Goal: Task Accomplishment & Management: Use online tool/utility

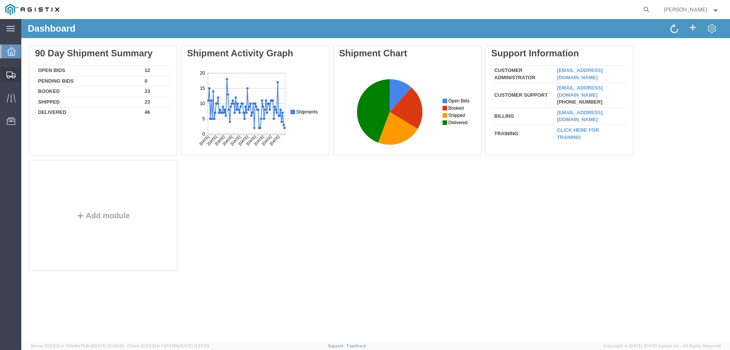
click at [5, 69] on div at bounding box center [10, 74] width 21 height 15
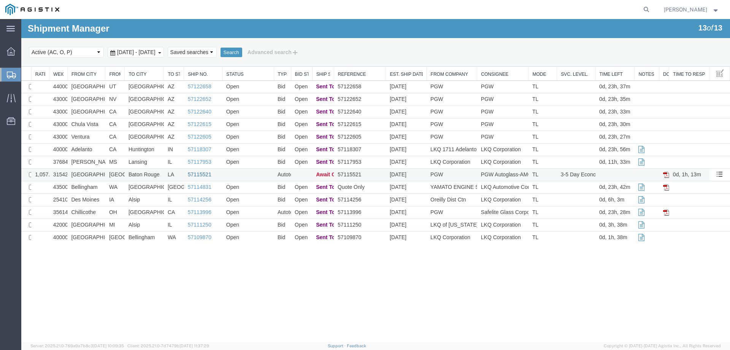
click at [200, 173] on link "57115521" at bounding box center [200, 174] width 24 height 6
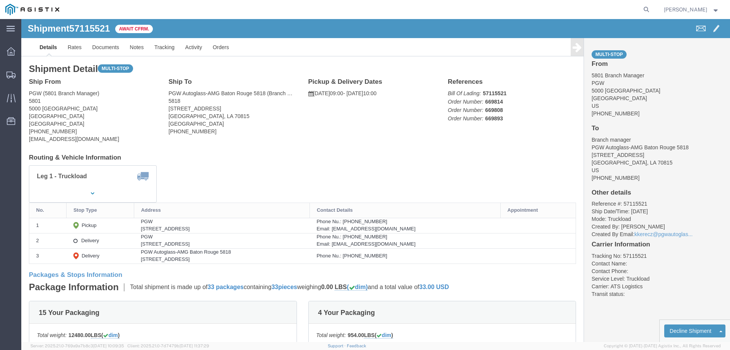
click b "57115521"
copy b "57115521"
click link "Confirm"
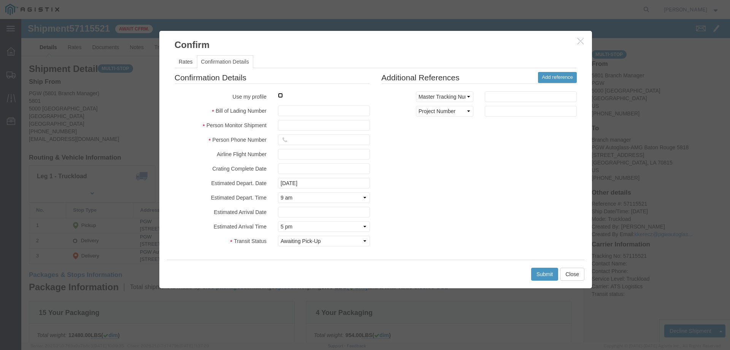
click input "checkbox"
checkbox input "true"
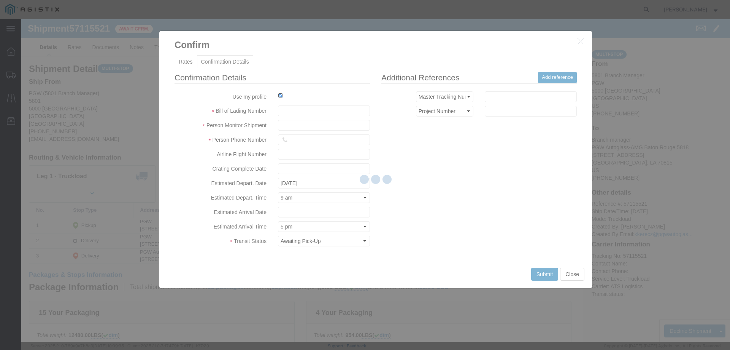
type input "[PERSON_NAME]"
type input "3204977237"
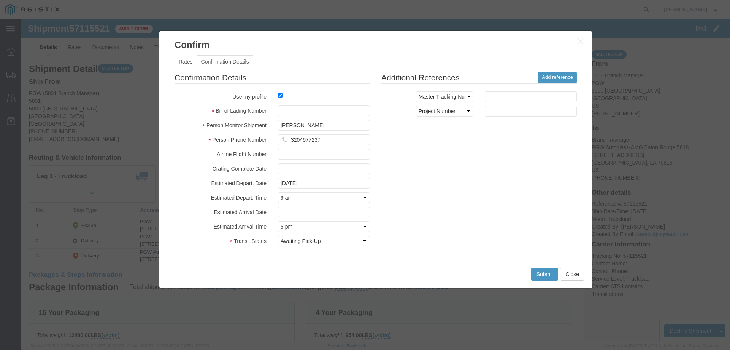
click fieldset "Confirmation Details Use my profile Bill of Lading Number Person Monitor Shipme…"
click input "text"
paste input "57115521"
type input "57115521"
click button "Submit"
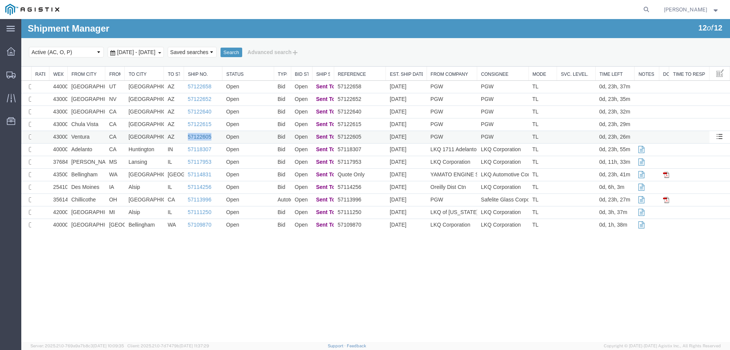
drag, startPoint x: 215, startPoint y: 138, endPoint x: 188, endPoint y: 136, distance: 27.5
click at [188, 136] on td "57122605" at bounding box center [203, 137] width 38 height 13
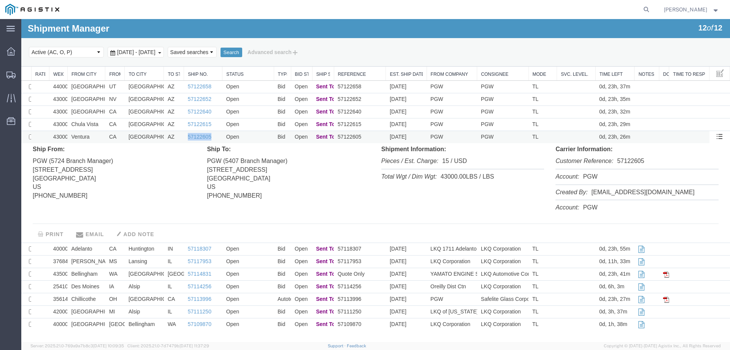
click at [218, 137] on td "57122605" at bounding box center [203, 137] width 38 height 13
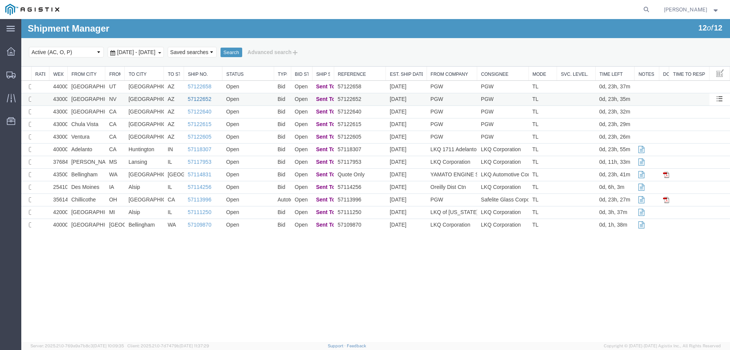
click at [196, 97] on link "57122652" at bounding box center [200, 99] width 24 height 6
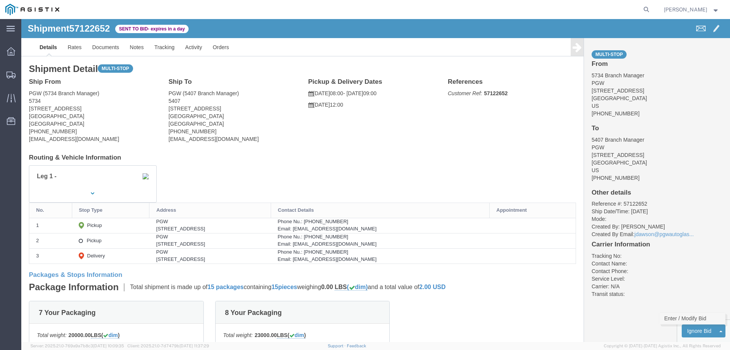
click link "Enter / Modify Bid"
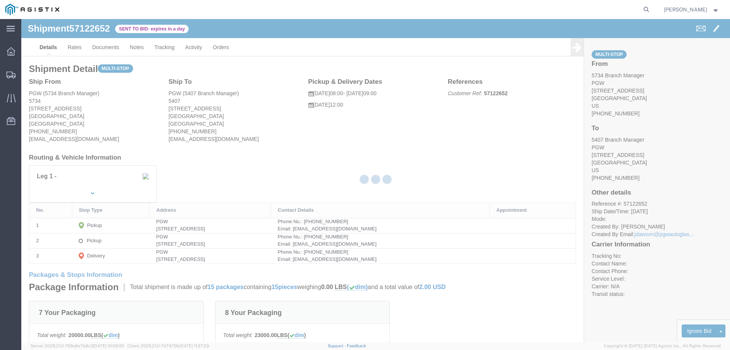
select select "146"
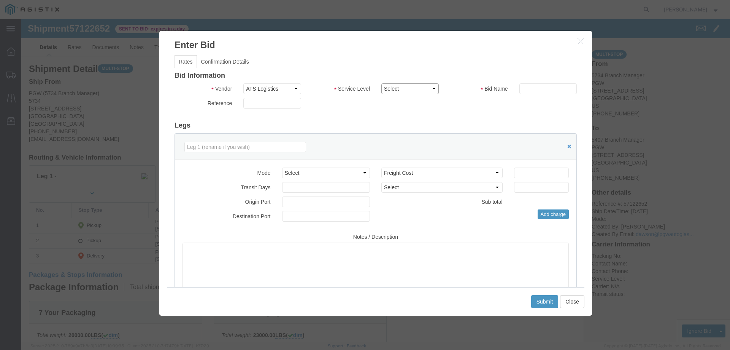
click select "Select CONESTOGA DFRM/STEP Economy TL Flatbed Intermodal LTL Standard Next Day …"
select select "25032"
click select "Select CONESTOGA DFRM/STEP Economy TL Flatbed Intermodal LTL Standard Next Day …"
click input "text"
type input "ats"
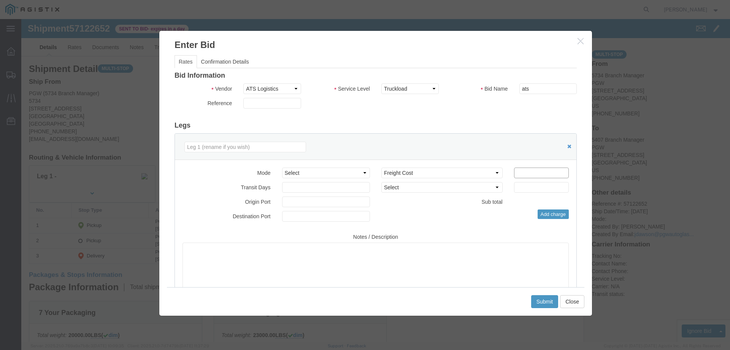
click input "number"
type input "775"
click button "Submit"
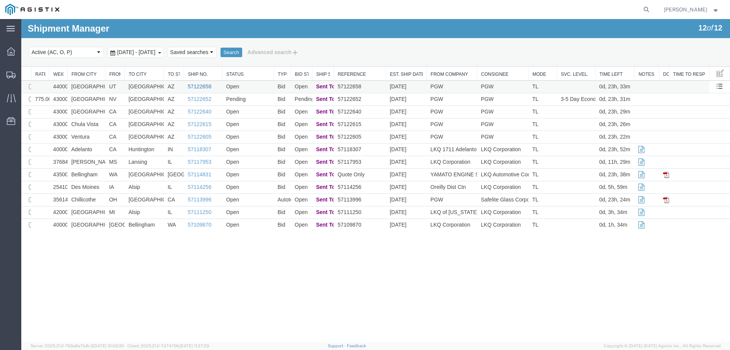
click at [202, 88] on link "57122658" at bounding box center [200, 86] width 24 height 6
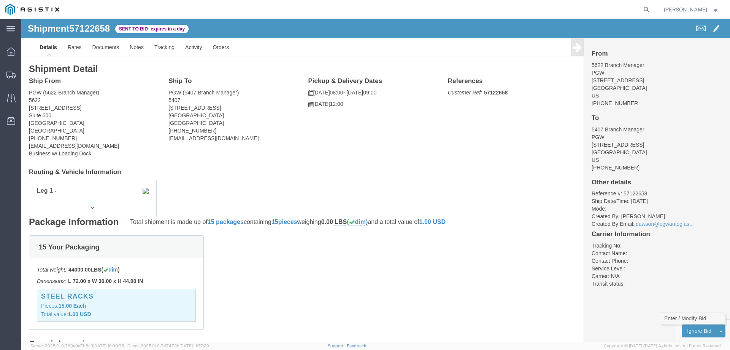
click link "Enter / Modify Bid"
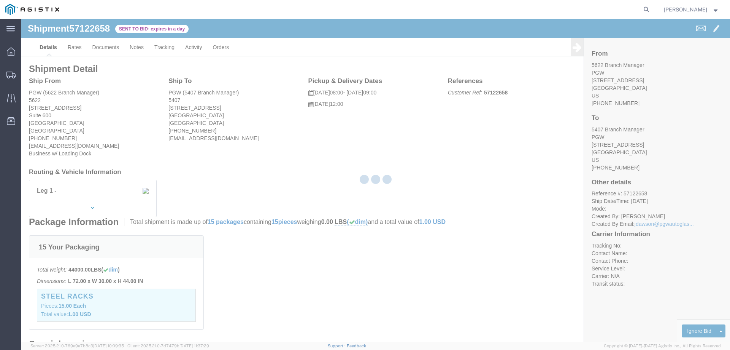
select select "146"
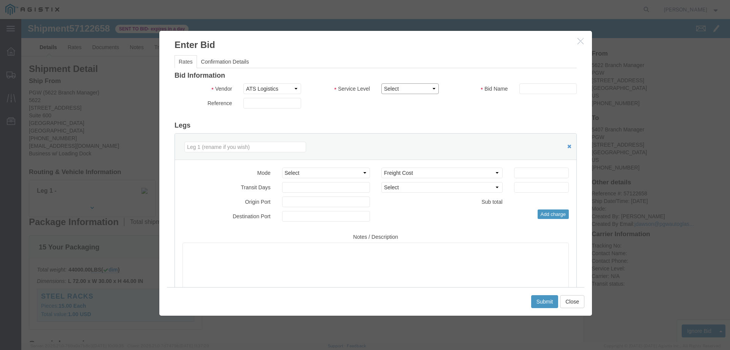
click select "Select CONESTOGA DFRM/STEP Economy TL Flatbed Intermodal LTL Standard Next Day …"
select select "25032"
click select "Select CONESTOGA DFRM/STEP Economy TL Flatbed Intermodal LTL Standard Next Day …"
click input "text"
type input "ats"
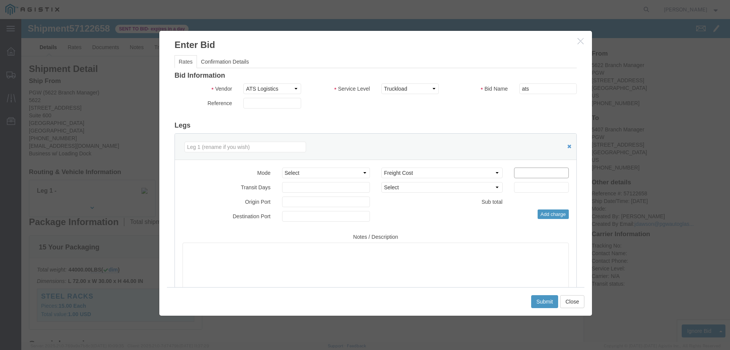
click input "number"
type input "1575"
click button "Submit"
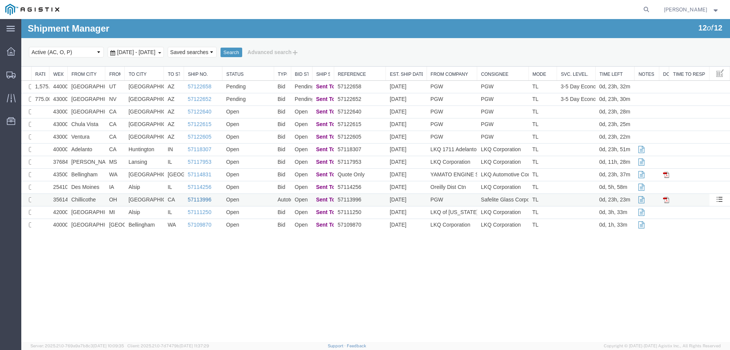
click at [199, 197] on link "57113996" at bounding box center [200, 199] width 24 height 6
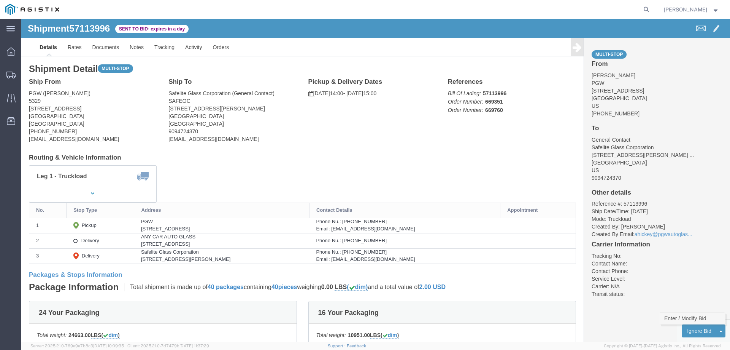
click link "Enter / Modify Bid"
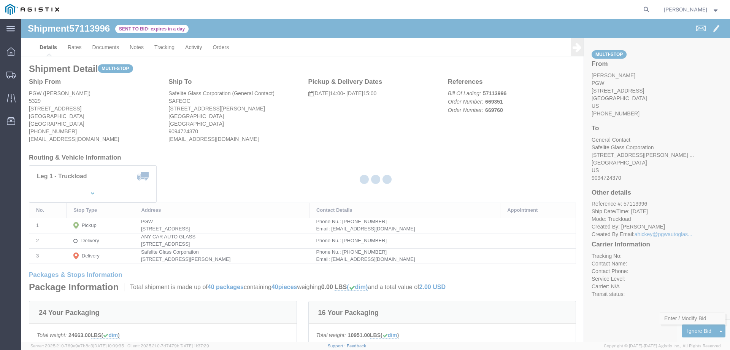
select select "146"
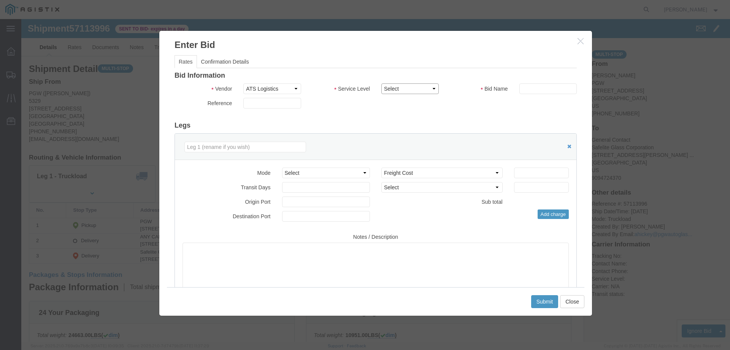
click select "Select CONESTOGA DFRM/STEP Economy TL Flatbed Intermodal LTL Standard Next Day …"
select select "25032"
click select "Select CONESTOGA DFRM/STEP Economy TL Flatbed Intermodal LTL Standard Next Day …"
click input "text"
type input "ats"
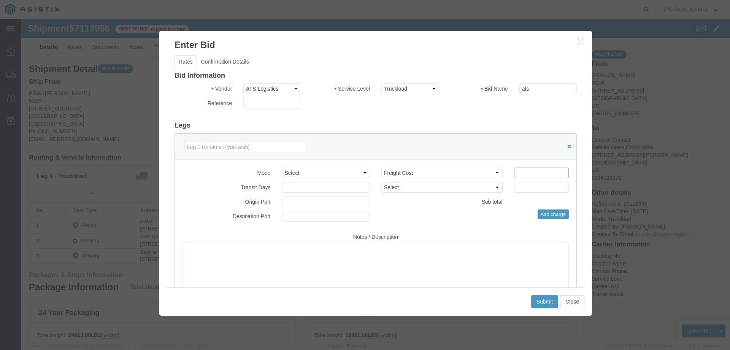
click input "number"
type input "3800"
click div "Submit Close"
click button "Submit"
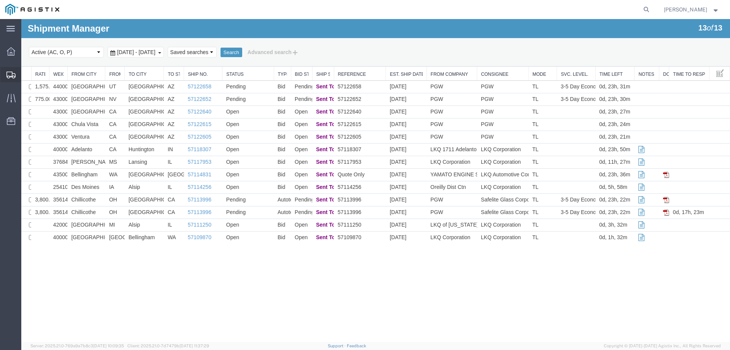
click at [14, 73] on icon at bounding box center [10, 75] width 9 height 7
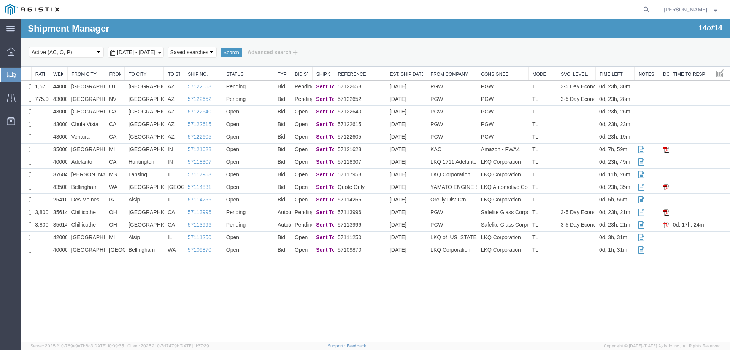
click at [541, 55] on div "Select status Active (AC, O, P) All Approved Awaiting Confirmation (AC) Booked …" at bounding box center [376, 52] width 694 height 13
click at [400, 58] on div "Select status Active (AC, O, P) All Approved Awaiting Confirmation (AC) Booked …" at bounding box center [376, 52] width 694 height 13
click at [163, 88] on td "[GEOGRAPHIC_DATA]" at bounding box center [144, 87] width 39 height 13
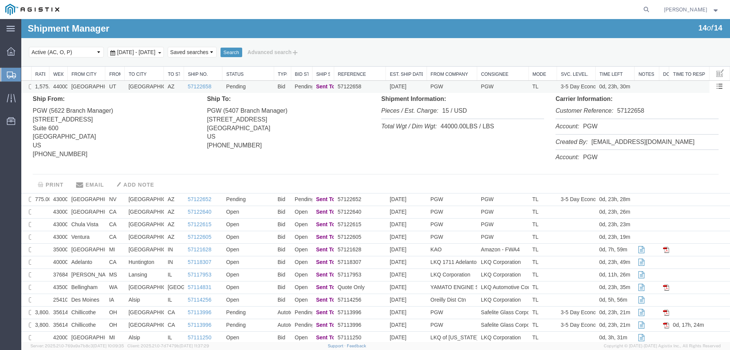
click at [164, 88] on td "AZ" at bounding box center [174, 87] width 20 height 13
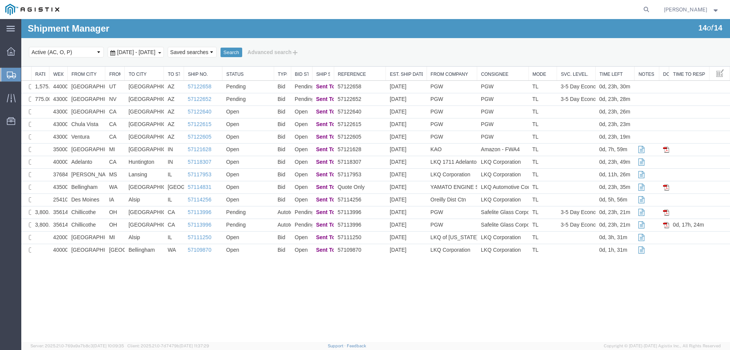
click at [10, 72] on icon at bounding box center [11, 75] width 9 height 7
click at [270, 85] on td "Pending" at bounding box center [248, 87] width 51 height 13
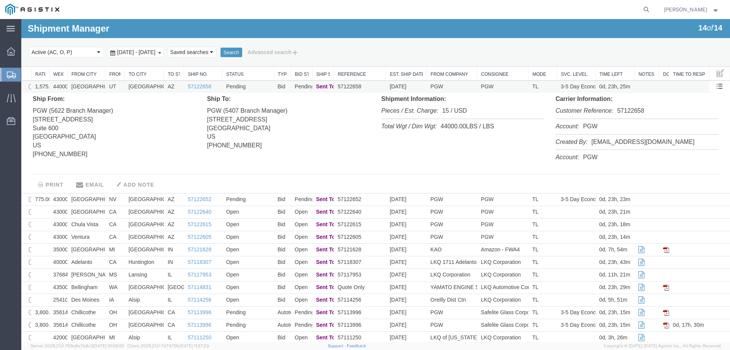
click at [270, 85] on td "Pending" at bounding box center [248, 87] width 51 height 13
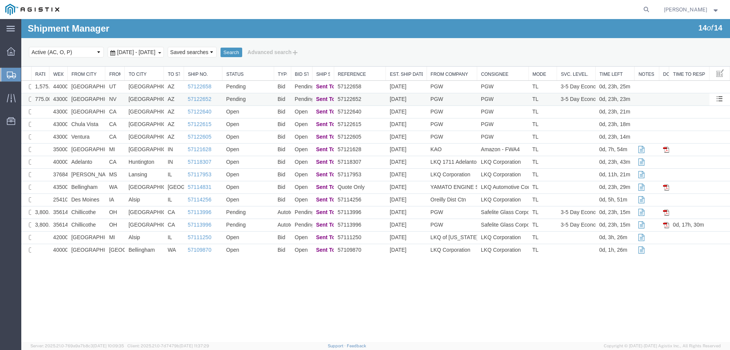
click at [265, 103] on td "Pending" at bounding box center [248, 99] width 51 height 13
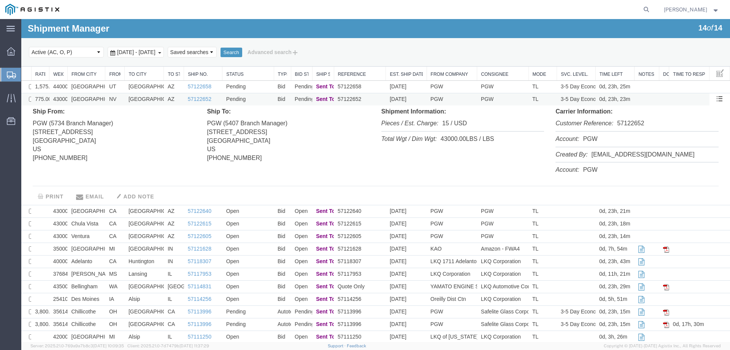
click at [266, 102] on td "Pending" at bounding box center [248, 99] width 51 height 13
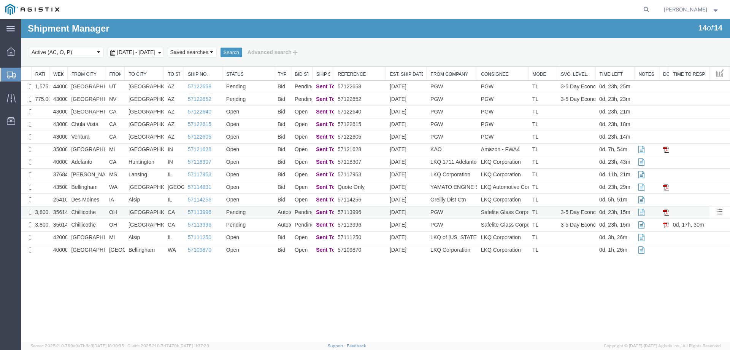
click at [102, 213] on td "Chillicothe" at bounding box center [86, 212] width 38 height 13
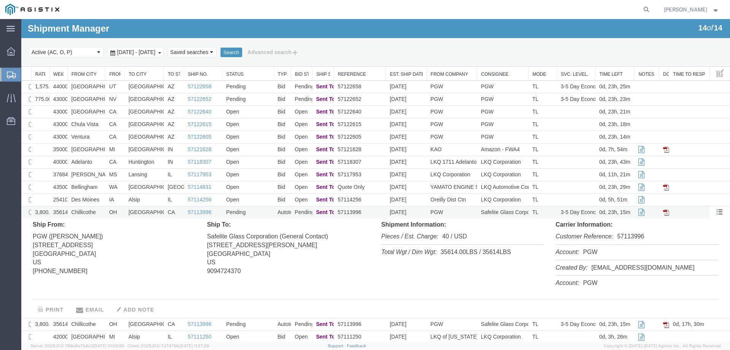
click at [102, 213] on td "Chillicothe" at bounding box center [86, 212] width 38 height 13
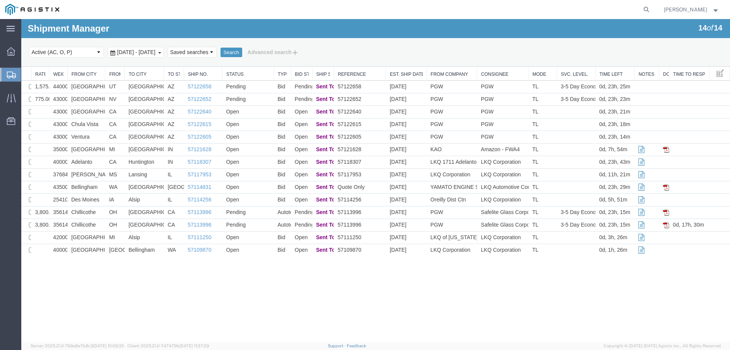
click at [10, 70] on div at bounding box center [10, 75] width 21 height 14
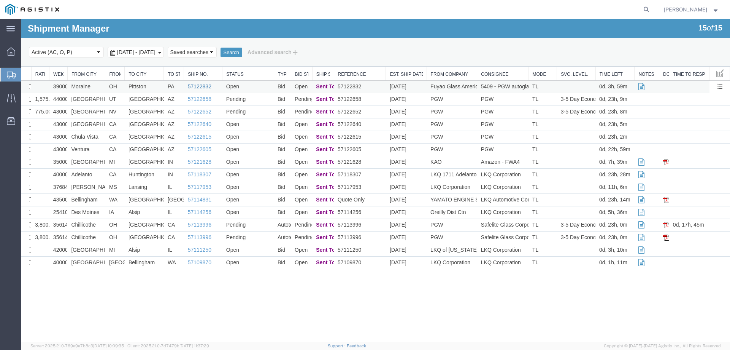
click at [204, 84] on link "57122832" at bounding box center [200, 86] width 24 height 6
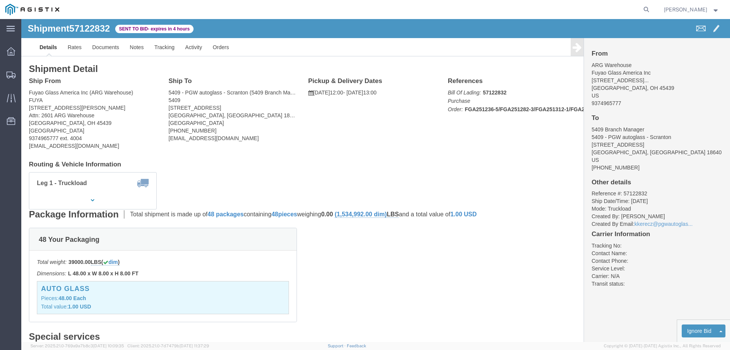
click span "57122832"
copy span "57122832"
click link "Enter / Modify Bid"
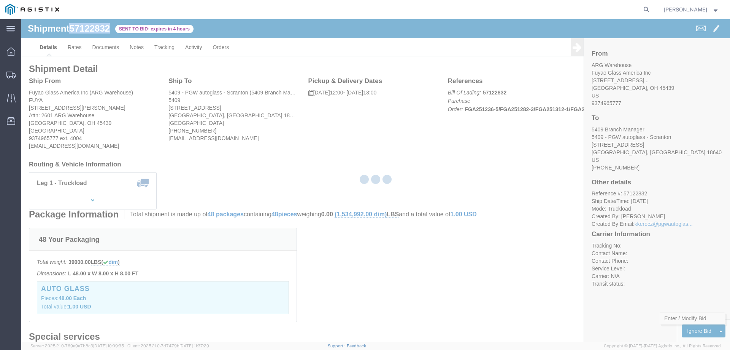
select select "146"
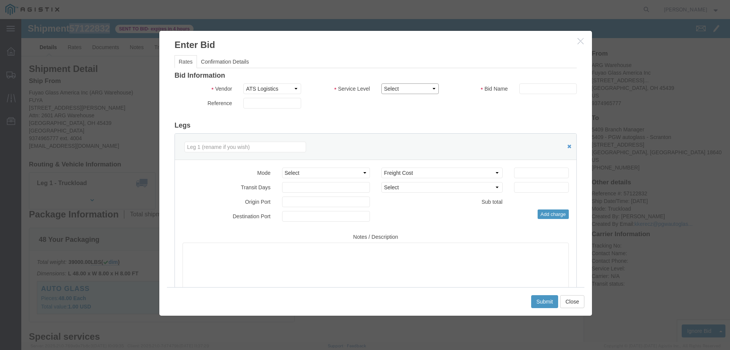
click select "Select CONESTOGA DFRM/STEP Economy TL Flatbed Intermodal LTL Standard Next Day …"
select select "25032"
click select "Select CONESTOGA DFRM/STEP Economy TL Flatbed Intermodal LTL Standard Next Day …"
click input "text"
click div
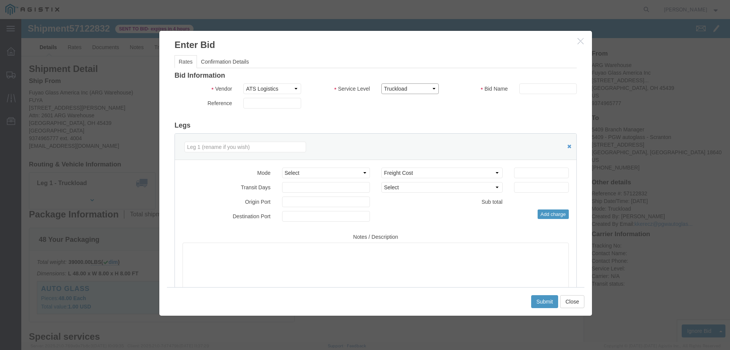
click select "Select CONESTOGA DFRM/STEP Economy TL Flatbed Intermodal LTL Standard Next Day …"
click input "text"
type input "ats"
click input "number"
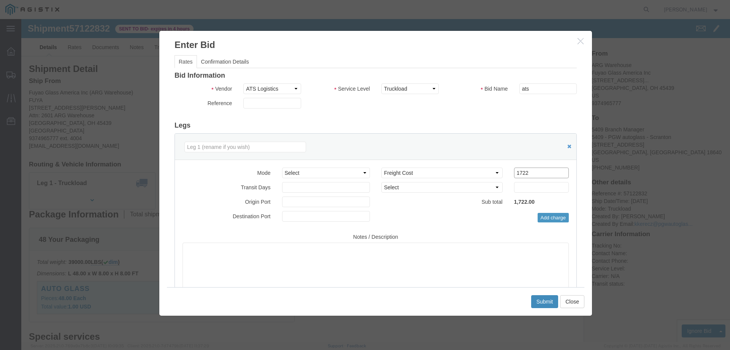
type input "1722"
click button "Submit"
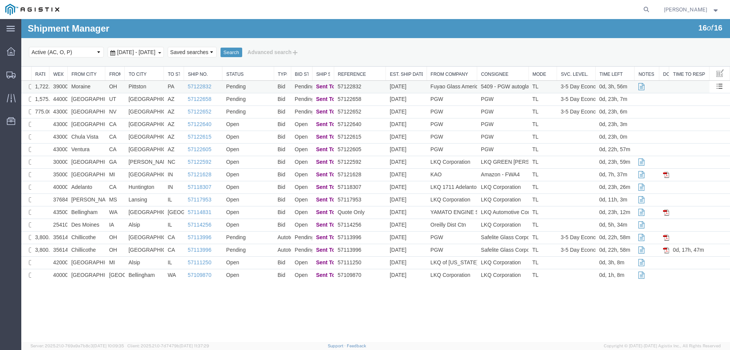
click at [547, 83] on td "TL" at bounding box center [543, 87] width 29 height 13
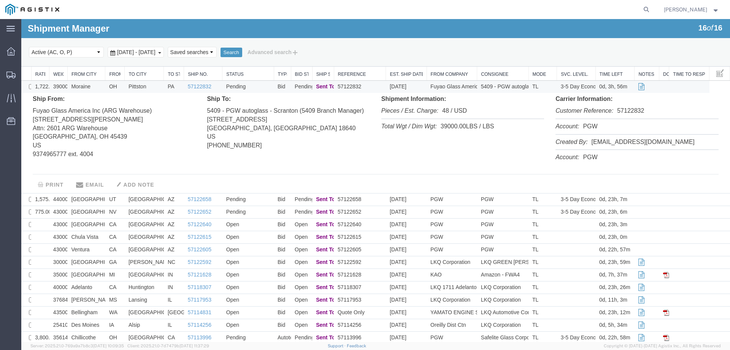
click at [632, 107] on li "Customer Reference: 57122832" at bounding box center [637, 111] width 163 height 16
copy li "57122832"
click at [386, 52] on div "Select status Active (AC, O, P) All Approved Awaiting Confirmation (AC) Booked …" at bounding box center [376, 52] width 694 height 13
click at [381, 27] on div "Shipment Manager 16 of 16 Search Select status Active (AC, O, P) All Approved A…" at bounding box center [375, 43] width 709 height 48
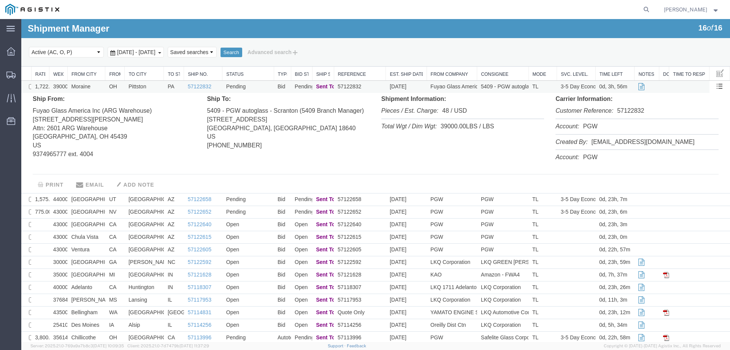
click at [260, 90] on td "Pending" at bounding box center [248, 87] width 51 height 13
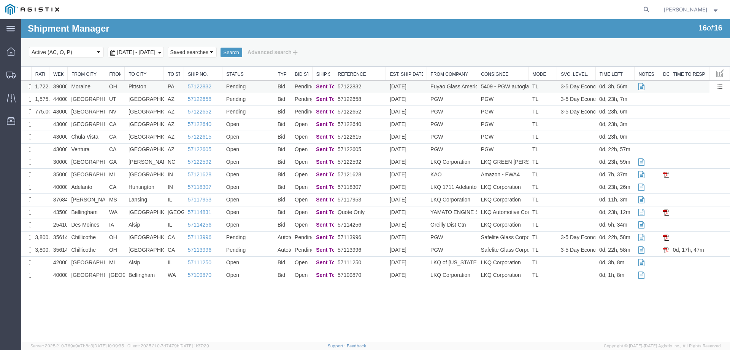
click at [259, 89] on td "Pending" at bounding box center [248, 87] width 51 height 13
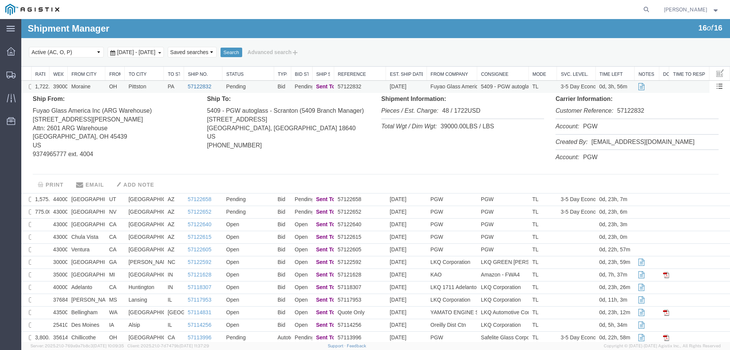
click at [202, 87] on link "57122832" at bounding box center [200, 86] width 24 height 6
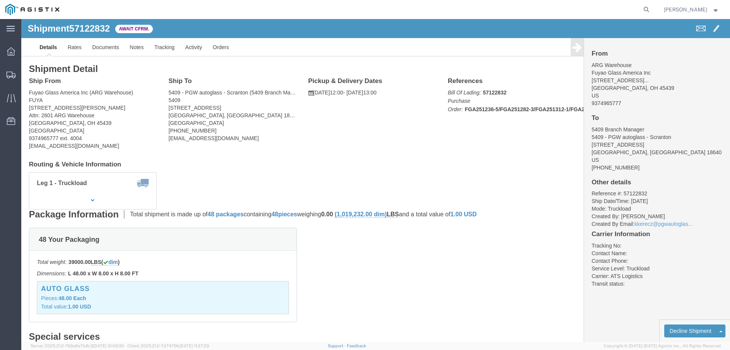
click b "57122832"
copy b "57122832"
click link "Confirm"
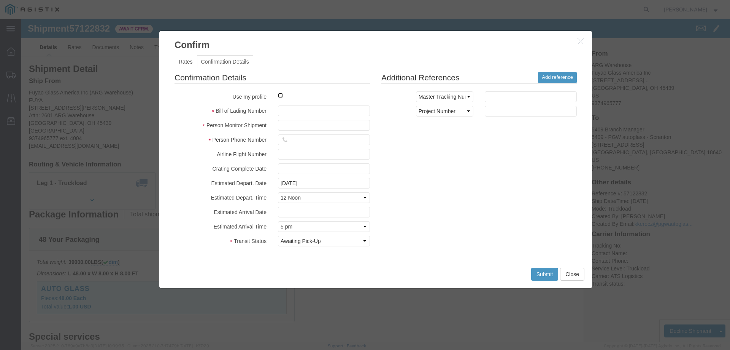
click input "checkbox"
checkbox input "true"
type input "[PERSON_NAME]"
type input "3204977237"
click input "text"
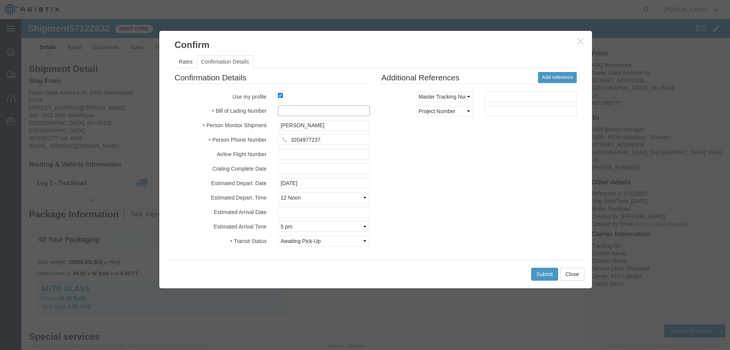
paste input "57122832"
type input "57122832"
click div "Submit Close"
drag, startPoint x: 518, startPoint y: 255, endPoint x: 638, endPoint y: 284, distance: 123.6
click button "Submit"
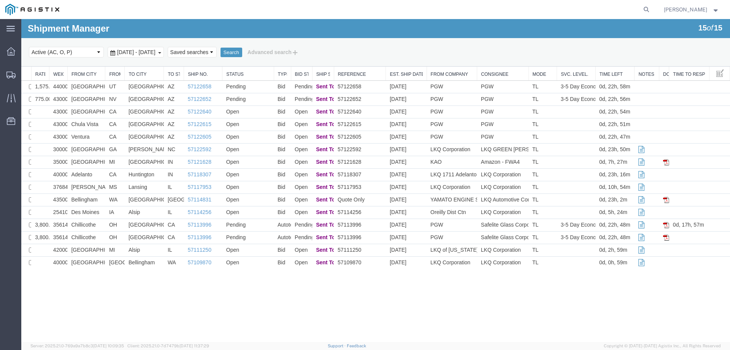
click at [393, 28] on div "Shipment Manager 15 of 15 Search Select status Active (AC, O, P) All Approved A…" at bounding box center [375, 43] width 709 height 48
click at [164, 85] on td "AZ" at bounding box center [174, 87] width 20 height 13
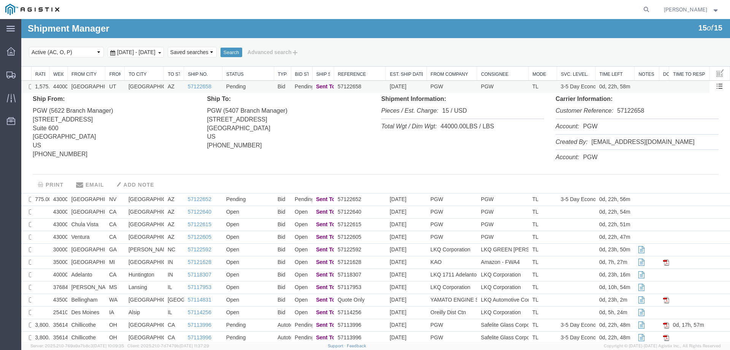
click at [164, 85] on td "AZ" at bounding box center [174, 87] width 20 height 13
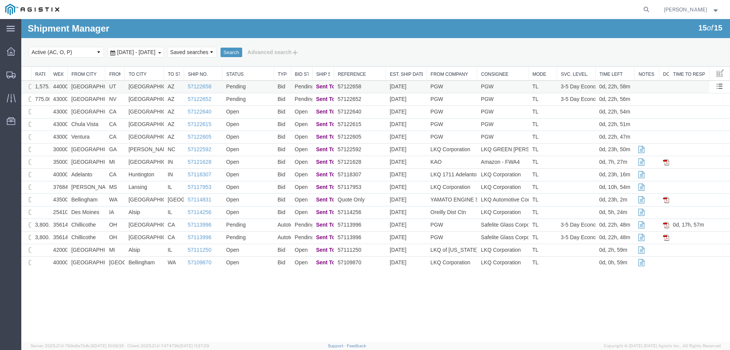
click at [157, 83] on td "[GEOGRAPHIC_DATA]" at bounding box center [144, 87] width 39 height 13
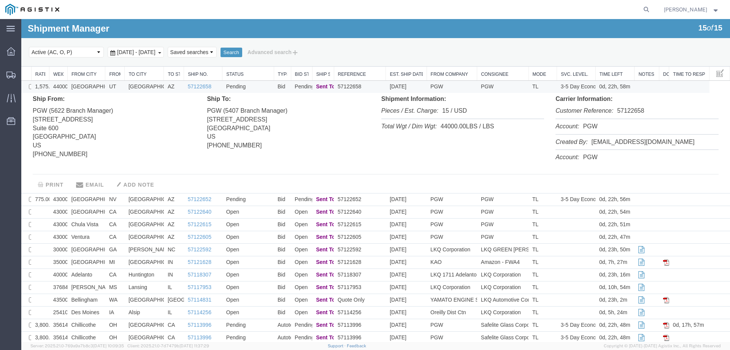
click at [634, 109] on li "Customer Reference: 57122658" at bounding box center [637, 111] width 163 height 16
copy li "57122658"
click at [264, 86] on td "Pending" at bounding box center [248, 87] width 51 height 13
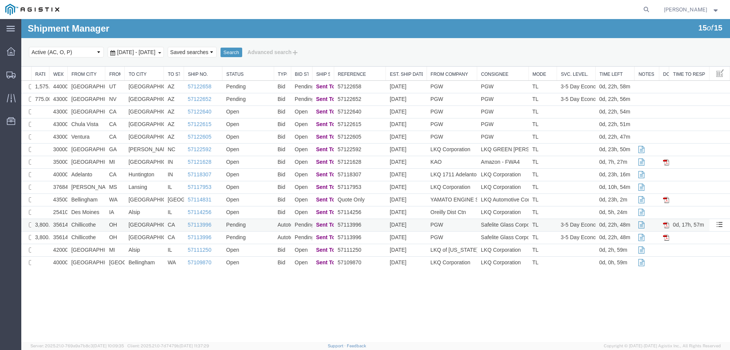
click at [100, 226] on td "Chillicothe" at bounding box center [86, 225] width 38 height 13
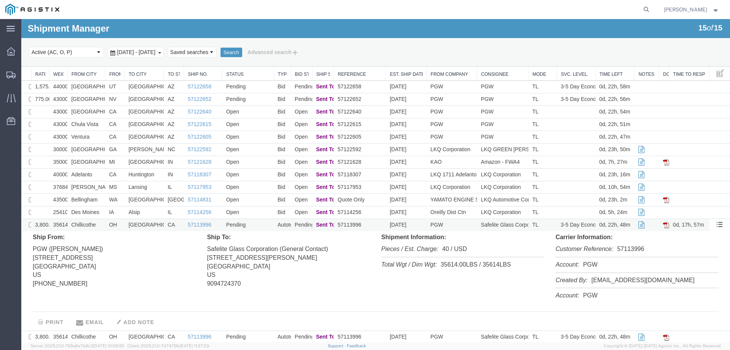
click at [100, 226] on td "Chillicothe" at bounding box center [86, 225] width 38 height 13
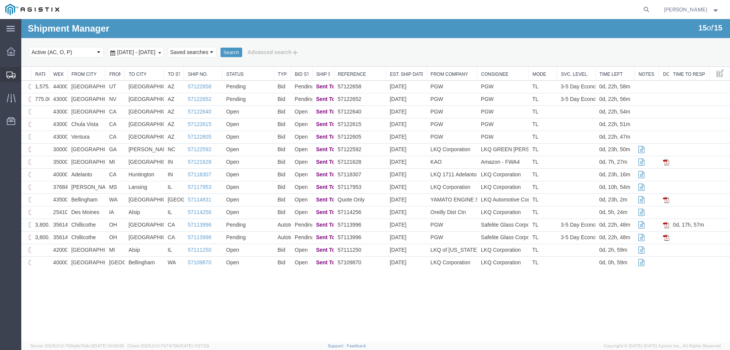
click at [8, 67] on div at bounding box center [10, 74] width 21 height 15
click at [265, 89] on td "Pending" at bounding box center [248, 87] width 51 height 13
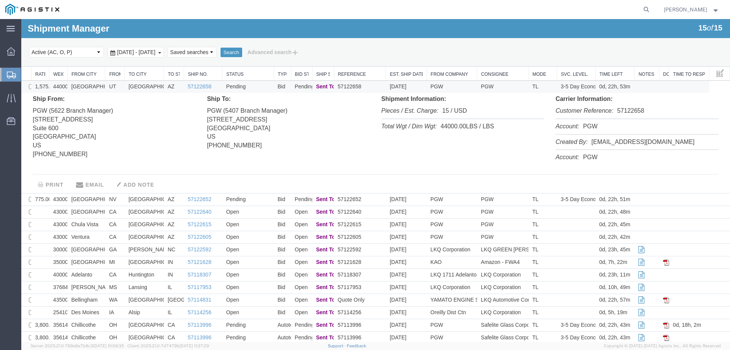
click at [264, 87] on td "Pending" at bounding box center [248, 87] width 51 height 13
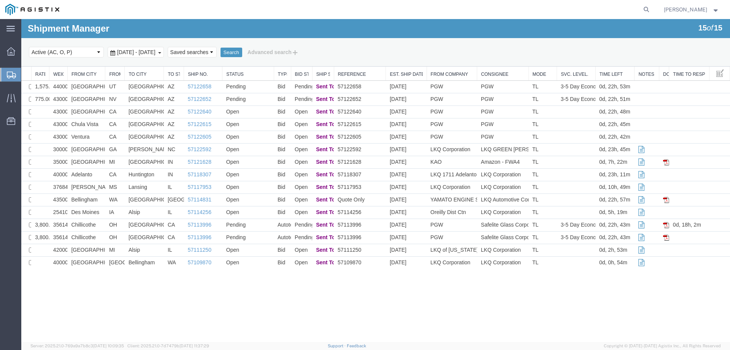
click at [11, 70] on div at bounding box center [10, 75] width 21 height 14
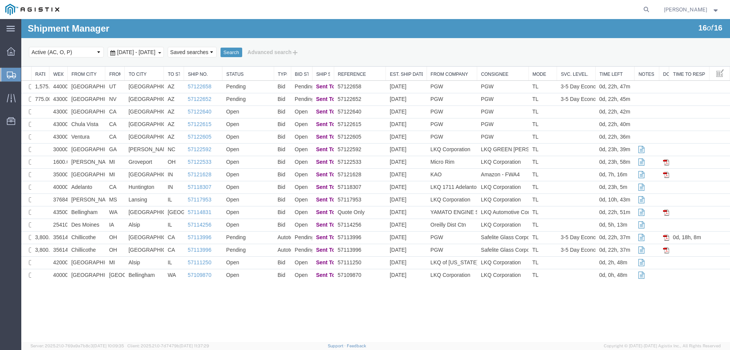
click at [11, 74] on icon at bounding box center [11, 75] width 9 height 7
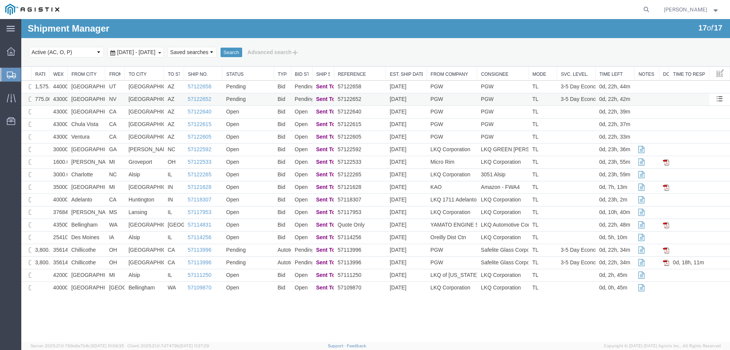
click at [105, 99] on td "[GEOGRAPHIC_DATA]" at bounding box center [86, 99] width 38 height 13
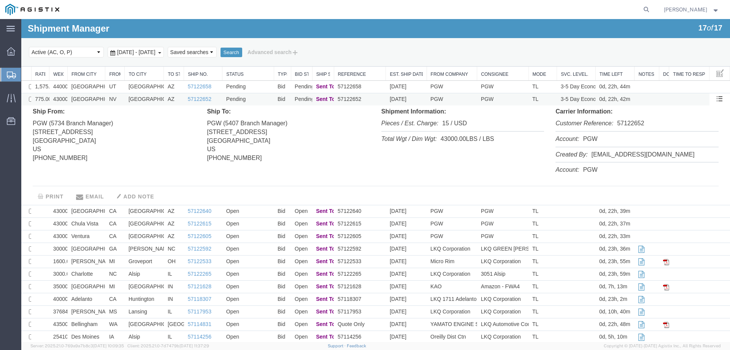
click at [105, 99] on td "NV" at bounding box center [114, 99] width 19 height 13
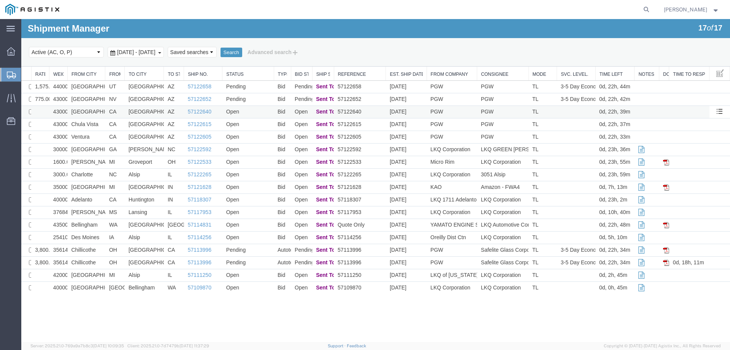
click at [103, 111] on td "[GEOGRAPHIC_DATA]" at bounding box center [86, 112] width 38 height 13
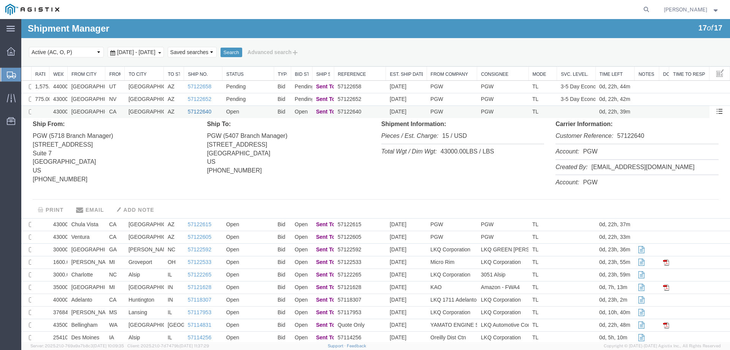
click at [206, 111] on link "57122640" at bounding box center [200, 111] width 24 height 6
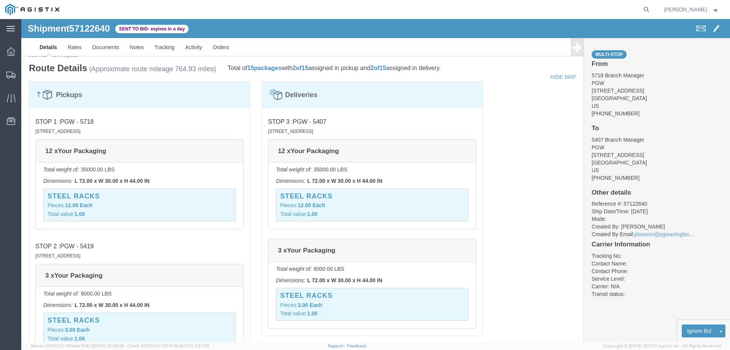
scroll to position [418, 0]
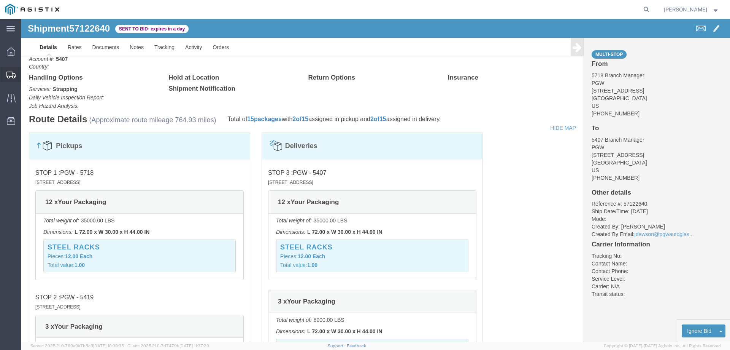
click at [11, 72] on icon at bounding box center [10, 75] width 9 height 7
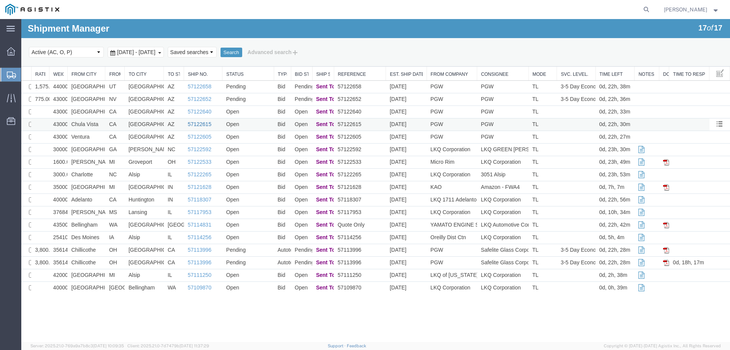
click at [195, 124] on link "57122615" at bounding box center [200, 124] width 24 height 6
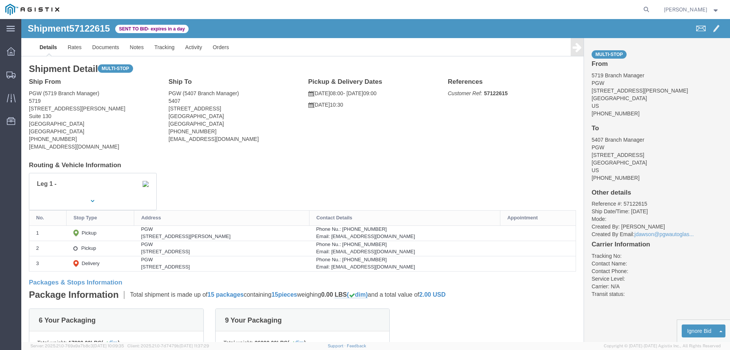
click div "Ship From PGW (5719 Branch Manager) 5719 2995 Faivre St Suite 130 Chula Vista, …"
click at [5, 76] on div at bounding box center [10, 74] width 21 height 15
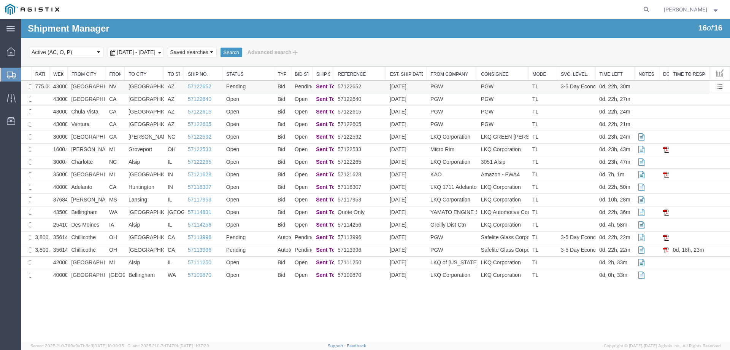
click at [511, 85] on td "PGW" at bounding box center [502, 87] width 51 height 13
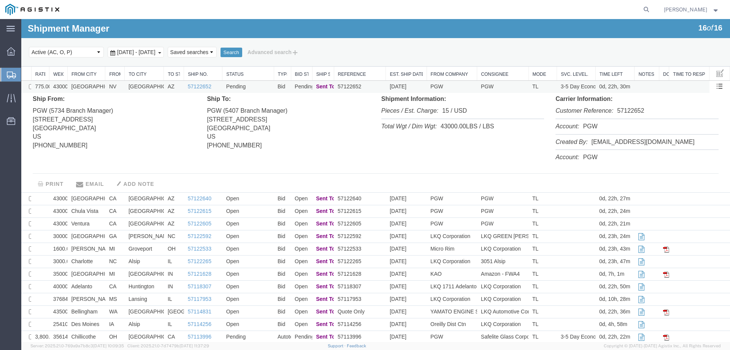
click at [511, 85] on td "PGW" at bounding box center [502, 87] width 51 height 13
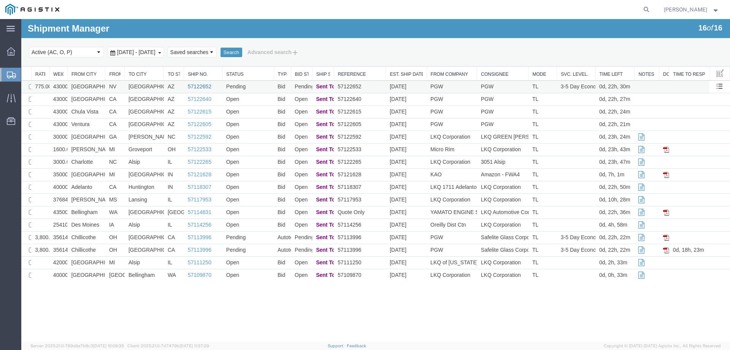
click at [195, 86] on link "57122652" at bounding box center [200, 86] width 24 height 6
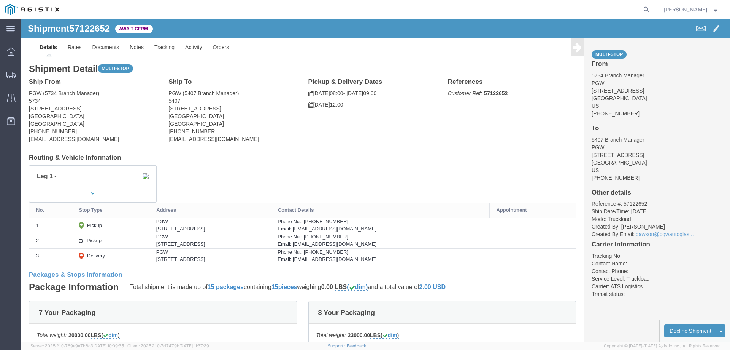
click b "57122652"
copy b "57122652"
click link "Confirm"
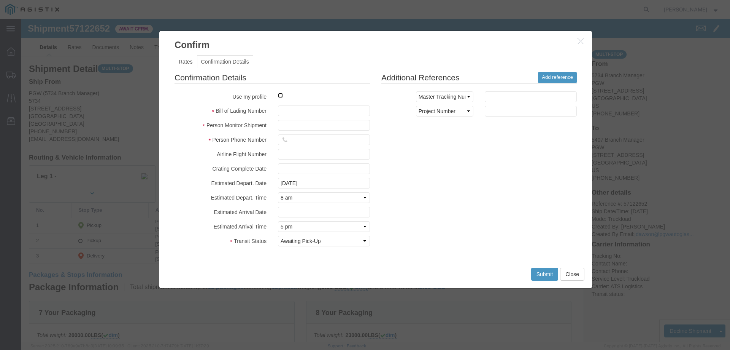
click input "checkbox"
checkbox input "true"
type input "[PERSON_NAME]"
type input "3204977237"
click input "text"
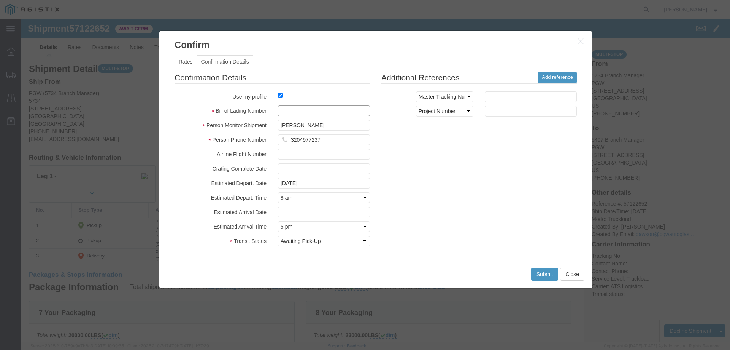
paste input "57122652"
type input "57122652"
click button "Submit"
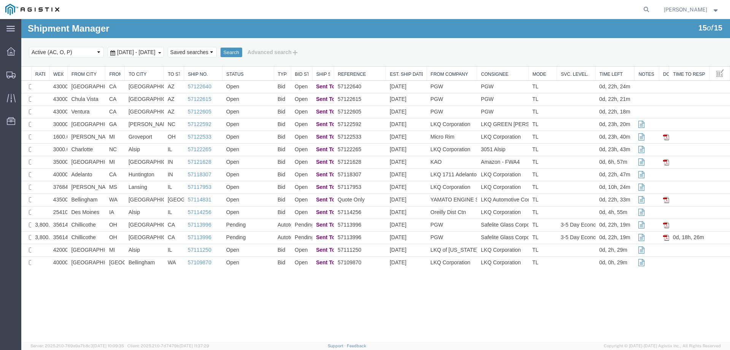
click at [151, 298] on div "Shipment Manager 15 of 15 Search Select status Active (AC, O, P) All Approved A…" at bounding box center [375, 180] width 709 height 323
click at [11, 72] on icon at bounding box center [10, 75] width 9 height 7
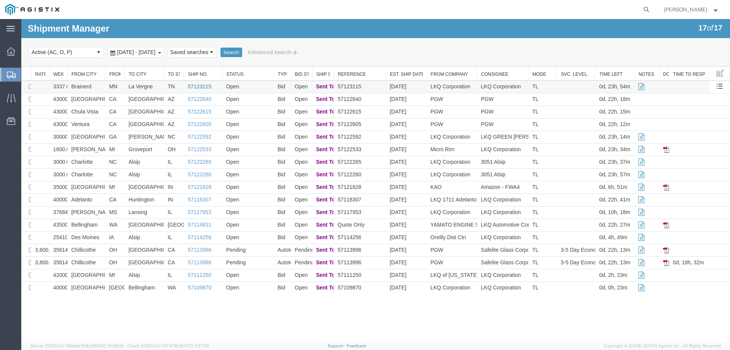
click at [199, 84] on link "57123115" at bounding box center [200, 86] width 24 height 6
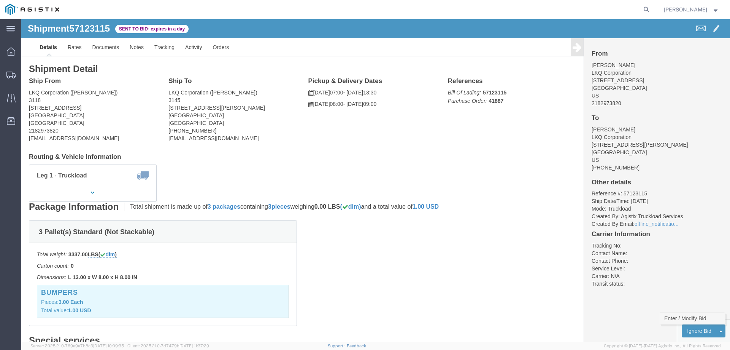
click link "Enter / Modify Bid"
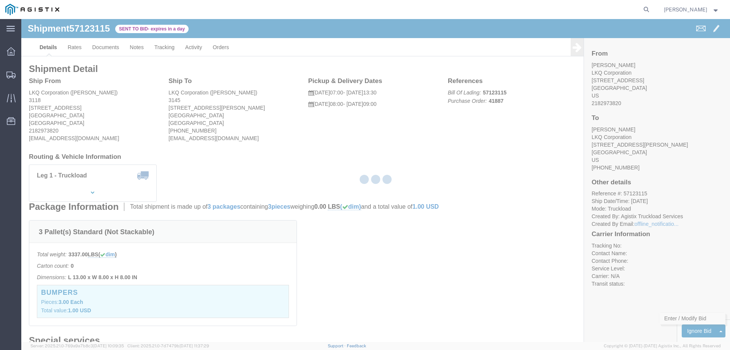
select select "146"
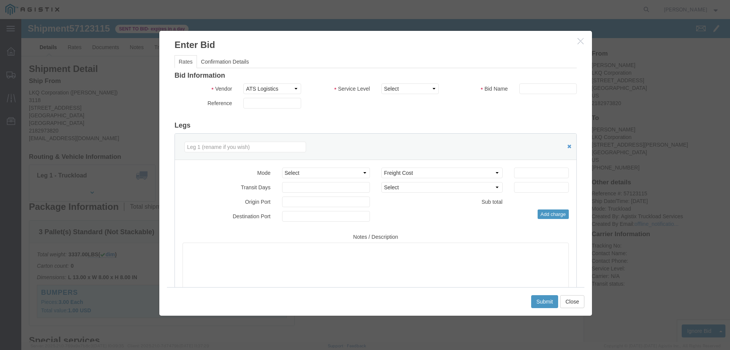
click div "Bid Information Vendor Select ATS Logistics Service Level Select CONESTOGA DFRM…"
click select "Select CONESTOGA DFRM/STEP Economy TL Flatbed Intermodal LTL Standard Next Day …"
select select "25032"
click select "Select CONESTOGA DFRM/STEP Economy TL Flatbed Intermodal LTL Standard Next Day …"
click input "text"
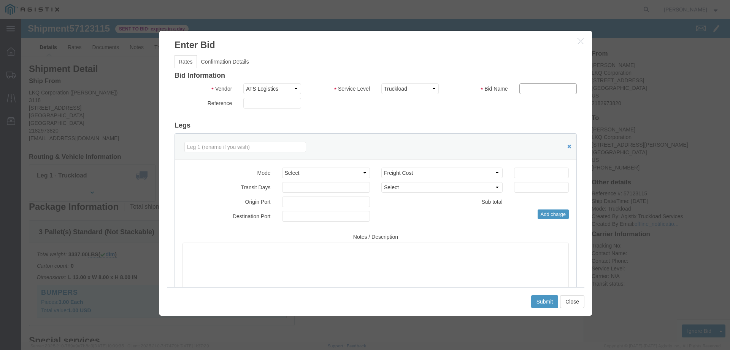
type input "ats"
click input "number"
type input "1725"
click button "Submit"
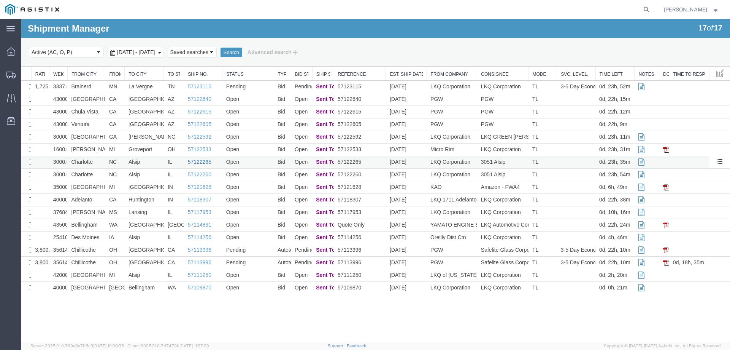
click at [194, 159] on link "57122265" at bounding box center [200, 162] width 24 height 6
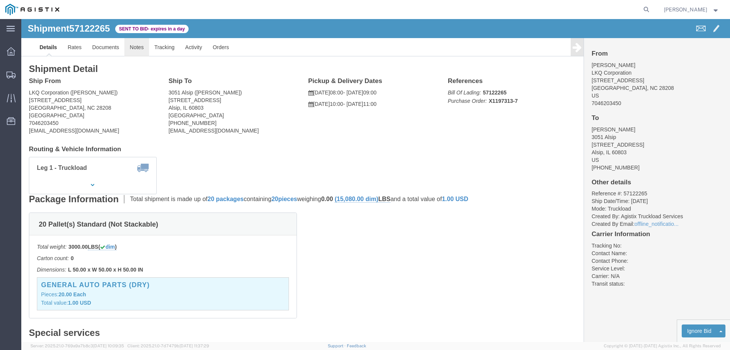
click link "Notes"
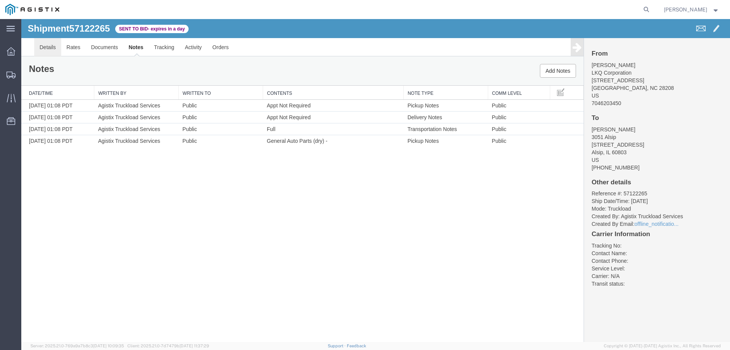
click at [46, 46] on link "Details" at bounding box center [47, 47] width 27 height 18
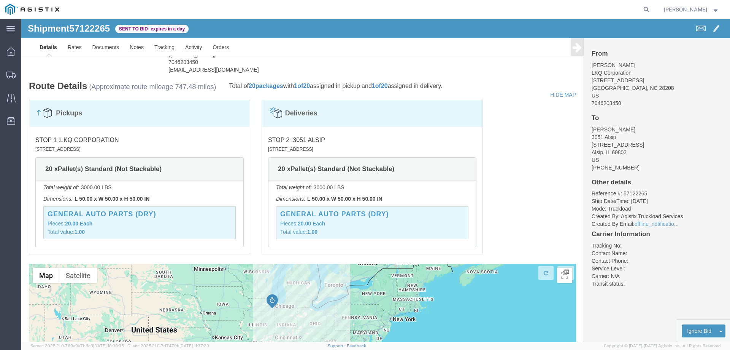
scroll to position [511, 0]
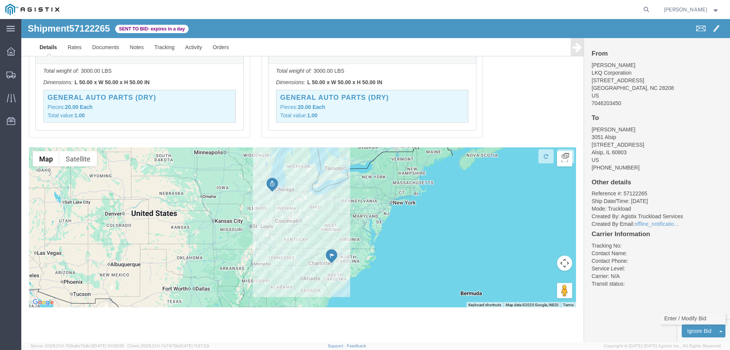
click link "Enter / Modify Bid"
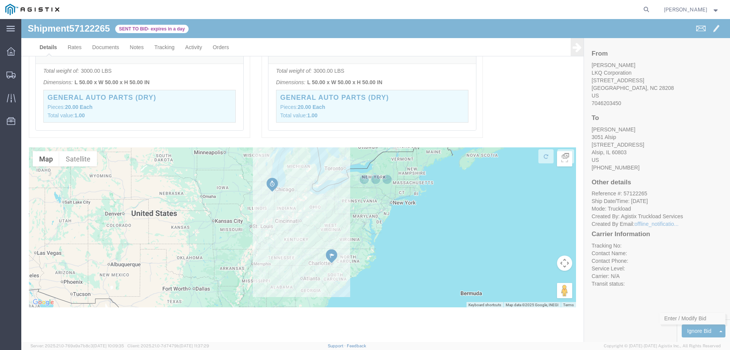
select select "146"
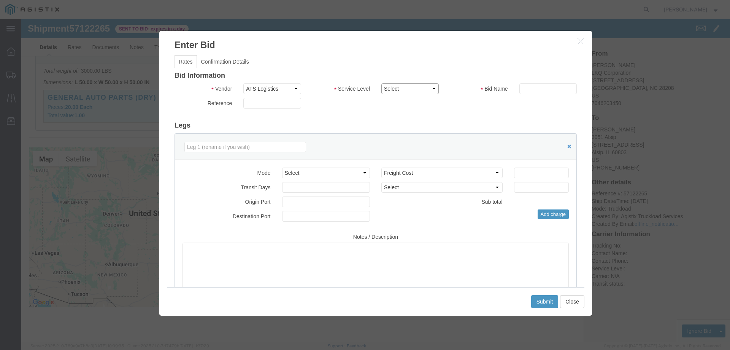
click select "Select CONESTOGA DFRM/STEP Economy TL Flatbed Intermodal LTL Standard Next Day …"
select select "25032"
click select "Select CONESTOGA DFRM/STEP Economy TL Flatbed Intermodal LTL Standard Next Day …"
click input "text"
type input "ats"
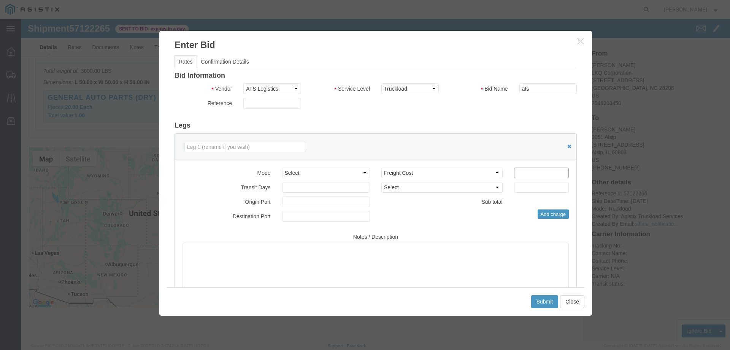
click input "number"
type input "1345"
click button "Submit"
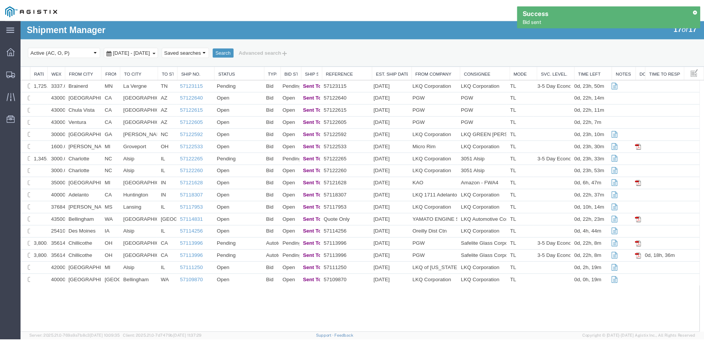
scroll to position [0, 0]
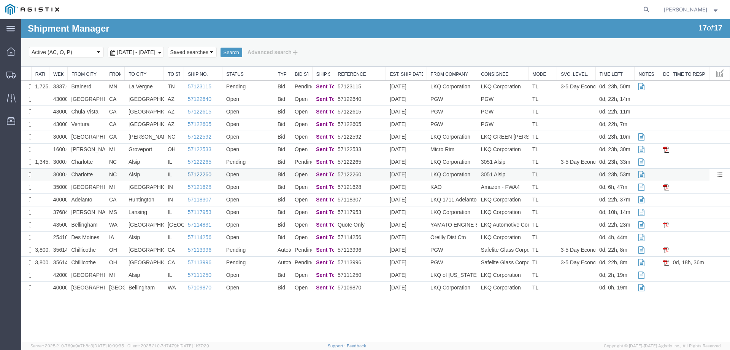
click at [198, 173] on link "57122260" at bounding box center [200, 174] width 24 height 6
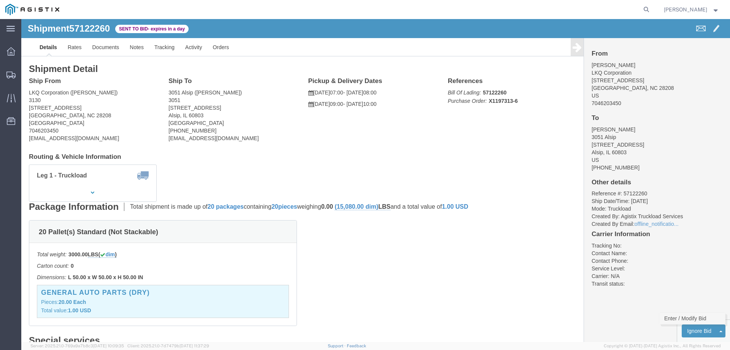
click link "Enter / Modify Bid"
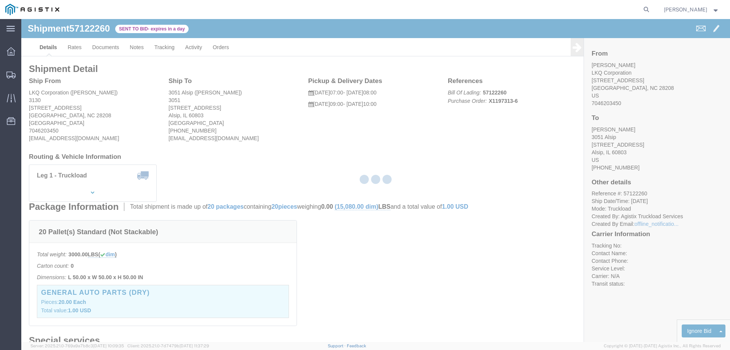
select select "146"
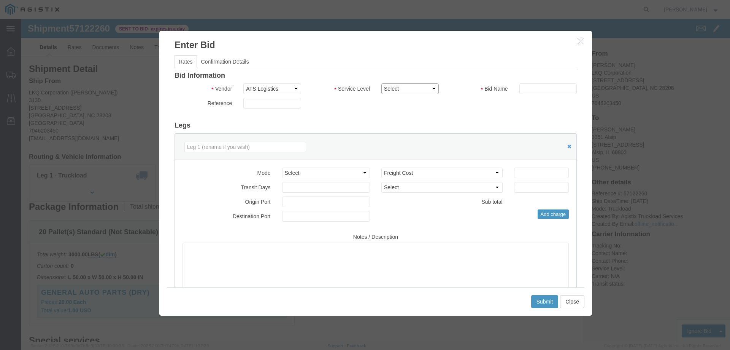
drag, startPoint x: 384, startPoint y: 68, endPoint x: 384, endPoint y: 74, distance: 6.1
click select "Select CONESTOGA DFRM/STEP Economy TL Flatbed Intermodal LTL Standard Next Day …"
select select "25032"
click select "Select CONESTOGA DFRM/STEP Economy TL Flatbed Intermodal LTL Standard Next Day …"
click input "text"
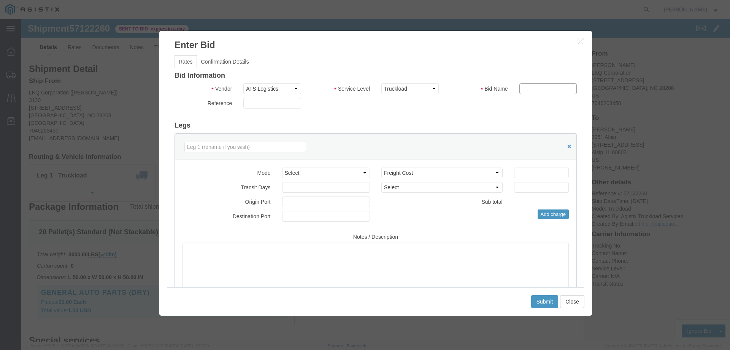
type input "ats"
click input "number"
type input "1325"
click button "Submit"
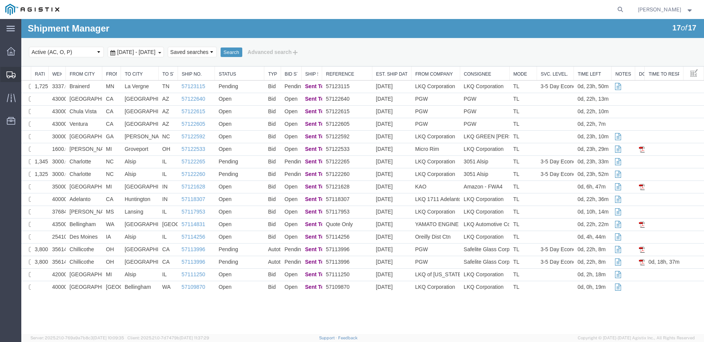
click at [13, 75] on icon at bounding box center [10, 75] width 9 height 7
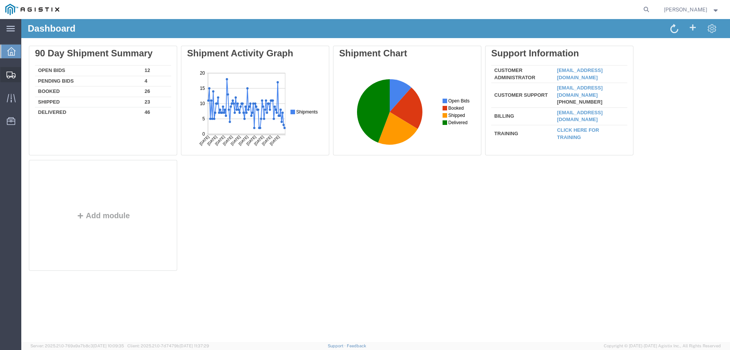
click at [9, 74] on icon at bounding box center [10, 75] width 9 height 7
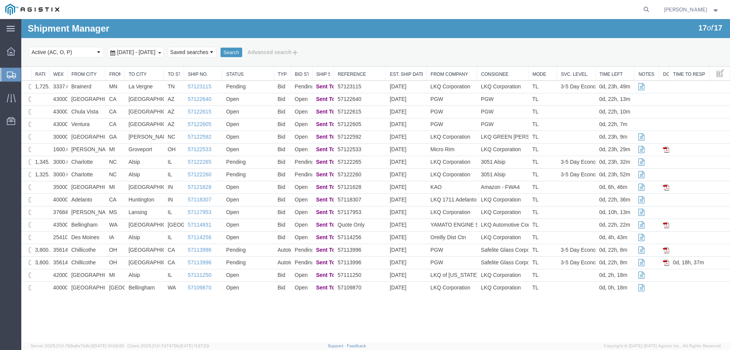
click at [1, 72] on div at bounding box center [10, 75] width 21 height 14
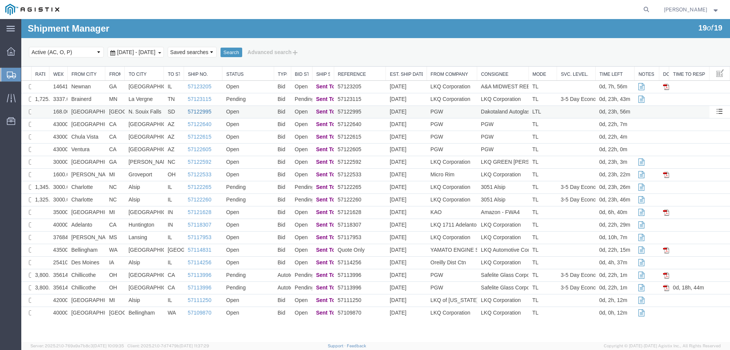
click at [196, 112] on link "57122995" at bounding box center [200, 111] width 24 height 6
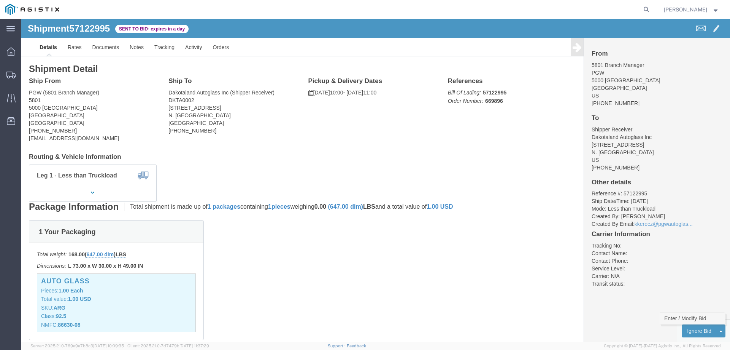
click link "Enter / Modify Bid"
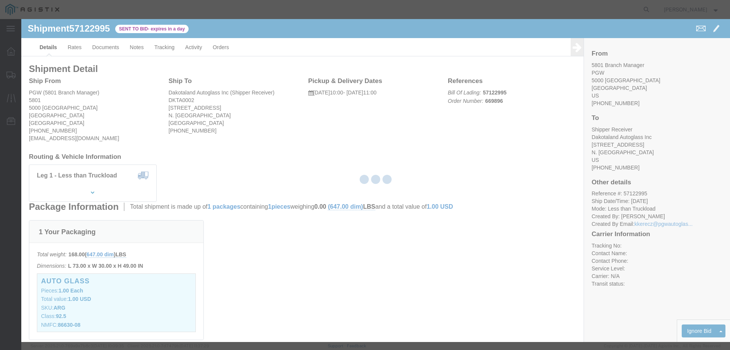
select select "146"
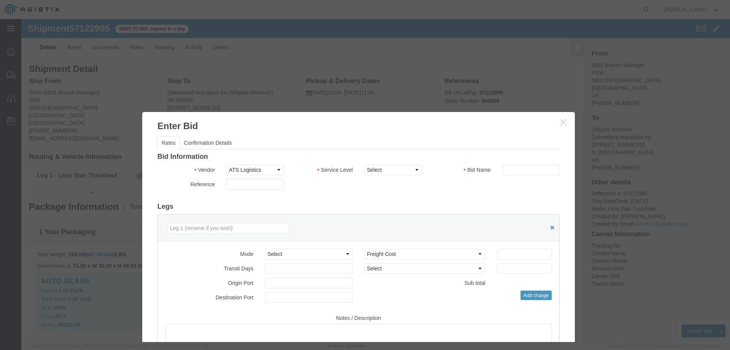
drag, startPoint x: 391, startPoint y: 22, endPoint x: 374, endPoint y: 94, distance: 73.9
click h3 "Enter Bid"
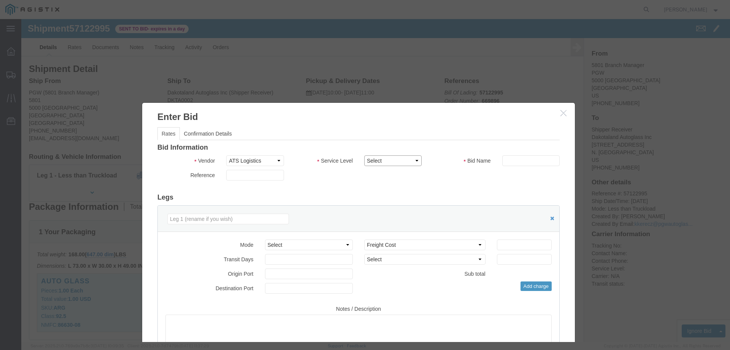
drag, startPoint x: 362, startPoint y: 138, endPoint x: 363, endPoint y: 145, distance: 6.1
click select "Select CONESTOGA DFRM/STEP Economy TL Flatbed Intermodal LTL Standard Next Day …"
select select "25032"
click select "Select CONESTOGA DFRM/STEP Economy TL Flatbed Intermodal LTL Standard Next Day …"
click input "text"
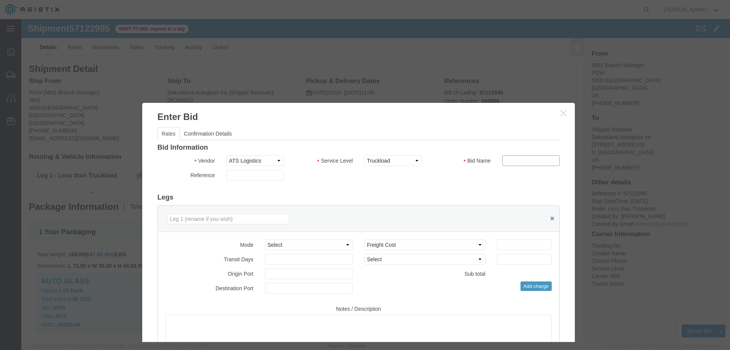
type input "ats"
click input "number"
type input "1975"
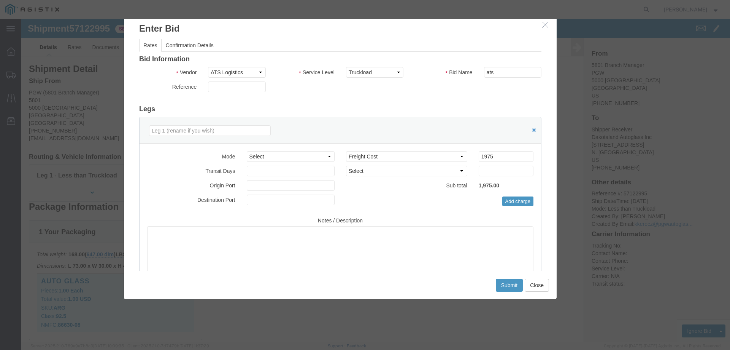
drag, startPoint x: 469, startPoint y: 100, endPoint x: 448, endPoint y: 1, distance: 101.5
click h3 "Enter Bid"
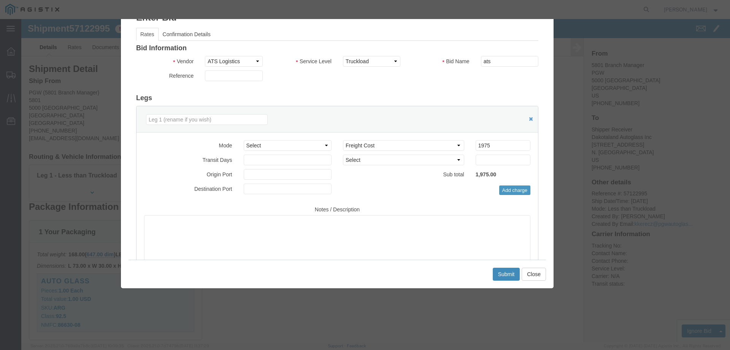
click button "Submit"
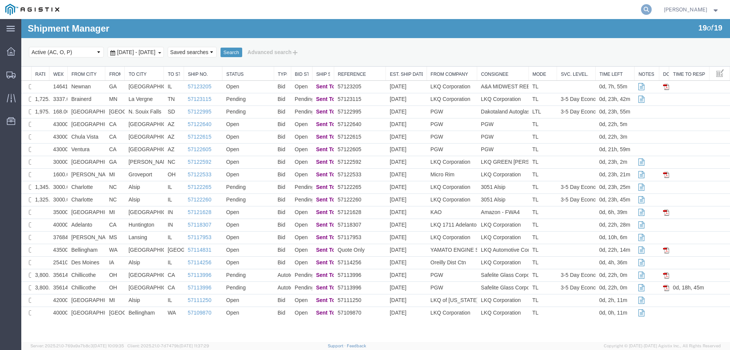
click at [652, 9] on icon at bounding box center [646, 9] width 11 height 11
click at [565, 10] on input "search" at bounding box center [525, 9] width 231 height 18
paste input "57122832"
type input "57122832"
click at [652, 8] on icon at bounding box center [646, 9] width 11 height 11
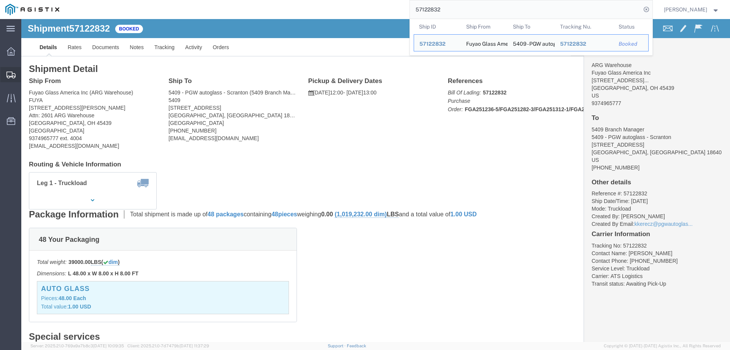
click at [10, 72] on icon at bounding box center [10, 75] width 9 height 7
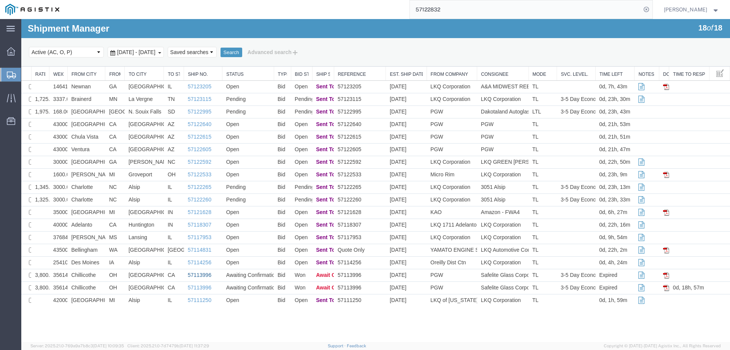
click at [203, 273] on link "57113996" at bounding box center [200, 275] width 24 height 6
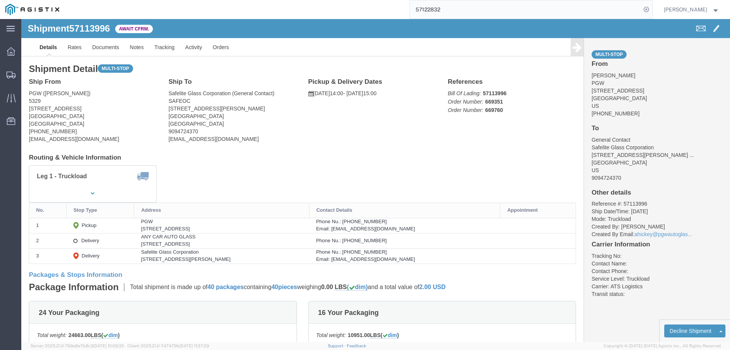
click b "57113996"
copy b "57113996"
click link "Confirm"
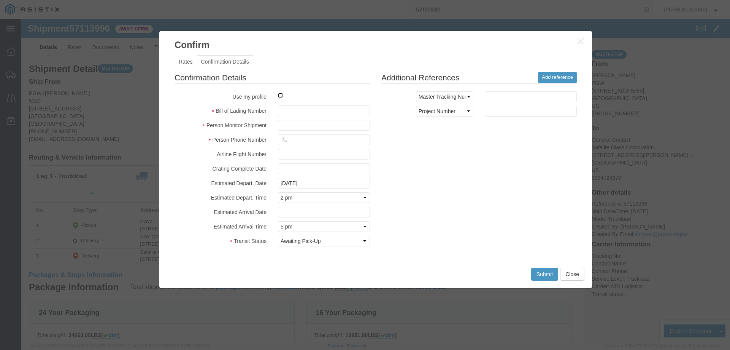
click input "checkbox"
checkbox input "true"
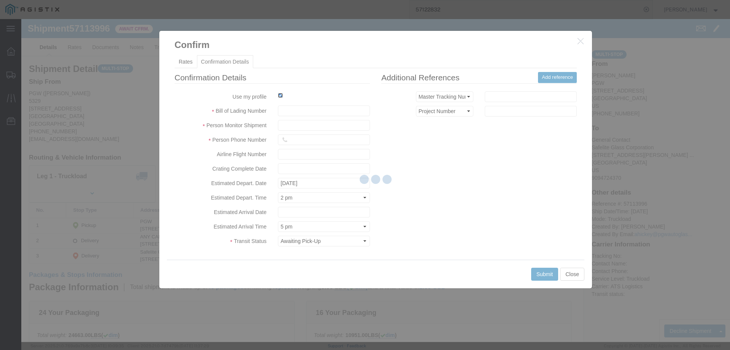
type input "[PERSON_NAME]"
type input "3204977237"
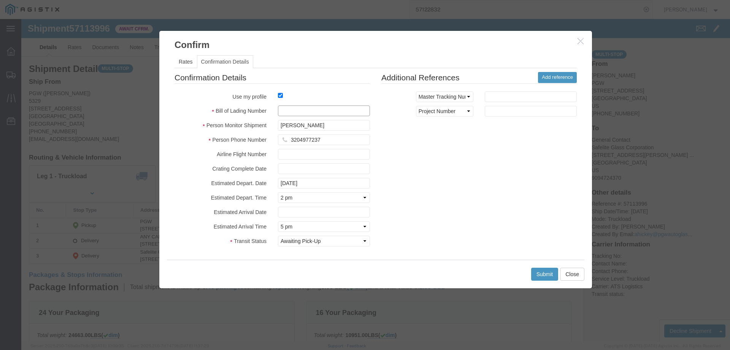
click input "text"
paste input "57113996"
type input "57113996"
click button "Submit"
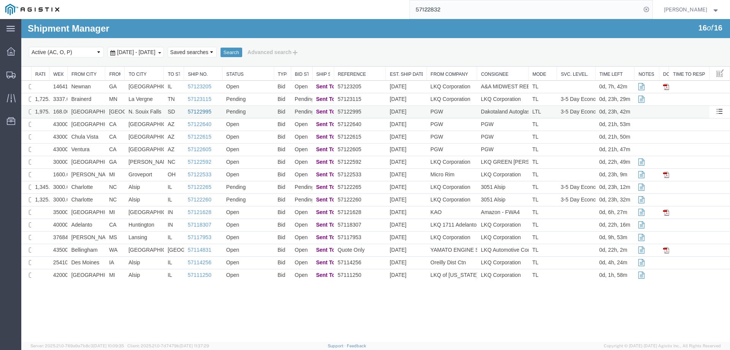
click at [200, 111] on link "57122995" at bounding box center [200, 111] width 24 height 6
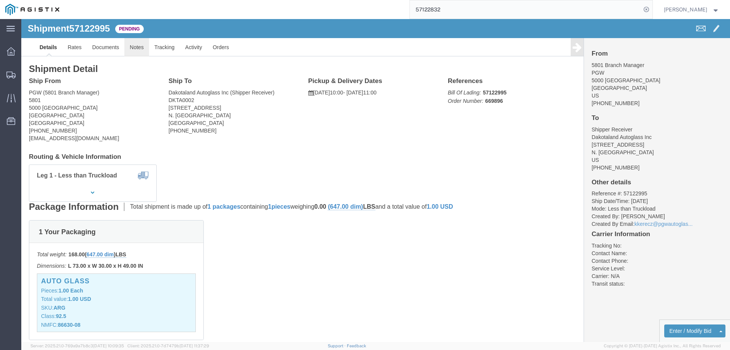
click link "Notes"
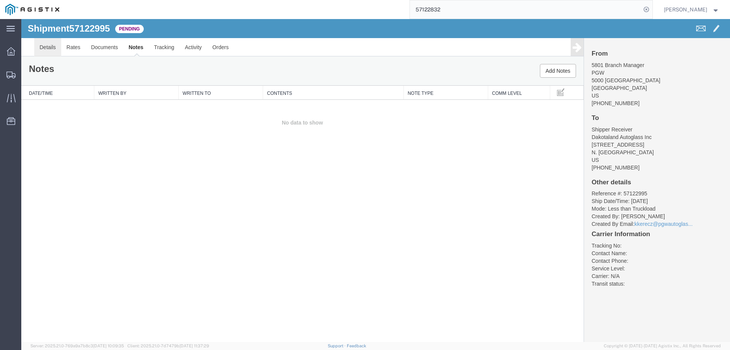
click at [48, 48] on link "Details" at bounding box center [47, 47] width 27 height 18
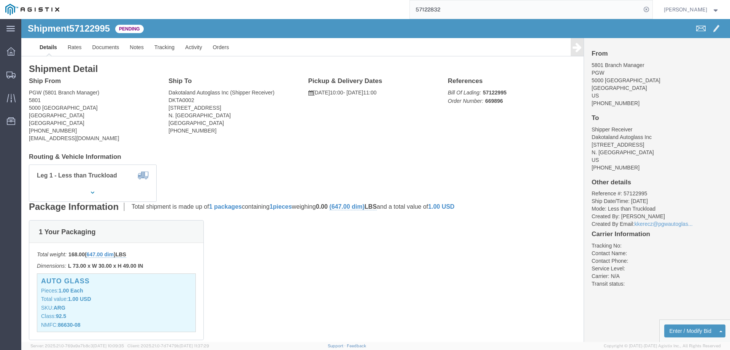
click b "57122995"
copy b "57122995"
click button "Enter / Modify Bid"
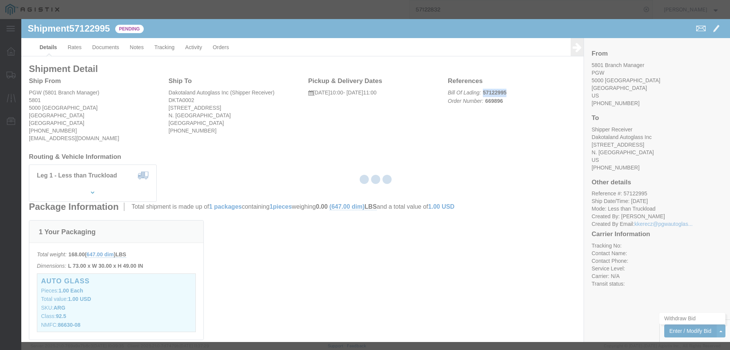
select select "146"
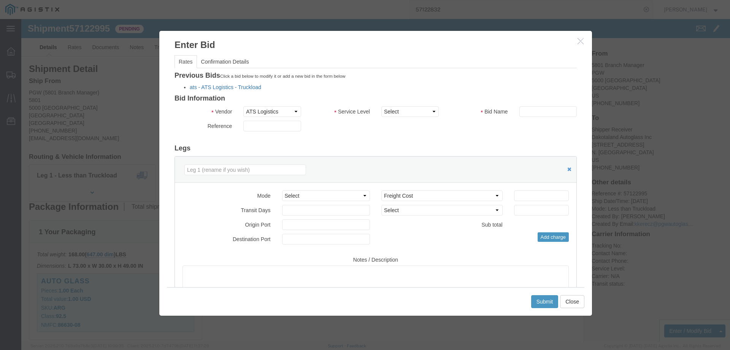
click link "ats - ATS Logistics - Truckload"
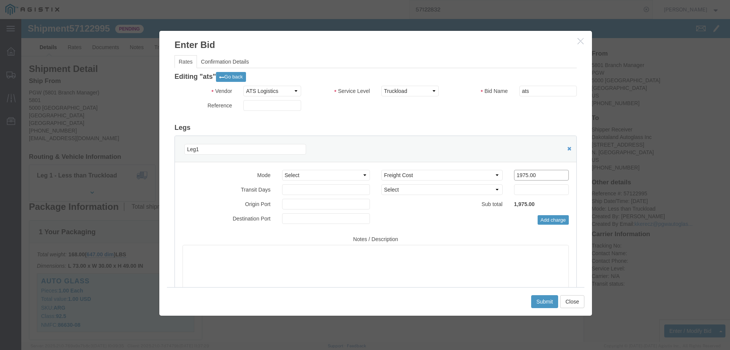
drag, startPoint x: 514, startPoint y: 156, endPoint x: 462, endPoint y: 156, distance: 51.4
click div "Select 2 Day Service 3 Axle Winch Truck 3 to 5 Day Service 96L Domestic Flat Ra…"
type input "1600"
click button "Submit"
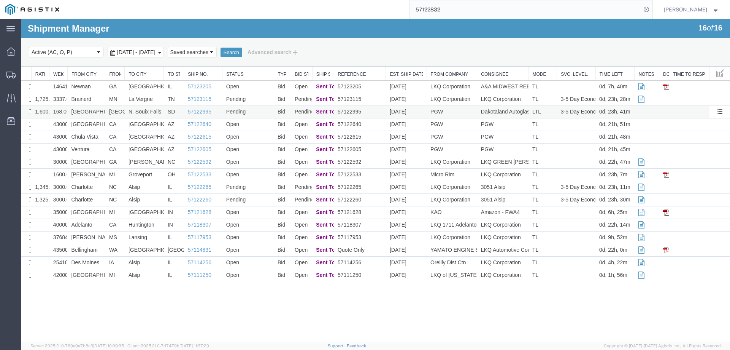
click at [103, 110] on td "[GEOGRAPHIC_DATA]" at bounding box center [86, 112] width 38 height 13
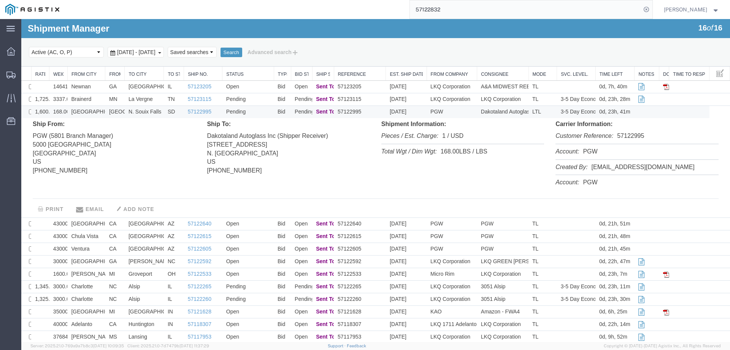
click at [78, 153] on address "PGW (5801 Branch Manager) 5000 South Freeway Fort Worth, TX 76115 US 817-883-52…" at bounding box center [114, 152] width 163 height 46
copy address "76115"
click at [200, 110] on link "57122995" at bounding box center [200, 111] width 24 height 6
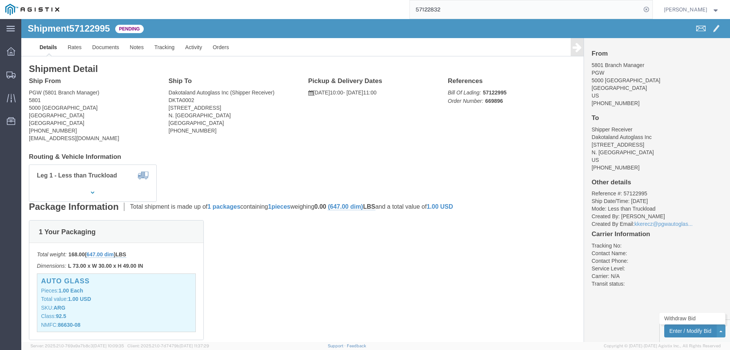
click button "Enter / Modify Bid"
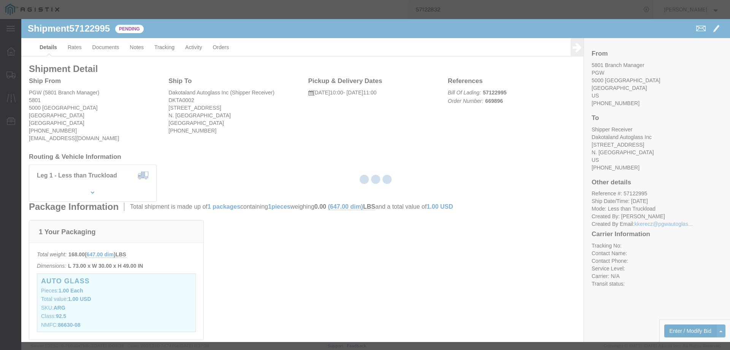
select select "146"
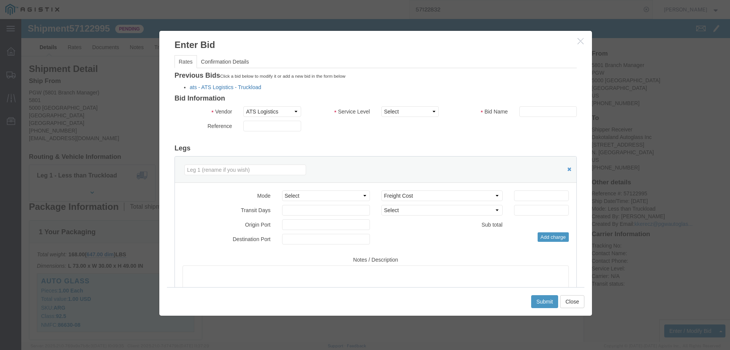
click link "ats - ATS Logistics - Truckload"
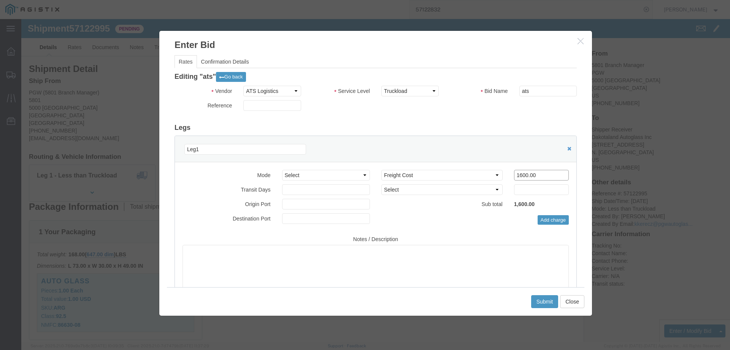
drag, startPoint x: 511, startPoint y: 155, endPoint x: 463, endPoint y: 156, distance: 47.9
click div "Select 2 Day Service 3 Axle Winch Truck 3 to 5 Day Service 96L Domestic Flat Ra…"
type input "310"
click button "Submit"
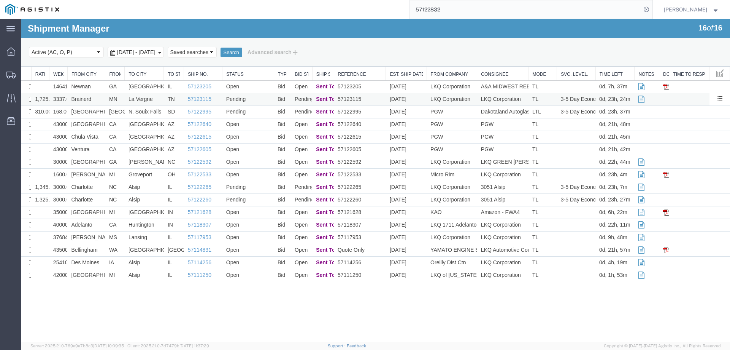
click at [103, 98] on td "Brainerd" at bounding box center [86, 99] width 38 height 13
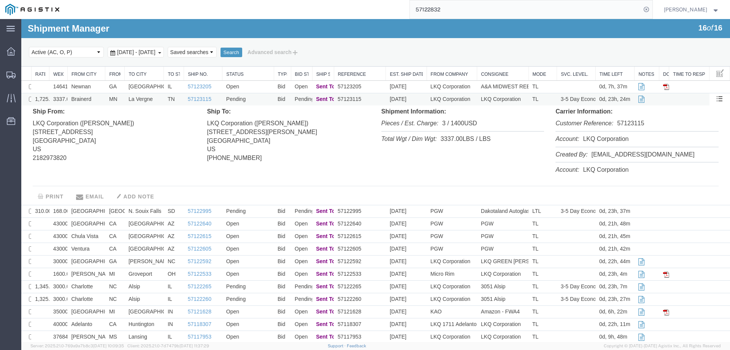
click at [103, 98] on td "Brainerd" at bounding box center [86, 99] width 38 height 13
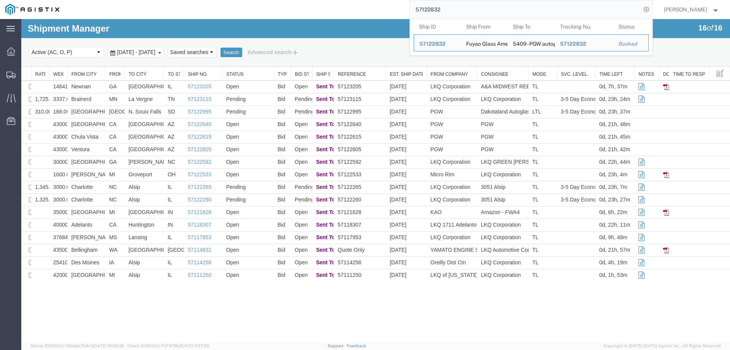
drag, startPoint x: 466, startPoint y: 7, endPoint x: 407, endPoint y: 8, distance: 59.0
click at [407, 8] on div "57122832 Ship ID Ship From Ship To Tracking Nu. Status Ship ID 57122832 Ship Fr…" at bounding box center [359, 9] width 588 height 19
click at [475, 9] on input "57122832" at bounding box center [525, 9] width 231 height 18
drag, startPoint x: 472, startPoint y: 10, endPoint x: 390, endPoint y: 13, distance: 83.0
click at [390, 13] on div "57122832 Ship ID Ship From Ship To Tracking Nu. Status Ship ID 57122832 Ship Fr…" at bounding box center [359, 9] width 588 height 19
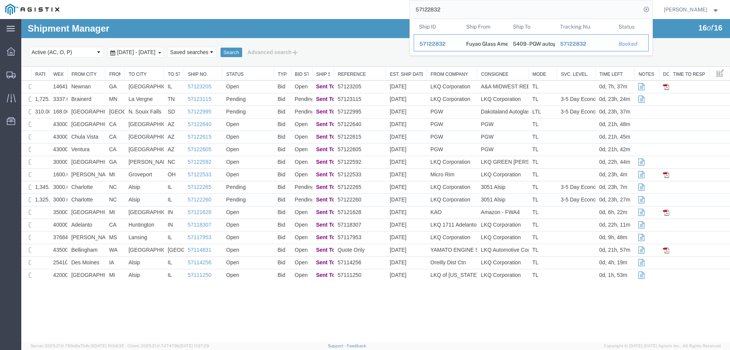
click at [444, 45] on span "57122832" at bounding box center [433, 44] width 26 height 6
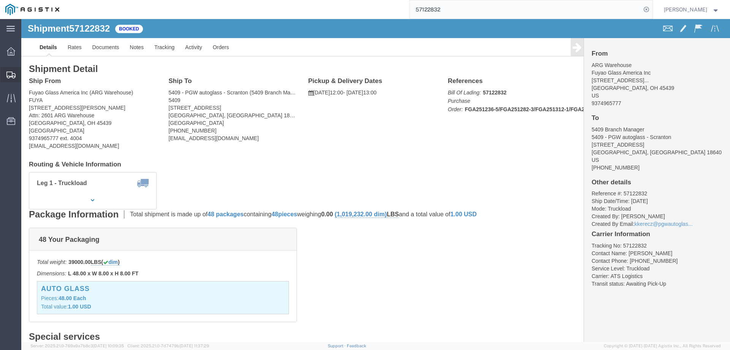
click at [16, 74] on div at bounding box center [10, 74] width 21 height 15
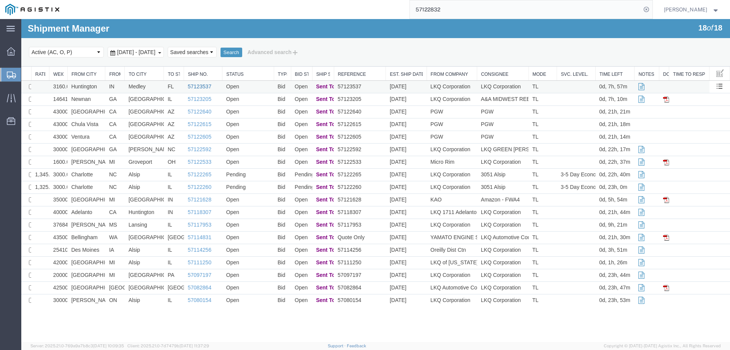
click at [200, 84] on link "57123537" at bounding box center [200, 86] width 24 height 6
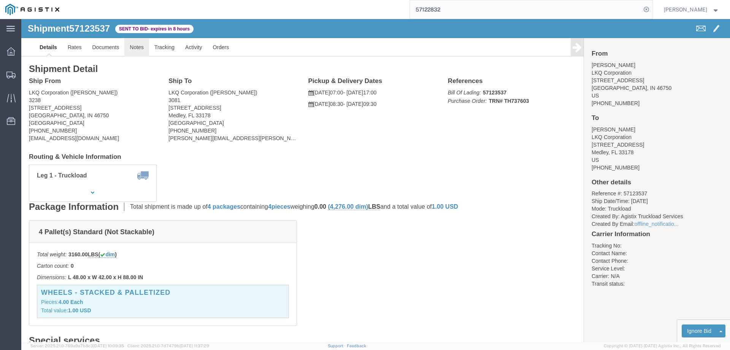
click link "Notes"
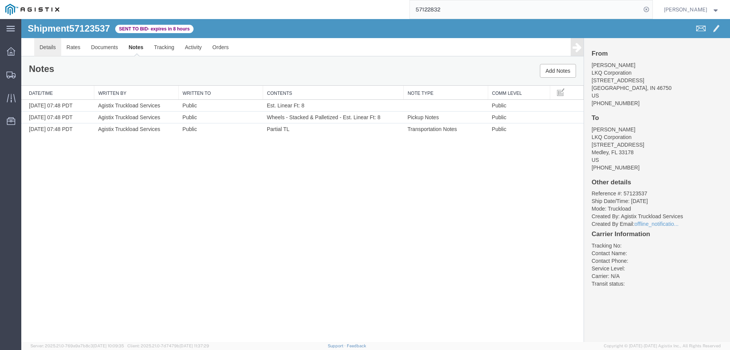
click at [46, 51] on link "Details" at bounding box center [47, 47] width 27 height 18
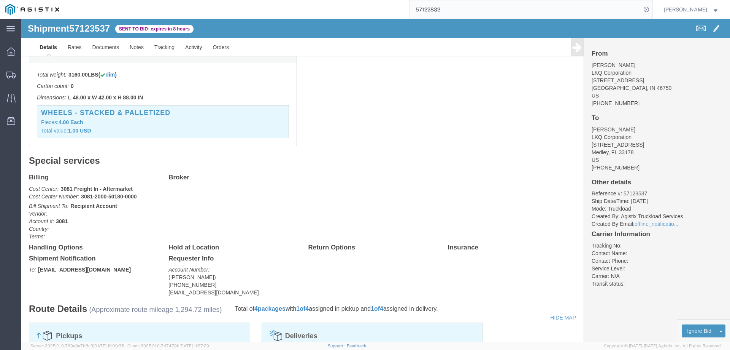
scroll to position [304, 0]
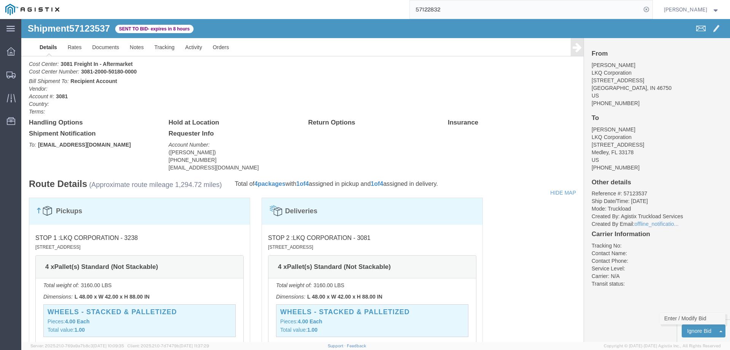
click link "Enter / Modify Bid"
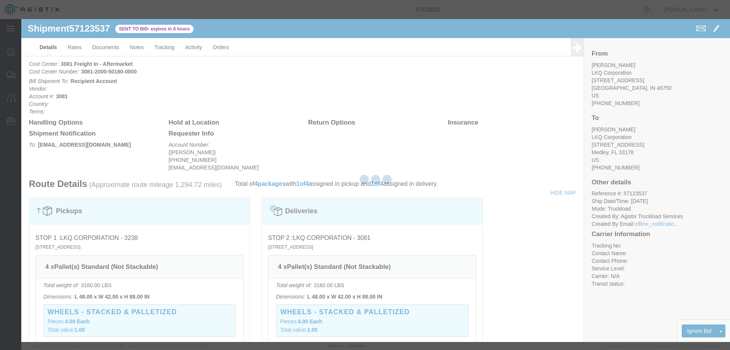
select select "146"
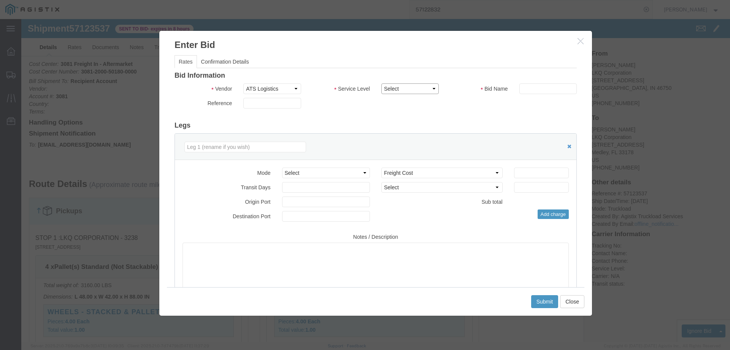
click select "Select CONESTOGA DFRM/STEP Economy TL Flatbed Intermodal LTL Standard Next Day …"
select select "25032"
click select "Select CONESTOGA DFRM/STEP Economy TL Flatbed Intermodal LTL Standard Next Day …"
click input "text"
type input "ats"
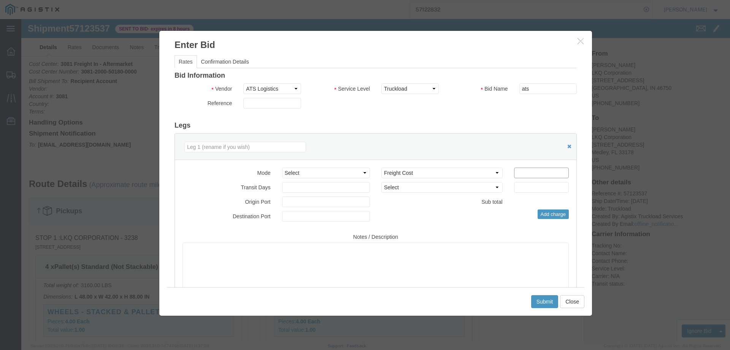
click input "number"
type input "1485"
click button "Submit"
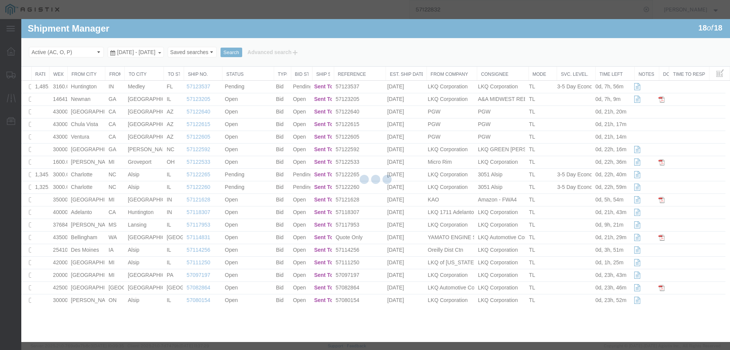
scroll to position [0, 0]
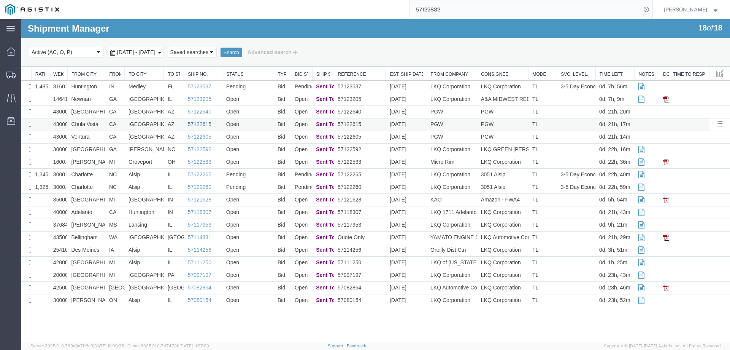
click at [196, 123] on link "57122615" at bounding box center [200, 124] width 24 height 6
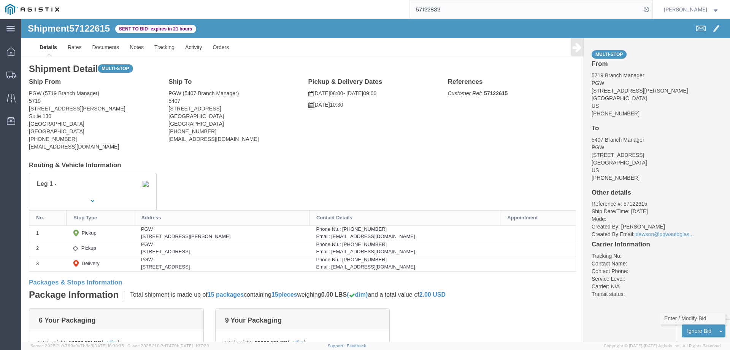
click link "Enter / Modify Bid"
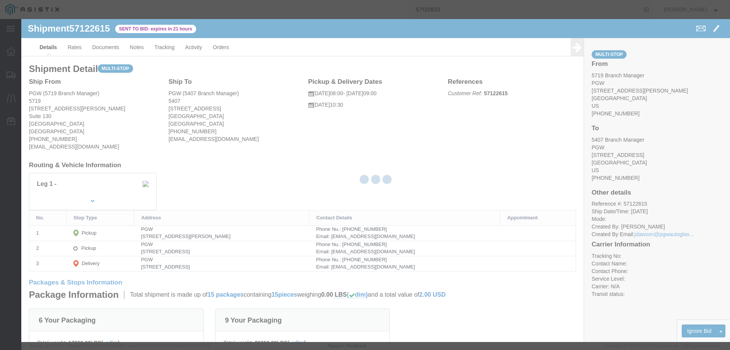
select select "146"
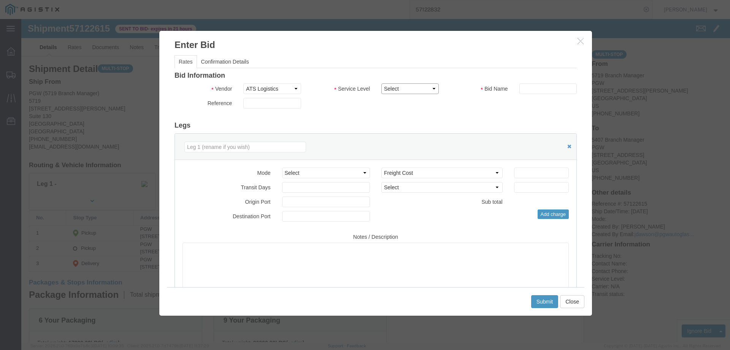
click select "Select CONESTOGA DFRM/STEP Economy TL Flatbed Intermodal LTL Standard Next Day …"
select select "25032"
click select "Select CONESTOGA DFRM/STEP Economy TL Flatbed Intermodal LTL Standard Next Day …"
click input "text"
type input "ats"
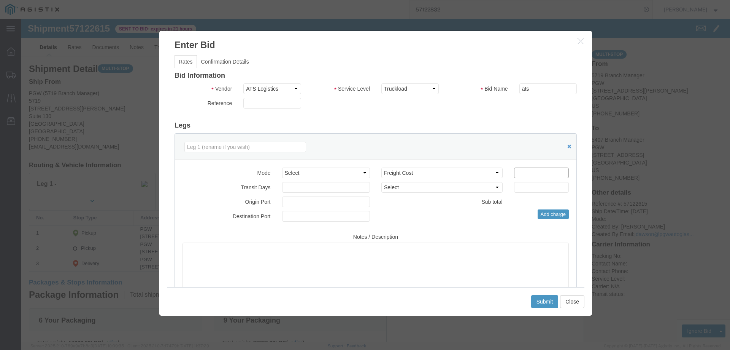
click input "number"
type input "1900"
click button "Submit"
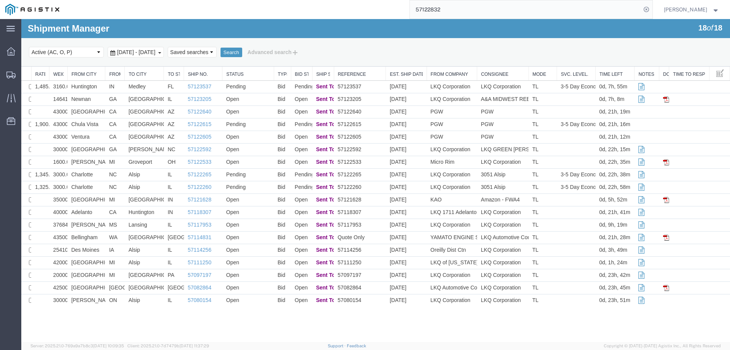
click at [356, 13] on div "57122832" at bounding box center [359, 9] width 588 height 19
click at [106, 86] on td "IN" at bounding box center [114, 87] width 19 height 13
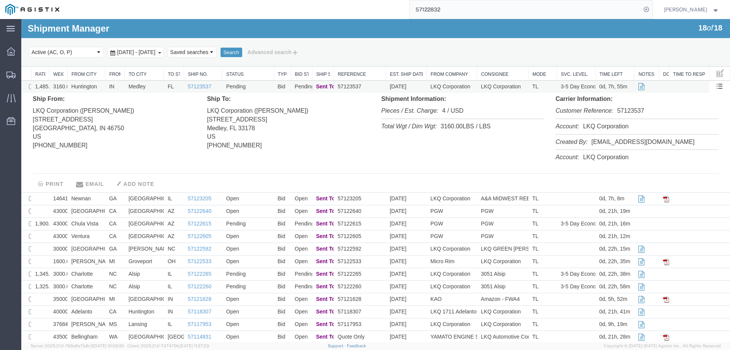
click at [106, 86] on td "IN" at bounding box center [114, 87] width 19 height 13
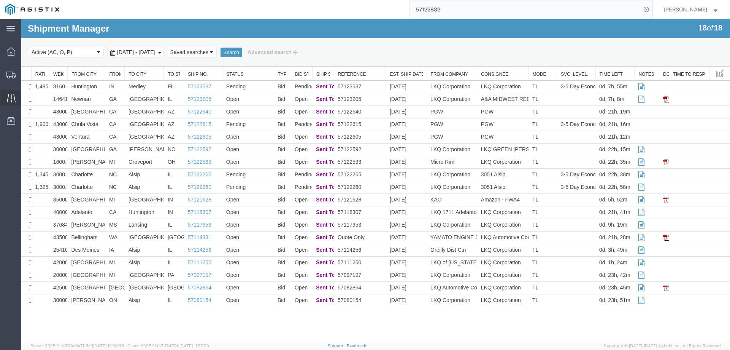
click at [8, 98] on icon at bounding box center [10, 98] width 9 height 8
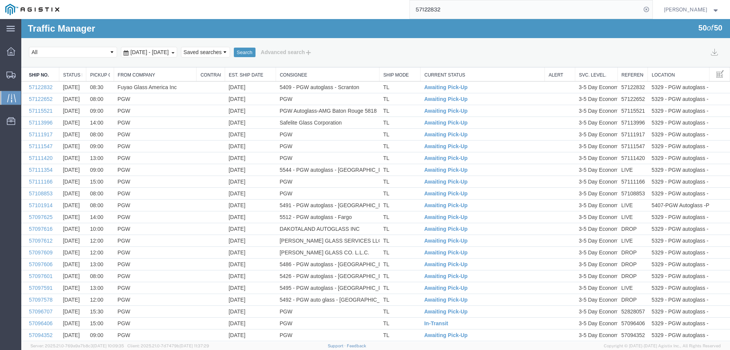
click at [243, 75] on link "Est. Ship Date" at bounding box center [250, 75] width 43 height 6
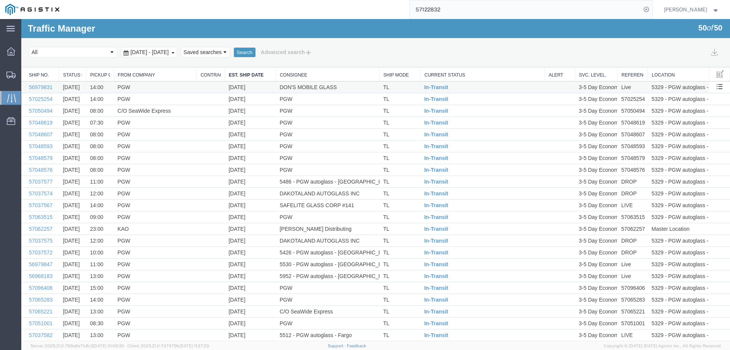
click at [356, 88] on td "DON'S MOBILE GLASS" at bounding box center [327, 87] width 103 height 12
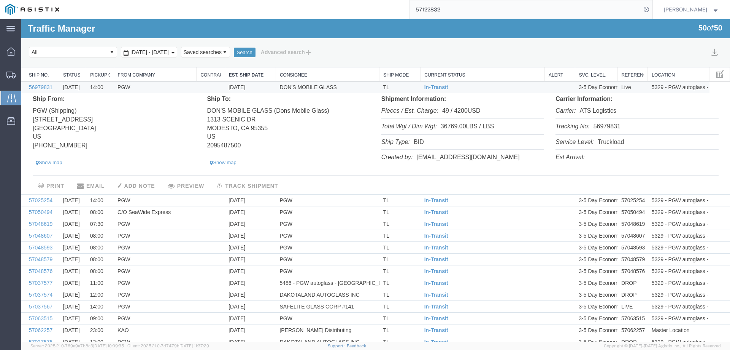
click at [599, 127] on li "Tracking No: 56979831" at bounding box center [637, 127] width 163 height 16
copy li "56979831"
click at [441, 88] on span "In-Transit" at bounding box center [437, 87] width 24 height 6
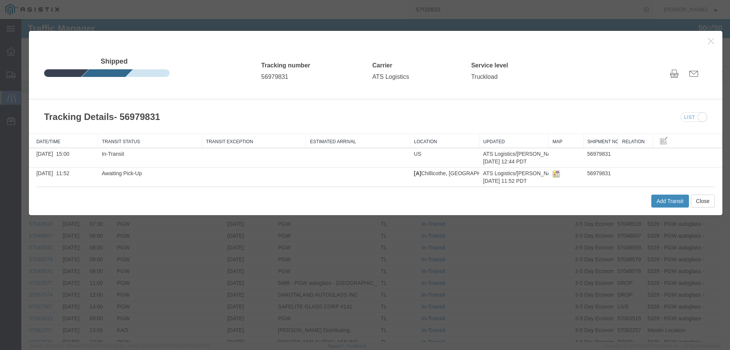
click at [660, 202] on button "Add Transit" at bounding box center [671, 200] width 38 height 13
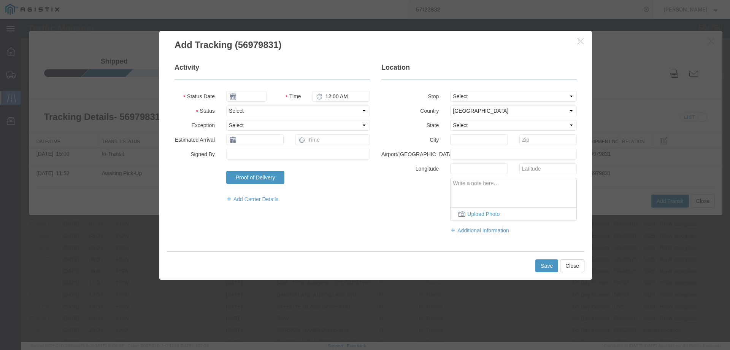
type input "[DATE]"
type input "11:00 AM"
click at [256, 97] on input "[DATE]" at bounding box center [246, 96] width 40 height 11
click at [242, 154] on td "13" at bounding box center [243, 154] width 11 height 11
type input "[DATE]"
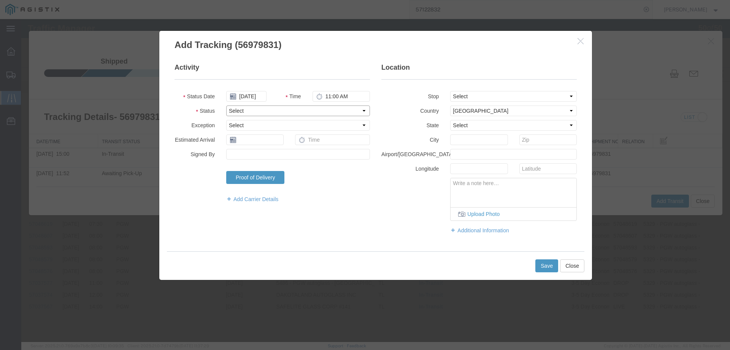
click at [245, 111] on select "Select Arrival Notice Available Arrival Notice Imported Arrive at Delivery Loca…" at bounding box center [298, 110] width 144 height 11
select select "DELIVRED"
click at [226, 105] on select "Select Arrival Notice Available Arrival Notice Imported Arrive at Delivery Loca…" at bounding box center [298, 110] width 144 height 11
click at [542, 266] on button "Save" at bounding box center [547, 265] width 23 height 13
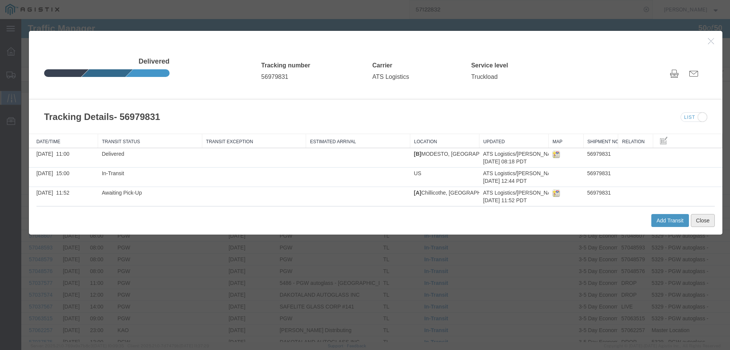
click at [696, 221] on button "Close" at bounding box center [703, 220] width 24 height 13
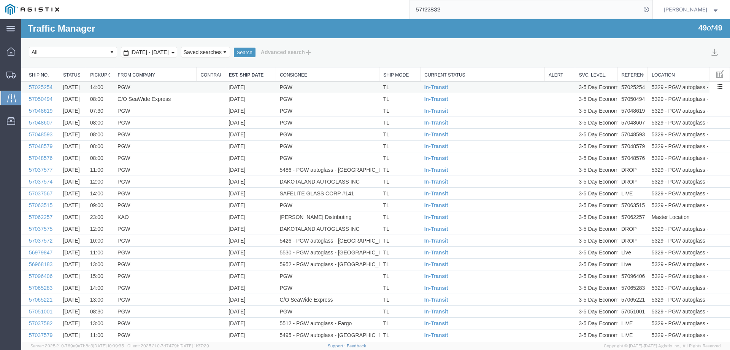
click at [412, 87] on td "TL" at bounding box center [400, 87] width 41 height 12
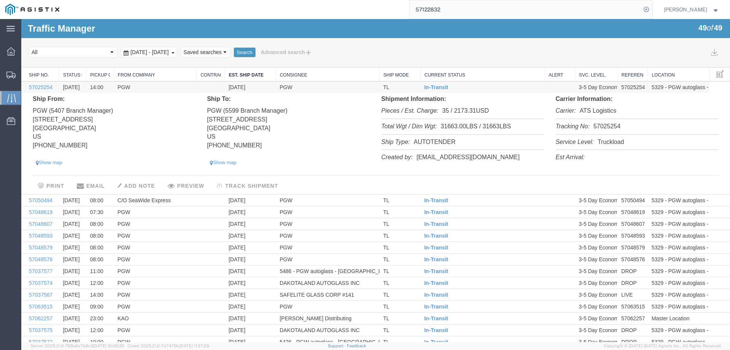
click at [599, 124] on li "Tracking No: 57025254" at bounding box center [637, 127] width 163 height 16
copy li "57025254"
click at [429, 89] on span "In-Transit" at bounding box center [437, 87] width 24 height 6
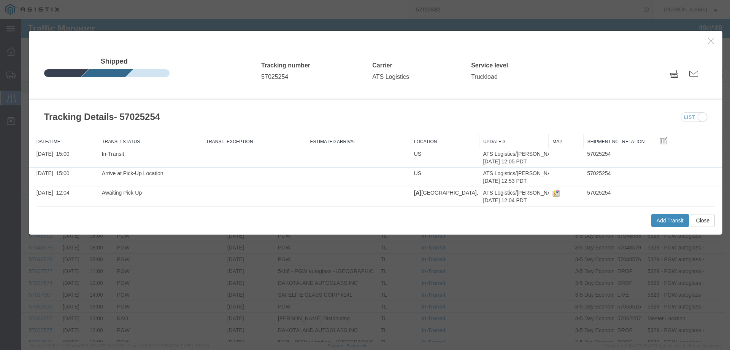
click at [652, 216] on button "Add Transit" at bounding box center [671, 220] width 38 height 13
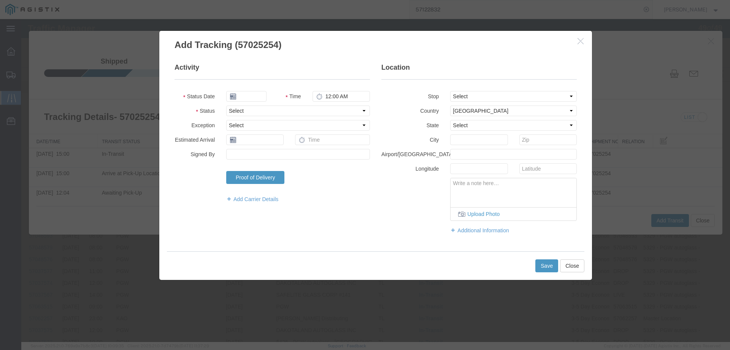
type input "[DATE]"
type input "11:00 AM"
click at [245, 99] on input "[DATE]" at bounding box center [246, 96] width 40 height 11
click at [244, 154] on td "13" at bounding box center [243, 154] width 11 height 11
type input "[DATE]"
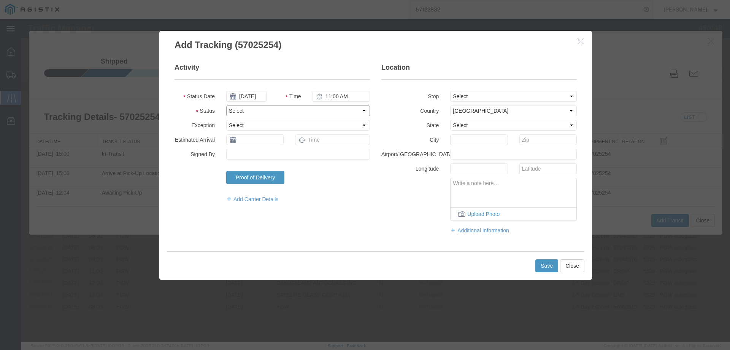
click at [244, 113] on select "Select Arrival Notice Available Arrival Notice Imported Arrive at Delivery Loca…" at bounding box center [298, 110] width 144 height 11
select select "DELIVRED"
click at [226, 105] on select "Select Arrival Notice Available Arrival Notice Imported Arrive at Delivery Loca…" at bounding box center [298, 110] width 144 height 11
click at [541, 269] on button "Save" at bounding box center [547, 265] width 23 height 13
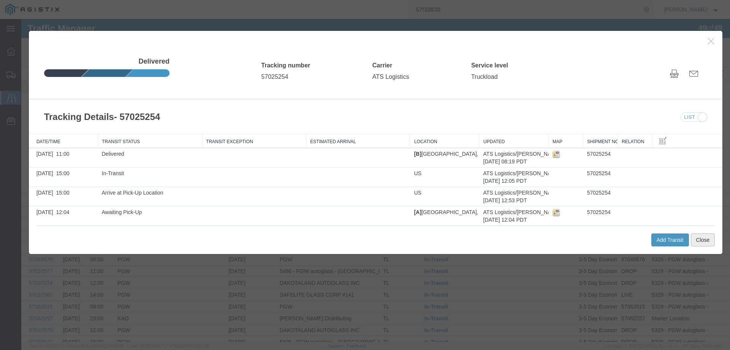
click at [703, 239] on button "Close" at bounding box center [703, 239] width 24 height 13
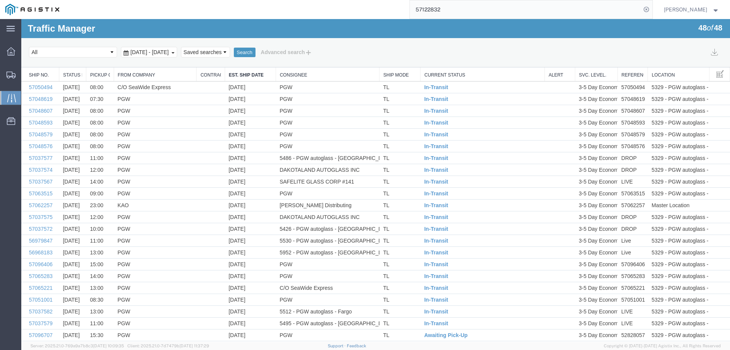
click at [408, 87] on td "TL" at bounding box center [400, 87] width 41 height 12
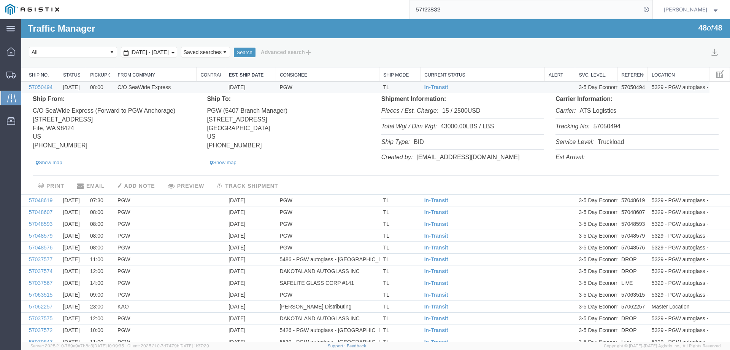
click at [600, 126] on li "Tracking No: 57050494" at bounding box center [637, 127] width 163 height 16
copy li "57050494"
click at [434, 86] on span "In-Transit" at bounding box center [437, 87] width 24 height 6
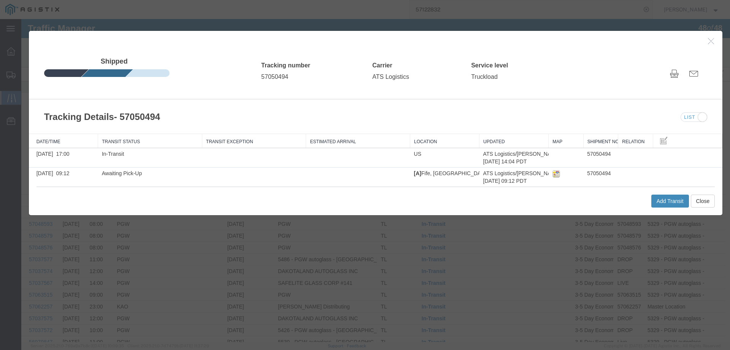
click at [656, 202] on button "Add Transit" at bounding box center [671, 200] width 38 height 13
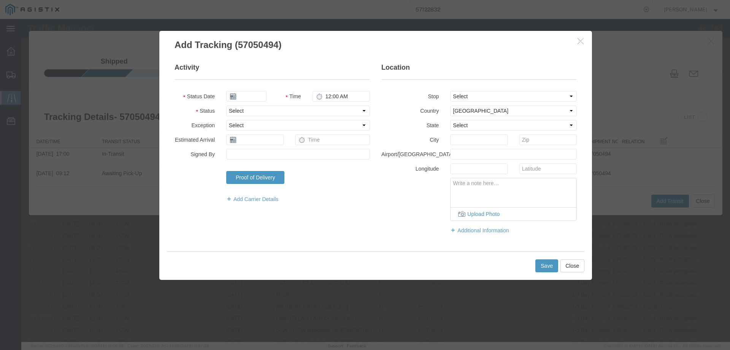
type input "[DATE]"
type input "11:00 AM"
click at [254, 95] on input "[DATE]" at bounding box center [246, 96] width 40 height 11
click at [246, 153] on td "13" at bounding box center [243, 154] width 11 height 11
type input "[DATE]"
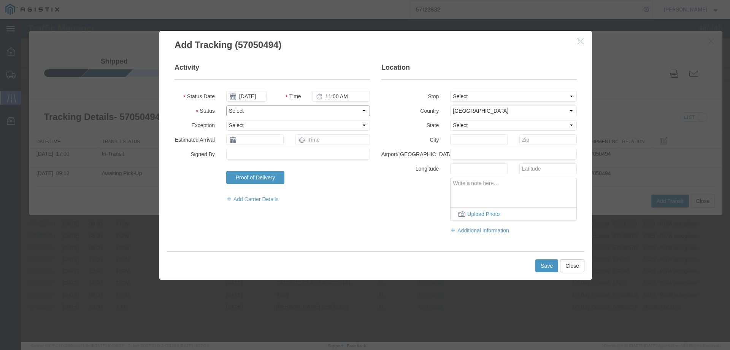
click at [244, 108] on select "Select Arrival Notice Available Arrival Notice Imported Arrive at Delivery Loca…" at bounding box center [298, 110] width 144 height 11
select select "DELIVRED"
click at [226, 105] on select "Select Arrival Notice Available Arrival Notice Imported Arrive at Delivery Loca…" at bounding box center [298, 110] width 144 height 11
click at [552, 265] on button "Save" at bounding box center [547, 265] width 23 height 13
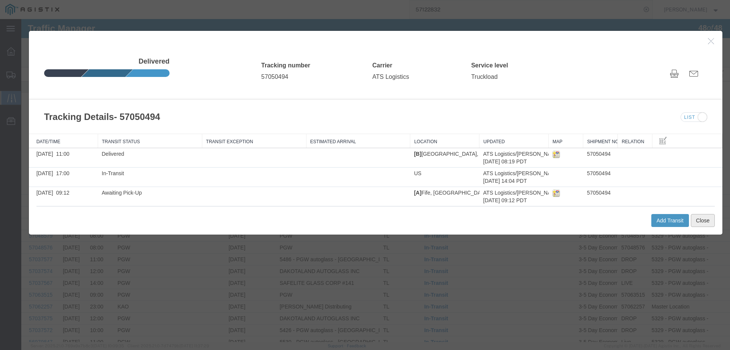
click at [696, 217] on button "Close" at bounding box center [703, 220] width 24 height 13
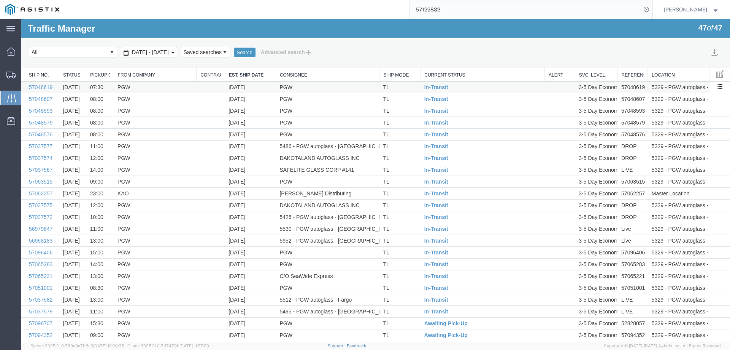
click at [401, 85] on td "TL" at bounding box center [400, 87] width 41 height 12
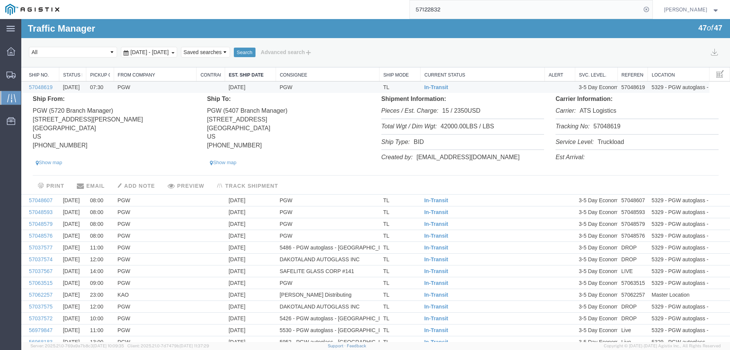
click at [597, 128] on li "Tracking No: 57048619" at bounding box center [637, 127] width 163 height 16
copy li "57048619"
click at [436, 89] on span "In-Transit" at bounding box center [437, 87] width 24 height 6
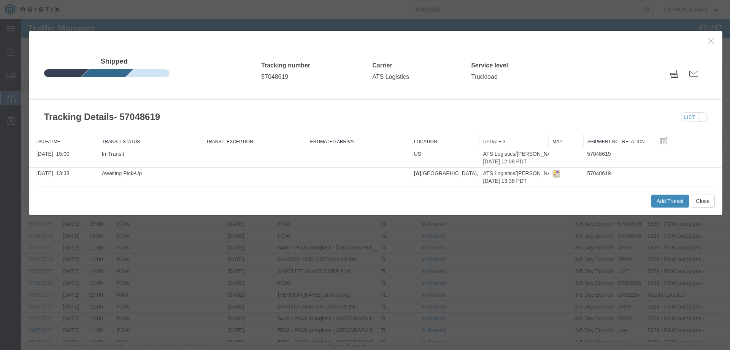
click at [652, 196] on button "Add Transit" at bounding box center [671, 200] width 38 height 13
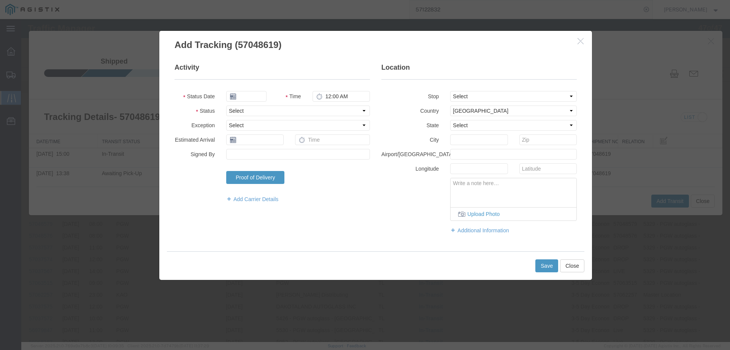
type input "[DATE]"
type input "11:00 AM"
click at [249, 93] on input "[DATE]" at bounding box center [246, 96] width 40 height 11
click at [289, 142] on td "10" at bounding box center [288, 143] width 11 height 11
type input "[DATE]"
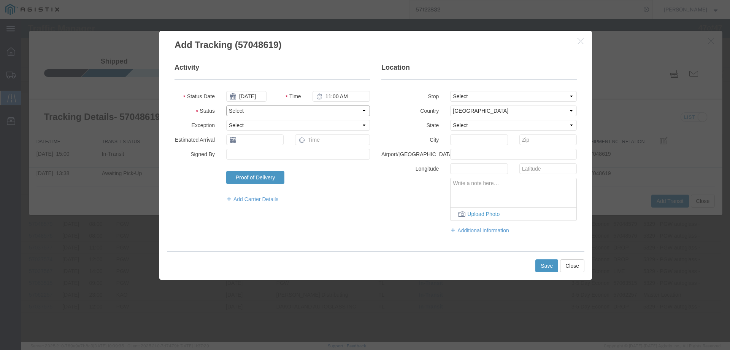
click at [245, 112] on select "Select Arrival Notice Available Arrival Notice Imported Arrive at Delivery Loca…" at bounding box center [298, 110] width 144 height 11
select select "DELIVRED"
click at [226, 105] on select "Select Arrival Notice Available Arrival Notice Imported Arrive at Delivery Loca…" at bounding box center [298, 110] width 144 height 11
click at [545, 264] on button "Save" at bounding box center [547, 265] width 23 height 13
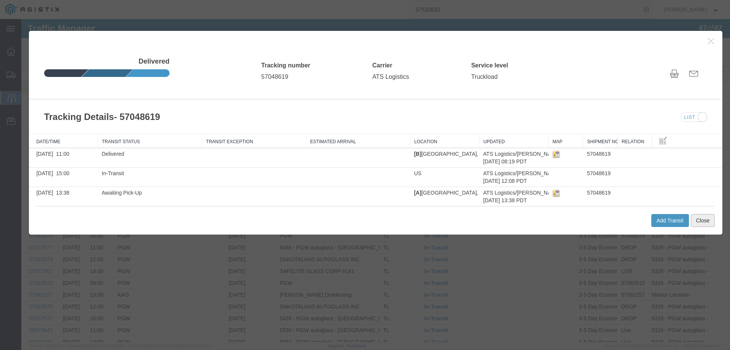
click at [693, 215] on button "Close" at bounding box center [703, 220] width 24 height 13
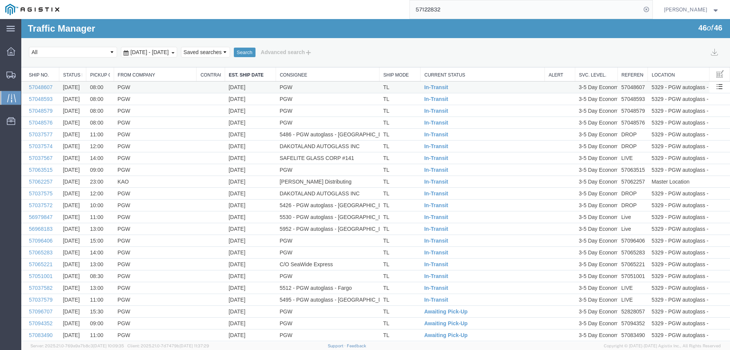
click at [409, 83] on td "TL" at bounding box center [400, 87] width 41 height 12
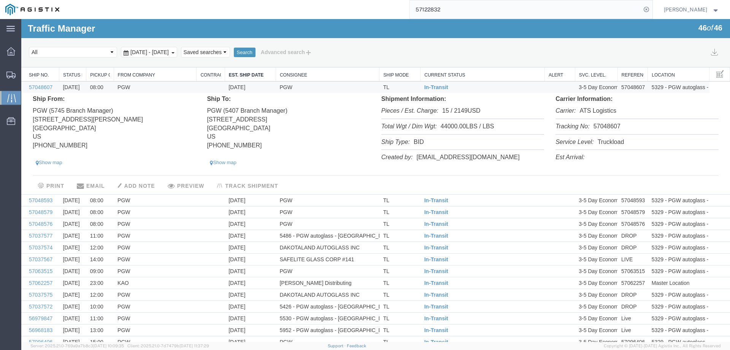
click at [601, 126] on li "Tracking No: 57048607" at bounding box center [637, 127] width 163 height 16
copy li "57048607"
click at [432, 88] on span "In-Transit" at bounding box center [437, 87] width 24 height 6
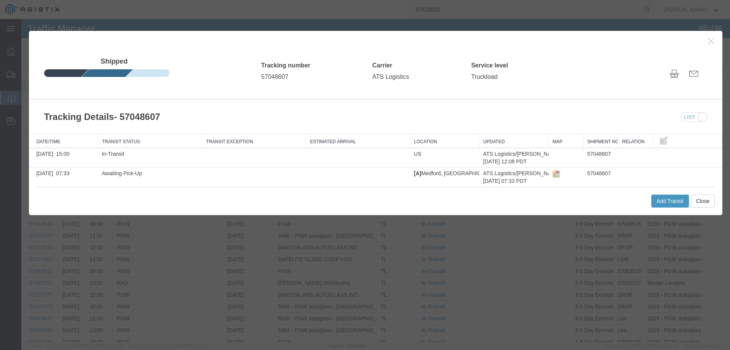
click at [641, 197] on div "Add Transit Close" at bounding box center [376, 200] width 679 height 29
click at [655, 200] on button "Add Transit" at bounding box center [671, 200] width 38 height 13
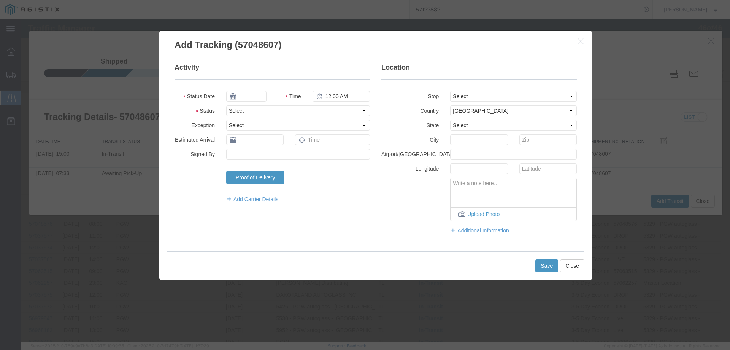
type input "[DATE]"
type input "11:00 AM"
click at [251, 97] on input "[DATE]" at bounding box center [246, 96] width 40 height 11
click at [289, 141] on td "10" at bounding box center [288, 143] width 11 height 11
type input "[DATE]"
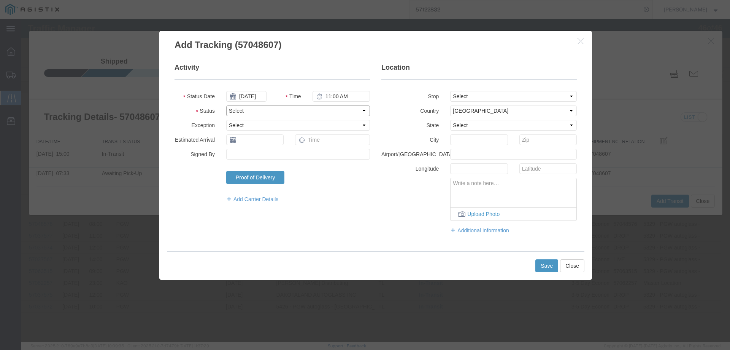
drag, startPoint x: 259, startPoint y: 111, endPoint x: 259, endPoint y: 116, distance: 4.6
click at [259, 111] on select "Select Arrival Notice Available Arrival Notice Imported Arrive at Delivery Loca…" at bounding box center [298, 110] width 144 height 11
select select "DELIVRED"
click at [226, 105] on select "Select Arrival Notice Available Arrival Notice Imported Arrive at Delivery Loca…" at bounding box center [298, 110] width 144 height 11
click at [545, 266] on button "Save" at bounding box center [547, 265] width 23 height 13
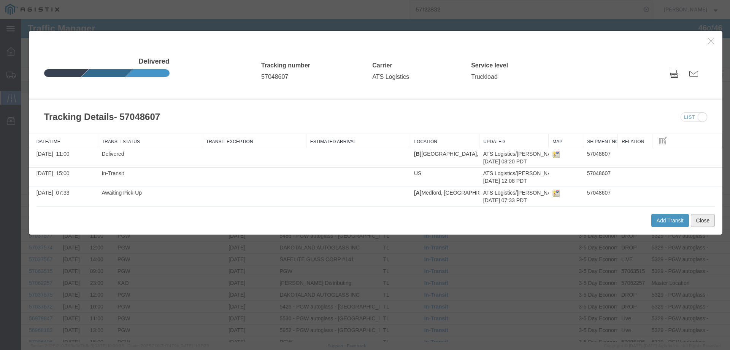
click at [695, 223] on button "Close" at bounding box center [703, 220] width 24 height 13
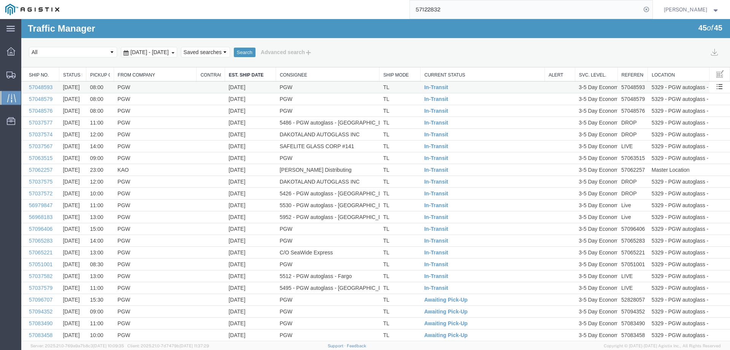
click at [415, 84] on td "TL" at bounding box center [400, 87] width 41 height 12
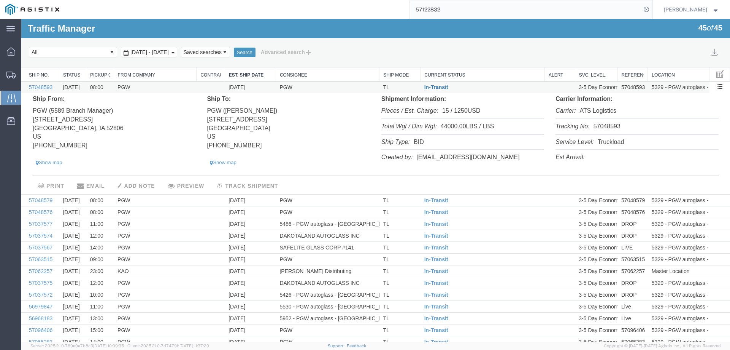
click at [429, 88] on span "In-Transit" at bounding box center [437, 87] width 24 height 6
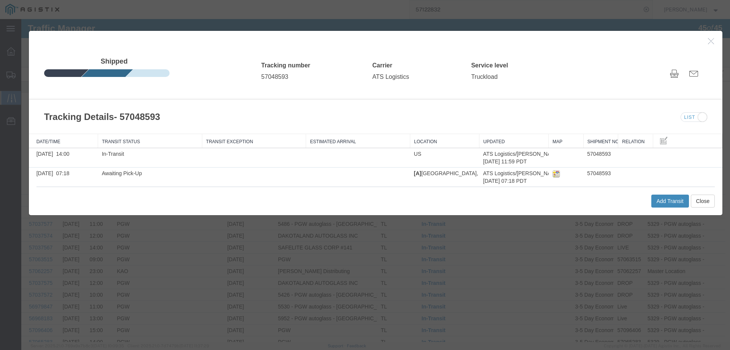
click at [665, 199] on button "Add Transit" at bounding box center [671, 200] width 38 height 13
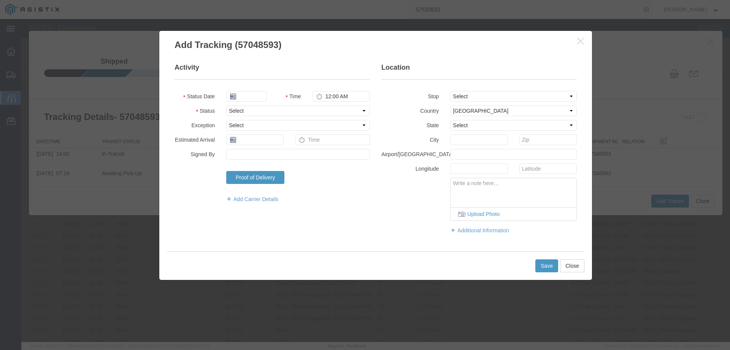
type input "[DATE]"
type input "11:00 AM"
click at [243, 95] on input "[DATE]" at bounding box center [246, 96] width 40 height 11
click at [288, 144] on td "10" at bounding box center [288, 143] width 11 height 11
type input "[DATE]"
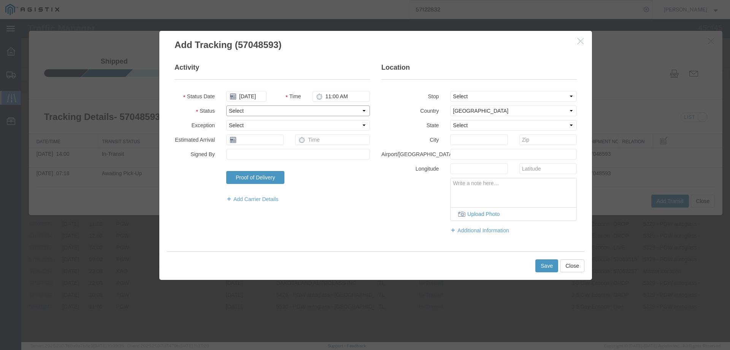
click at [258, 109] on select "Select Arrival Notice Available Arrival Notice Imported Arrive at Delivery Loca…" at bounding box center [298, 110] width 144 height 11
select select "DELIVRED"
click at [226, 105] on select "Select Arrival Notice Available Arrival Notice Imported Arrive at Delivery Loca…" at bounding box center [298, 110] width 144 height 11
click at [542, 269] on button "Save" at bounding box center [547, 265] width 23 height 13
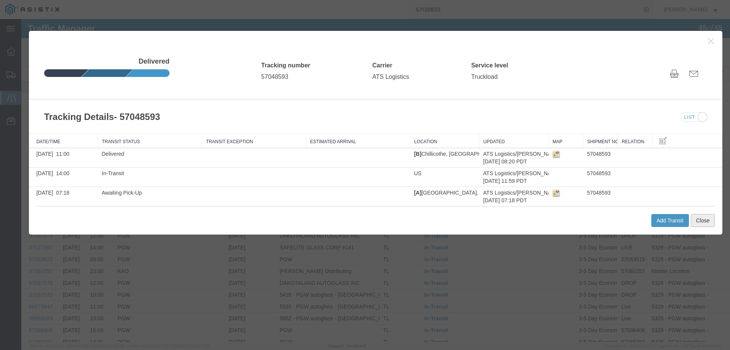
click at [700, 218] on button "Close" at bounding box center [703, 220] width 24 height 13
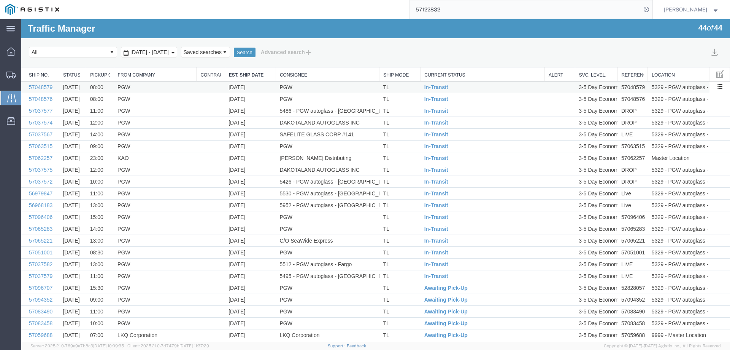
click at [414, 86] on td "TL" at bounding box center [400, 87] width 41 height 12
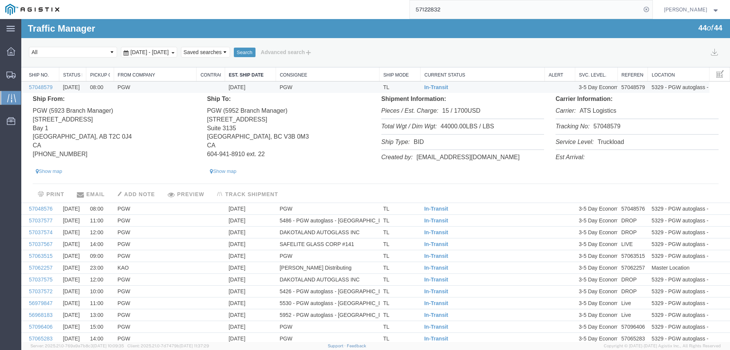
click at [603, 126] on li "Tracking No: 57048579" at bounding box center [637, 127] width 163 height 16
copy li "57048579"
click at [433, 87] on span "In-Transit" at bounding box center [437, 87] width 24 height 6
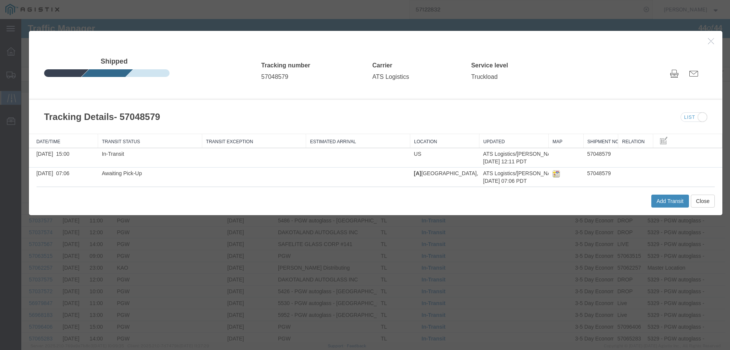
click at [659, 204] on button "Add Transit" at bounding box center [671, 200] width 38 height 13
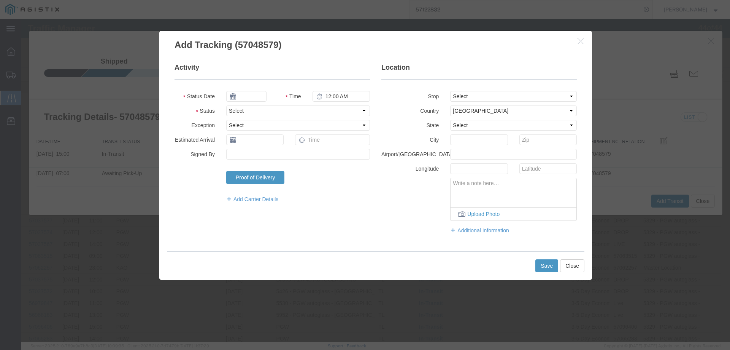
type input "[DATE]"
type input "11:00 AM"
click at [252, 95] on input "[DATE]" at bounding box center [246, 96] width 40 height 11
click at [276, 143] on td "9" at bounding box center [277, 143] width 11 height 11
type input "10/09/2025"
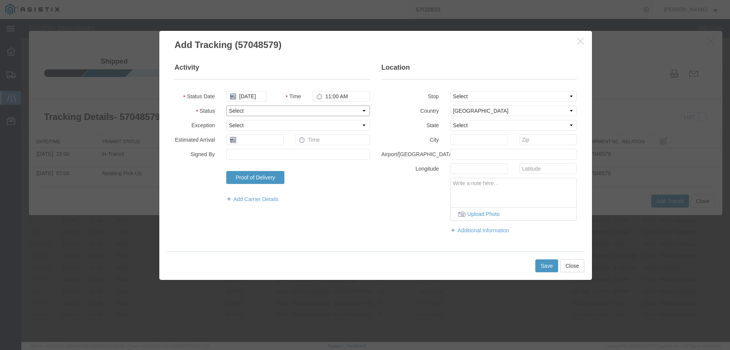
click at [265, 114] on select "Select Arrival Notice Available Arrival Notice Imported Arrive at Delivery Loca…" at bounding box center [298, 110] width 144 height 11
select select "DELIVRED"
click at [226, 105] on select "Select Arrival Notice Available Arrival Notice Imported Arrive at Delivery Loca…" at bounding box center [298, 110] width 144 height 11
click at [550, 270] on button "Save" at bounding box center [547, 265] width 23 height 13
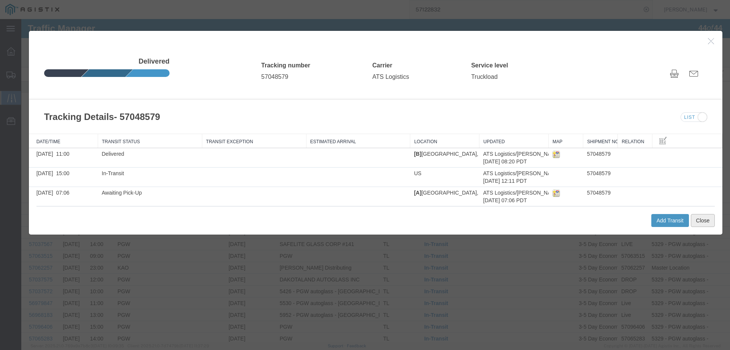
click at [702, 219] on button "Close" at bounding box center [703, 220] width 24 height 13
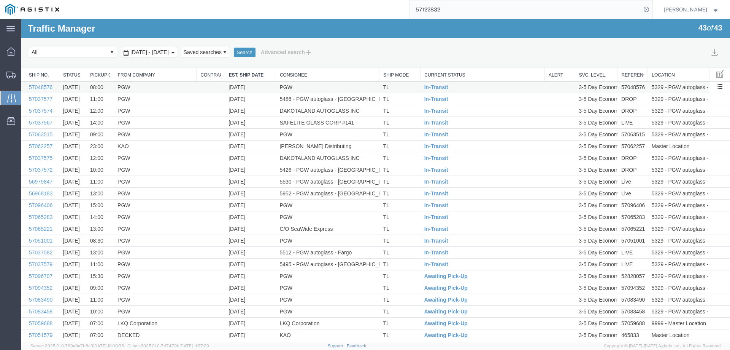
click at [399, 87] on td "TL" at bounding box center [400, 87] width 41 height 12
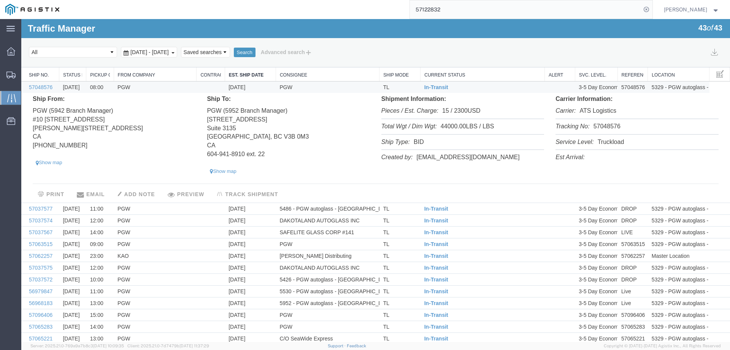
click at [601, 126] on li "Tracking No: 57048576" at bounding box center [637, 127] width 163 height 16
copy li "57048576"
click at [429, 88] on span "In-Transit" at bounding box center [437, 87] width 24 height 6
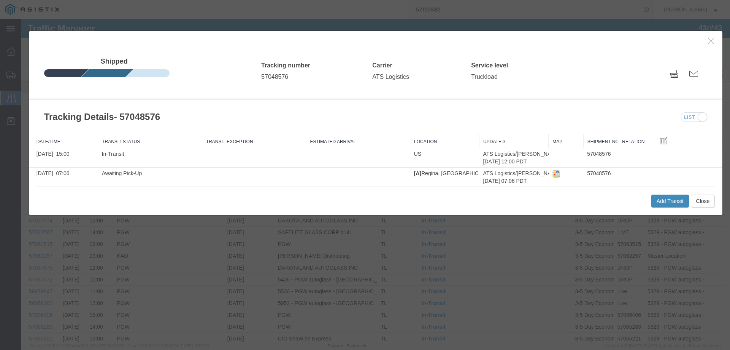
click at [673, 205] on button "Add Transit" at bounding box center [671, 200] width 38 height 13
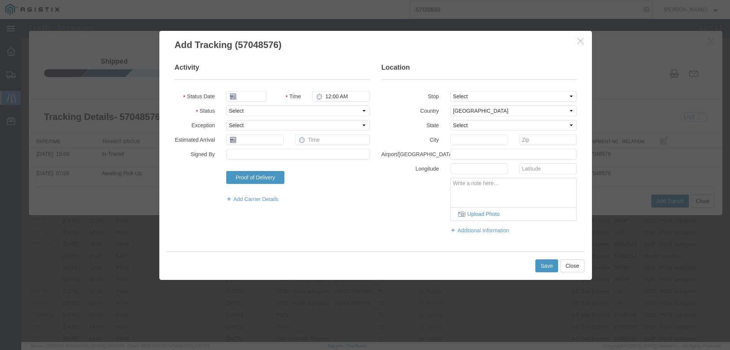
type input "[DATE]"
type input "11:00 AM"
click at [248, 95] on input "[DATE]" at bounding box center [246, 96] width 40 height 11
click at [286, 142] on td "10" at bounding box center [288, 143] width 11 height 11
type input "[DATE]"
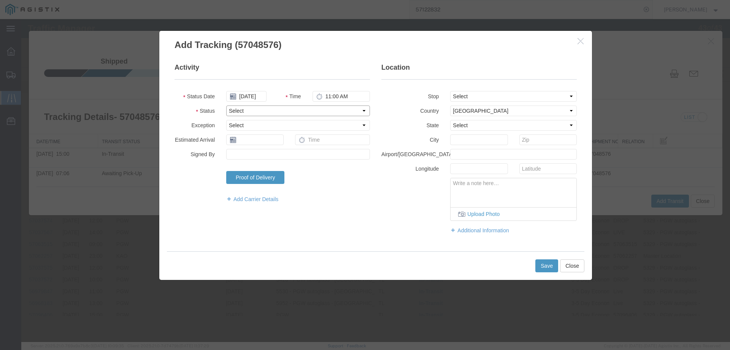
click at [247, 107] on select "Select Arrival Notice Available Arrival Notice Imported Arrive at Delivery Loca…" at bounding box center [298, 110] width 144 height 11
select select "DELIVRED"
click at [226, 105] on select "Select Arrival Notice Available Arrival Notice Imported Arrive at Delivery Loca…" at bounding box center [298, 110] width 144 height 11
click at [540, 267] on button "Save" at bounding box center [547, 265] width 23 height 13
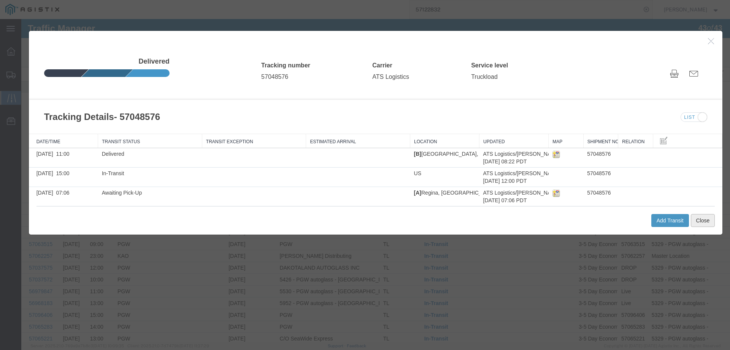
click at [701, 223] on button "Close" at bounding box center [703, 220] width 24 height 13
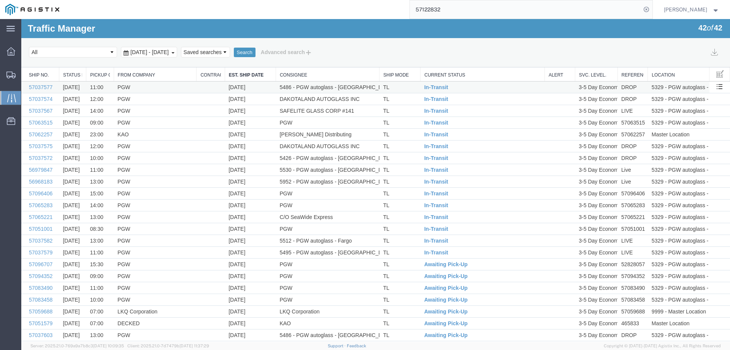
click at [404, 87] on td "TL" at bounding box center [400, 87] width 41 height 12
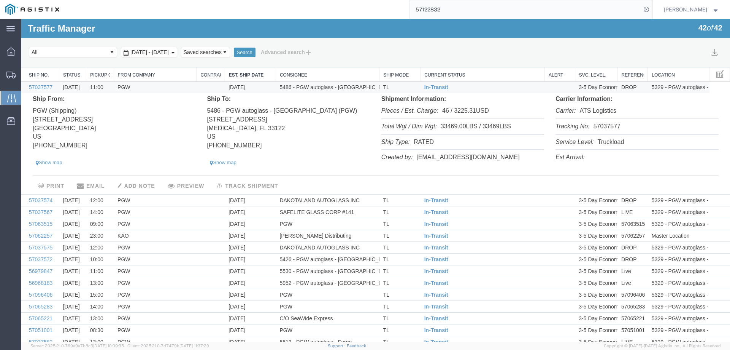
click at [605, 127] on li "Tracking No: 57037577" at bounding box center [637, 127] width 163 height 16
click at [428, 88] on span "In-Transit" at bounding box center [437, 87] width 24 height 6
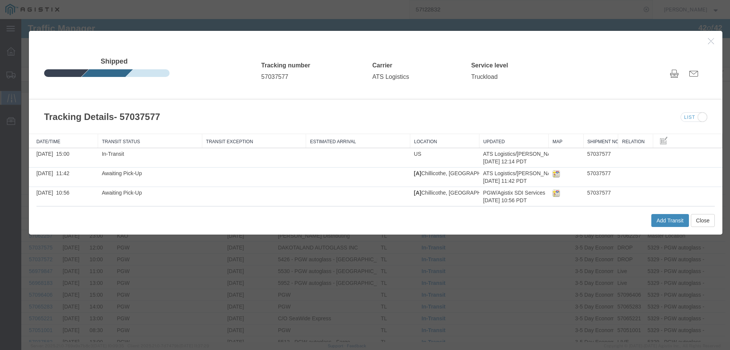
click at [663, 218] on button "Add Transit" at bounding box center [671, 220] width 38 height 13
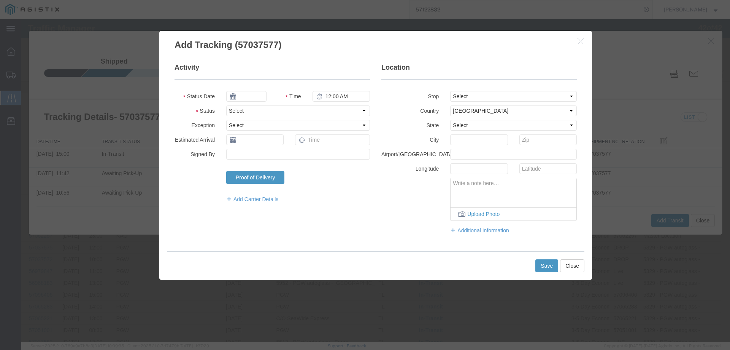
type input "[DATE]"
type input "11:00 AM"
click at [249, 97] on input "[DATE]" at bounding box center [246, 96] width 40 height 11
click at [288, 142] on td "10" at bounding box center [288, 143] width 11 height 11
type input "[DATE]"
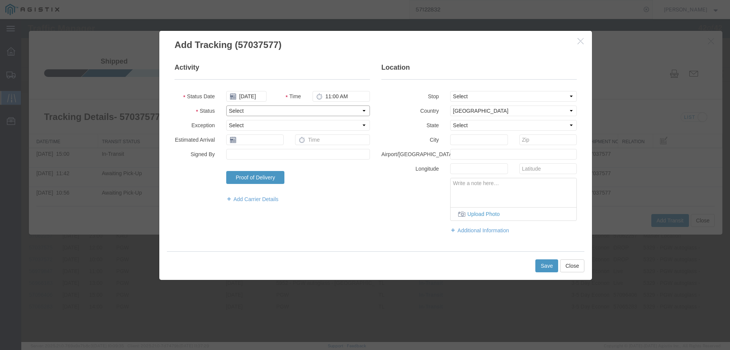
click at [260, 114] on select "Select Arrival Notice Available Arrival Notice Imported Arrive at Delivery Loca…" at bounding box center [298, 110] width 144 height 11
select select "DELIVRED"
click at [226, 105] on select "Select Arrival Notice Available Arrival Notice Imported Arrive at Delivery Loca…" at bounding box center [298, 110] width 144 height 11
click at [551, 267] on button "Save" at bounding box center [547, 265] width 23 height 13
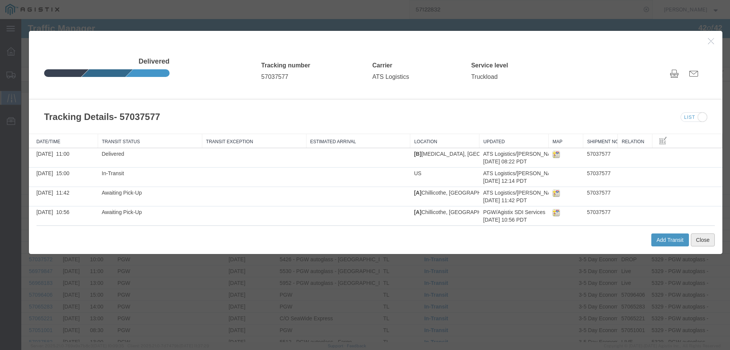
click at [704, 238] on button "Close" at bounding box center [703, 239] width 24 height 13
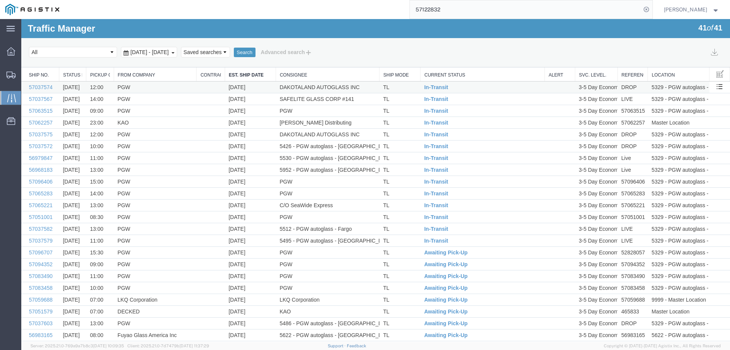
click at [408, 86] on td "TL" at bounding box center [400, 87] width 41 height 12
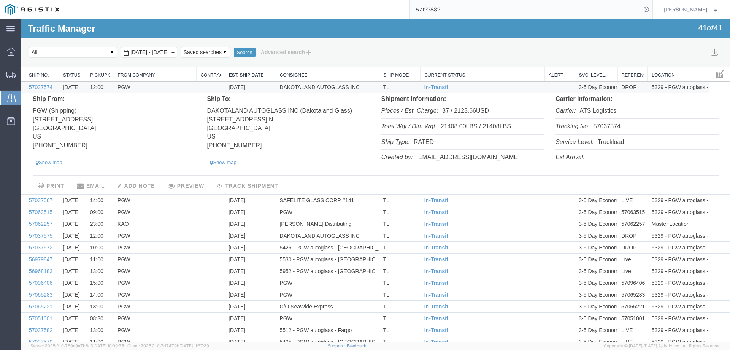
click at [603, 128] on li "Tracking No: 57037574" at bounding box center [637, 127] width 163 height 16
click at [435, 86] on span "In-Transit" at bounding box center [437, 87] width 24 height 6
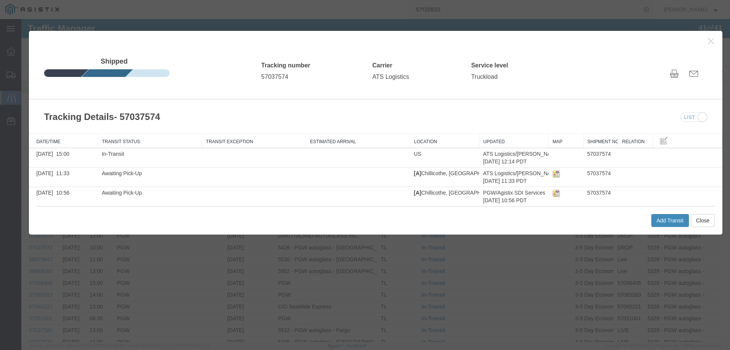
click at [653, 224] on button "Add Transit" at bounding box center [671, 220] width 38 height 13
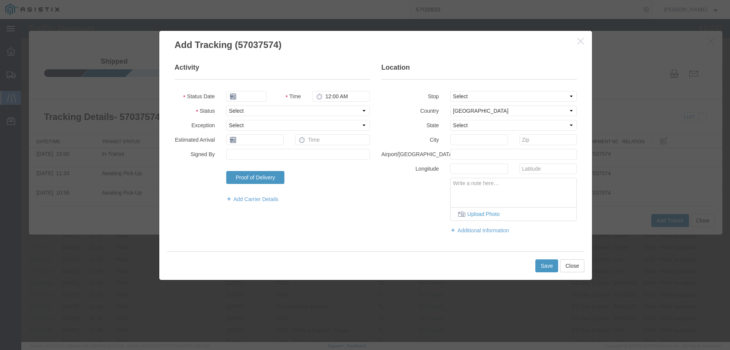
type input "[DATE]"
type input "11:00 AM"
click at [249, 95] on input "[DATE]" at bounding box center [246, 96] width 40 height 11
click at [290, 147] on td "10" at bounding box center [288, 143] width 11 height 11
type input "[DATE]"
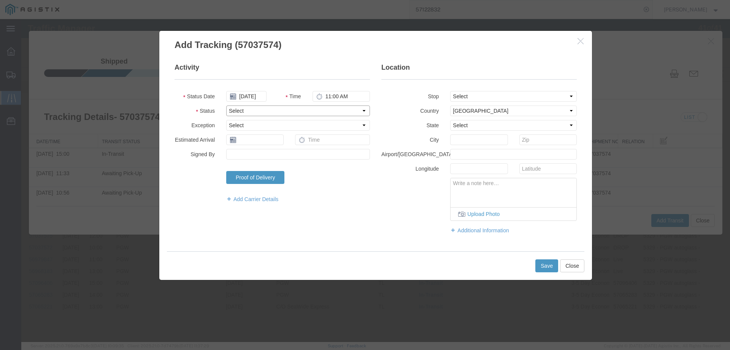
click at [247, 110] on select "Select Arrival Notice Available Arrival Notice Imported Arrive at Delivery Loca…" at bounding box center [298, 110] width 144 height 11
select select "DELIVRED"
click at [226, 105] on select "Select Arrival Notice Available Arrival Notice Imported Arrive at Delivery Loca…" at bounding box center [298, 110] width 144 height 11
click at [542, 266] on button "Save" at bounding box center [547, 265] width 23 height 13
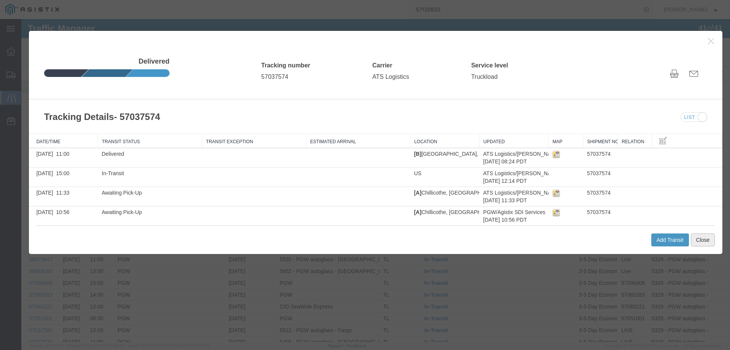
click at [698, 236] on button "Close" at bounding box center [703, 239] width 24 height 13
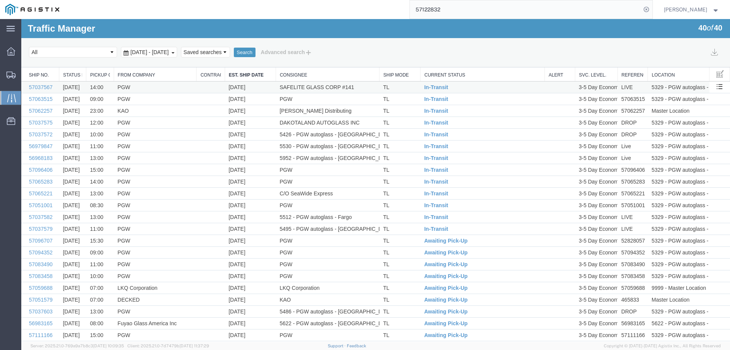
click at [402, 89] on td "TL" at bounding box center [400, 87] width 41 height 12
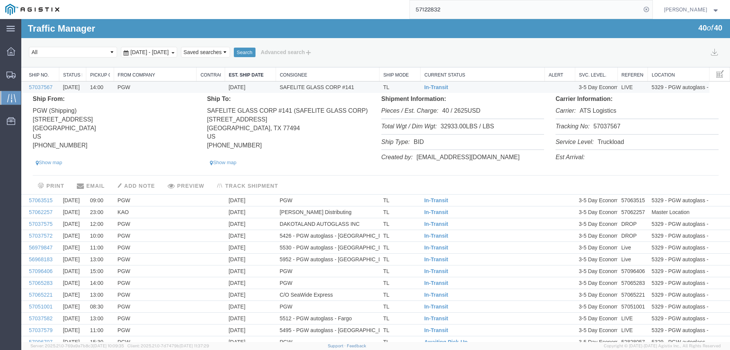
click at [600, 128] on li "Tracking No: 57037567" at bounding box center [637, 127] width 163 height 16
click at [428, 90] on span "In-Transit" at bounding box center [437, 87] width 24 height 6
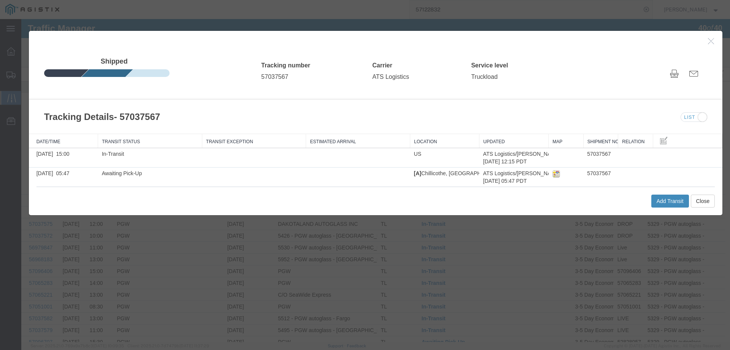
click at [661, 200] on button "Add Transit" at bounding box center [671, 200] width 38 height 13
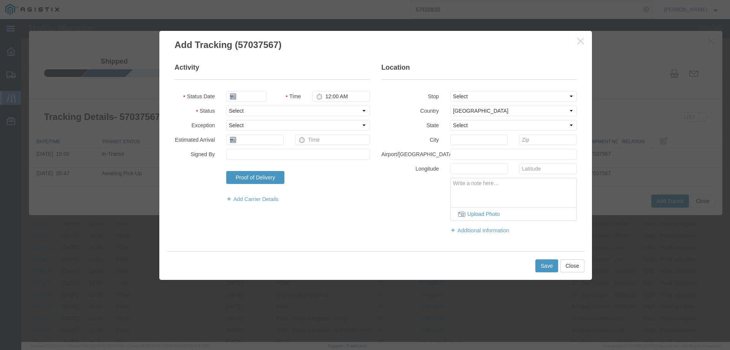
type input "[DATE]"
type input "11:00 AM"
click at [267, 114] on select "Select Arrival Notice Available Arrival Notice Imported Arrive at Delivery Loca…" at bounding box center [298, 110] width 144 height 11
select select "DELIVRED"
click at [226, 105] on select "Select Arrival Notice Available Arrival Notice Imported Arrive at Delivery Loca…" at bounding box center [298, 110] width 144 height 11
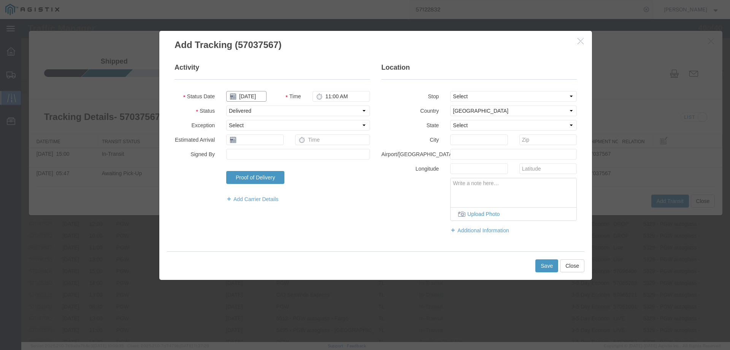
click at [253, 96] on input "[DATE]" at bounding box center [246, 96] width 40 height 11
click at [290, 142] on td "10" at bounding box center [288, 143] width 11 height 11
type input "[DATE]"
click at [549, 270] on button "Save" at bounding box center [547, 265] width 23 height 13
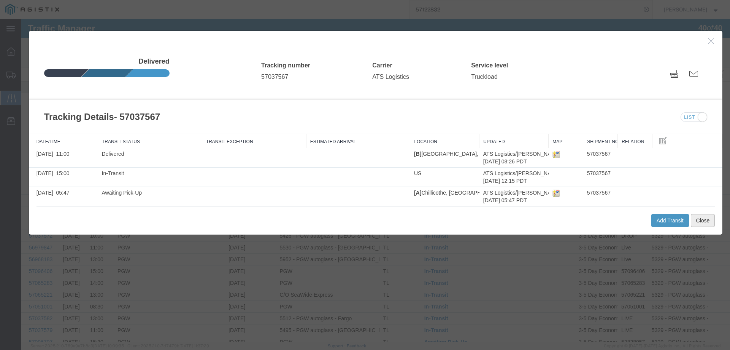
click at [702, 222] on button "Close" at bounding box center [703, 220] width 24 height 13
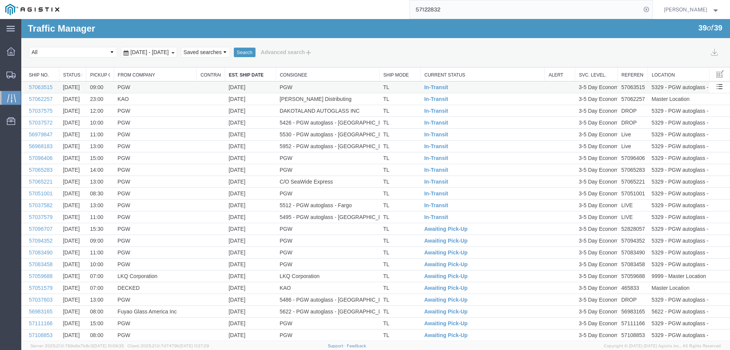
click at [396, 90] on td "TL" at bounding box center [400, 87] width 41 height 12
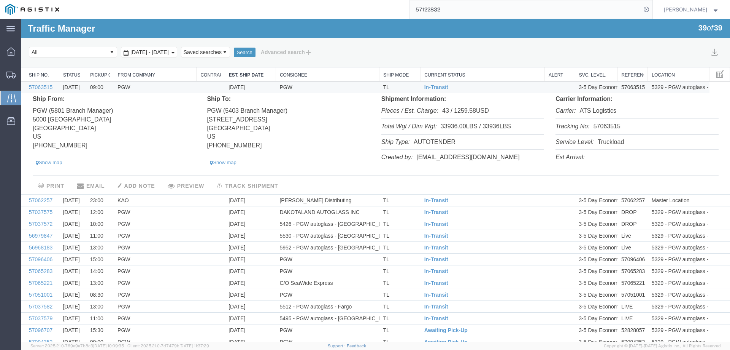
click at [600, 129] on li "Tracking No: 57063515" at bounding box center [637, 127] width 163 height 16
click at [429, 88] on span "In-Transit" at bounding box center [437, 87] width 24 height 6
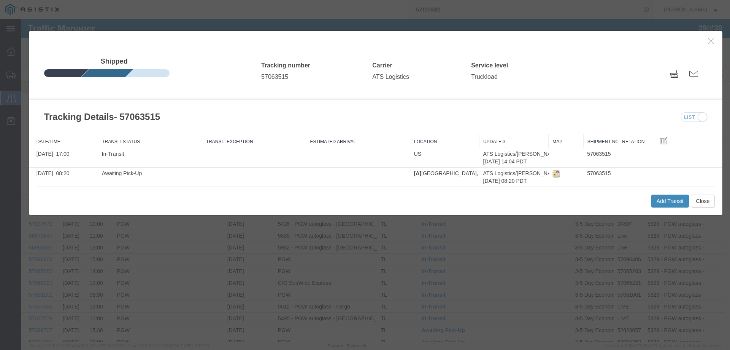
click at [662, 202] on button "Add Transit" at bounding box center [671, 200] width 38 height 13
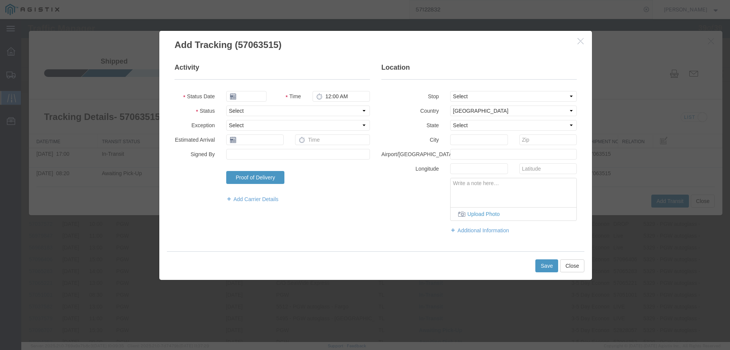
type input "[DATE]"
type input "11:00 AM"
click at [250, 95] on input "[DATE]" at bounding box center [246, 96] width 40 height 11
click at [241, 155] on td "13" at bounding box center [243, 154] width 11 height 11
type input "[DATE]"
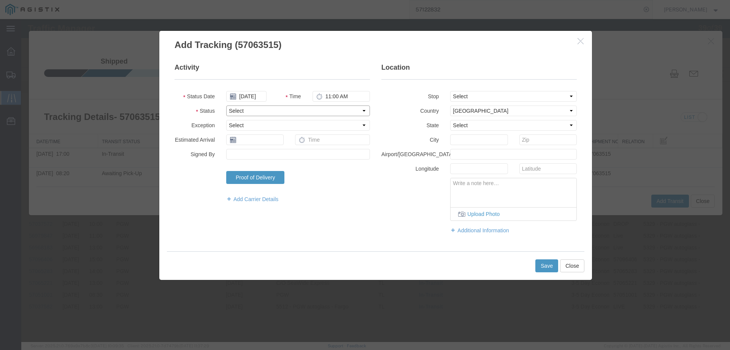
click at [239, 111] on select "Select Arrival Notice Available Arrival Notice Imported Arrive at Delivery Loca…" at bounding box center [298, 110] width 144 height 11
select select "DELIVRED"
click at [226, 105] on select "Select Arrival Notice Available Arrival Notice Imported Arrive at Delivery Loca…" at bounding box center [298, 110] width 144 height 11
click at [546, 263] on button "Save" at bounding box center [547, 265] width 23 height 13
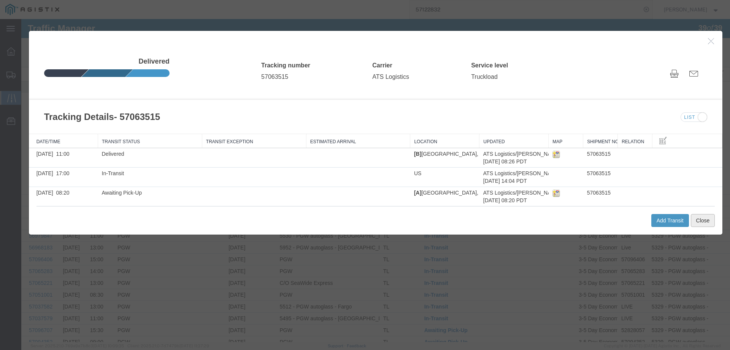
click at [706, 219] on button "Close" at bounding box center [703, 220] width 24 height 13
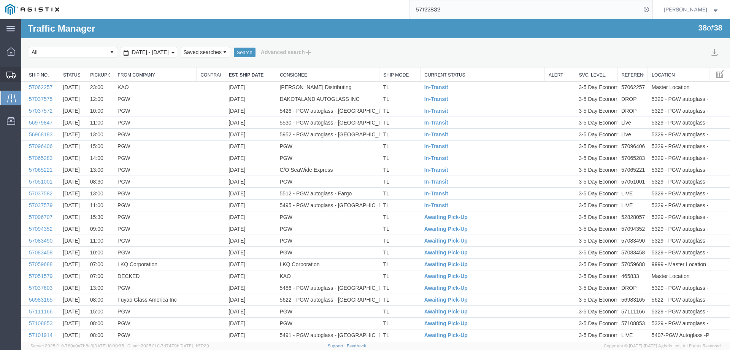
click at [9, 73] on icon at bounding box center [10, 75] width 9 height 7
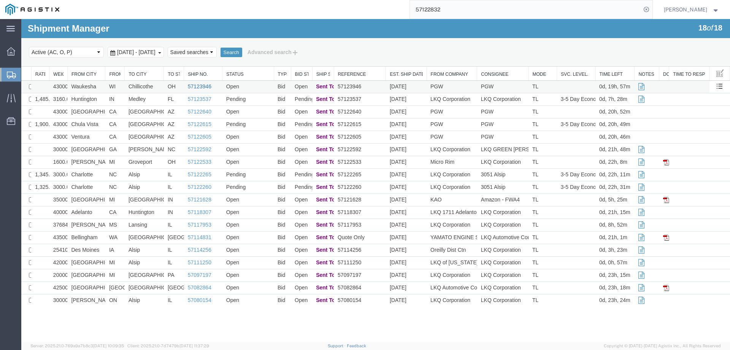
click at [205, 88] on link "57123946" at bounding box center [200, 86] width 24 height 6
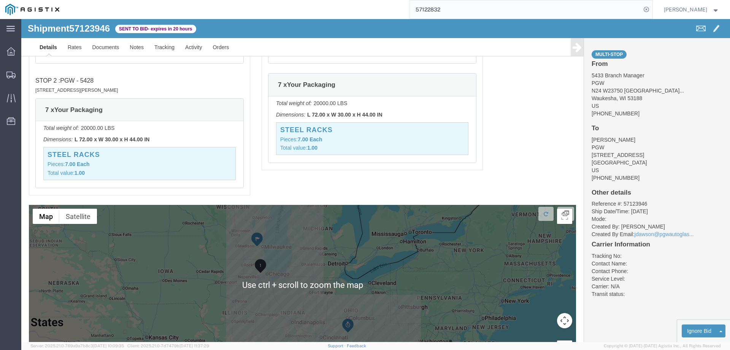
scroll to position [684, 0]
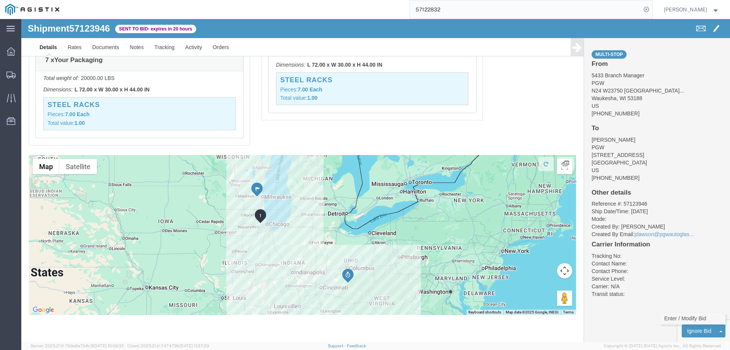
click link "Enter / Modify Bid"
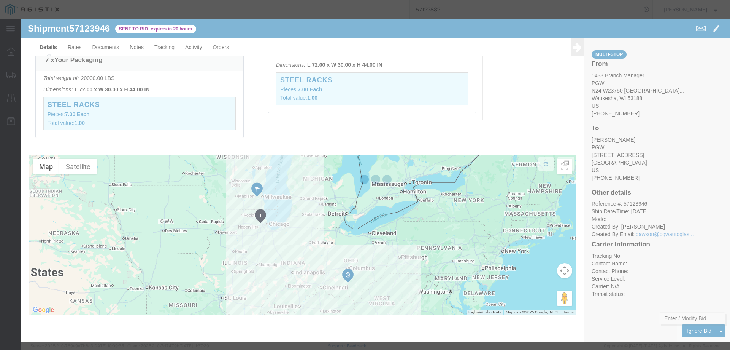
select select "146"
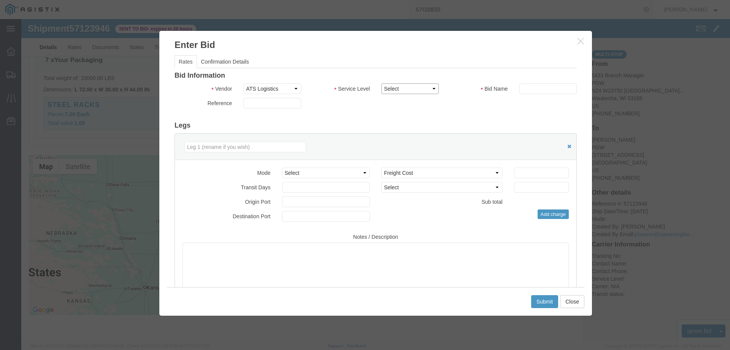
click select "Select CONESTOGA DFRM/STEP Economy TL Flatbed Intermodal LTL Standard Next Day …"
select select "25032"
click select "Select CONESTOGA DFRM/STEP Economy TL Flatbed Intermodal LTL Standard Next Day …"
click input "text"
type input "ats"
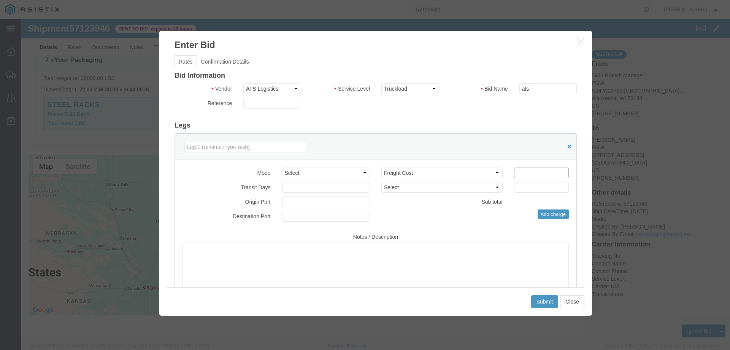
click input "number"
type input "1700"
click button "Submit"
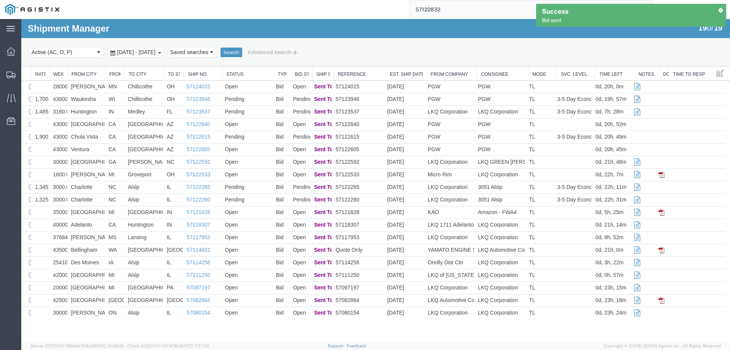
scroll to position [0, 0]
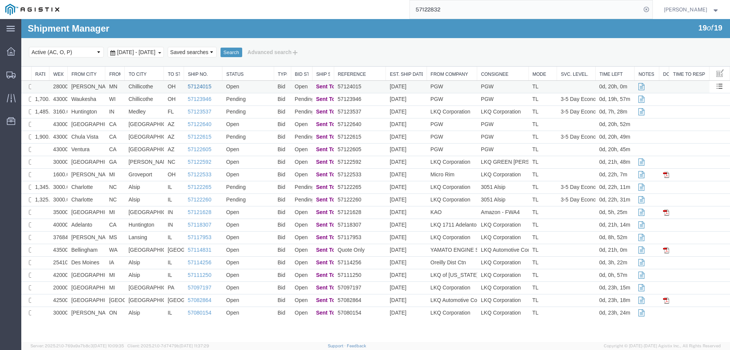
click at [199, 86] on link "57124015" at bounding box center [200, 86] width 24 height 6
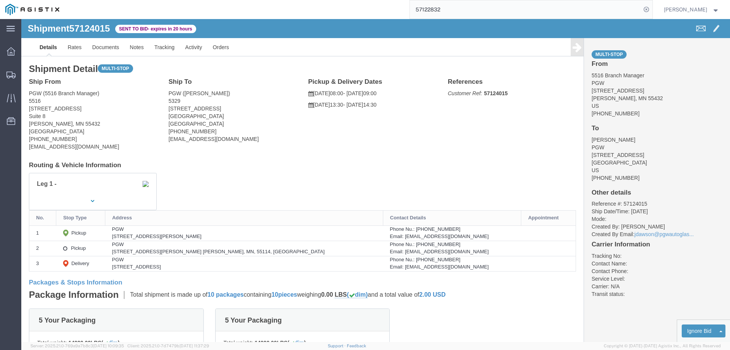
click b "57124015"
click at [11, 73] on icon at bounding box center [10, 75] width 9 height 7
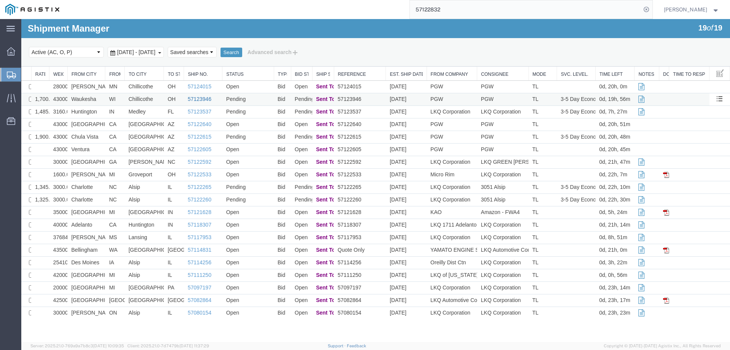
click at [195, 99] on link "57123946" at bounding box center [200, 99] width 24 height 6
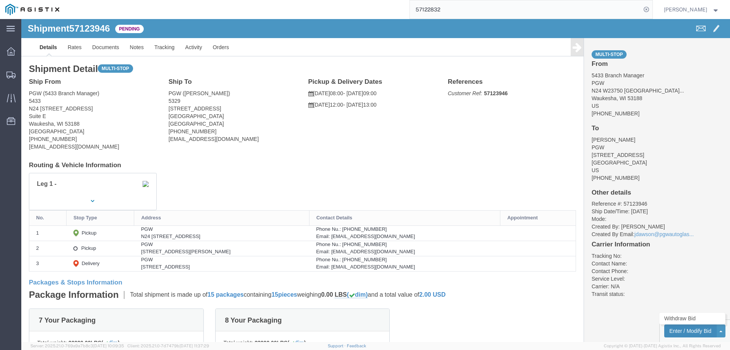
click button "Enter / Modify Bid"
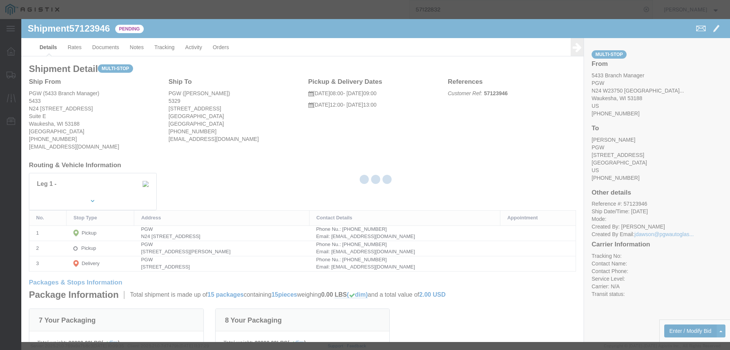
select select "146"
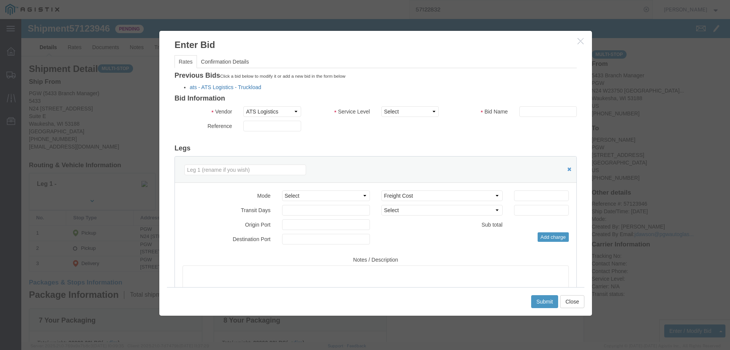
click link "ats - ATS Logistics - Truckload"
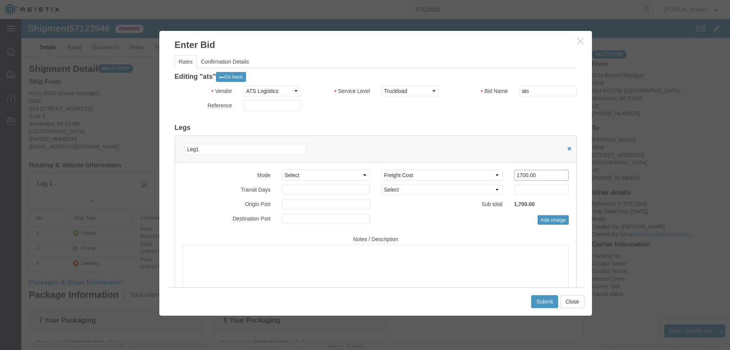
drag, startPoint x: 509, startPoint y: 154, endPoint x: 467, endPoint y: 159, distance: 42.1
click div "Select 2 Day Service 3 Axle Winch Truck 3 to 5 Day Service 96L Domestic Flat Ra…"
click button "Close"
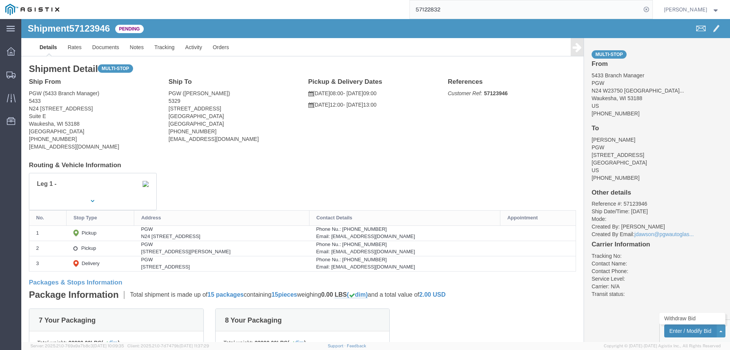
click button "Enter / Modify Bid"
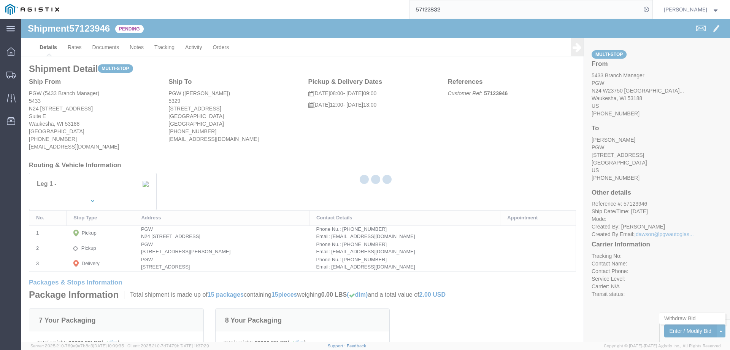
select select "146"
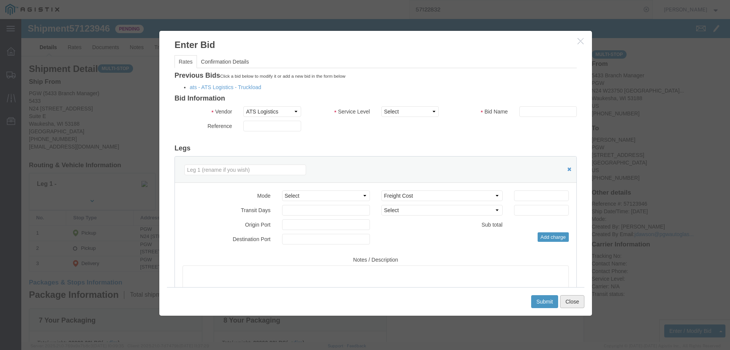
drag, startPoint x: 557, startPoint y: 282, endPoint x: 630, endPoint y: 301, distance: 76.0
click button "Close"
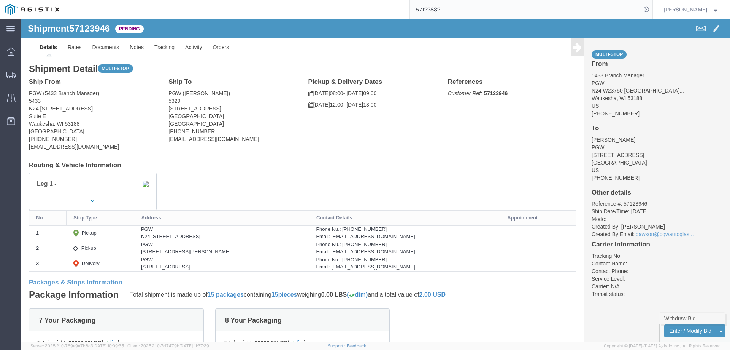
click link "Withdraw Bid"
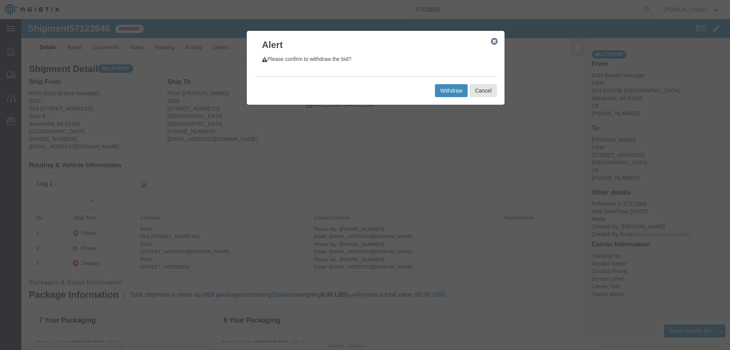
click button "Withdraw"
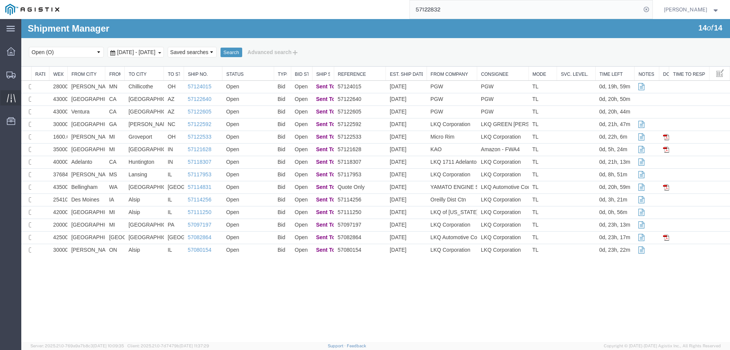
click at [13, 99] on icon at bounding box center [11, 98] width 9 height 9
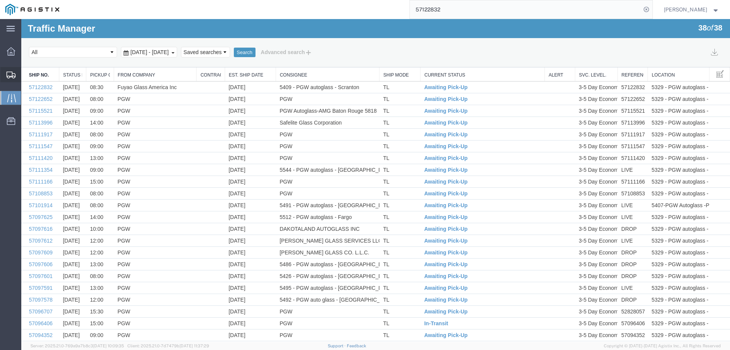
click at [10, 72] on icon at bounding box center [10, 75] width 9 height 7
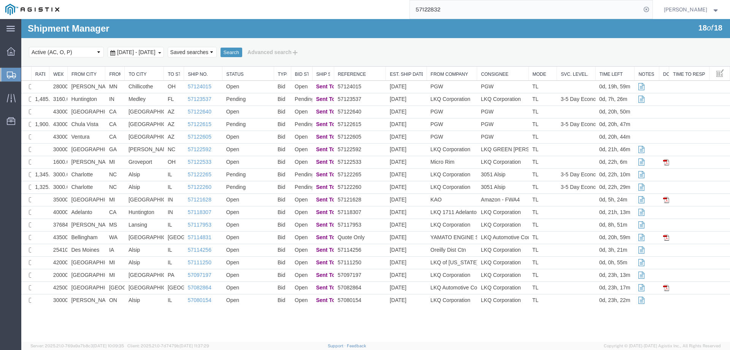
click at [479, 12] on input "57122832" at bounding box center [525, 9] width 231 height 18
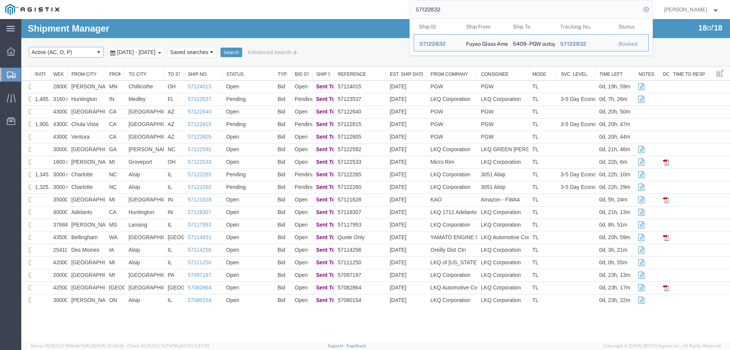
click at [103, 52] on select "Select status Active (AC, O, P) All Approved Awaiting Confirmation (AC) Booked …" at bounding box center [66, 52] width 75 height 11
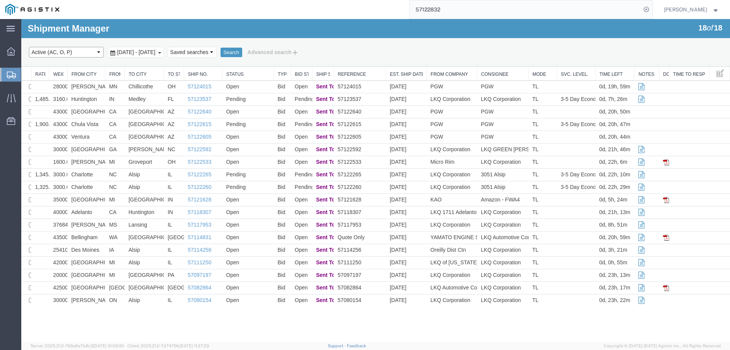
select select "WDRW"
click at [29, 47] on select "Select status Active (AC, O, P) All Approved Awaiting Confirmation (AC) Booked …" at bounding box center [66, 52] width 75 height 11
click at [242, 53] on button "Search" at bounding box center [232, 53] width 22 height 10
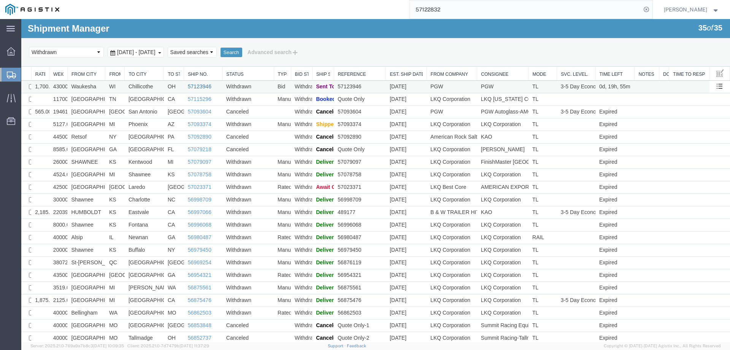
click at [197, 86] on link "57123946" at bounding box center [200, 86] width 24 height 6
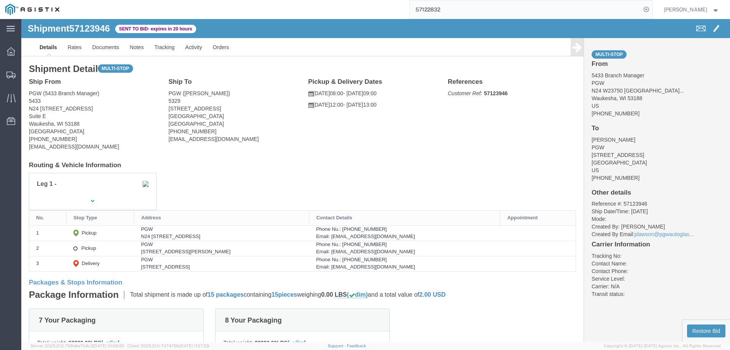
click b "57123946"
click button "Restore Bid"
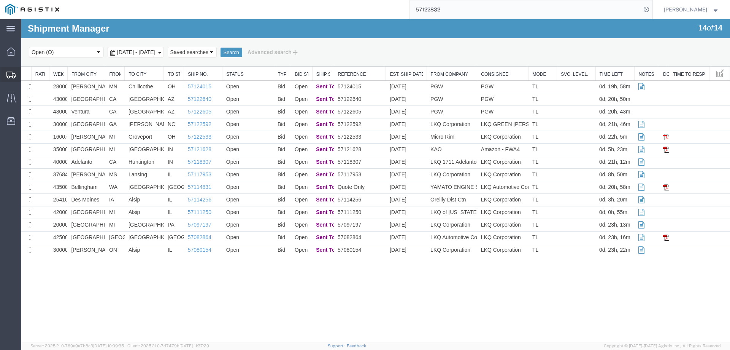
click at [11, 75] on icon at bounding box center [10, 75] width 9 height 7
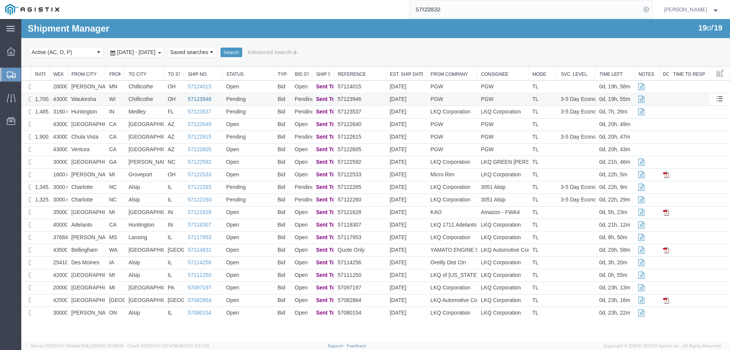
click at [199, 100] on link "57123946" at bounding box center [200, 99] width 24 height 6
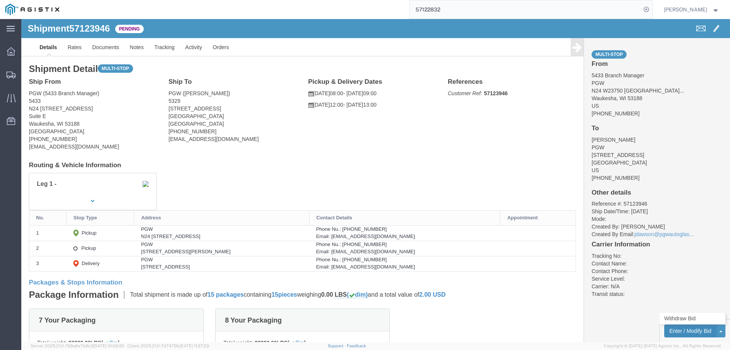
click button "Enter / Modify Bid"
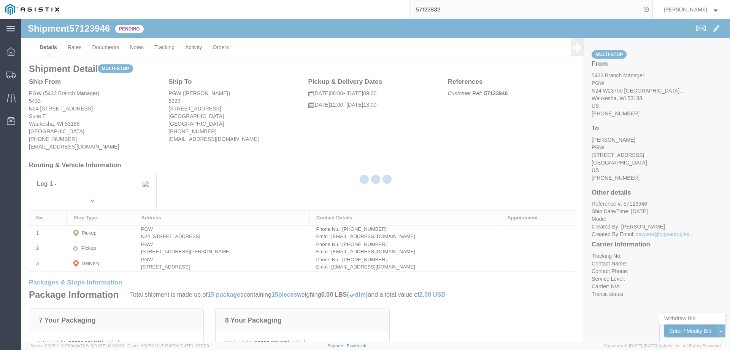
select select "146"
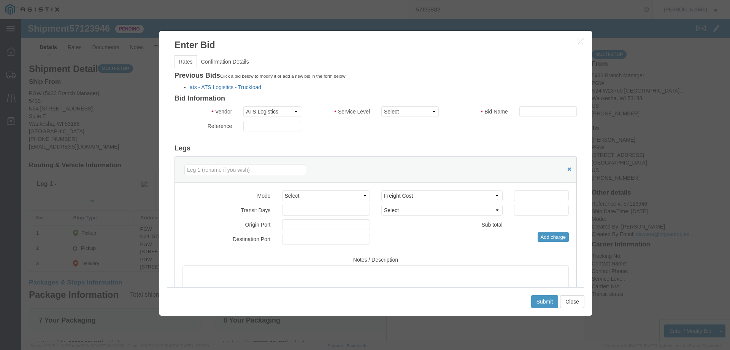
click link "ats - ATS Logistics - Truckload"
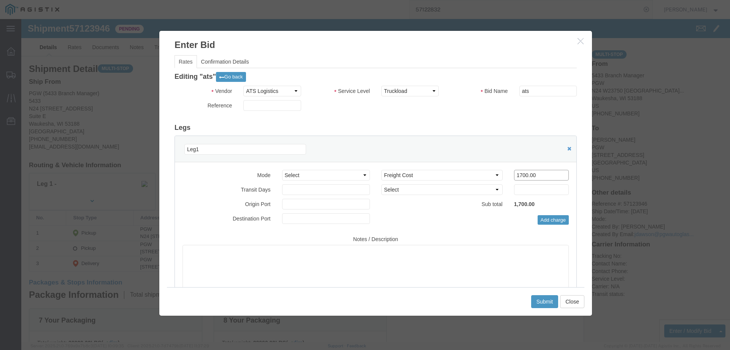
drag, startPoint x: 517, startPoint y: 155, endPoint x: 449, endPoint y: 155, distance: 67.7
click div "Select 2 Day Service 3 Axle Winch Truck 3 to 5 Day Service 96L Domestic Flat Ra…"
type input "1900"
click button "Submit"
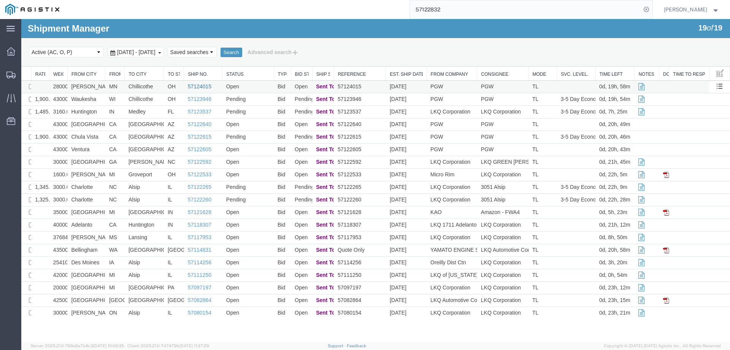
click at [198, 87] on link "57124015" at bounding box center [200, 86] width 24 height 6
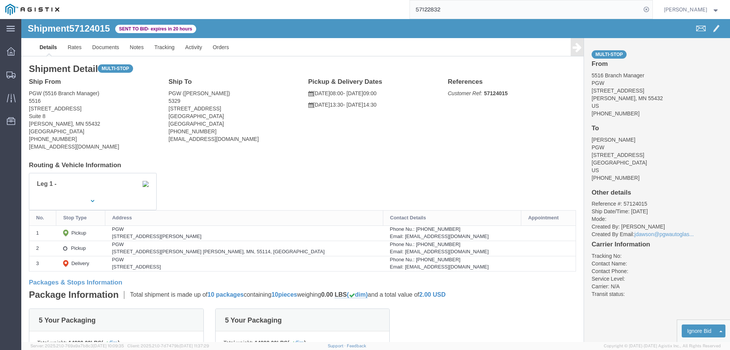
click b "57124015"
click at [8, 67] on div at bounding box center [10, 74] width 21 height 15
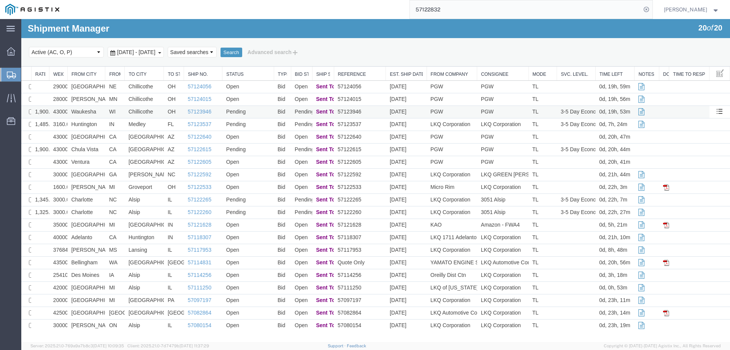
click at [261, 112] on td "Pending" at bounding box center [248, 112] width 51 height 13
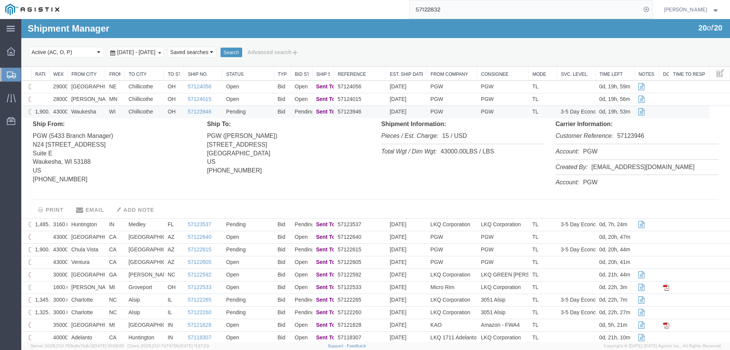
click at [633, 138] on li "Customer Reference: 57123946" at bounding box center [637, 137] width 163 height 16
click at [267, 113] on td "Pending" at bounding box center [248, 112] width 51 height 13
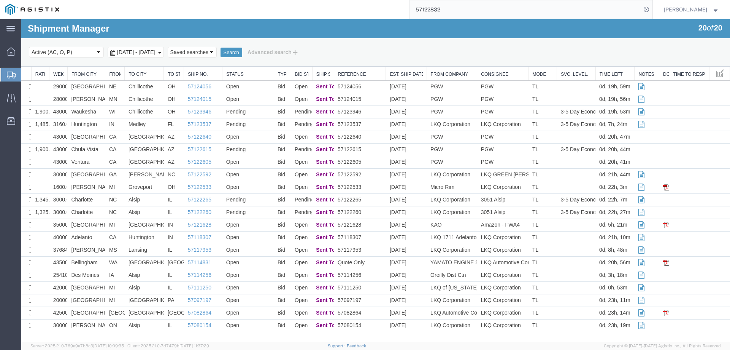
click at [8, 73] on icon at bounding box center [11, 75] width 9 height 7
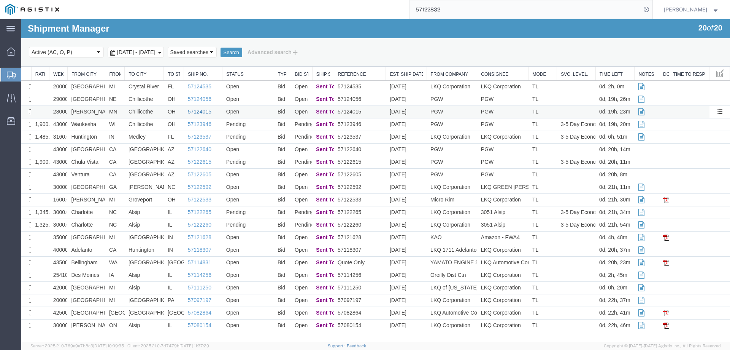
click at [200, 110] on link "57124015" at bounding box center [200, 111] width 24 height 6
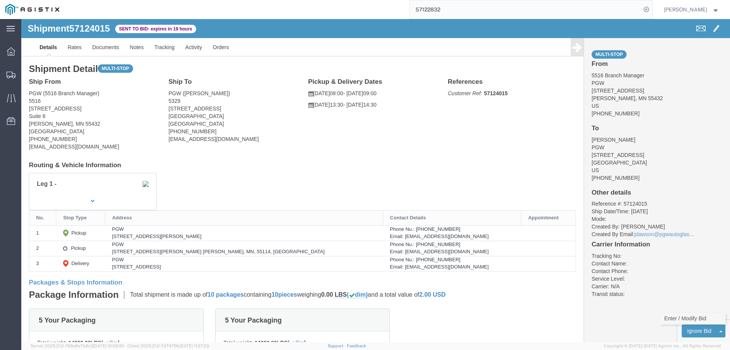
click link "Enter / Modify Bid"
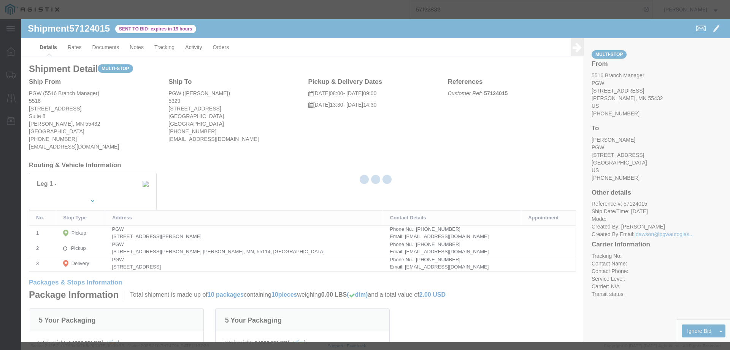
select select "146"
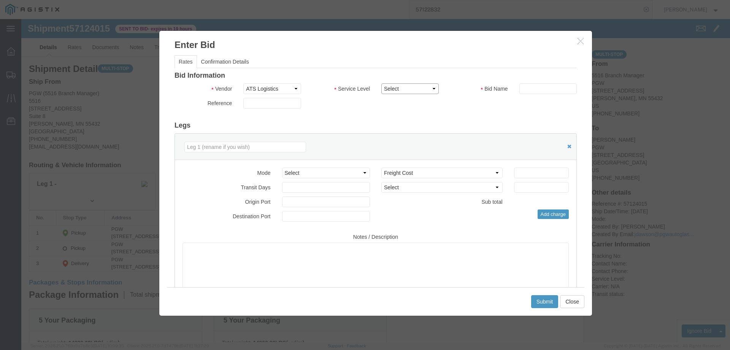
drag, startPoint x: 396, startPoint y: 67, endPoint x: 400, endPoint y: 74, distance: 8.2
click select "Select CONESTOGA DFRM/STEP Economy TL Flatbed Intermodal LTL Standard Next Day …"
select select "25032"
click select "Select CONESTOGA DFRM/STEP Economy TL Flatbed Intermodal LTL Standard Next Day …"
click input "text"
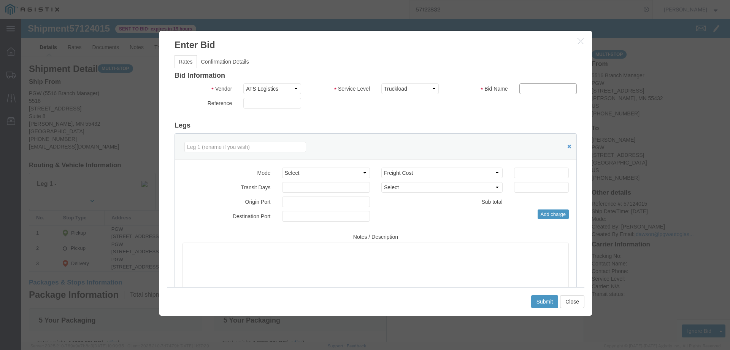
type input "ATS DROP"
click input "number"
type input "1675"
click button "Submit"
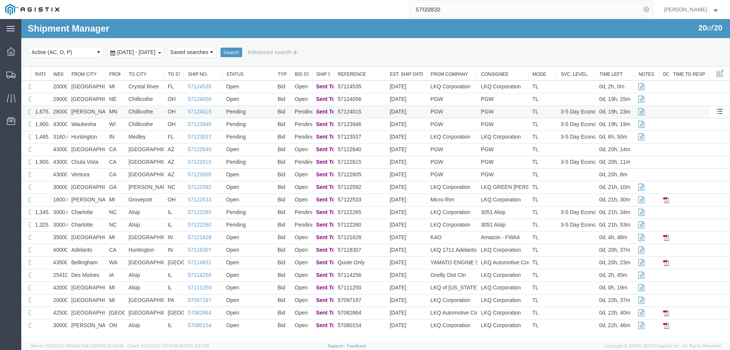
click at [93, 110] on td "[PERSON_NAME]" at bounding box center [86, 112] width 38 height 13
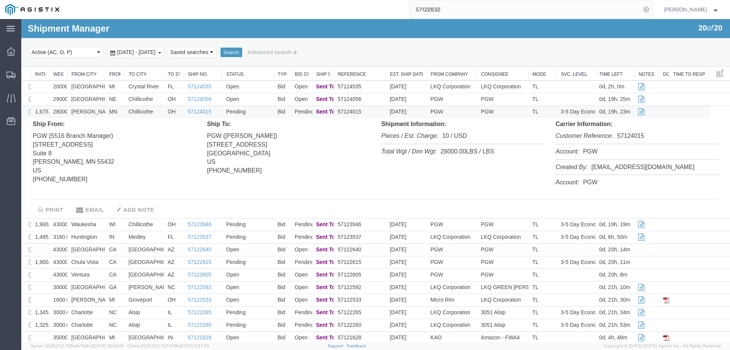
click at [632, 134] on li "Customer Reference: 57124015" at bounding box center [637, 137] width 163 height 16
click at [458, 113] on td "PGW" at bounding box center [452, 112] width 51 height 13
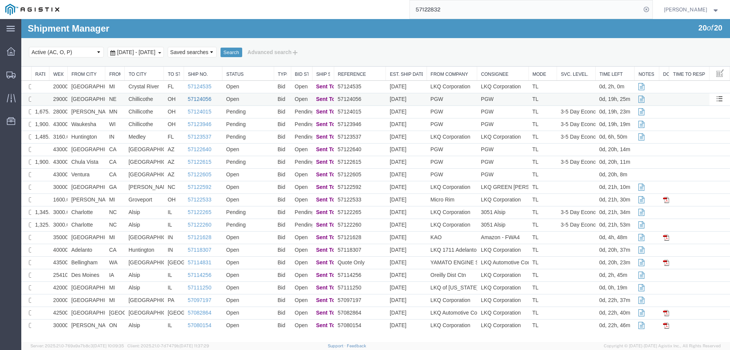
click at [200, 99] on link "57124056" at bounding box center [200, 99] width 24 height 6
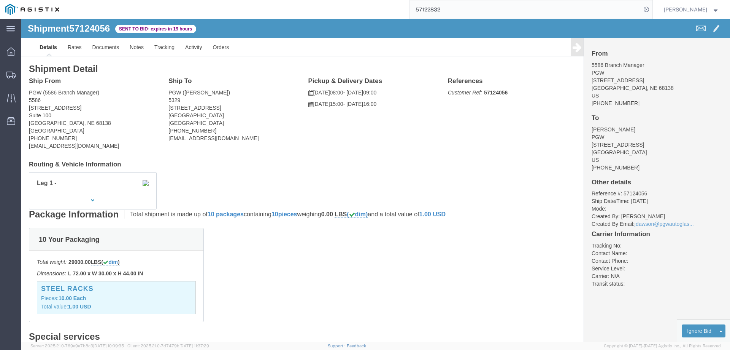
click b "57124056"
click link "Enter / Modify Bid"
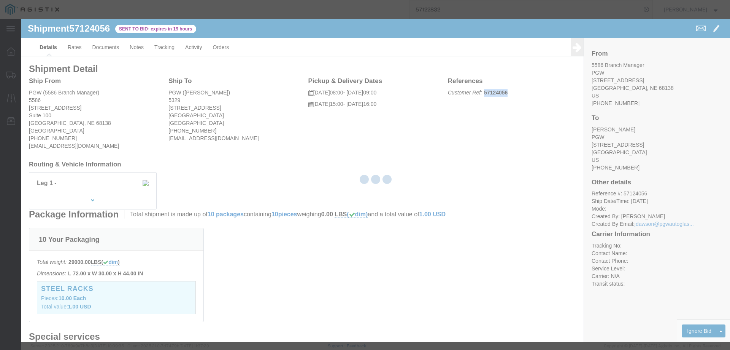
select select "146"
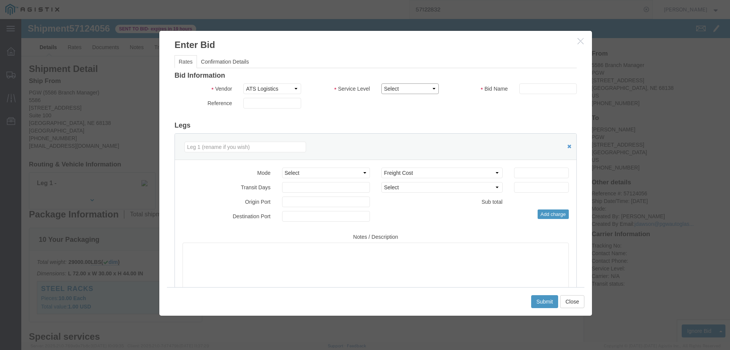
click select "Select CONESTOGA DFRM/STEP Economy TL Flatbed Intermodal LTL Standard Next Day …"
select select "25032"
click select "Select CONESTOGA DFRM/STEP Economy TL Flatbed Intermodal LTL Standard Next Day …"
click input "text"
type input "ats"
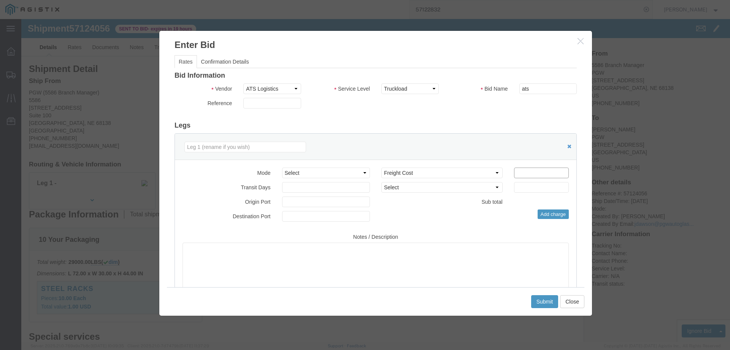
click input "number"
type input "1900"
click button "Submit"
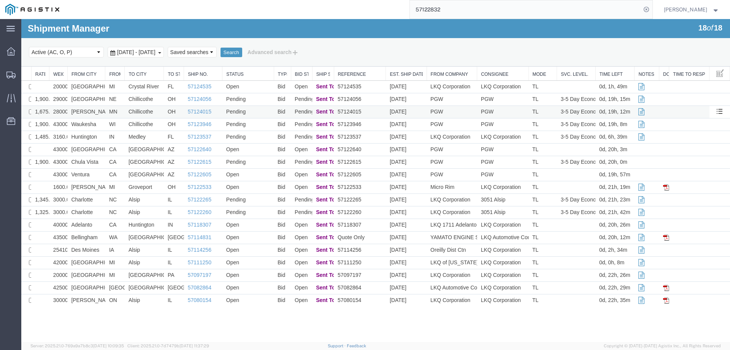
click at [95, 111] on td "[PERSON_NAME]" at bounding box center [86, 112] width 38 height 13
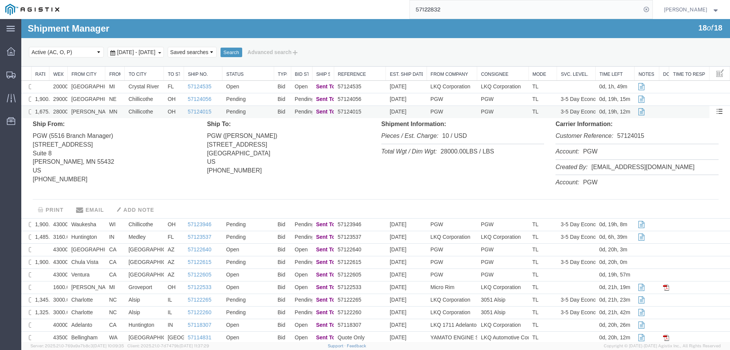
click at [97, 110] on td "[PERSON_NAME]" at bounding box center [86, 112] width 38 height 13
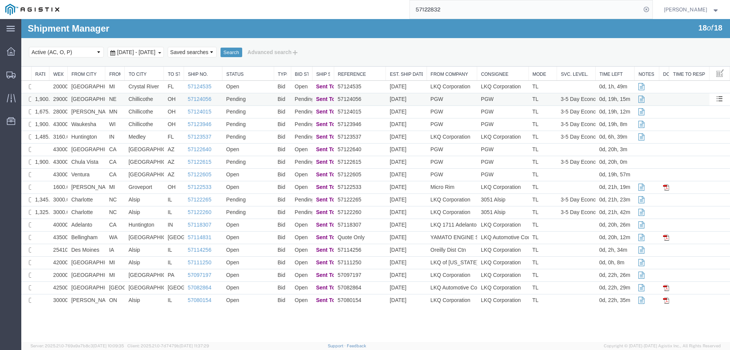
click at [258, 97] on td "Pending" at bounding box center [248, 99] width 51 height 13
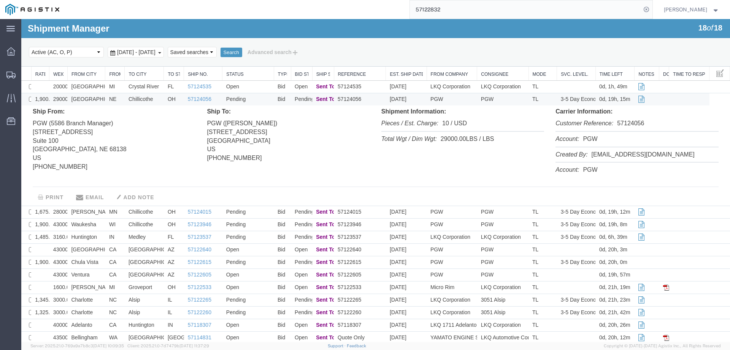
click at [623, 119] on li "Customer Reference: 57124056" at bounding box center [637, 124] width 163 height 16
click at [371, 99] on td "57124056" at bounding box center [360, 99] width 52 height 13
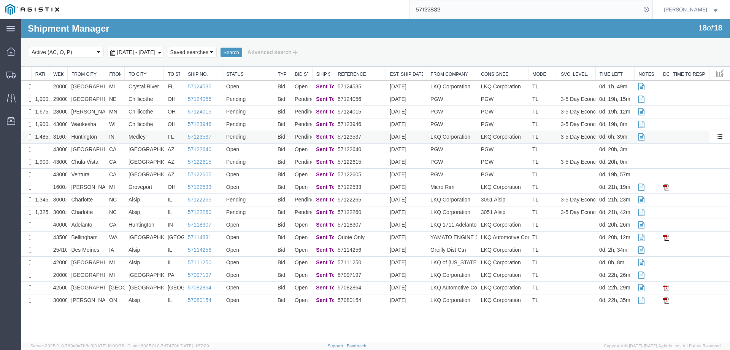
click at [105, 135] on td "IN" at bounding box center [114, 137] width 19 height 13
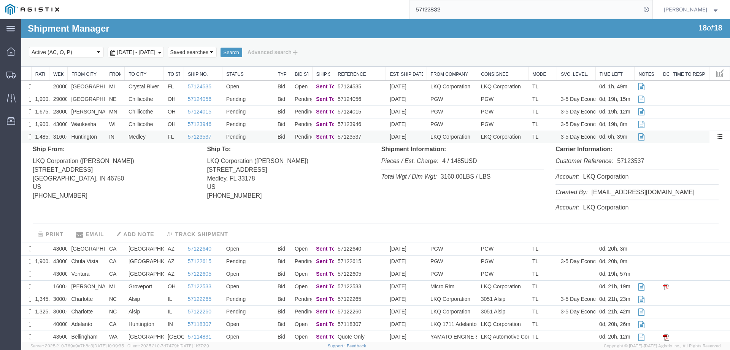
click at [105, 136] on td "IN" at bounding box center [114, 137] width 19 height 13
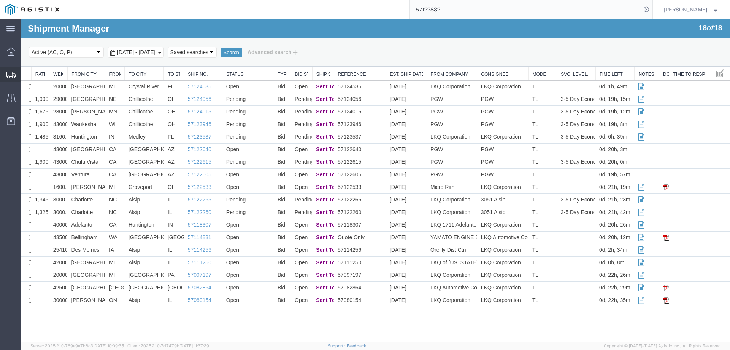
click at [12, 76] on icon at bounding box center [10, 75] width 9 height 7
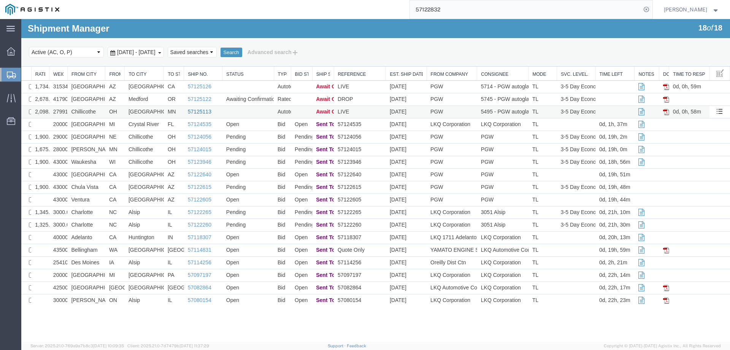
click at [200, 113] on link "57125113" at bounding box center [200, 111] width 24 height 6
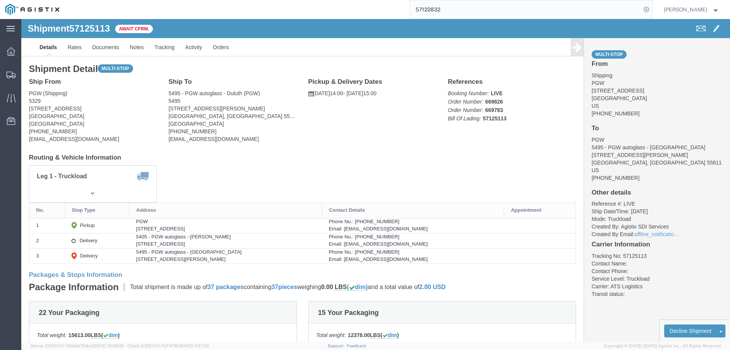
click b "57125113"
click link "Confirm"
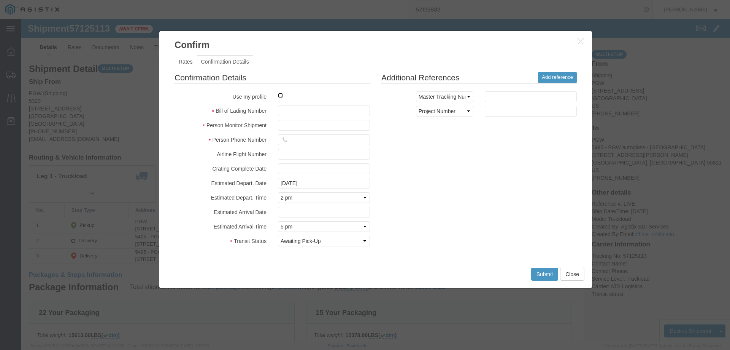
click input "checkbox"
checkbox input "true"
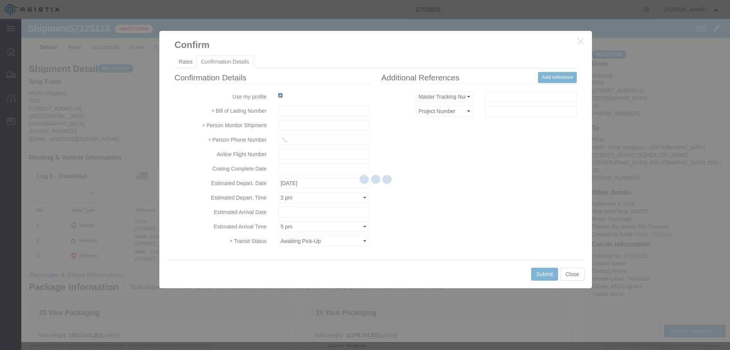
type input "[PERSON_NAME]"
type input "3204977237"
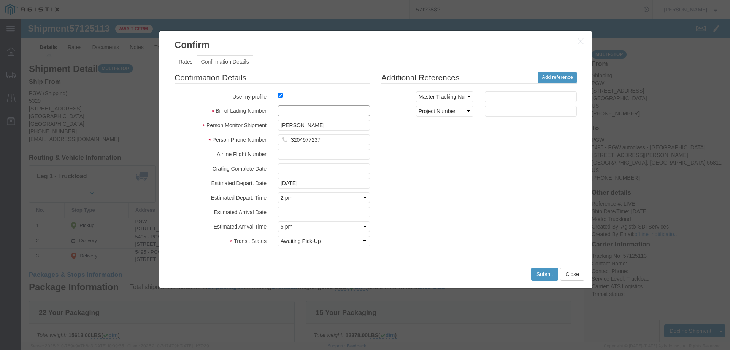
click input "text"
paste input "57125113"
type input "57125113"
click button "Submit"
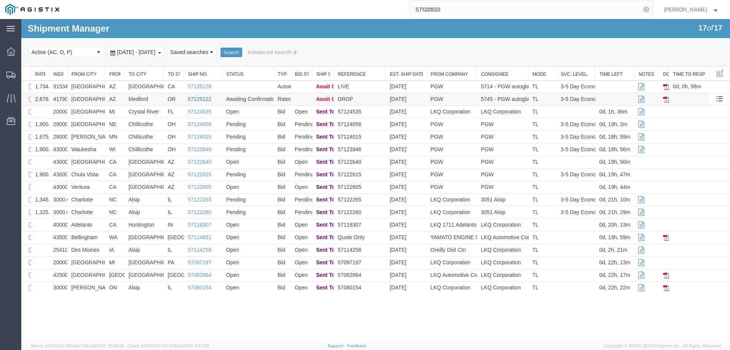
click at [195, 100] on link "57125122" at bounding box center [200, 99] width 24 height 6
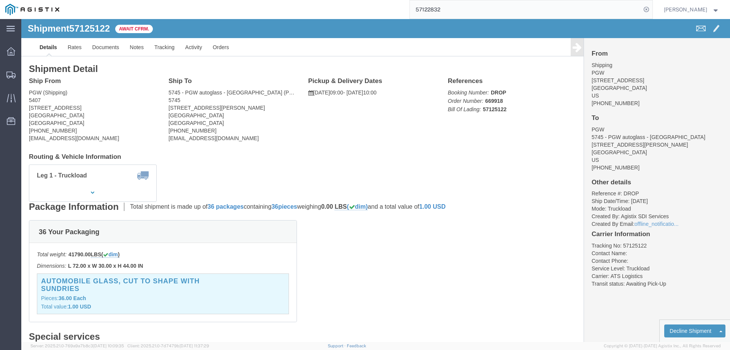
click b "57125122"
click link "Confirm"
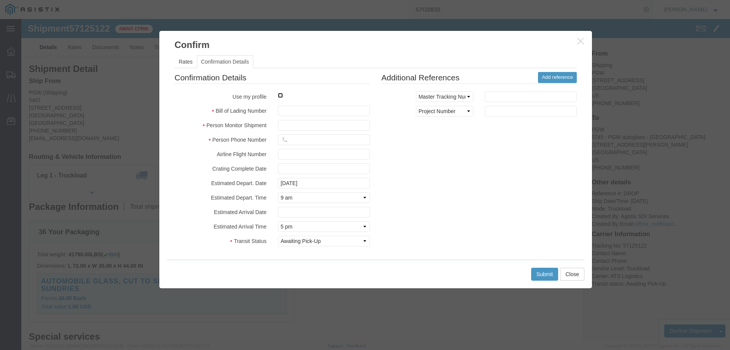
click input "checkbox"
checkbox input "true"
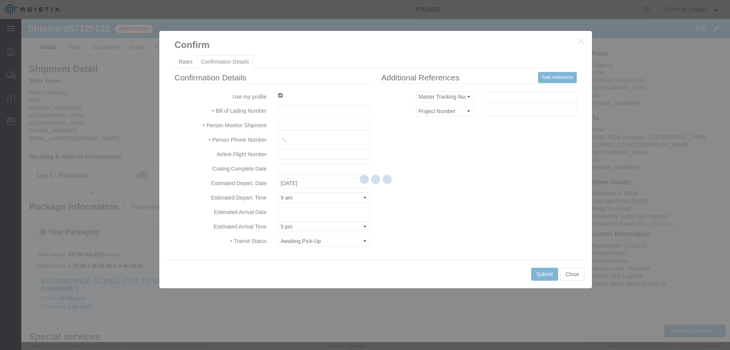
type input "[PERSON_NAME]"
type input "3204977237"
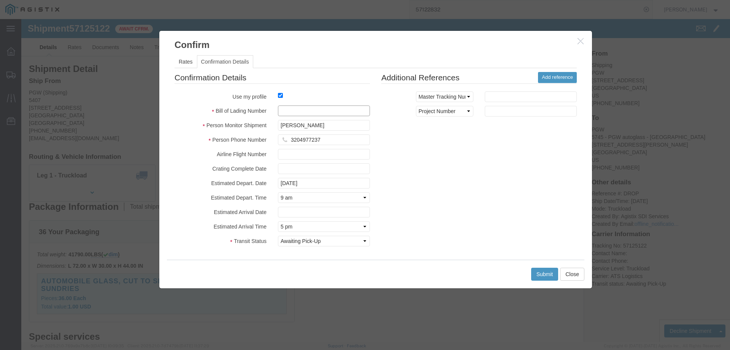
click input "text"
paste input "57125122"
type input "57125122"
click button "Submit"
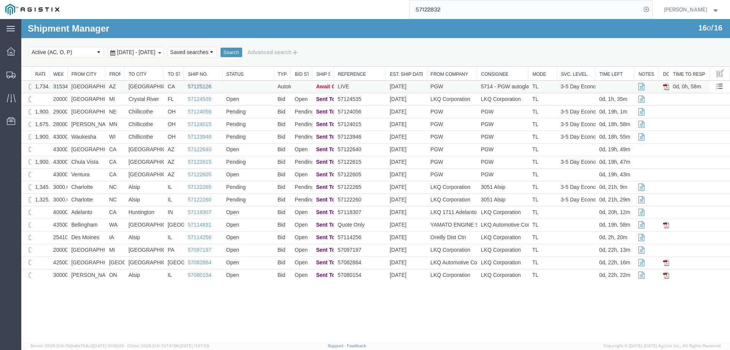
click at [197, 86] on link "57125126" at bounding box center [200, 86] width 24 height 6
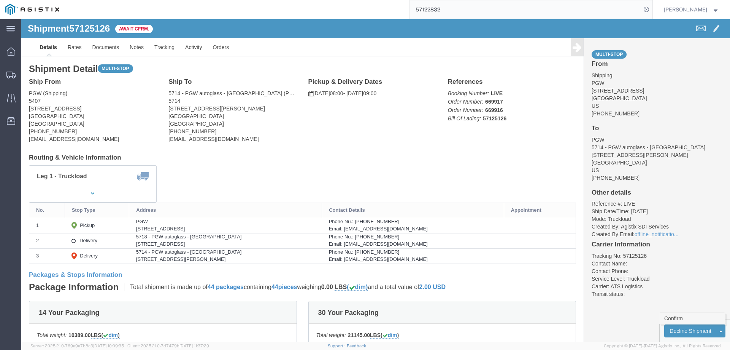
click link "Confirm"
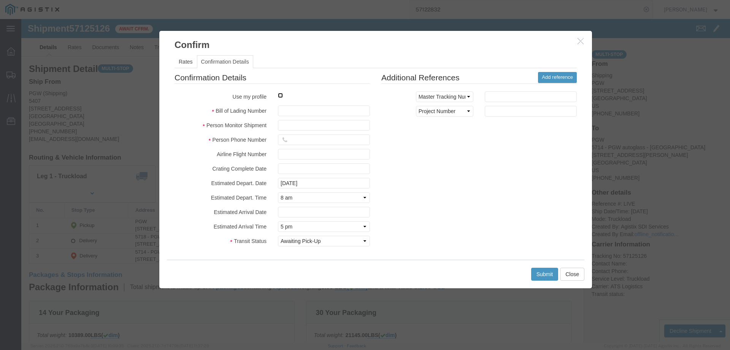
click input "checkbox"
checkbox input "true"
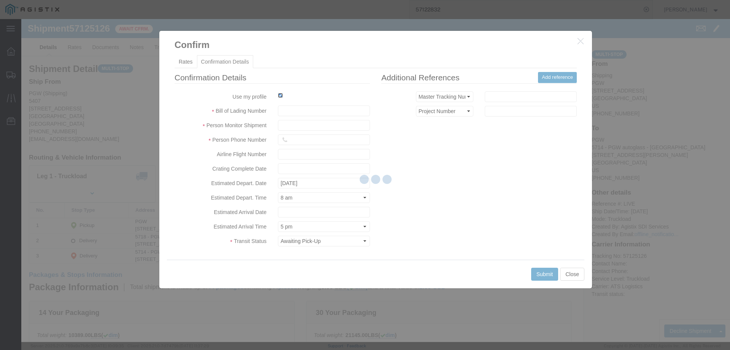
type input "[PERSON_NAME]"
type input "3204977237"
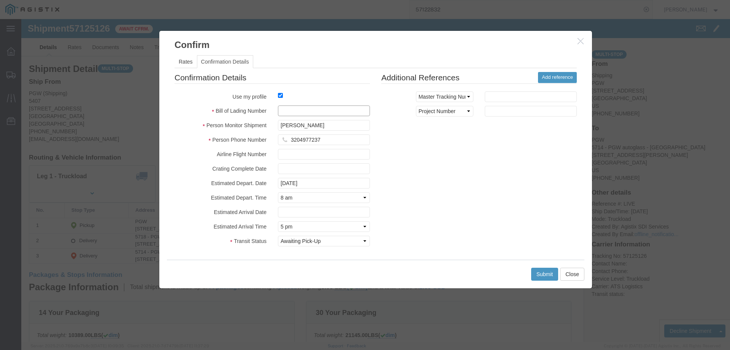
click input "text"
paste input "57125122"
click button "Submit"
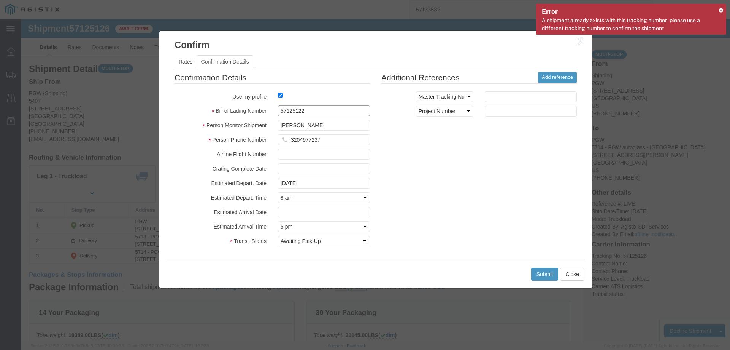
drag, startPoint x: 297, startPoint y: 91, endPoint x: 225, endPoint y: 91, distance: 71.9
click div "Bill of Lading Number 57125122"
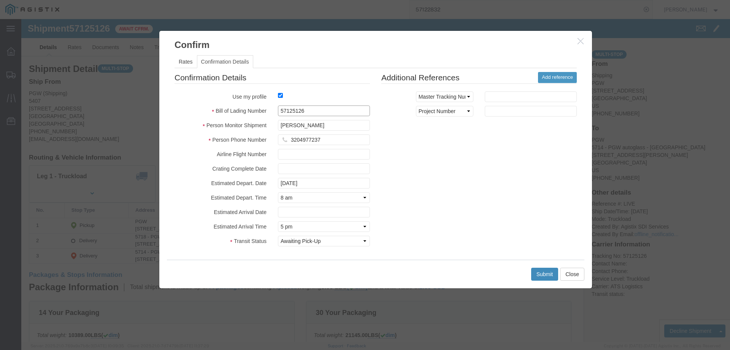
type input "57125126"
click button "Submit"
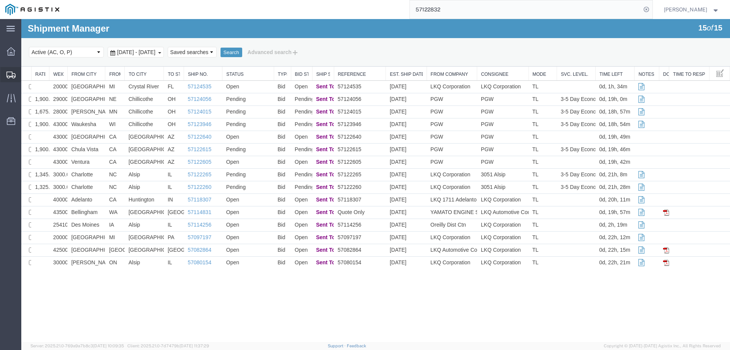
click at [8, 72] on icon at bounding box center [10, 75] width 9 height 7
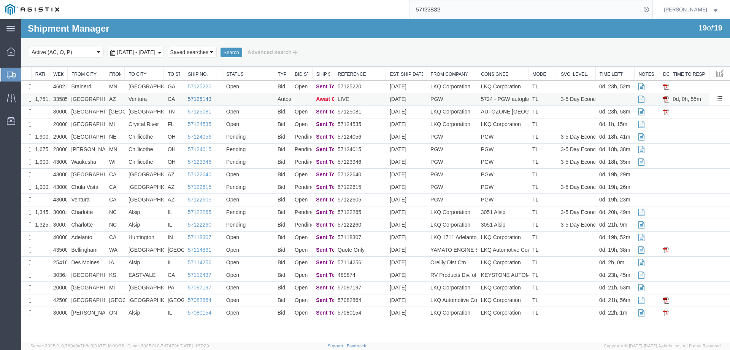
click at [194, 98] on link "57125143" at bounding box center [200, 99] width 24 height 6
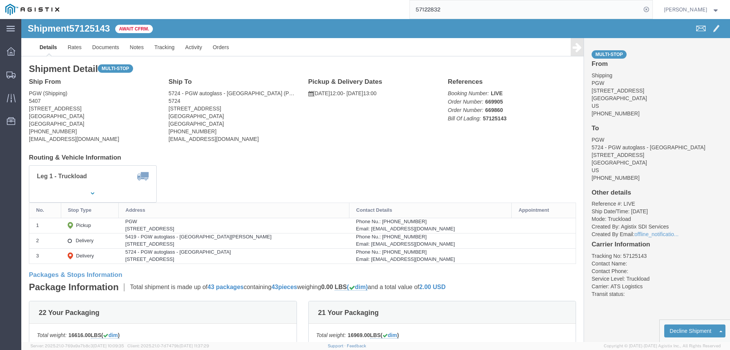
click b "57125143"
click link "Rates"
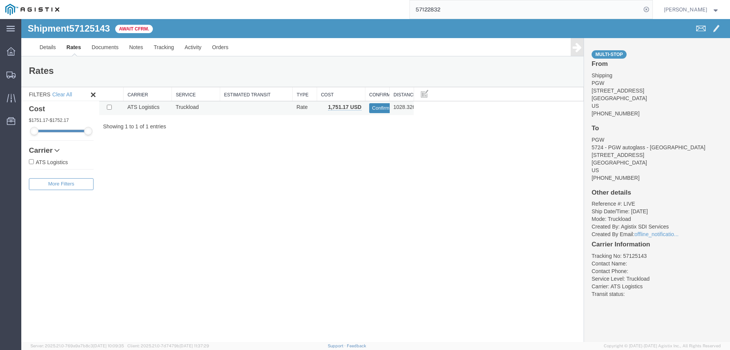
click at [373, 108] on button "Confirm" at bounding box center [381, 108] width 24 height 10
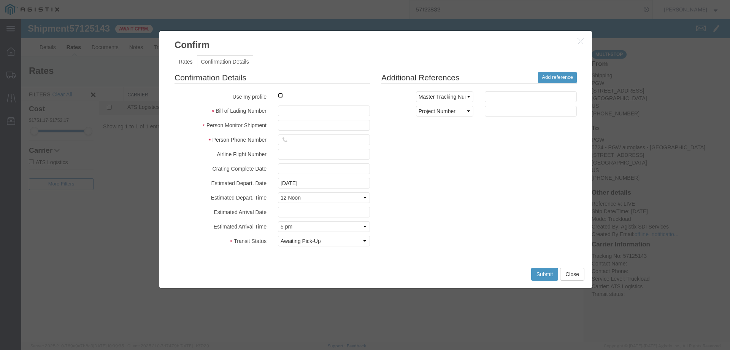
click at [281, 94] on input "checkbox" at bounding box center [280, 95] width 5 height 5
checkbox input "true"
type input "[PERSON_NAME]"
type input "3204977237"
click at [293, 108] on input "text" at bounding box center [324, 110] width 92 height 11
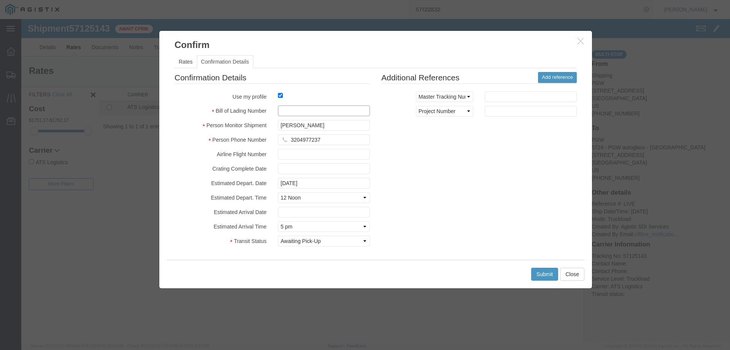
paste input "57125143"
type input "57125143"
click at [539, 269] on button "Submit" at bounding box center [544, 273] width 27 height 13
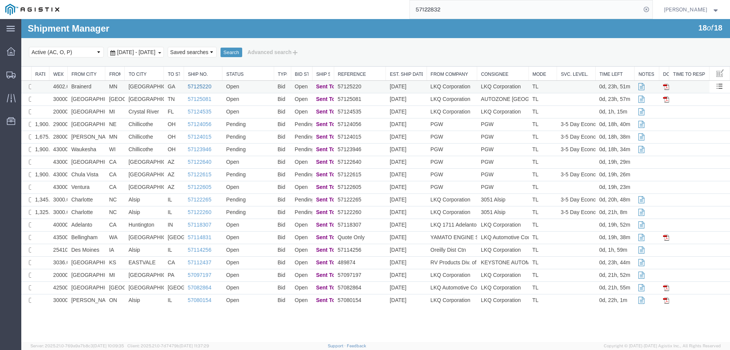
click at [197, 86] on link "57125220" at bounding box center [200, 86] width 24 height 6
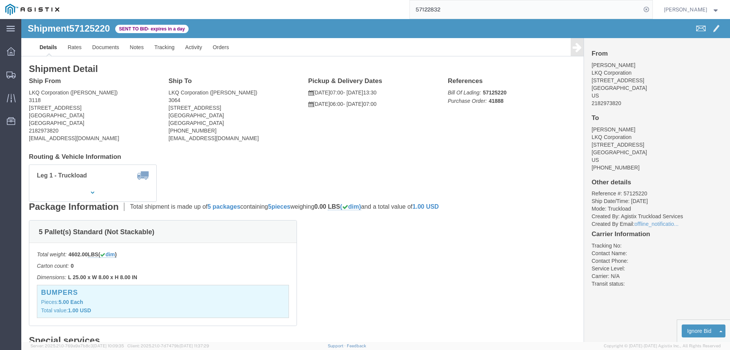
click h4 "Routing & Vehicle Information"
click b "57125220"
click link "Notes"
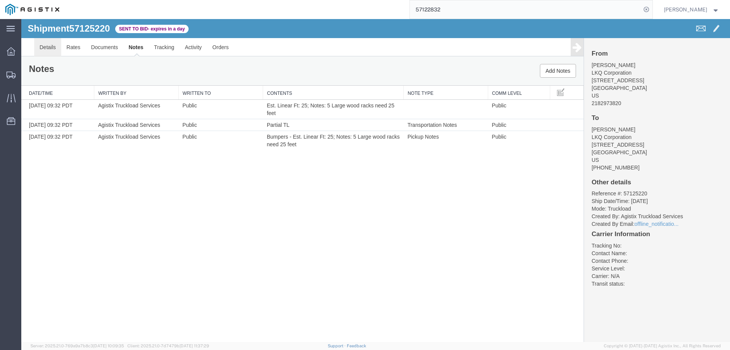
click at [45, 44] on link "Details" at bounding box center [47, 47] width 27 height 18
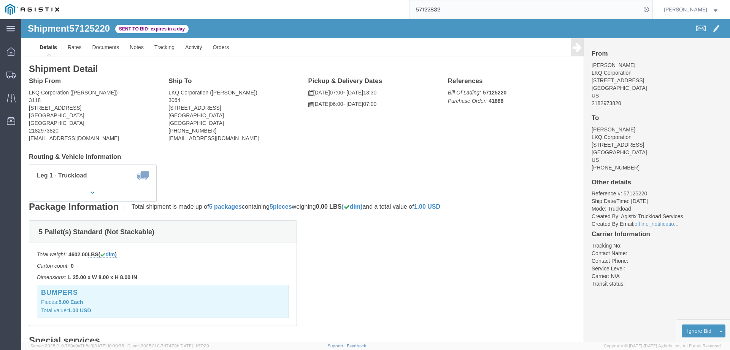
click h4 "Routing & Vehicle Information"
click link "Notes"
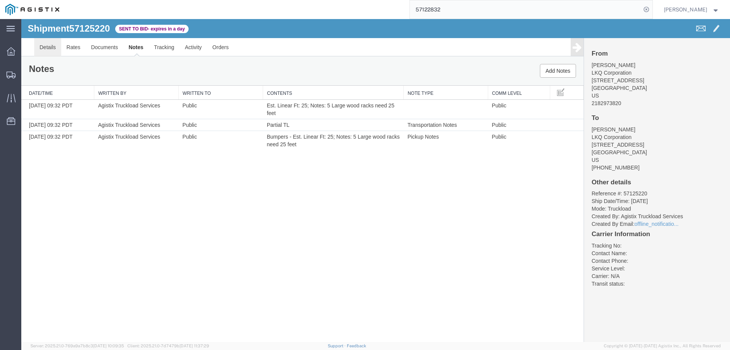
click at [55, 49] on link "Details" at bounding box center [47, 47] width 27 height 18
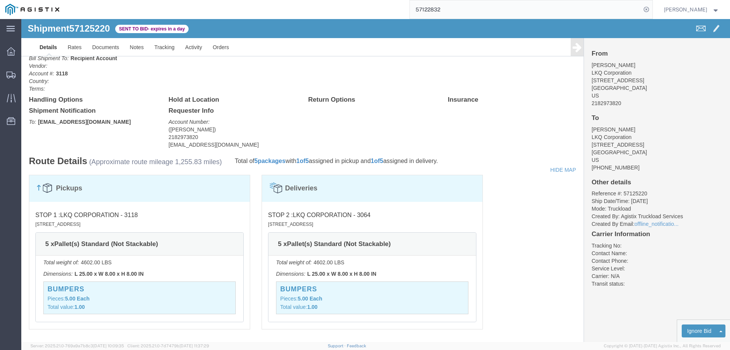
scroll to position [342, 0]
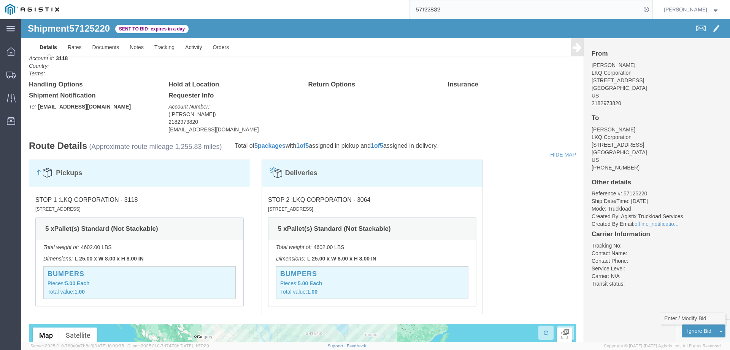
click link "Enter / Modify Bid"
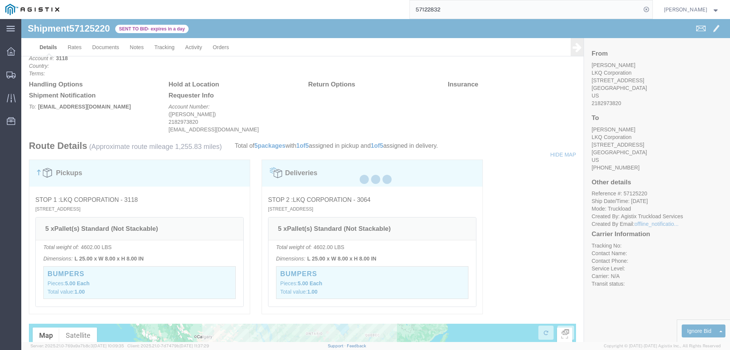
select select "146"
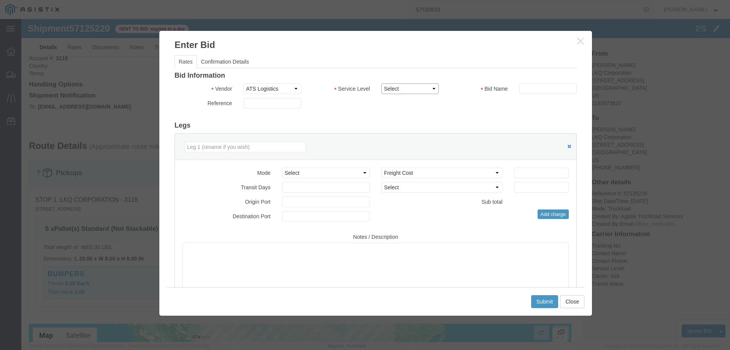
drag, startPoint x: 390, startPoint y: 66, endPoint x: 395, endPoint y: 73, distance: 8.1
click select "Select CONESTOGA DFRM/STEP Economy TL Flatbed Intermodal LTL Standard Next Day …"
select select "25032"
click select "Select CONESTOGA DFRM/STEP Economy TL Flatbed Intermodal LTL Standard Next Day …"
click input "text"
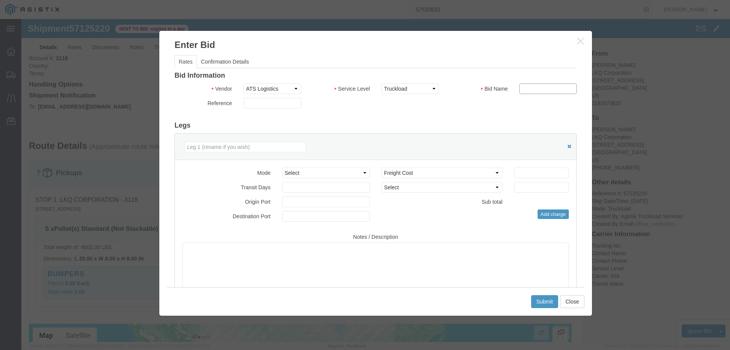
type input "ats"
click input "number"
type input "1650"
click button "Submit"
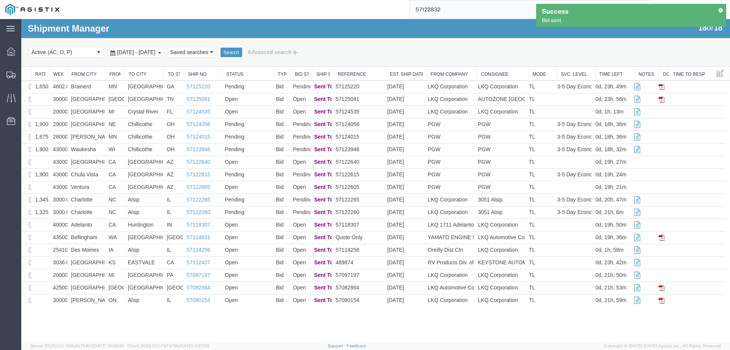
scroll to position [0, 0]
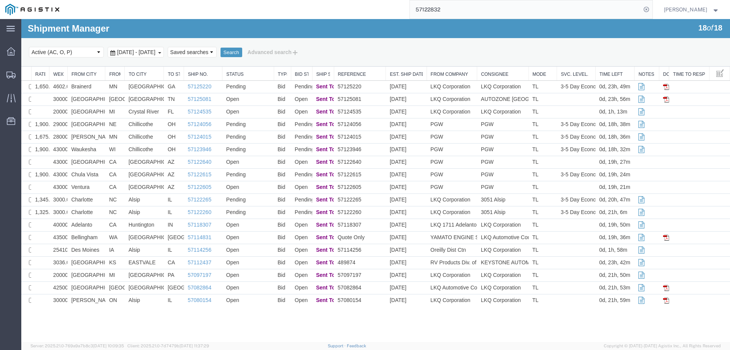
click at [419, 34] on div "Shipment Manager 18 of 18 Search Select status Active (AC, O, P) All Approved A…" at bounding box center [375, 43] width 709 height 48
click at [409, 27] on div "Shipment Manager 18 of 18 Search Select status Active (AC, O, P) All Approved A…" at bounding box center [375, 43] width 709 height 48
click at [384, 12] on div "57122832" at bounding box center [359, 9] width 588 height 19
click at [397, 7] on div "57122832" at bounding box center [359, 9] width 588 height 19
click at [12, 73] on icon at bounding box center [10, 75] width 9 height 7
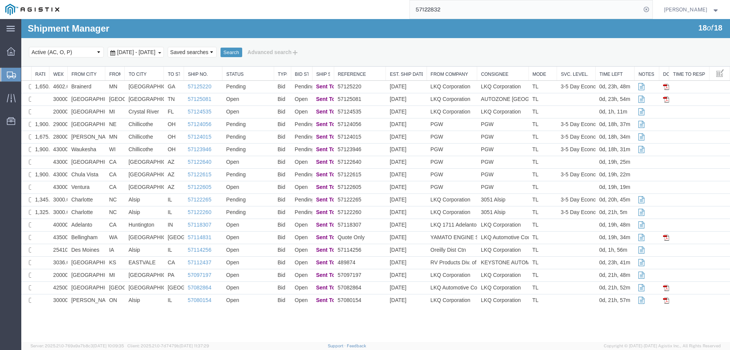
click at [411, 47] on div "Select status Active (AC, O, P) All Approved Awaiting Confirmation (AC) Booked …" at bounding box center [376, 52] width 694 height 13
click at [11, 75] on icon at bounding box center [11, 75] width 9 height 7
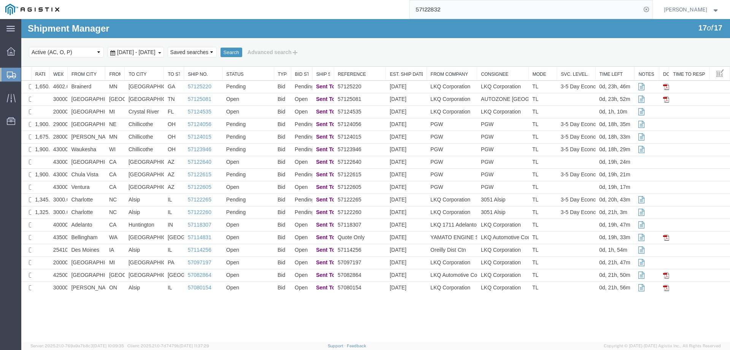
click at [121, 59] on div "Search Select status Active (AC, O, P) All Approved Awaiting Confirmation (AC) …" at bounding box center [375, 52] width 709 height 29
click at [9, 71] on svg-icon at bounding box center [11, 75] width 9 height 8
click at [204, 160] on link "57122640" at bounding box center [200, 162] width 24 height 6
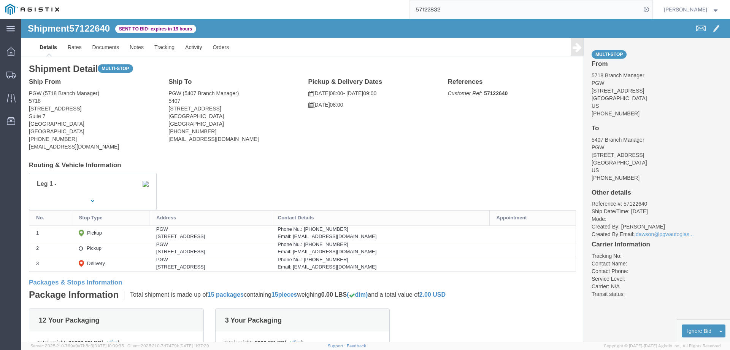
click b "57122640"
click link "Enter / Modify Bid"
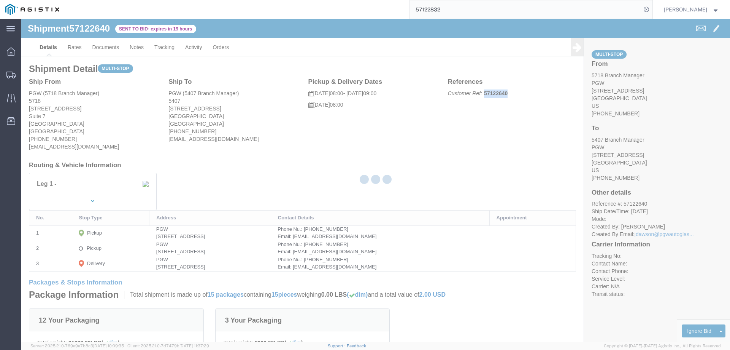
select select "146"
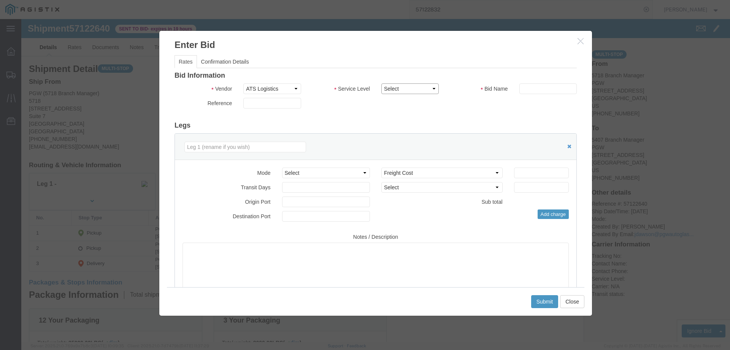
click select "Select CONESTOGA DFRM/STEP Economy TL Flatbed Intermodal LTL Standard Next Day …"
select select "25032"
click select "Select CONESTOGA DFRM/STEP Economy TL Flatbed Intermodal LTL Standard Next Day …"
click input "text"
type input "ats"
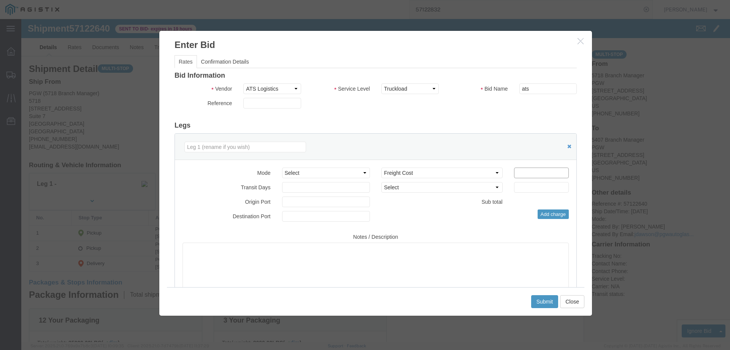
click input "number"
type input "2300"
click button "Submit"
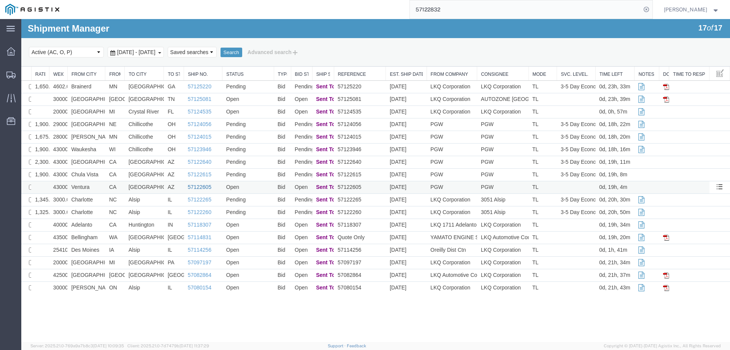
click at [202, 186] on link "57122605" at bounding box center [200, 187] width 24 height 6
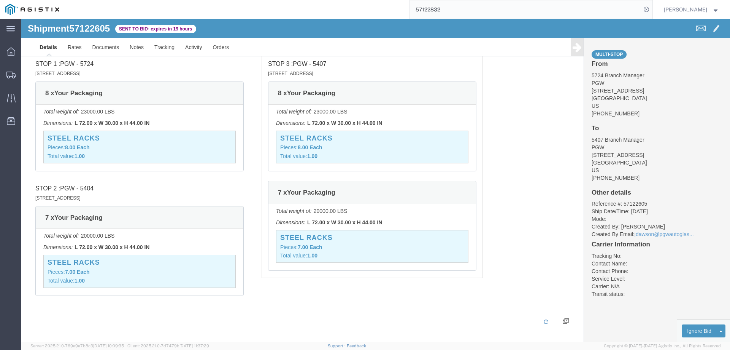
scroll to position [677, 0]
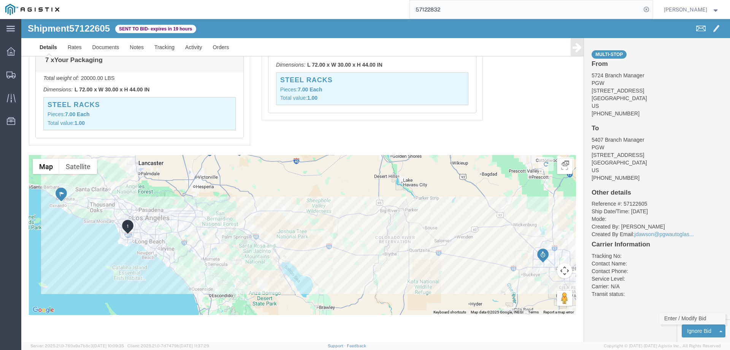
click link "Enter / Modify Bid"
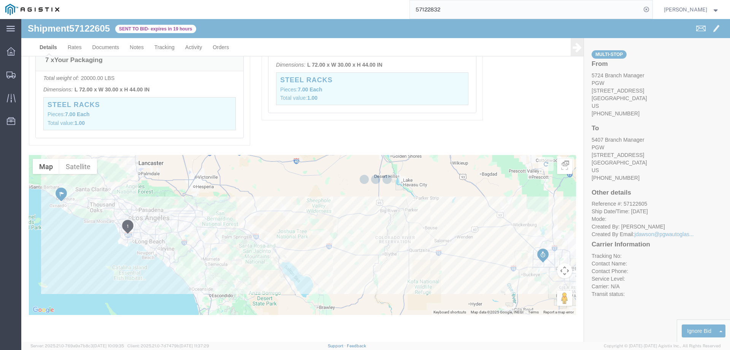
select select "146"
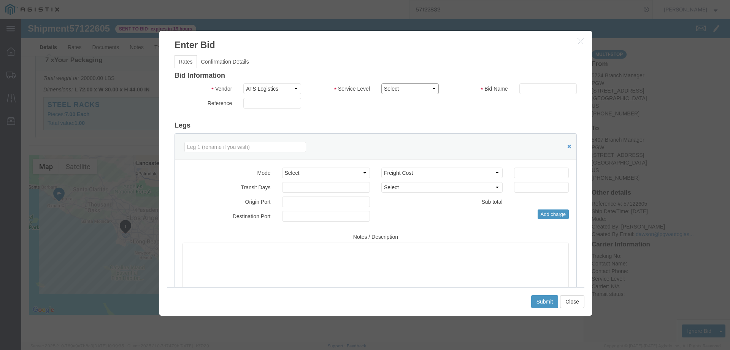
click select "Select CONESTOGA DFRM/STEP Economy TL Flatbed Intermodal LTL Standard Next Day …"
select select "25032"
click select "Select CONESTOGA DFRM/STEP Economy TL Flatbed Intermodal LTL Standard Next Day …"
click input "text"
type input "ats"
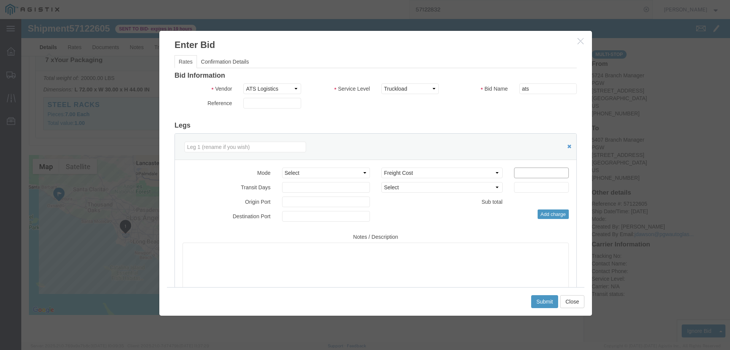
click input "number"
type input "1900"
click button "Submit"
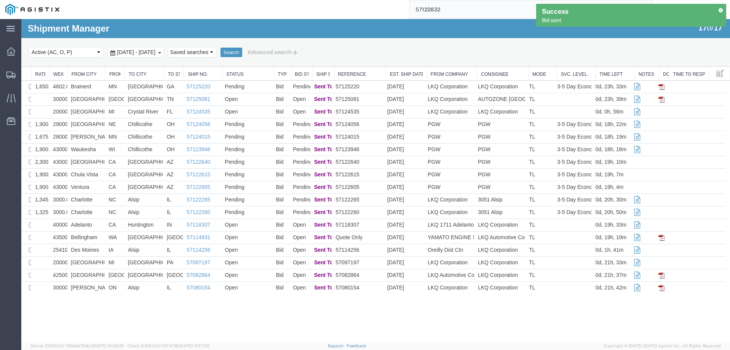
scroll to position [0, 0]
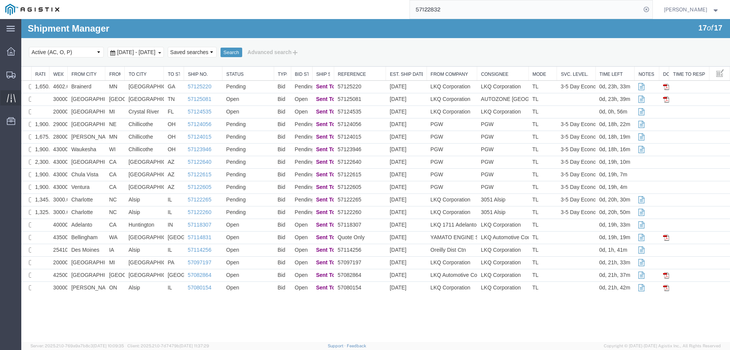
click at [10, 100] on icon at bounding box center [11, 98] width 9 height 9
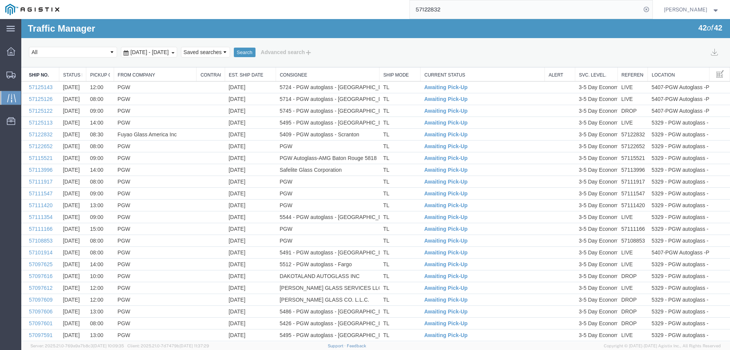
click at [246, 74] on link "Est. Ship Date" at bounding box center [250, 75] width 43 height 6
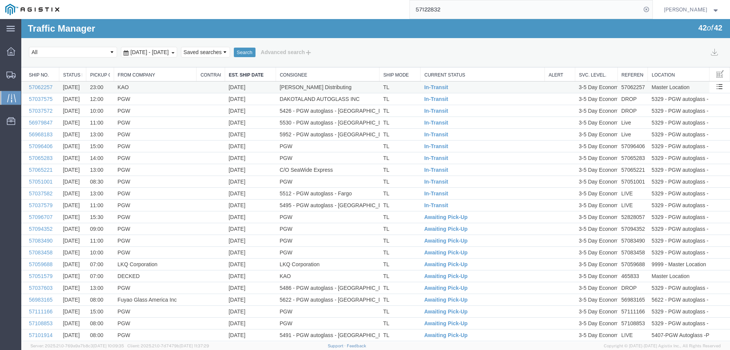
click at [356, 84] on td "Meyer Distributing" at bounding box center [327, 87] width 103 height 12
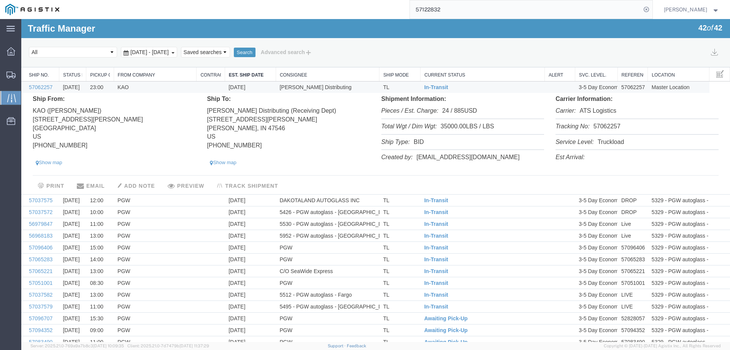
click at [606, 124] on li "Tracking No: 57062257" at bounding box center [637, 127] width 163 height 16
click at [432, 86] on span "In-Transit" at bounding box center [437, 87] width 24 height 6
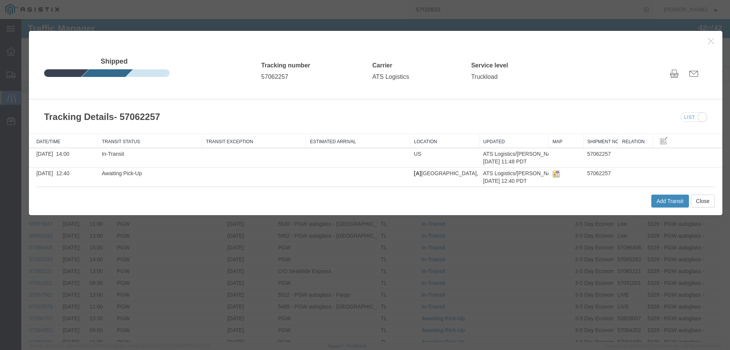
click at [654, 200] on button "Add Transit" at bounding box center [671, 200] width 38 height 13
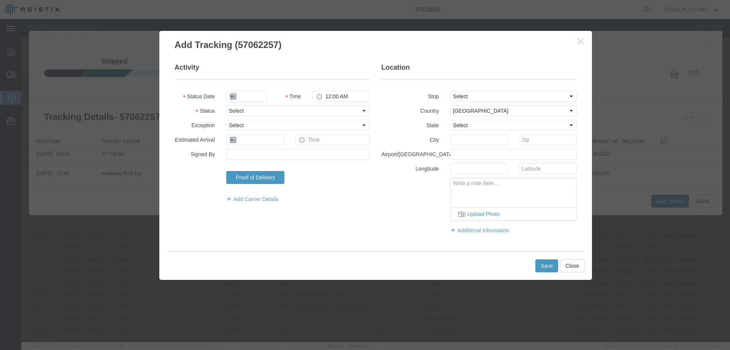
type input "[DATE]"
type input "1:00 PM"
click at [258, 96] on input "[DATE]" at bounding box center [246, 96] width 40 height 11
click at [289, 138] on td "10" at bounding box center [288, 143] width 11 height 11
type input "[DATE]"
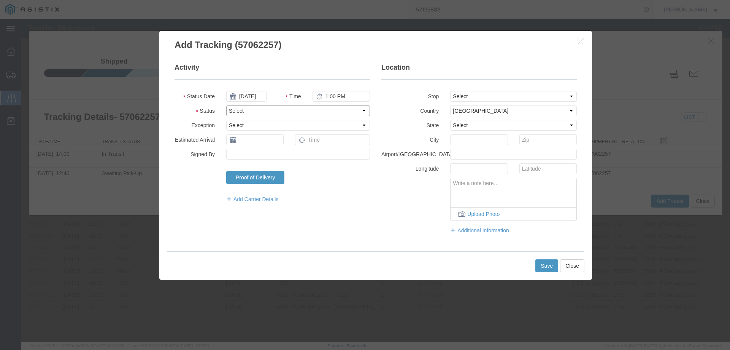
click at [251, 107] on select "Select Arrival Notice Available Arrival Notice Imported Arrive at Delivery Loca…" at bounding box center [298, 110] width 144 height 11
select select "DELIVRED"
click at [226, 105] on select "Select Arrival Notice Available Arrival Notice Imported Arrive at Delivery Loca…" at bounding box center [298, 110] width 144 height 11
click at [545, 262] on button "Save" at bounding box center [547, 265] width 23 height 13
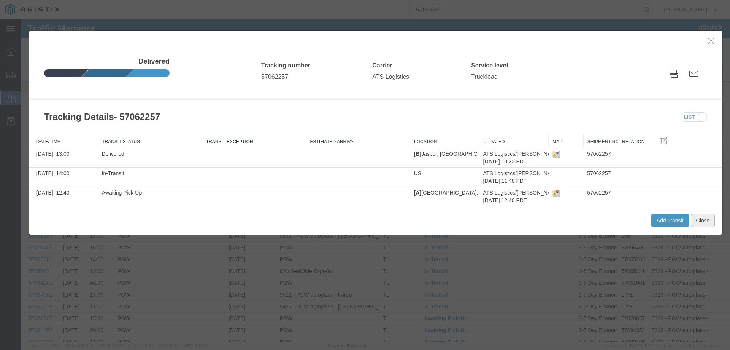
click at [703, 222] on button "Close" at bounding box center [703, 220] width 24 height 13
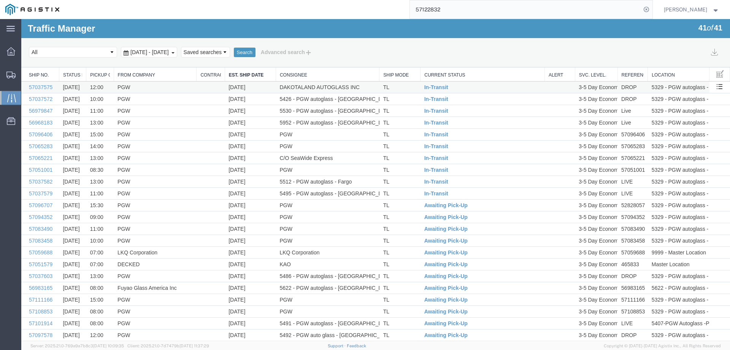
click at [401, 89] on td "TL" at bounding box center [400, 87] width 41 height 12
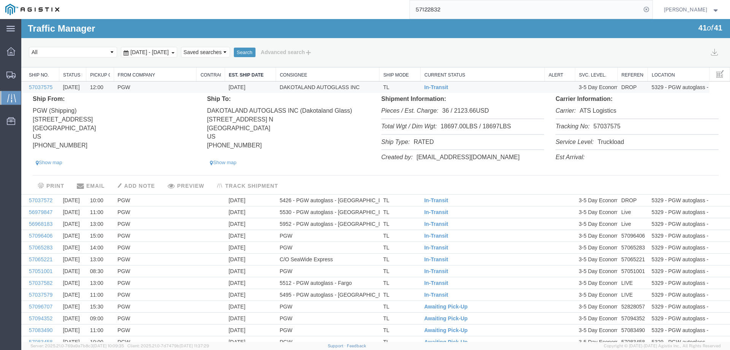
click at [597, 125] on li "Tracking No: 57037575" at bounding box center [637, 127] width 163 height 16
click at [426, 88] on span "In-Transit" at bounding box center [437, 87] width 24 height 6
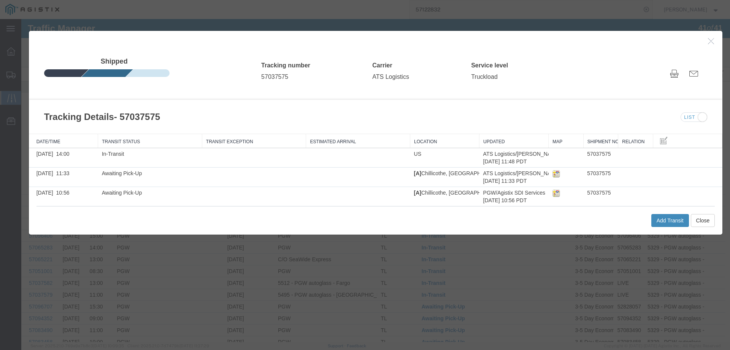
click at [661, 222] on button "Add Transit" at bounding box center [671, 220] width 38 height 13
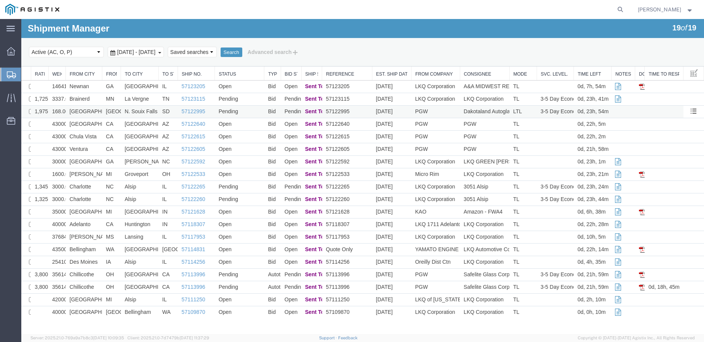
click at [103, 111] on td "[GEOGRAPHIC_DATA]" at bounding box center [111, 112] width 19 height 13
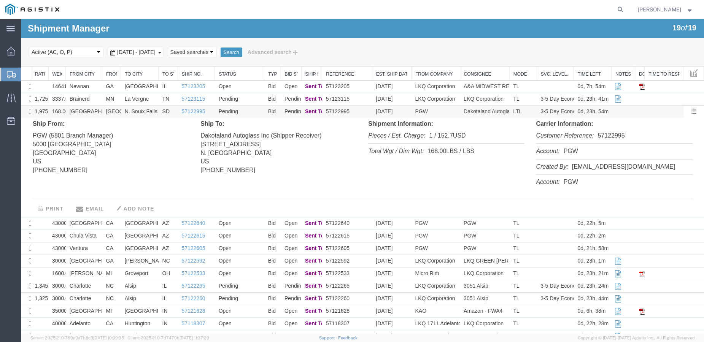
click at [100, 113] on td "Fort Worth" at bounding box center [84, 112] width 37 height 13
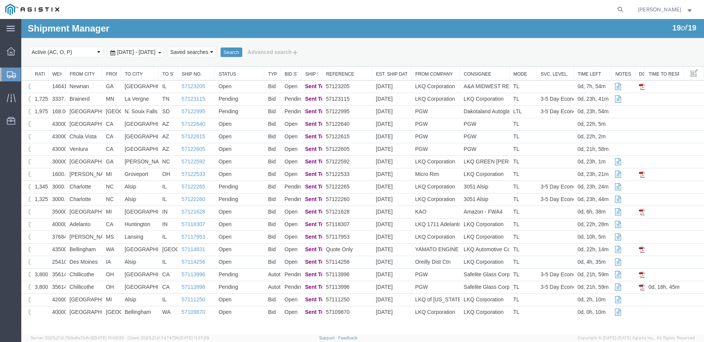
click at [14, 73] on icon at bounding box center [11, 75] width 9 height 7
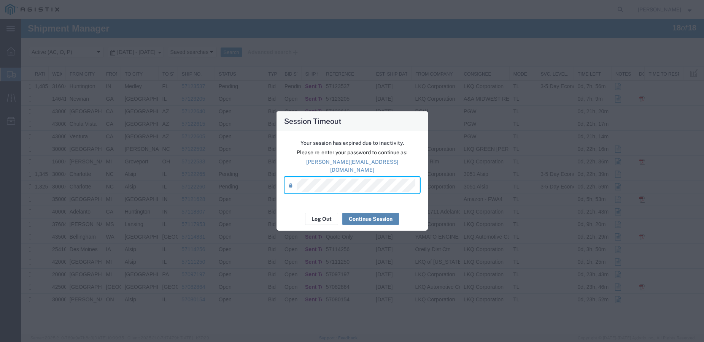
click at [358, 215] on button "Continue Session" at bounding box center [370, 219] width 57 height 12
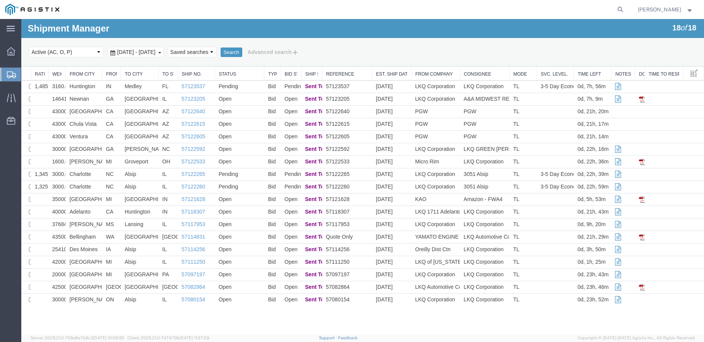
click at [13, 72] on icon at bounding box center [11, 75] width 9 height 7
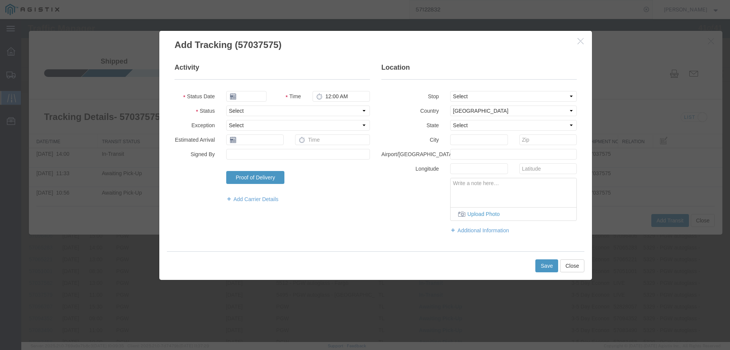
type input "[DATE]"
type input "1:00 PM"
click at [243, 98] on input "[DATE]" at bounding box center [246, 96] width 40 height 11
click at [287, 142] on td "10" at bounding box center [288, 143] width 11 height 11
type input "[DATE]"
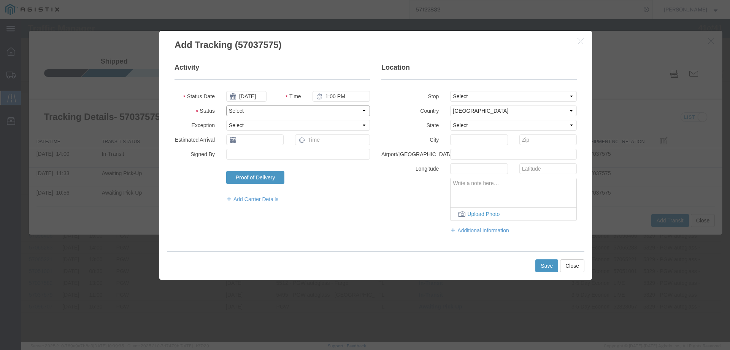
click at [261, 112] on select "Select Arrival Notice Available Arrival Notice Imported Arrive at Delivery Loca…" at bounding box center [298, 110] width 144 height 11
select select "DELIVRED"
click at [226, 105] on select "Select Arrival Notice Available Arrival Notice Imported Arrive at Delivery Loca…" at bounding box center [298, 110] width 144 height 11
click at [544, 263] on button "Save" at bounding box center [547, 265] width 23 height 13
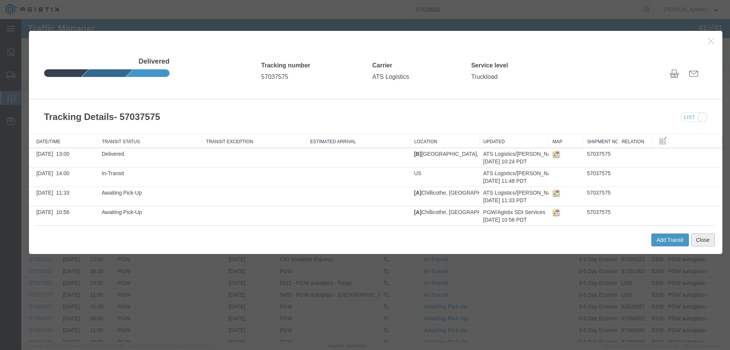
click at [698, 241] on button "Close" at bounding box center [703, 239] width 24 height 13
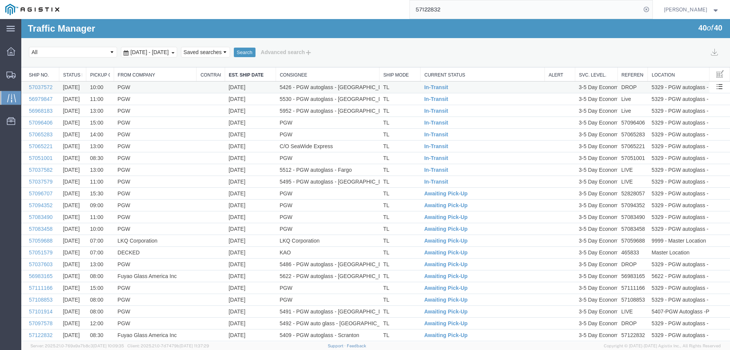
click at [399, 89] on td "TL" at bounding box center [400, 87] width 41 height 12
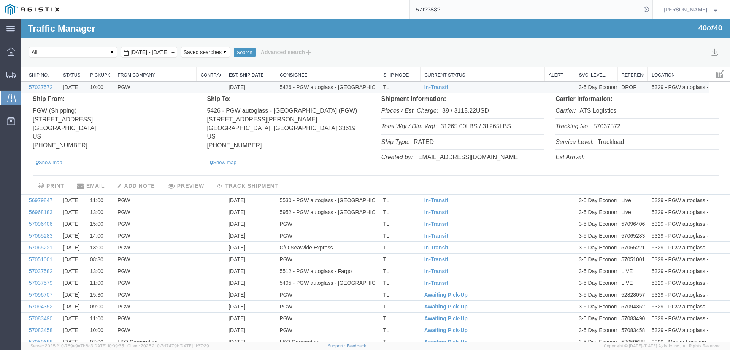
click at [606, 124] on li "Tracking No: 57037572" at bounding box center [637, 127] width 163 height 16
copy li "57037572"
click at [432, 86] on span "In-Transit" at bounding box center [437, 87] width 24 height 6
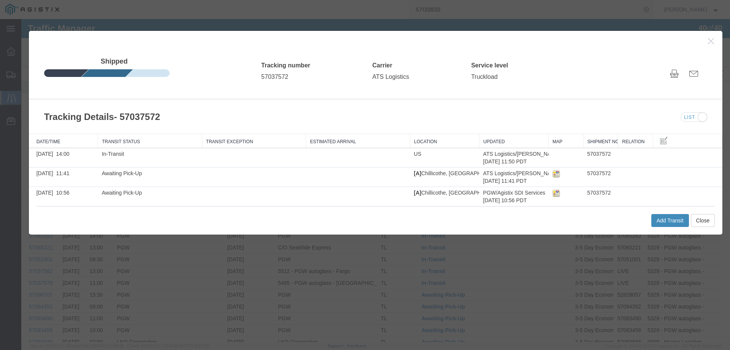
click at [668, 221] on button "Add Transit" at bounding box center [671, 220] width 38 height 13
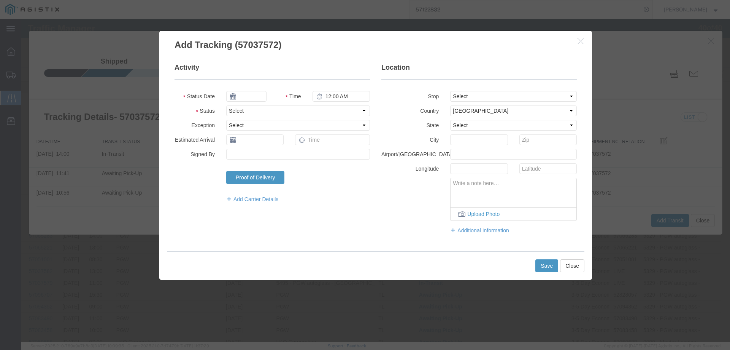
type input "[DATE]"
type input "1:00 PM"
click at [242, 109] on select "Select Arrival Notice Available Arrival Notice Imported Arrive at Delivery Loca…" at bounding box center [298, 110] width 144 height 11
click at [248, 97] on input "[DATE]" at bounding box center [246, 96] width 40 height 11
click at [288, 142] on td "10" at bounding box center [288, 143] width 11 height 11
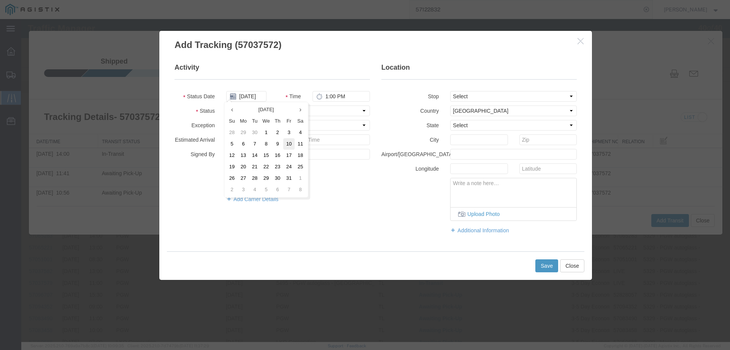
type input "[DATE]"
click at [246, 115] on select "Select Arrival Notice Available Arrival Notice Imported Arrive at Delivery Loca…" at bounding box center [298, 110] width 144 height 11
select select "DELIVRED"
click at [226, 105] on select "Select Arrival Notice Available Arrival Notice Imported Arrive at Delivery Loca…" at bounding box center [298, 110] width 144 height 11
click at [553, 266] on button "Save" at bounding box center [547, 265] width 23 height 13
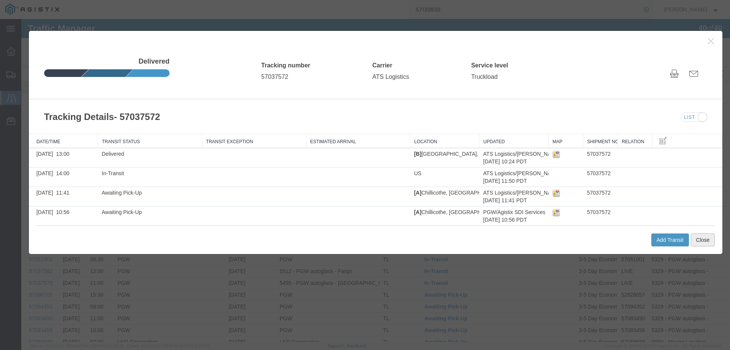
click at [694, 243] on button "Close" at bounding box center [703, 239] width 24 height 13
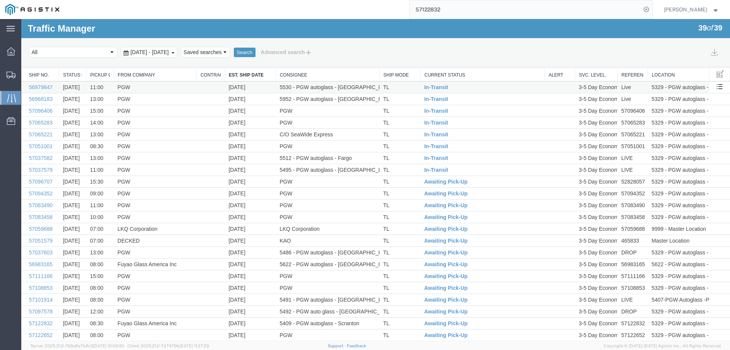
click at [395, 84] on td "TL" at bounding box center [400, 87] width 41 height 12
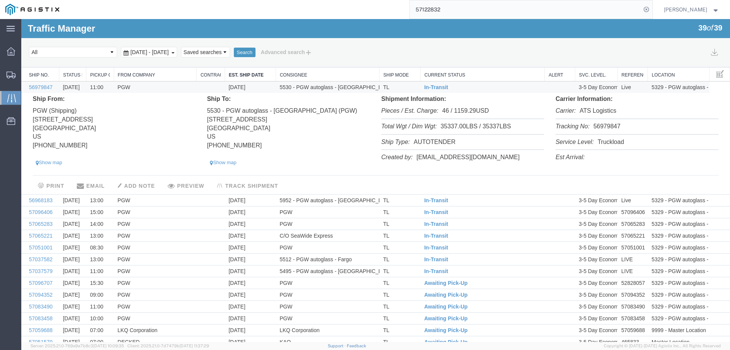
click at [600, 124] on li "Tracking No: 56979847" at bounding box center [637, 127] width 163 height 16
copy li "56979847"
click at [431, 87] on span "In-Transit" at bounding box center [437, 87] width 24 height 6
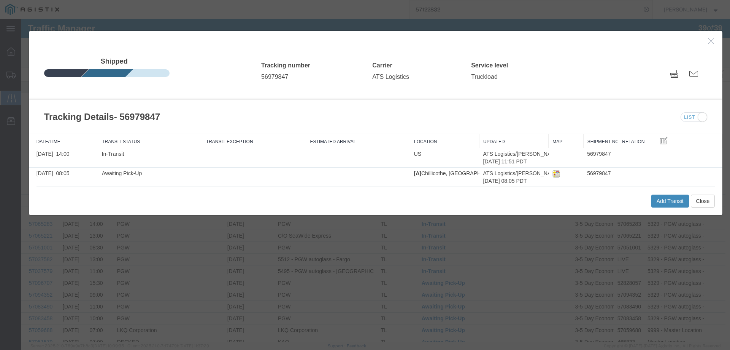
click at [668, 196] on button "Add Transit" at bounding box center [671, 200] width 38 height 13
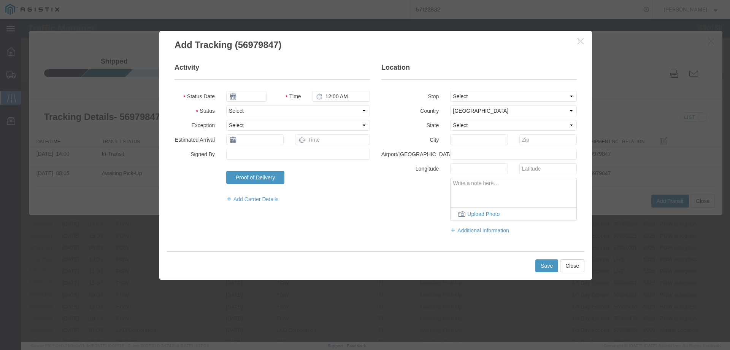
type input "[DATE]"
type input "1:00 PM"
click at [256, 95] on input "[DATE]" at bounding box center [246, 96] width 40 height 11
click at [287, 146] on td "10" at bounding box center [288, 143] width 11 height 11
type input "[DATE]"
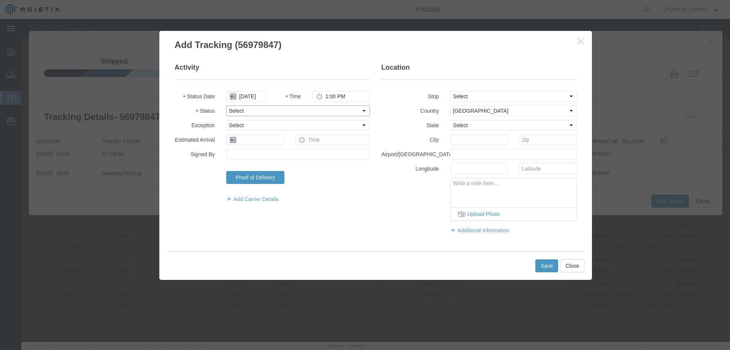
drag, startPoint x: 239, startPoint y: 109, endPoint x: 241, endPoint y: 113, distance: 4.8
click at [239, 109] on select "Select Arrival Notice Available Arrival Notice Imported Arrive at Delivery Loca…" at bounding box center [298, 110] width 144 height 11
select select "DELIVRED"
click at [226, 105] on select "Select Arrival Notice Available Arrival Notice Imported Arrive at Delivery Loca…" at bounding box center [298, 110] width 144 height 11
click at [539, 261] on button "Save" at bounding box center [547, 265] width 23 height 13
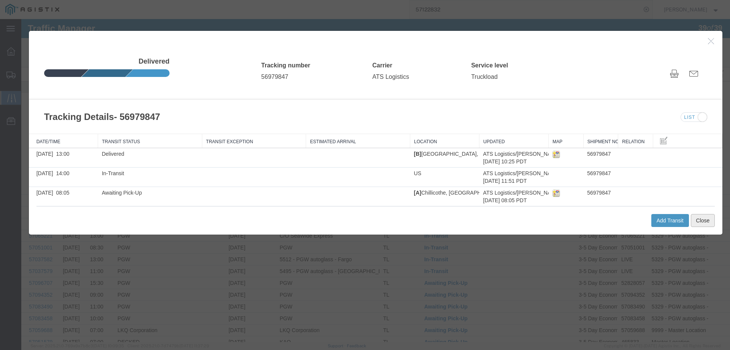
click at [697, 218] on button "Close" at bounding box center [703, 220] width 24 height 13
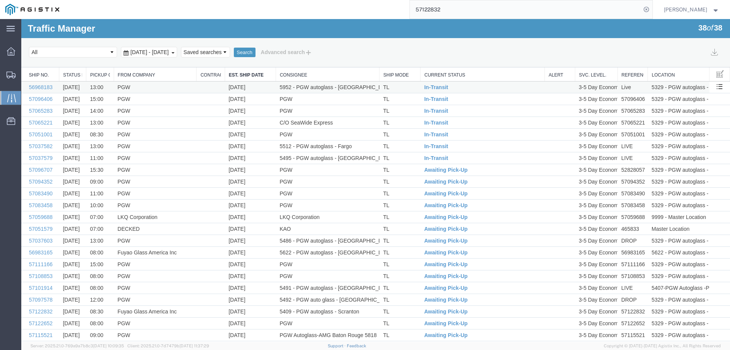
click at [411, 85] on td "TL" at bounding box center [400, 87] width 41 height 12
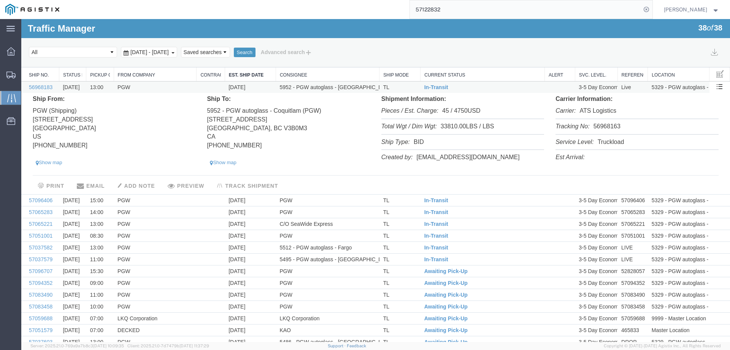
click at [466, 87] on td "In-Transit" at bounding box center [483, 87] width 124 height 12
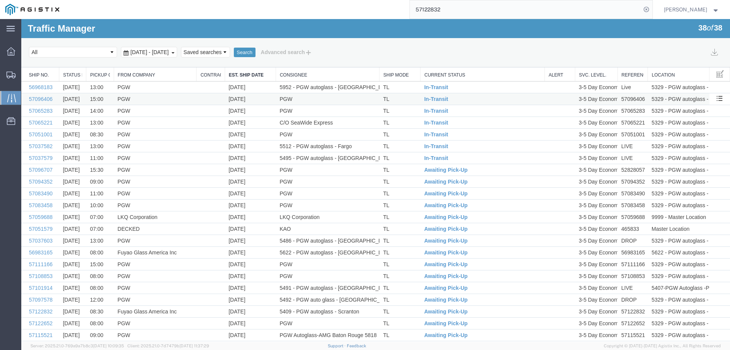
click at [458, 99] on td "In-Transit" at bounding box center [483, 99] width 124 height 12
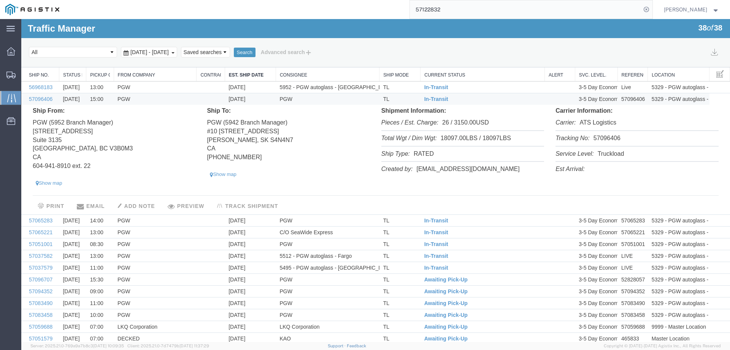
click at [599, 140] on li "Tracking No: 57096406" at bounding box center [637, 139] width 163 height 16
copy li "57096406"
click at [405, 101] on td "TL" at bounding box center [400, 99] width 41 height 12
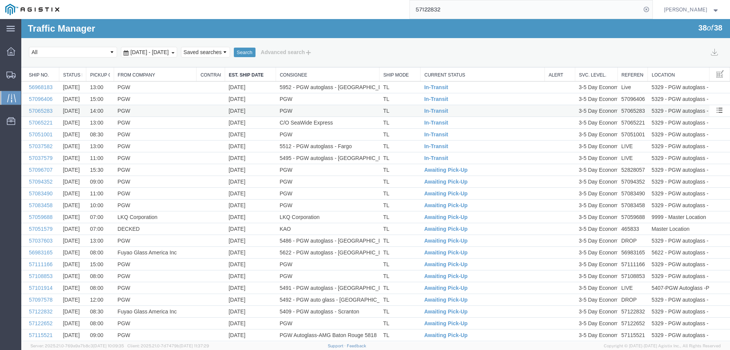
click at [408, 110] on td "TL" at bounding box center [400, 111] width 41 height 12
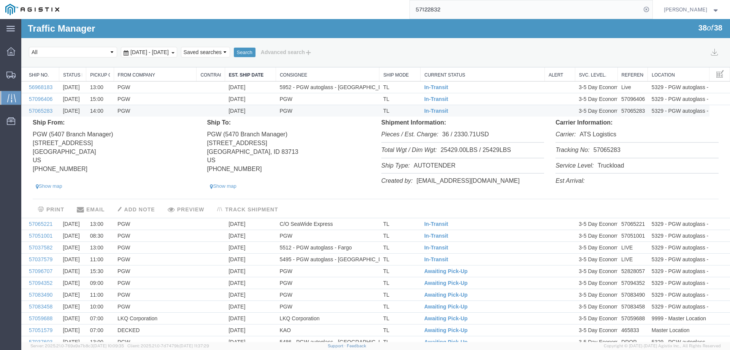
click at [603, 149] on li "Tracking No: 57065283" at bounding box center [637, 151] width 163 height 16
copy li "57065283"
click at [432, 108] on span "In-Transit" at bounding box center [437, 111] width 24 height 6
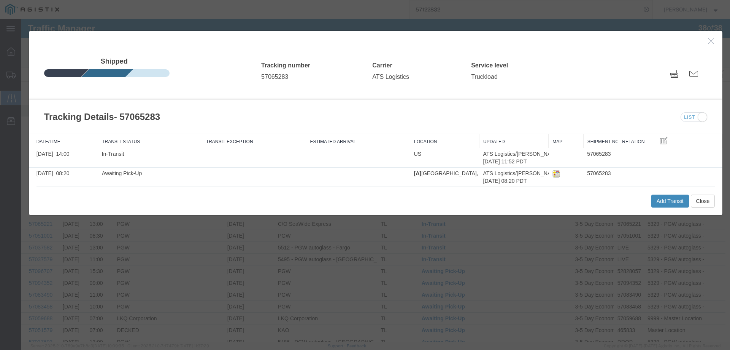
click at [666, 202] on button "Add Transit" at bounding box center [671, 200] width 38 height 13
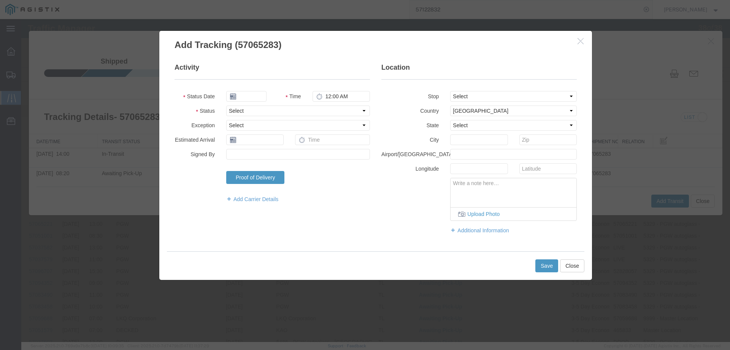
type input "[DATE]"
type input "1:00 PM"
click at [241, 98] on input "[DATE]" at bounding box center [246, 96] width 40 height 11
click at [288, 145] on td "10" at bounding box center [288, 143] width 11 height 11
type input "[DATE]"
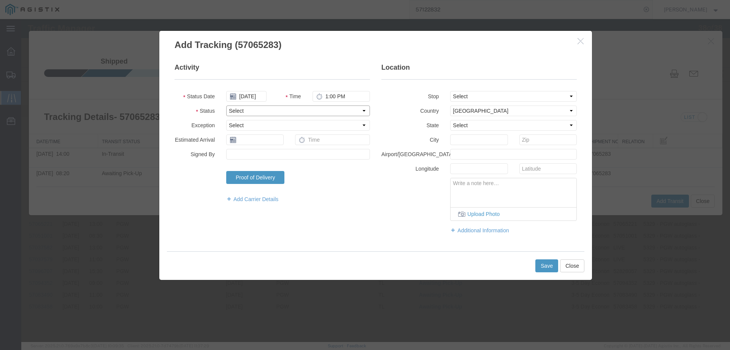
click at [252, 110] on select "Select Arrival Notice Available Arrival Notice Imported Arrive at Delivery Loca…" at bounding box center [298, 110] width 144 height 11
select select "DELIVRED"
click at [226, 105] on select "Select Arrival Notice Available Arrival Notice Imported Arrive at Delivery Loca…" at bounding box center [298, 110] width 144 height 11
click at [543, 262] on button "Save" at bounding box center [547, 265] width 23 height 13
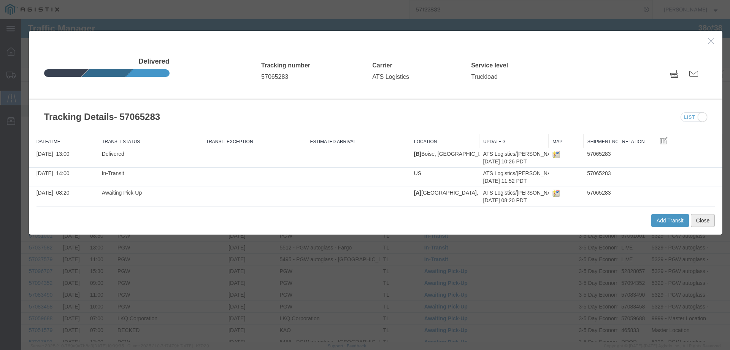
click at [692, 218] on button "Close" at bounding box center [703, 220] width 24 height 13
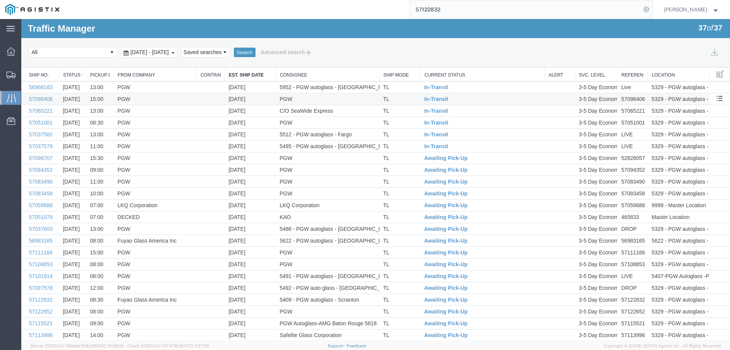
click at [405, 99] on td "TL" at bounding box center [400, 99] width 41 height 12
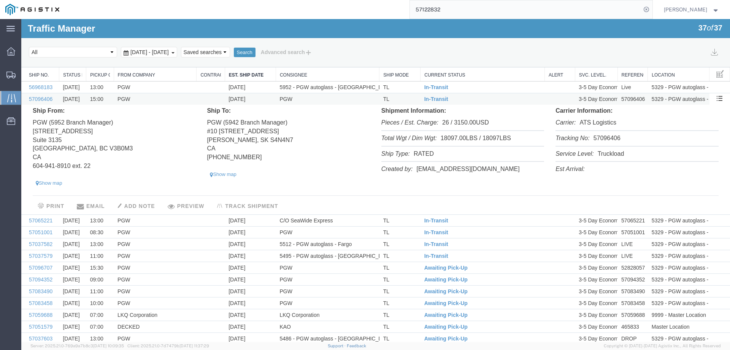
click at [405, 99] on td "TL" at bounding box center [400, 99] width 41 height 12
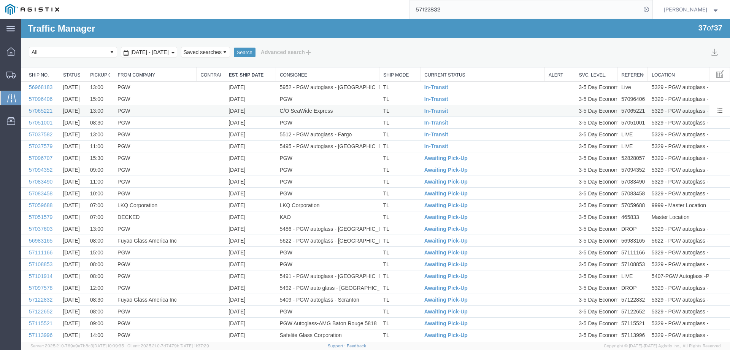
click at [404, 110] on td "TL" at bounding box center [400, 111] width 41 height 12
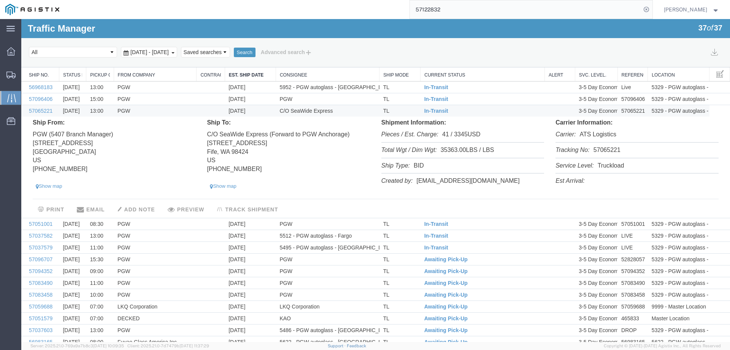
click at [600, 151] on li "Tracking No: 57065221" at bounding box center [637, 151] width 163 height 16
copy li "57065221"
click at [437, 109] on span "In-Transit" at bounding box center [437, 111] width 24 height 6
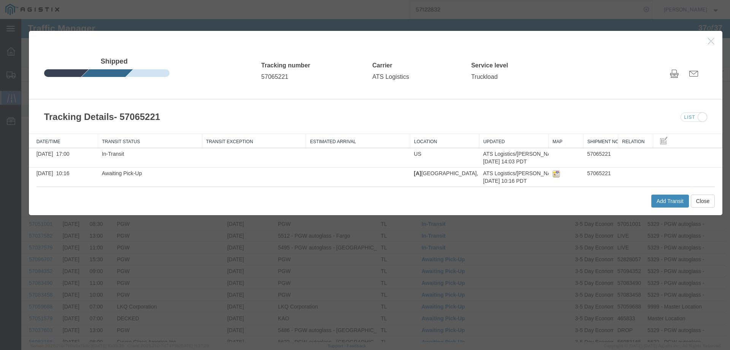
click at [656, 199] on button "Add Transit" at bounding box center [671, 200] width 38 height 13
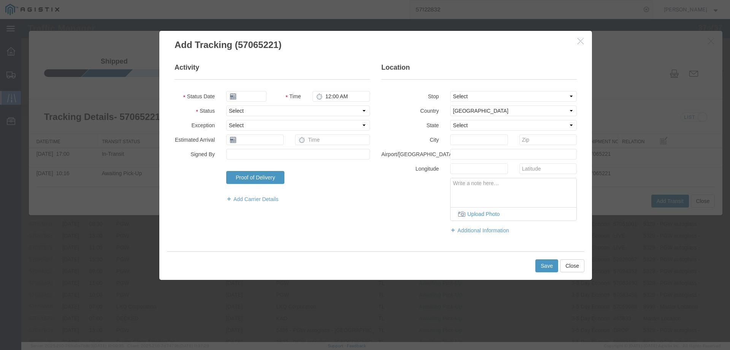
type input "[DATE]"
type input "1:00 PM"
click at [245, 99] on input "[DATE]" at bounding box center [246, 96] width 40 height 11
click at [242, 155] on td "13" at bounding box center [243, 154] width 11 height 11
type input "[DATE]"
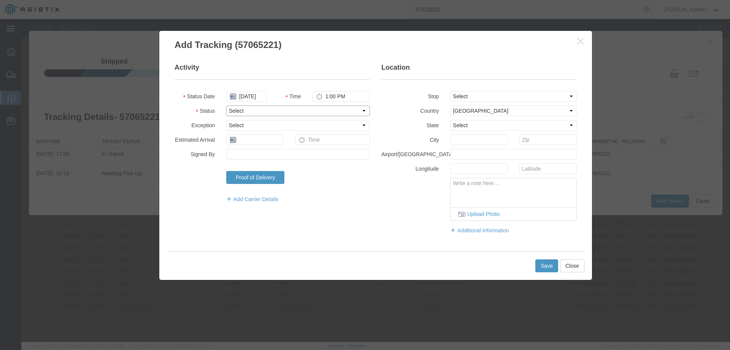
click at [257, 113] on select "Select Arrival Notice Available Arrival Notice Imported Arrive at Delivery Loca…" at bounding box center [298, 110] width 144 height 11
select select "DELIVRED"
click at [226, 105] on select "Select Arrival Notice Available Arrival Notice Imported Arrive at Delivery Loca…" at bounding box center [298, 110] width 144 height 11
click at [554, 265] on button "Save" at bounding box center [547, 265] width 23 height 13
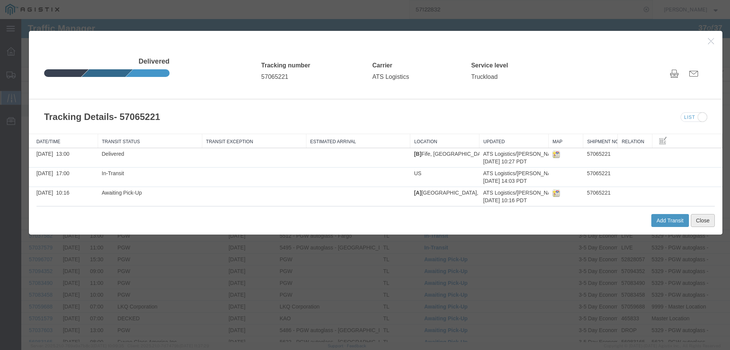
click at [700, 219] on button "Close" at bounding box center [703, 220] width 24 height 13
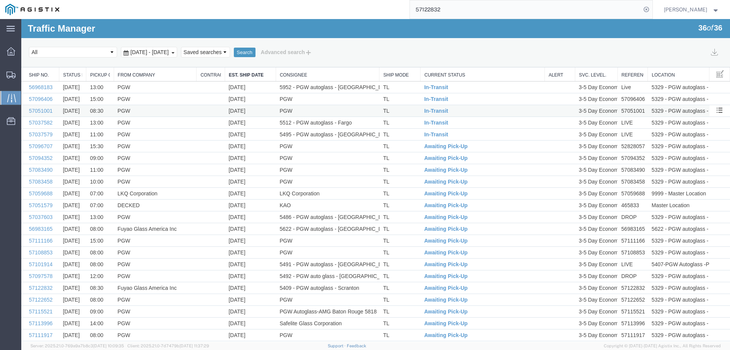
click at [406, 110] on td "TL" at bounding box center [400, 111] width 41 height 12
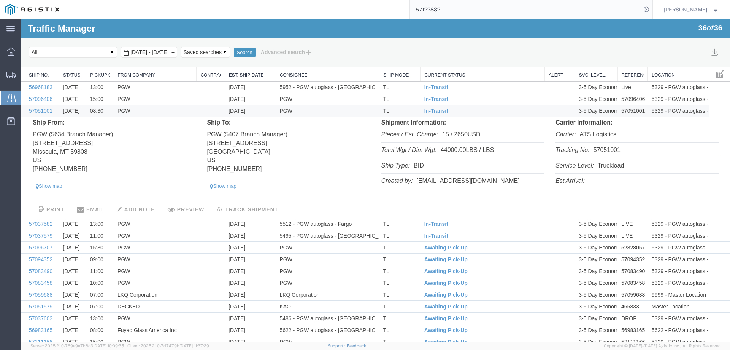
click at [607, 150] on li "Tracking No: 57051001" at bounding box center [637, 151] width 163 height 16
copy li "57051001"
click at [431, 110] on span "In-Transit" at bounding box center [437, 111] width 24 height 6
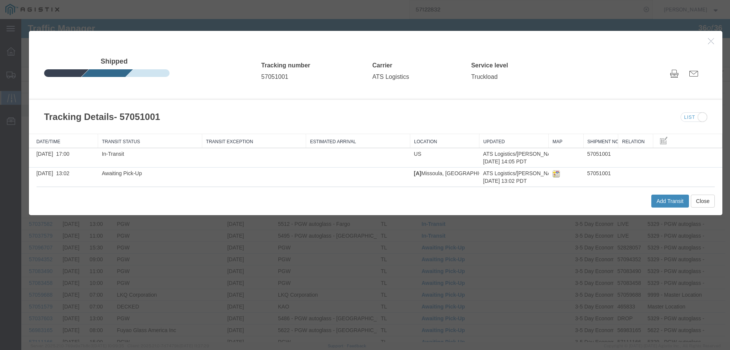
click at [669, 202] on button "Add Transit" at bounding box center [671, 200] width 38 height 13
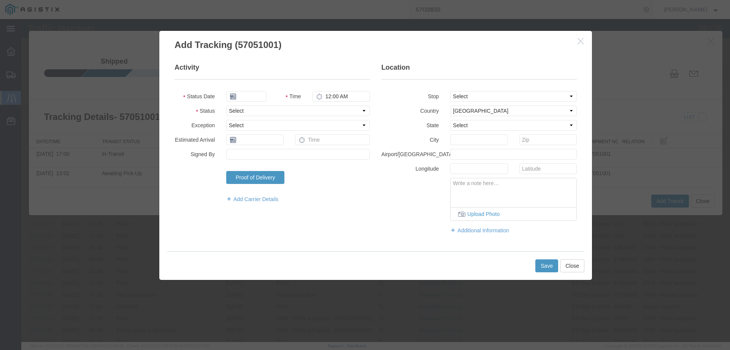
type input "[DATE]"
type input "1:00 PM"
click at [245, 94] on input "[DATE]" at bounding box center [246, 96] width 40 height 11
click at [243, 156] on td "13" at bounding box center [243, 154] width 11 height 11
type input "[DATE]"
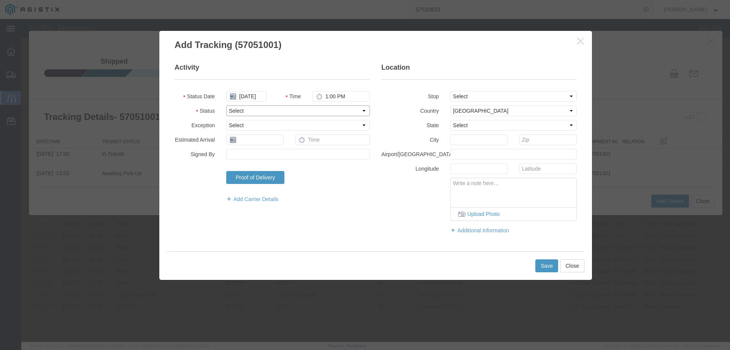
click at [244, 108] on select "Select Arrival Notice Available Arrival Notice Imported Arrive at Delivery Loca…" at bounding box center [298, 110] width 144 height 11
select select "DELIVRED"
click at [226, 105] on select "Select Arrival Notice Available Arrival Notice Imported Arrive at Delivery Loca…" at bounding box center [298, 110] width 144 height 11
click at [549, 267] on button "Save" at bounding box center [547, 265] width 23 height 13
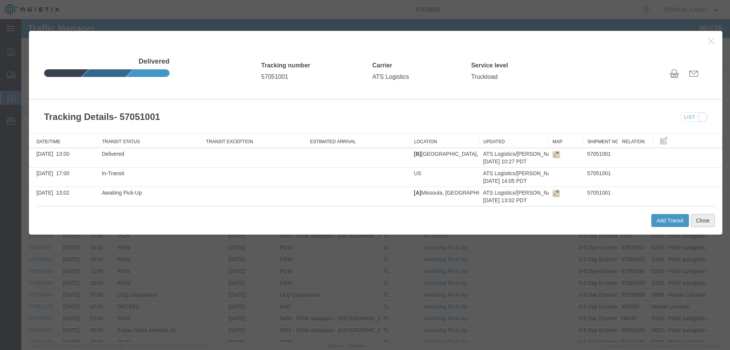
click at [692, 223] on button "Close" at bounding box center [703, 220] width 24 height 13
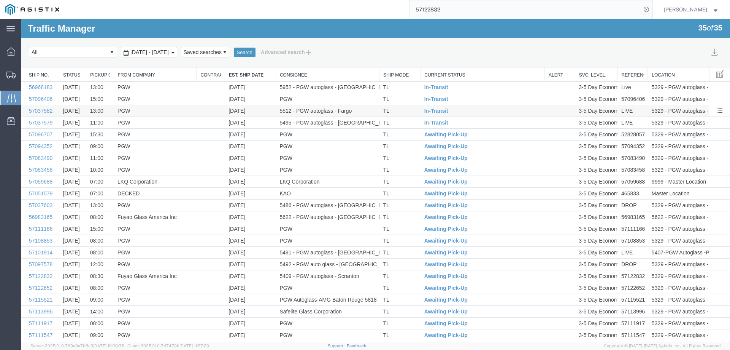
click at [403, 113] on td "TL" at bounding box center [400, 111] width 41 height 12
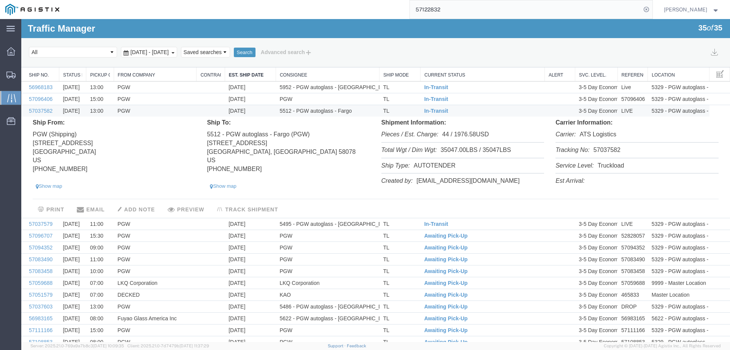
click at [598, 149] on li "Tracking No: 57037582" at bounding box center [637, 151] width 163 height 16
copy li "57037582"
click at [428, 109] on span "In-Transit" at bounding box center [437, 111] width 24 height 6
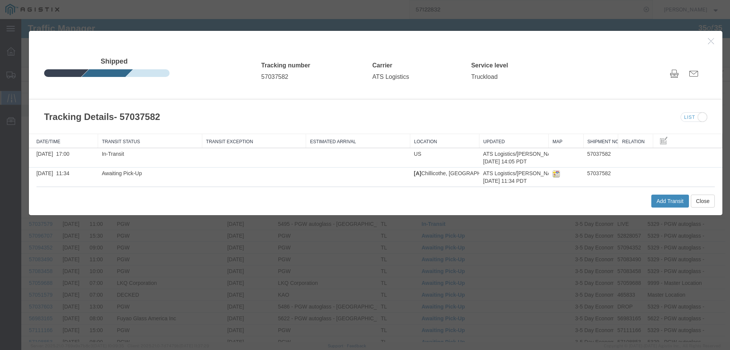
click at [667, 202] on button "Add Transit" at bounding box center [671, 200] width 38 height 13
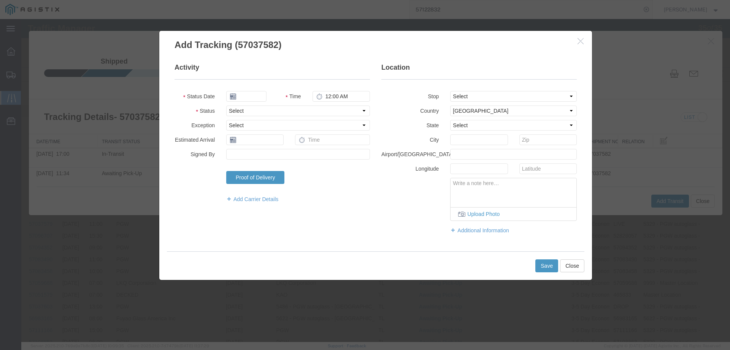
type input "[DATE]"
type input "1:00 PM"
click at [243, 97] on input "[DATE]" at bounding box center [246, 96] width 40 height 11
click at [243, 154] on td "13" at bounding box center [243, 154] width 11 height 11
type input "[DATE]"
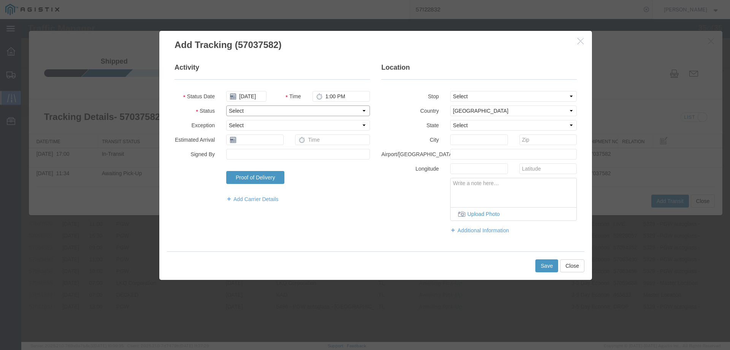
click at [247, 111] on select "Select Arrival Notice Available Arrival Notice Imported Arrive at Delivery Loca…" at bounding box center [298, 110] width 144 height 11
select select "DELIVRED"
click at [226, 105] on select "Select Arrival Notice Available Arrival Notice Imported Arrive at Delivery Loca…" at bounding box center [298, 110] width 144 height 11
click at [546, 267] on button "Save" at bounding box center [547, 265] width 23 height 13
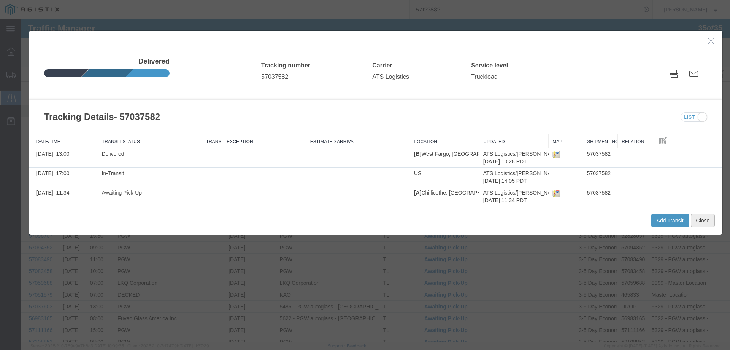
click at [708, 221] on button "Close" at bounding box center [703, 220] width 24 height 13
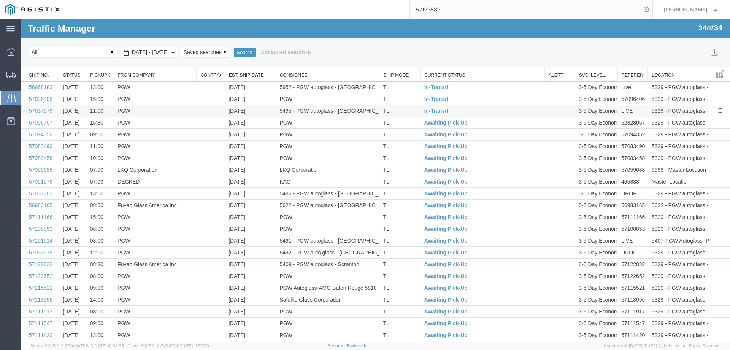
click at [409, 109] on td "TL" at bounding box center [400, 111] width 41 height 12
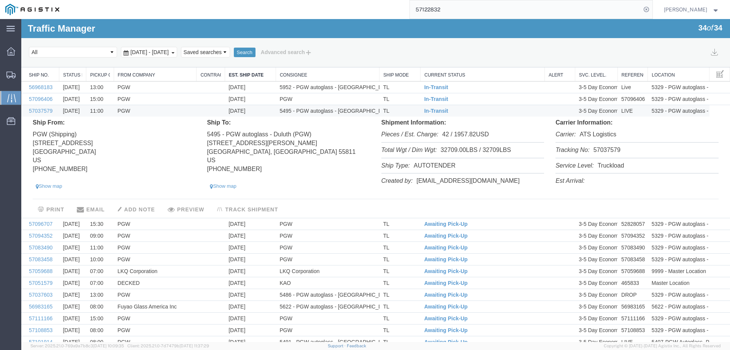
click at [599, 149] on li "Tracking No: 57037579" at bounding box center [637, 151] width 163 height 16
copy li "57037579"
click at [433, 112] on span "In-Transit" at bounding box center [437, 111] width 24 height 6
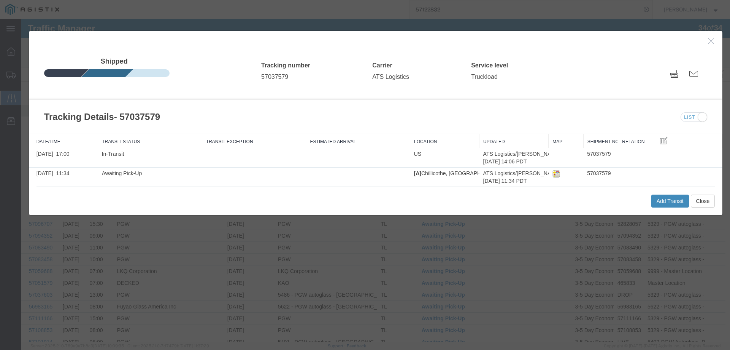
click at [659, 201] on button "Add Transit" at bounding box center [671, 200] width 38 height 13
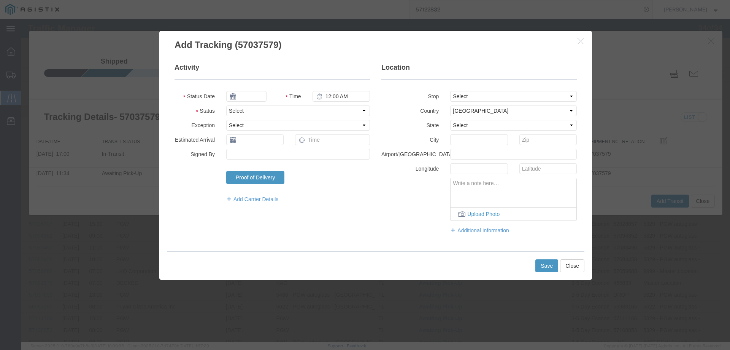
type input "[DATE]"
type input "1:00 PM"
click at [244, 96] on input "[DATE]" at bounding box center [246, 96] width 40 height 11
click at [242, 153] on td "13" at bounding box center [243, 154] width 11 height 11
type input "[DATE]"
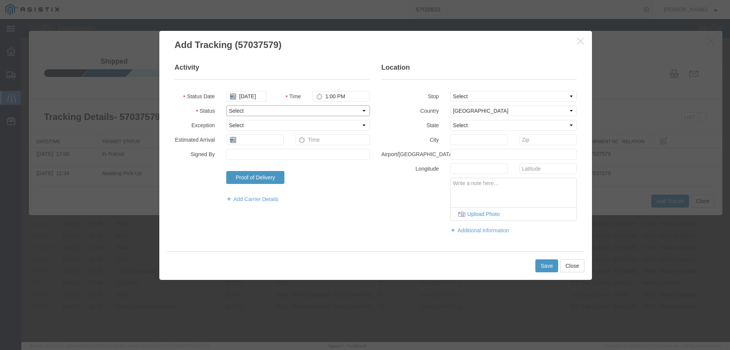
click at [270, 111] on select "Select Arrival Notice Available Arrival Notice Imported Arrive at Delivery Loca…" at bounding box center [298, 110] width 144 height 11
select select "DELIVRED"
click at [226, 105] on select "Select Arrival Notice Available Arrival Notice Imported Arrive at Delivery Loca…" at bounding box center [298, 110] width 144 height 11
click at [554, 267] on button "Save" at bounding box center [547, 265] width 23 height 13
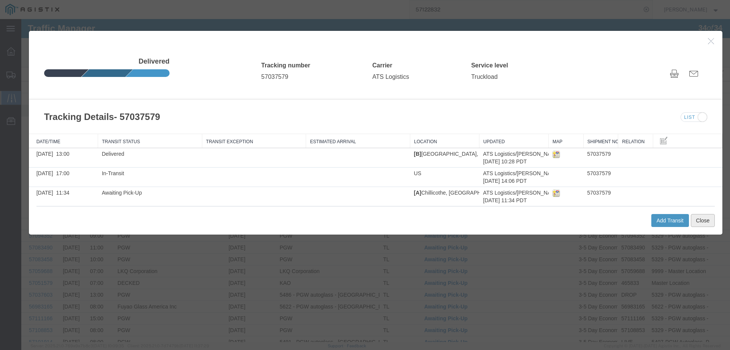
click at [703, 219] on button "Close" at bounding box center [703, 220] width 24 height 13
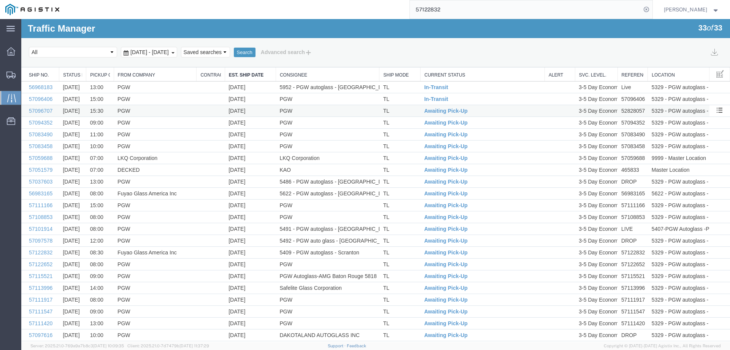
click at [404, 110] on td "TL" at bounding box center [400, 111] width 41 height 12
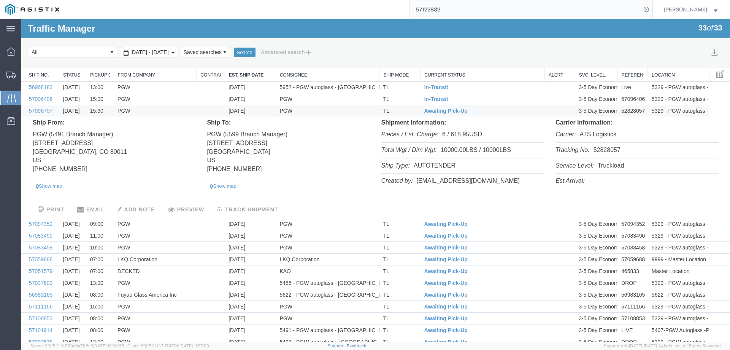
click at [606, 149] on li "Tracking No: 52828057" at bounding box center [637, 151] width 163 height 16
copy li "52828057"
drag, startPoint x: 56, startPoint y: 112, endPoint x: 29, endPoint y: 114, distance: 27.5
click at [29, 114] on td "57096707" at bounding box center [40, 111] width 38 height 12
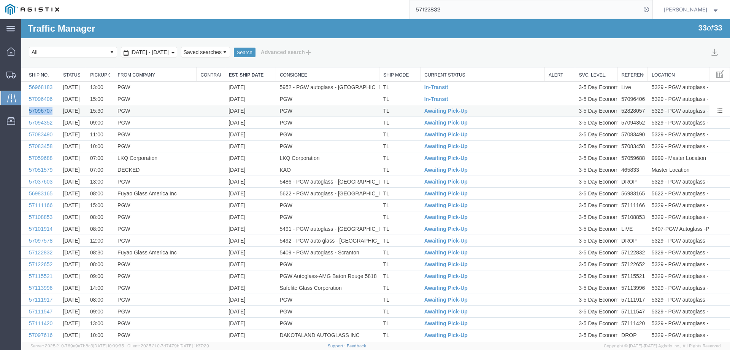
copy link "57096707"
click at [39, 110] on link "57096707" at bounding box center [41, 111] width 24 height 6
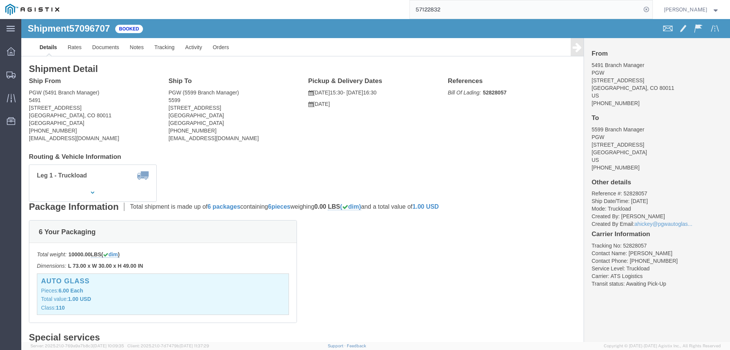
click span "57096707"
click link "Rates"
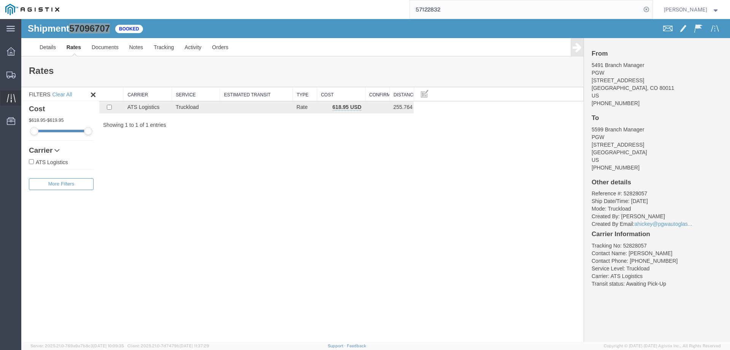
click at [8, 97] on icon at bounding box center [11, 98] width 9 height 9
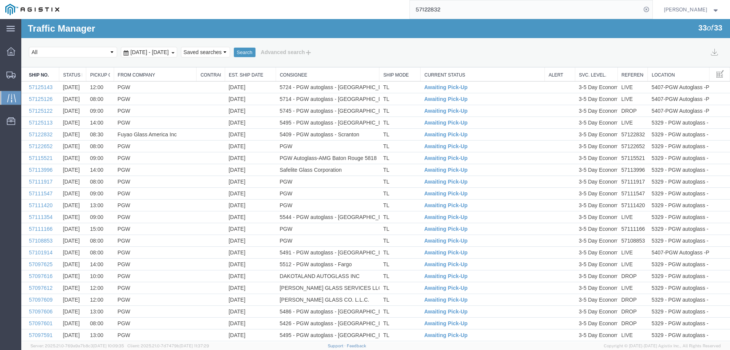
click at [250, 75] on link "Est. Ship Date" at bounding box center [250, 75] width 43 height 6
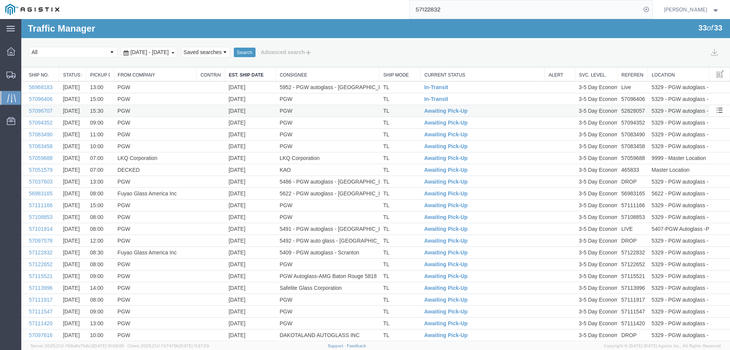
click at [402, 112] on td "TL" at bounding box center [400, 111] width 41 height 12
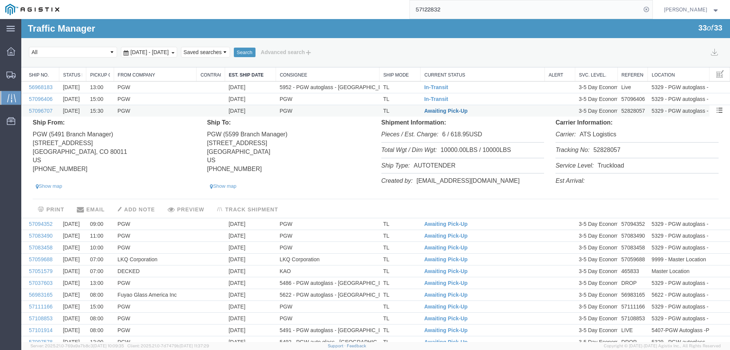
click at [442, 111] on span "Awaiting Pick-Up" at bounding box center [446, 111] width 43 height 6
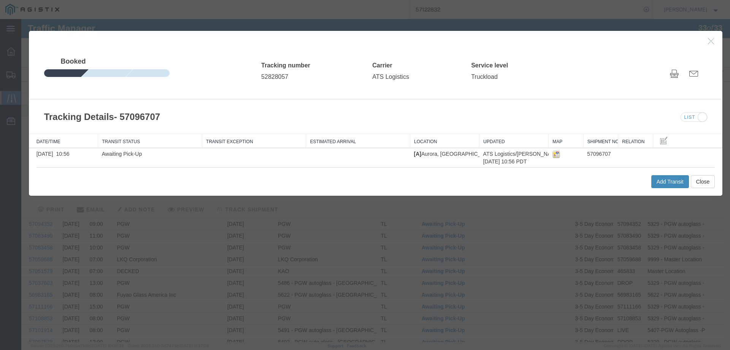
click at [655, 179] on button "Add Transit" at bounding box center [671, 181] width 38 height 13
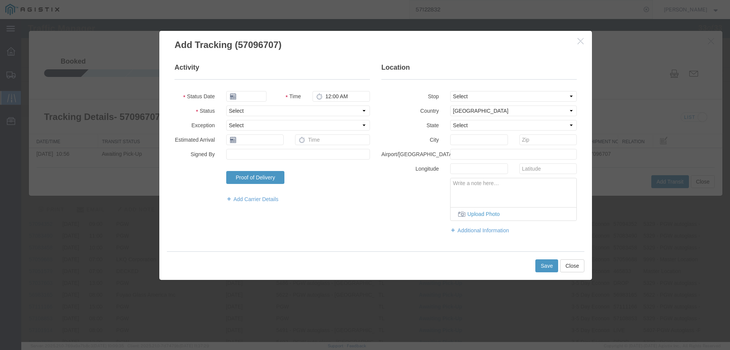
type input "[DATE]"
type input "1:00 PM"
click at [237, 113] on select "Select Arrival Notice Available Arrival Notice Imported Arrive at Delivery Loca…" at bounding box center [298, 110] width 144 height 11
select select "DELIVRED"
click at [226, 105] on select "Select Arrival Notice Available Arrival Notice Imported Arrive at Delivery Loca…" at bounding box center [298, 110] width 144 height 11
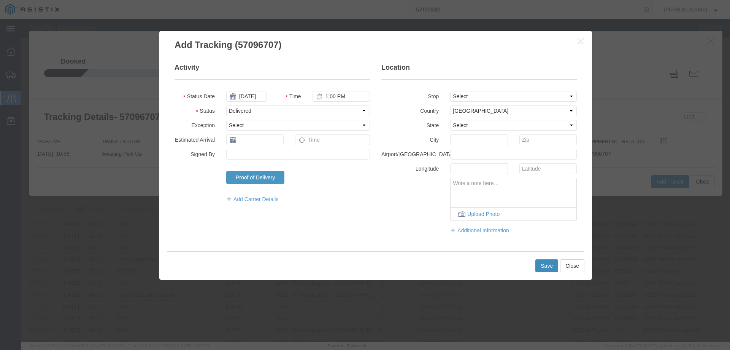
click at [546, 268] on button "Save" at bounding box center [547, 265] width 23 height 13
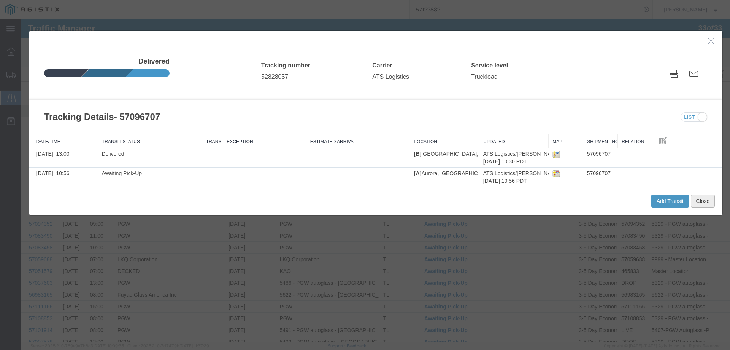
click at [709, 198] on button "Close" at bounding box center [703, 200] width 24 height 13
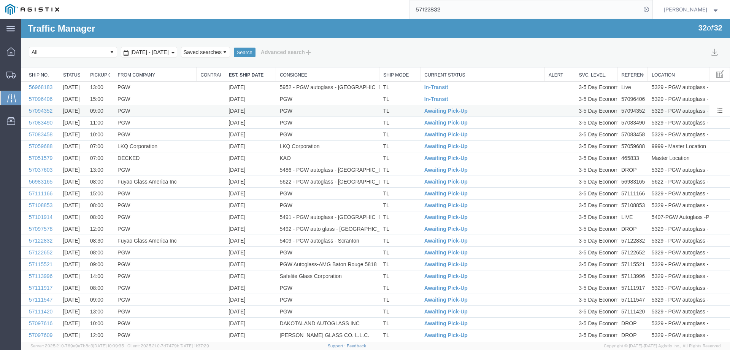
click at [409, 110] on td "TL" at bounding box center [400, 111] width 41 height 12
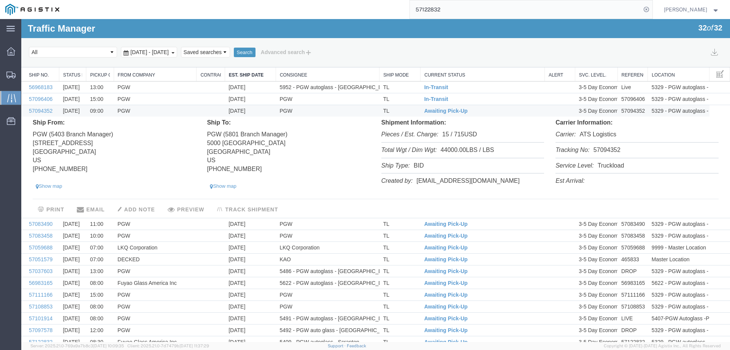
click at [602, 150] on li "Tracking No: 57094352" at bounding box center [637, 151] width 163 height 16
click at [435, 111] on span "Awaiting Pick-Up" at bounding box center [446, 111] width 43 height 6
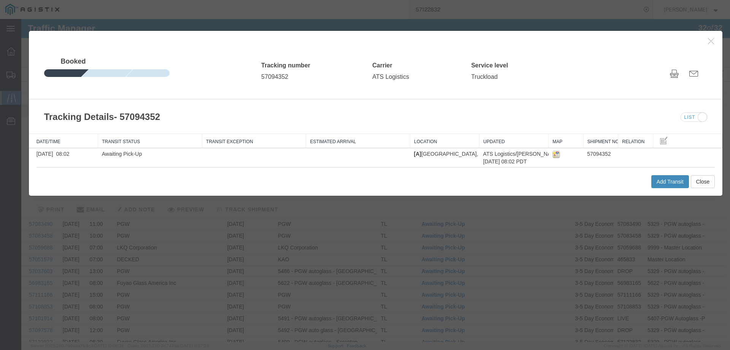
click at [673, 176] on button "Add Transit" at bounding box center [671, 181] width 38 height 13
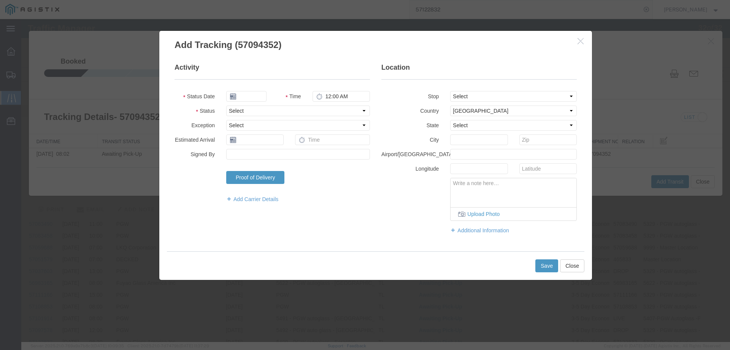
type input "[DATE]"
type input "1:00 PM"
click at [240, 109] on select "Select Arrival Notice Available Arrival Notice Imported Arrive at Delivery Loca…" at bounding box center [298, 110] width 144 height 11
select select "DELIVRED"
click at [226, 105] on select "Select Arrival Notice Available Arrival Notice Imported Arrive at Delivery Loca…" at bounding box center [298, 110] width 144 height 11
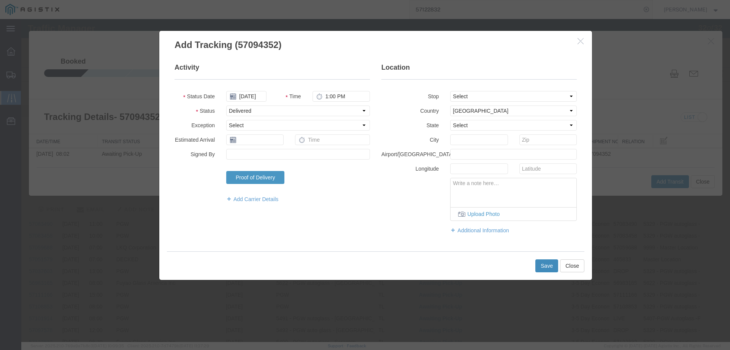
click at [542, 269] on button "Save" at bounding box center [547, 265] width 23 height 13
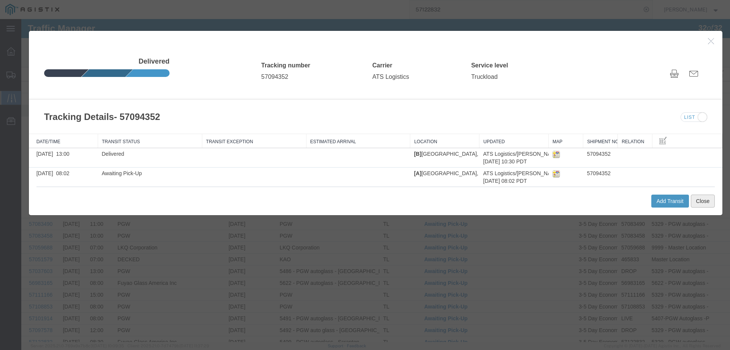
click at [708, 200] on button "Close" at bounding box center [703, 200] width 24 height 13
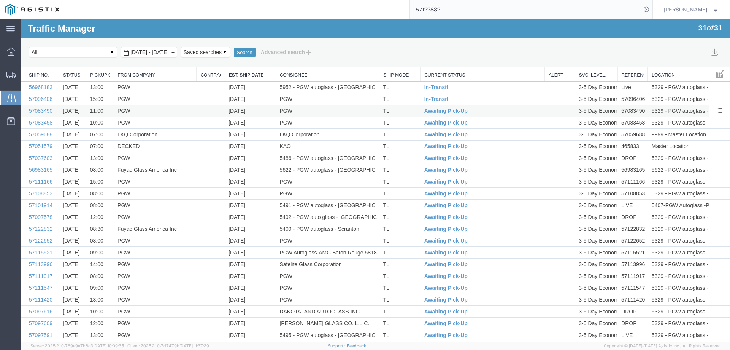
click at [413, 112] on td "TL" at bounding box center [400, 111] width 41 height 12
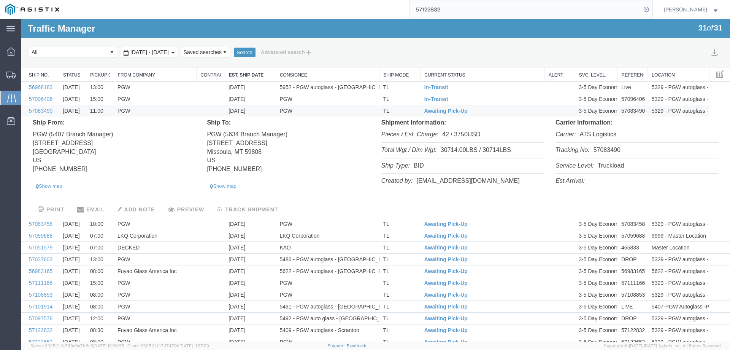
click at [604, 149] on li "Tracking No: 57083490" at bounding box center [637, 151] width 163 height 16
click at [437, 111] on span "Awaiting Pick-Up" at bounding box center [446, 111] width 43 height 6
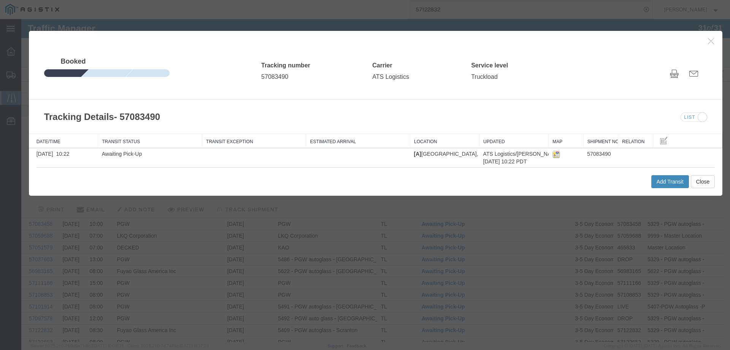
click at [662, 182] on button "Add Transit" at bounding box center [671, 181] width 38 height 13
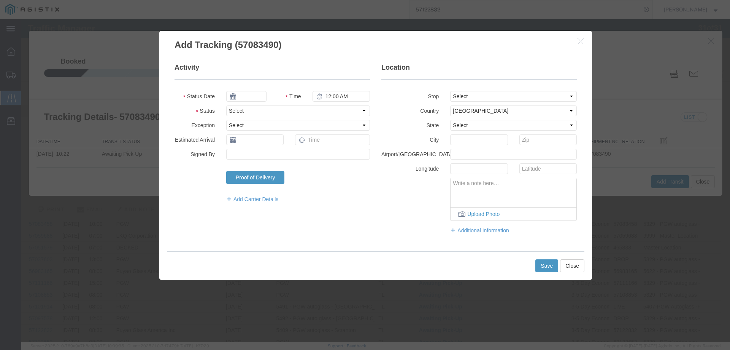
type input "[DATE]"
type input "1:00 PM"
click at [254, 110] on select "Select Arrival Notice Available Arrival Notice Imported Arrive at Delivery Loca…" at bounding box center [298, 110] width 144 height 11
select select "INTRANST"
click at [226, 105] on select "Select Arrival Notice Available Arrival Notice Imported Arrive at Delivery Loca…" at bounding box center [298, 110] width 144 height 11
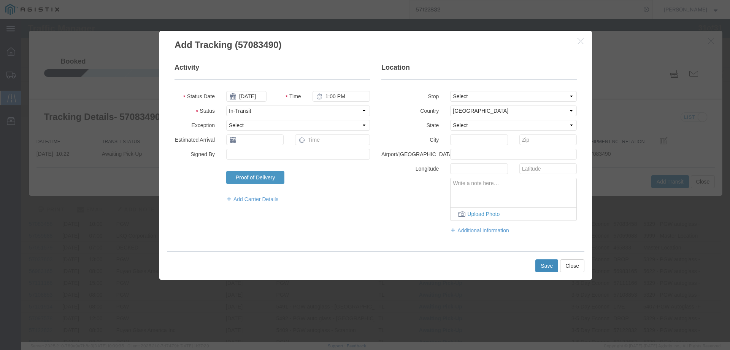
click at [542, 268] on button "Save" at bounding box center [547, 265] width 23 height 13
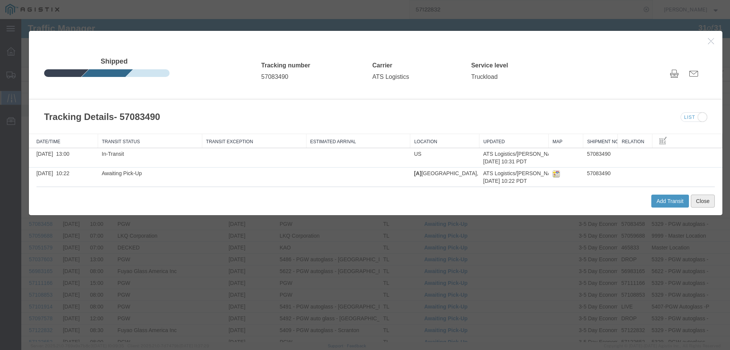
click at [697, 201] on button "Close" at bounding box center [703, 200] width 24 height 13
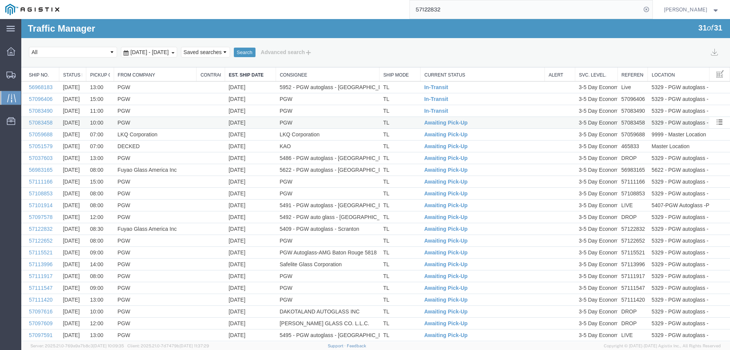
click at [402, 121] on td "TL" at bounding box center [400, 123] width 41 height 12
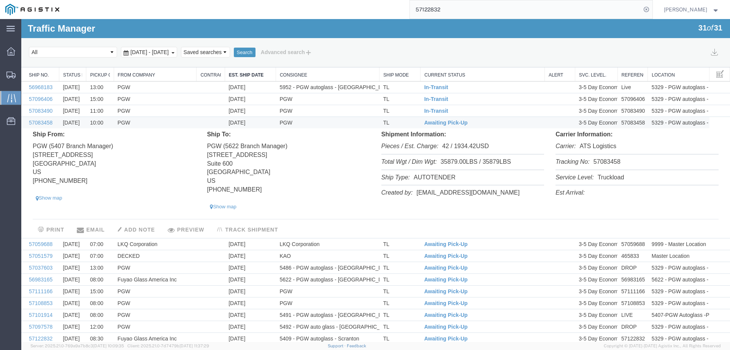
click at [599, 160] on li "Tracking No: 57083458" at bounding box center [637, 162] width 163 height 16
click at [436, 125] on span "Awaiting Pick-Up" at bounding box center [446, 122] width 43 height 6
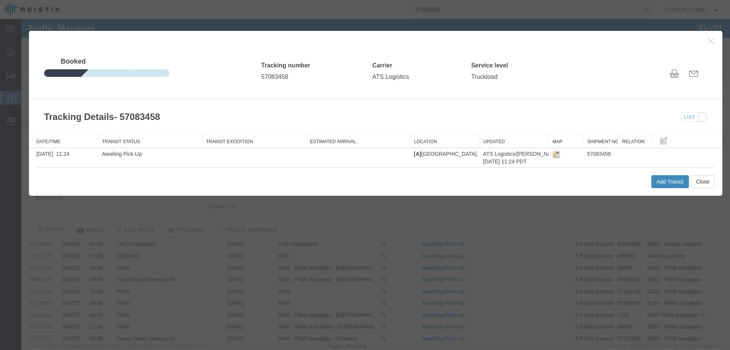
click at [653, 185] on button "Add Transit" at bounding box center [671, 181] width 38 height 13
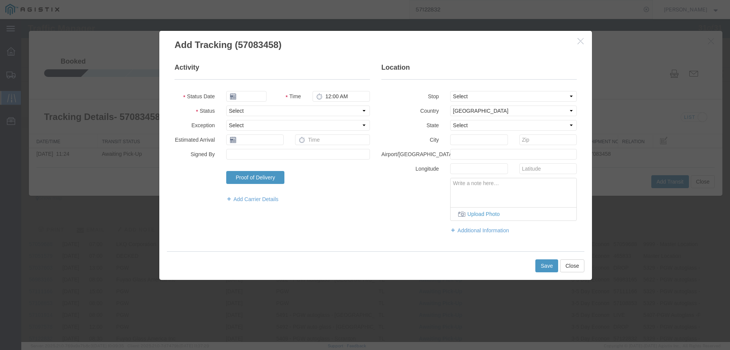
type input "[DATE]"
type input "1:00 PM"
click at [255, 110] on select "Select Arrival Notice Available Arrival Notice Imported Arrive at Delivery Loca…" at bounding box center [298, 110] width 144 height 11
select select "DELIVRED"
click at [226, 105] on select "Select Arrival Notice Available Arrival Notice Imported Arrive at Delivery Loca…" at bounding box center [298, 110] width 144 height 11
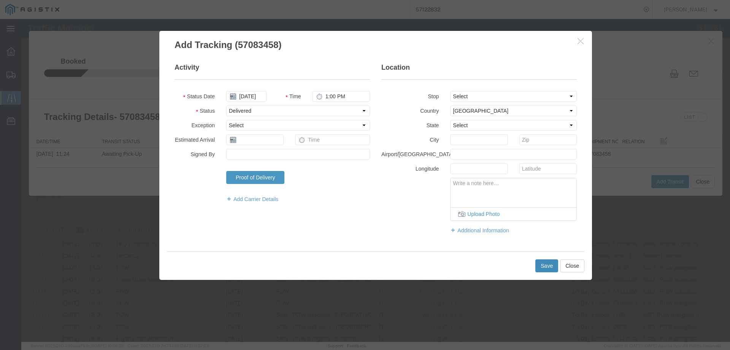
click at [542, 267] on button "Save" at bounding box center [547, 265] width 23 height 13
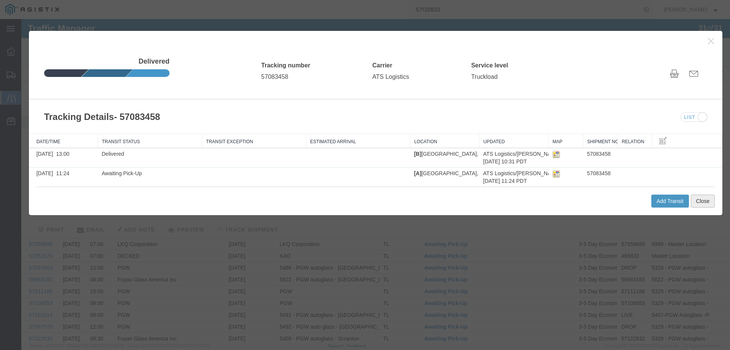
click at [700, 196] on button "Close" at bounding box center [703, 200] width 24 height 13
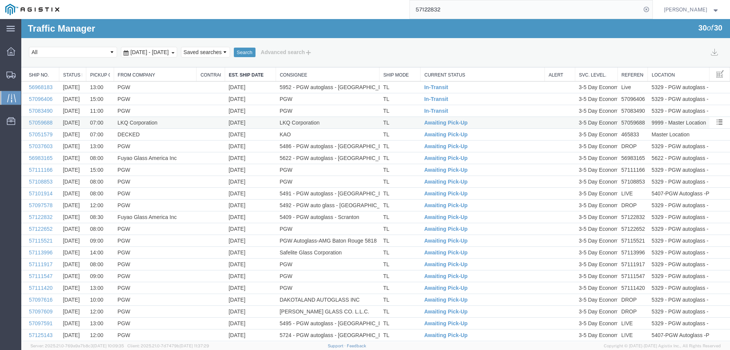
click at [410, 122] on td "TL" at bounding box center [400, 123] width 41 height 12
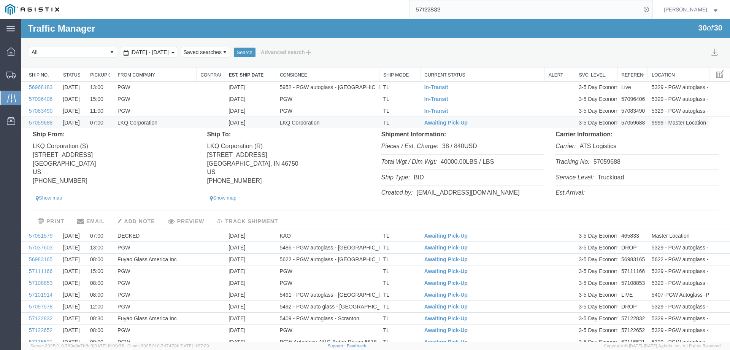
click at [607, 158] on li "Tracking No: 57059688" at bounding box center [637, 162] width 163 height 16
click at [437, 121] on span "Awaiting Pick-Up" at bounding box center [446, 122] width 43 height 6
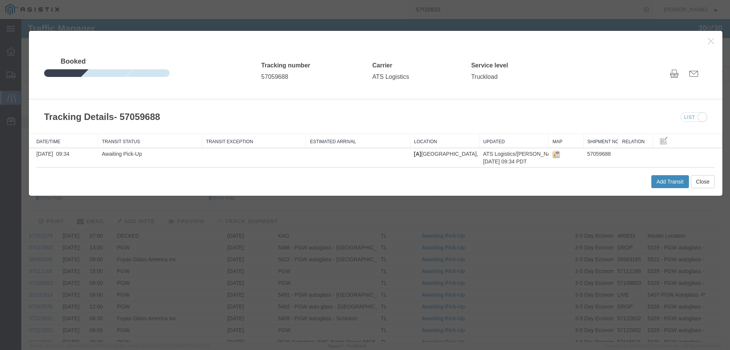
click at [670, 183] on button "Add Transit" at bounding box center [671, 181] width 38 height 13
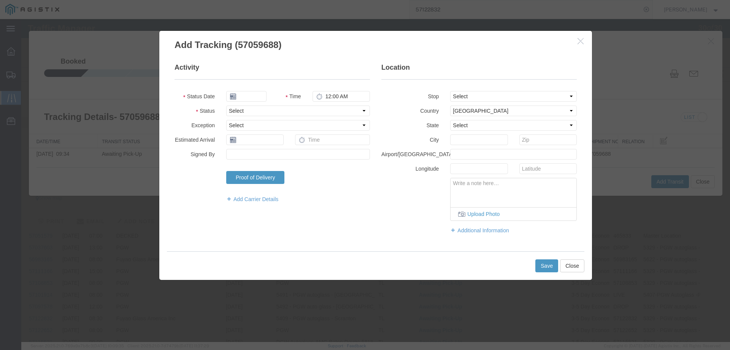
type input "[DATE]"
type input "1:00 PM"
click at [249, 108] on select "Select Arrival Notice Available Arrival Notice Imported Arrive at Delivery Loca…" at bounding box center [298, 110] width 144 height 11
select select "ARVDLVLOC"
click at [226, 105] on select "Select Arrival Notice Available Arrival Notice Imported Arrive at Delivery Loca…" at bounding box center [298, 110] width 144 height 11
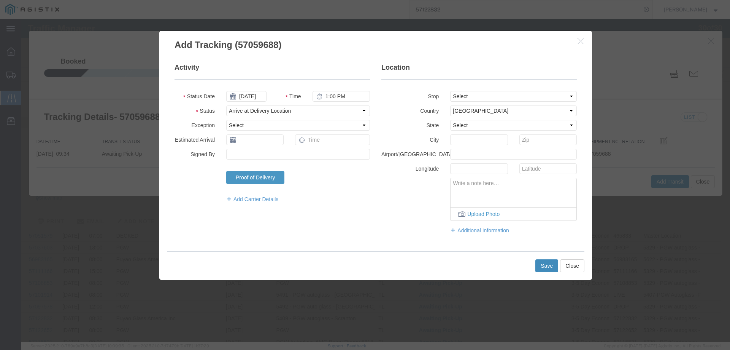
click at [549, 266] on button "Save" at bounding box center [547, 265] width 23 height 13
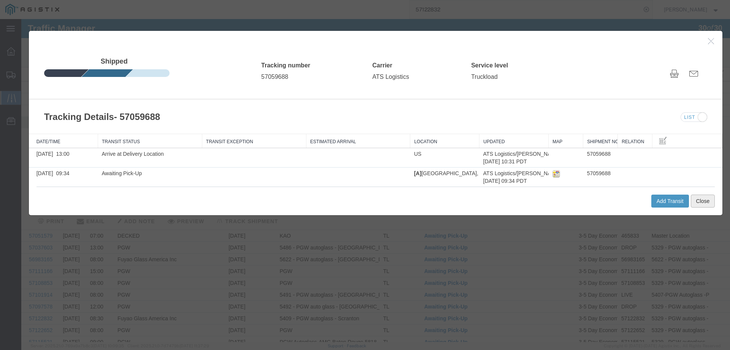
click at [699, 196] on button "Close" at bounding box center [703, 200] width 24 height 13
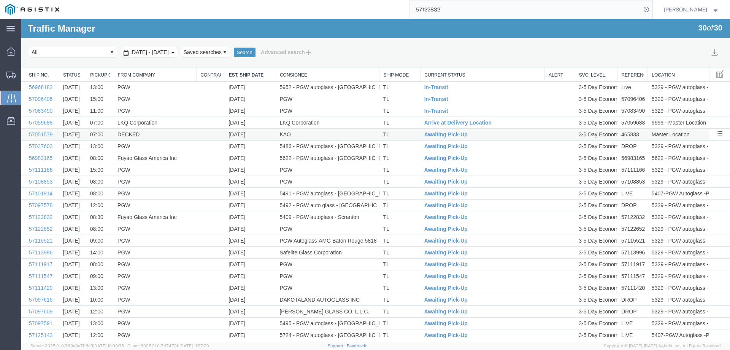
click at [405, 131] on td "TL" at bounding box center [400, 135] width 41 height 12
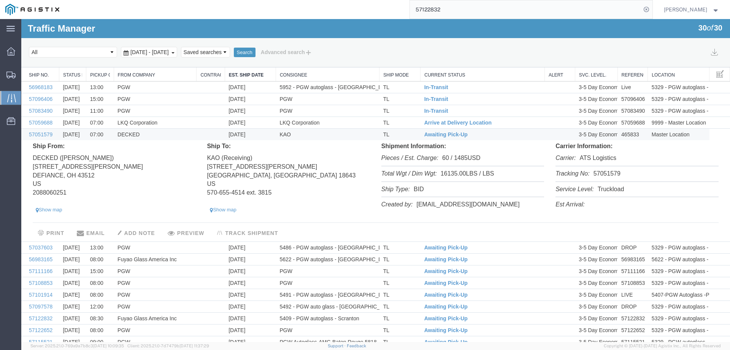
click at [607, 173] on li "Tracking No: 57051579" at bounding box center [637, 174] width 163 height 16
click at [437, 136] on span "Awaiting Pick-Up" at bounding box center [446, 134] width 43 height 6
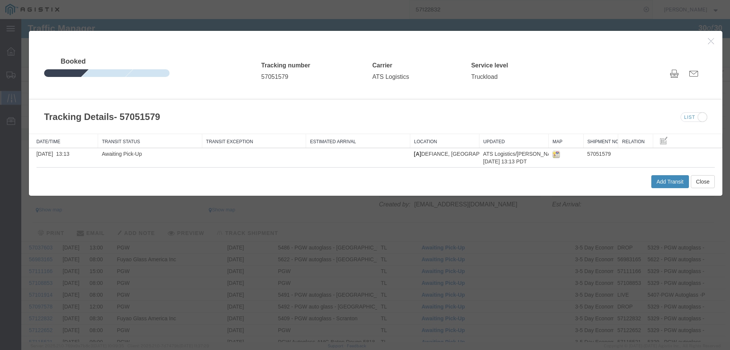
click at [682, 184] on button "Add Transit" at bounding box center [671, 181] width 38 height 13
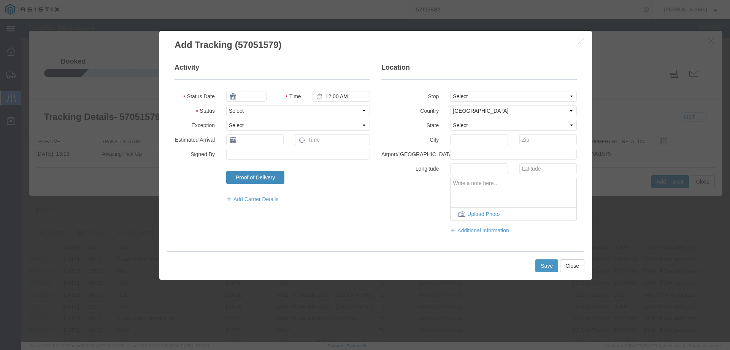
type input "[DATE]"
type input "1:00 PM"
click at [239, 107] on select "Select Arrival Notice Available Arrival Notice Imported Arrive at Delivery Loca…" at bounding box center [298, 110] width 144 height 11
select select "DELIVRED"
click at [226, 105] on select "Select Arrival Notice Available Arrival Notice Imported Arrive at Delivery Loca…" at bounding box center [298, 110] width 144 height 11
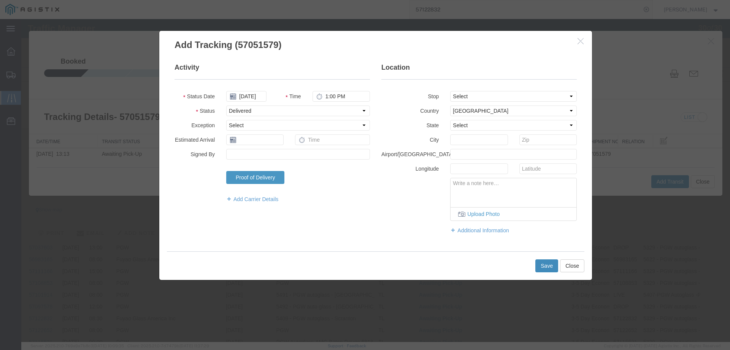
click at [539, 267] on button "Save" at bounding box center [547, 265] width 23 height 13
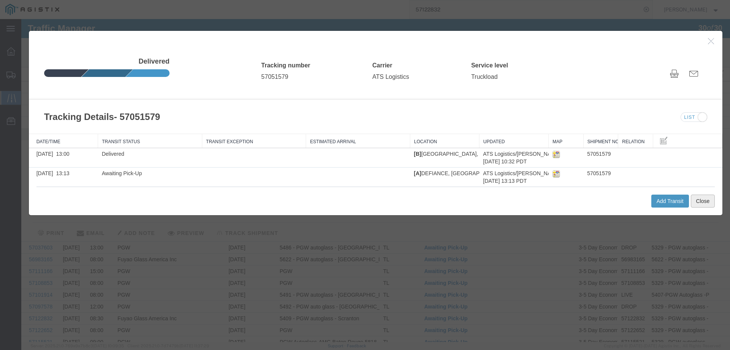
click at [692, 203] on button "Close" at bounding box center [703, 200] width 24 height 13
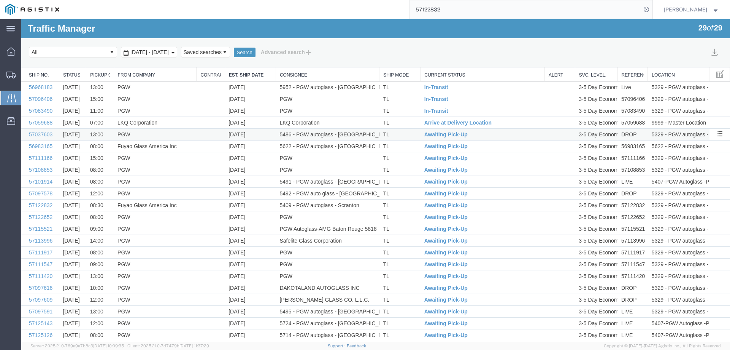
click at [410, 136] on td "TL" at bounding box center [400, 135] width 41 height 12
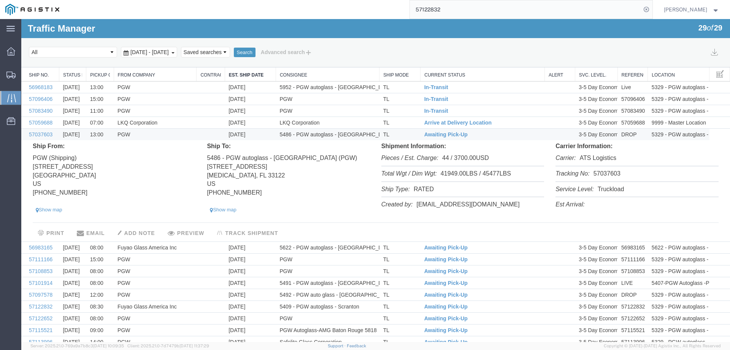
click at [599, 172] on li "Tracking No: 57037603" at bounding box center [637, 174] width 163 height 16
click at [442, 133] on span "Awaiting Pick-Up" at bounding box center [446, 134] width 43 height 6
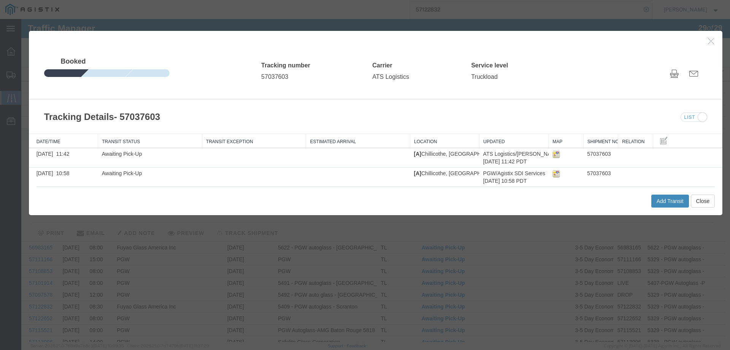
click at [660, 200] on button "Add Transit" at bounding box center [671, 200] width 38 height 13
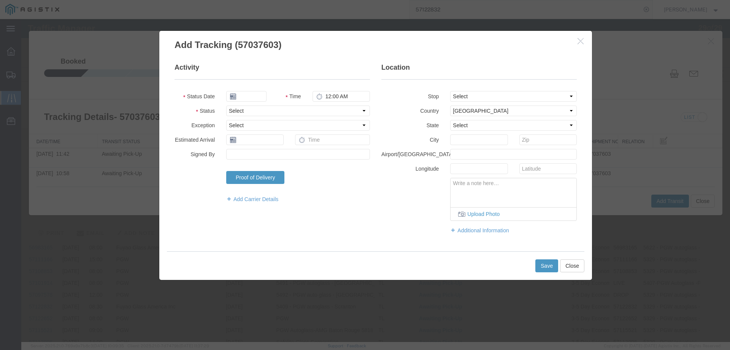
type input "[DATE]"
type input "1:00 PM"
drag, startPoint x: 243, startPoint y: 106, endPoint x: 242, endPoint y: 114, distance: 7.8
click at [243, 106] on select "Select Arrival Notice Available Arrival Notice Imported Arrive at Delivery Loca…" at bounding box center [298, 110] width 144 height 11
select select "INTRANST"
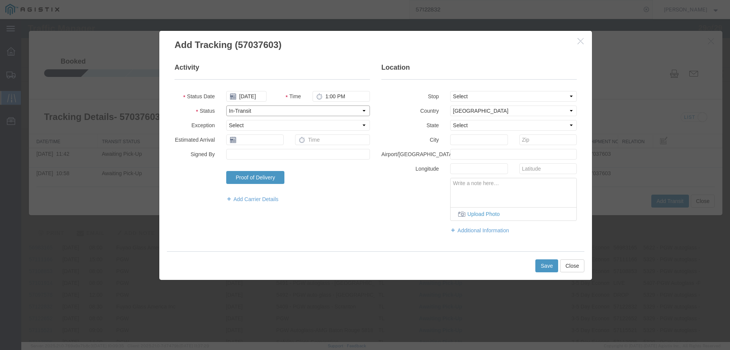
click at [226, 105] on select "Select Arrival Notice Available Arrival Notice Imported Arrive at Delivery Loca…" at bounding box center [298, 110] width 144 height 11
click at [545, 263] on button "Save" at bounding box center [547, 265] width 23 height 13
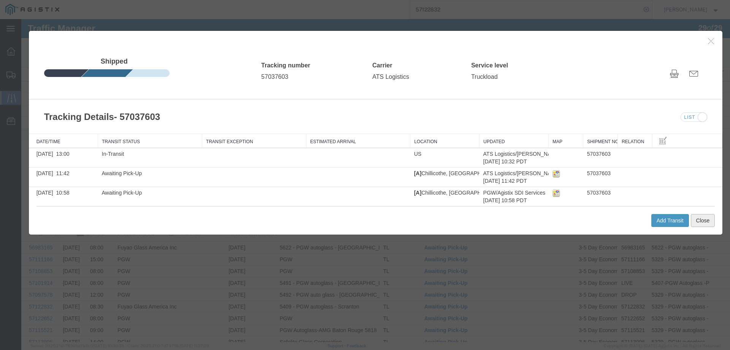
click at [706, 217] on button "Close" at bounding box center [703, 220] width 24 height 13
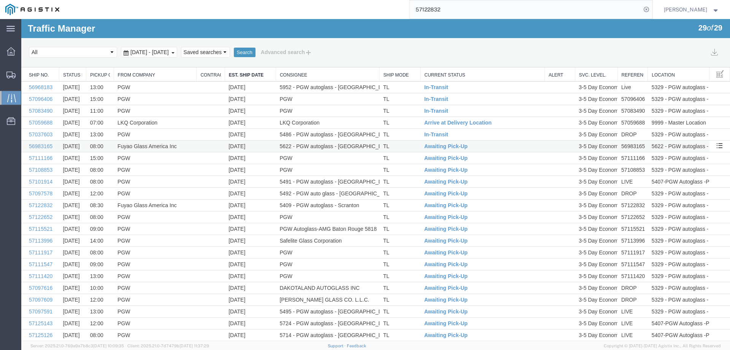
click at [404, 145] on td "TL" at bounding box center [400, 146] width 41 height 12
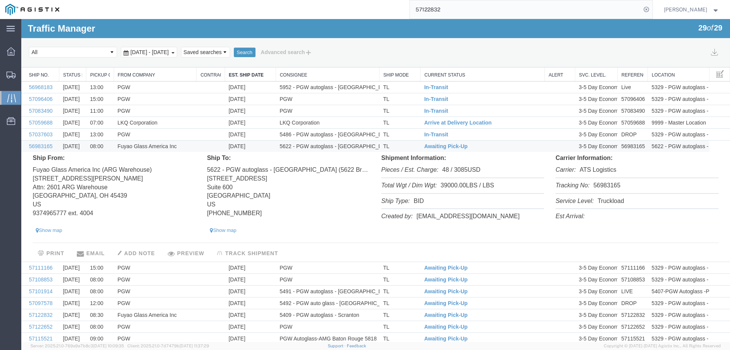
click at [598, 188] on li "Tracking No: 56983165" at bounding box center [637, 186] width 163 height 16
click at [452, 145] on span "Awaiting Pick-Up" at bounding box center [446, 146] width 43 height 6
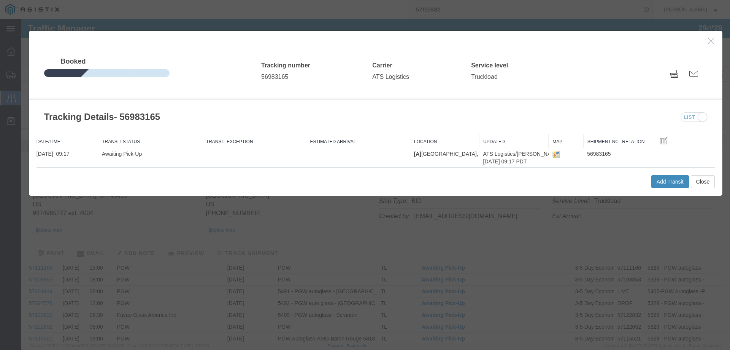
click at [652, 179] on button "Add Transit" at bounding box center [671, 181] width 38 height 13
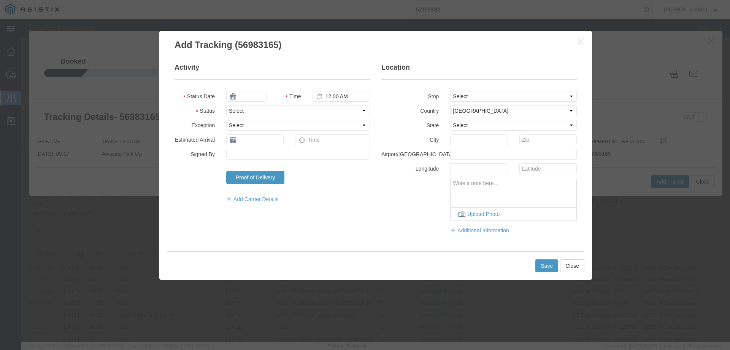
type input "[DATE]"
type input "1:00 PM"
click at [255, 112] on select "Select Arrival Notice Available Arrival Notice Imported Arrive at Delivery Loca…" at bounding box center [298, 110] width 144 height 11
select select "INTRANST"
click at [226, 105] on select "Select Arrival Notice Available Arrival Notice Imported Arrive at Delivery Loca…" at bounding box center [298, 110] width 144 height 11
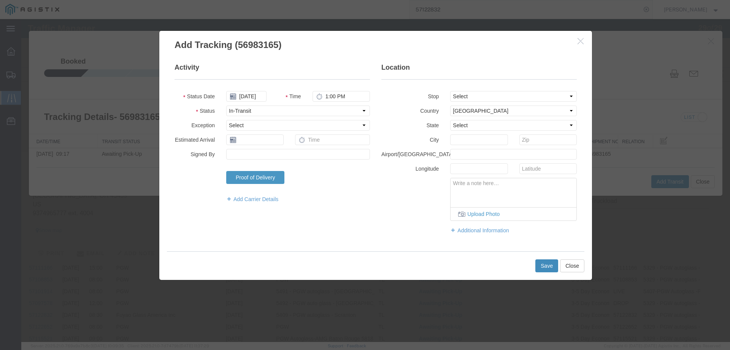
click at [542, 266] on button "Save" at bounding box center [547, 265] width 23 height 13
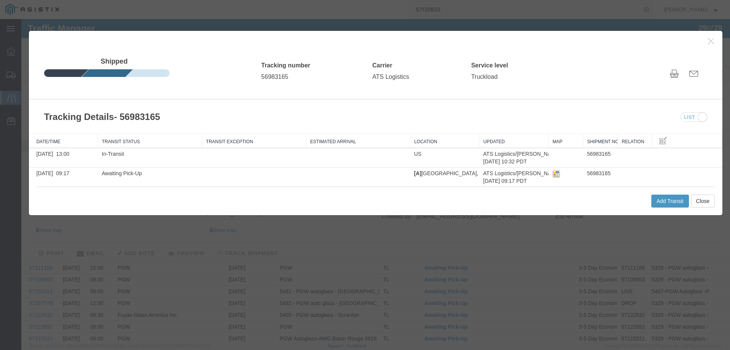
click at [698, 194] on div "Add Transit Close" at bounding box center [376, 200] width 679 height 29
click at [704, 202] on button "Close" at bounding box center [703, 200] width 24 height 13
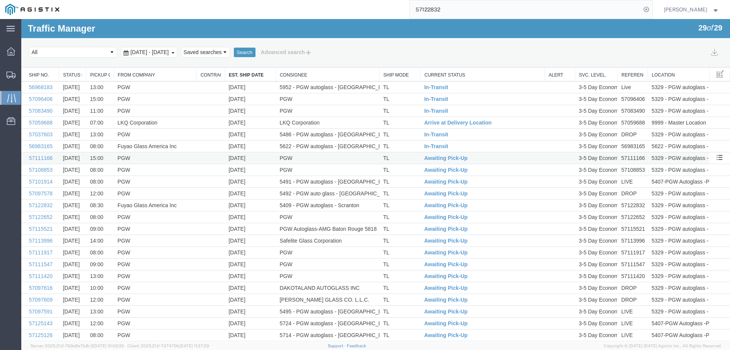
click at [404, 161] on td "TL" at bounding box center [400, 158] width 41 height 12
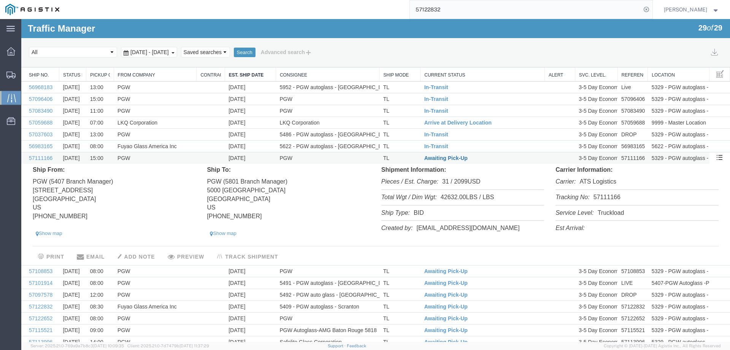
click at [446, 160] on span "Awaiting Pick-Up" at bounding box center [446, 158] width 43 height 6
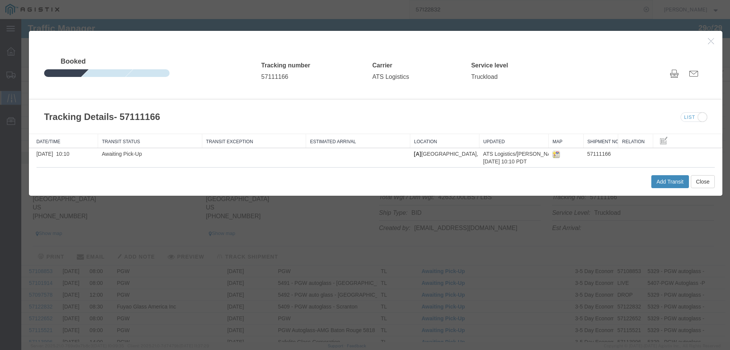
click at [655, 184] on button "Add Transit" at bounding box center [671, 181] width 38 height 13
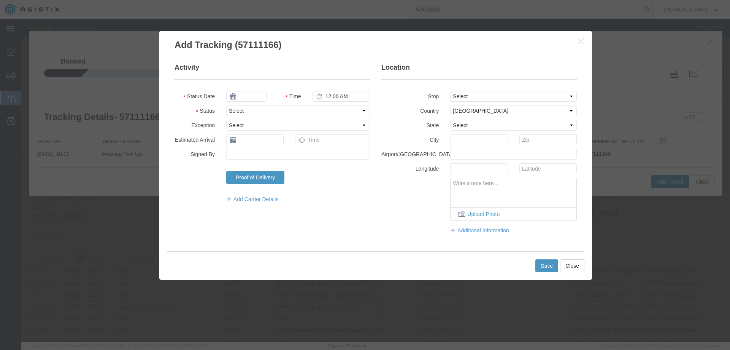
type input "[DATE]"
type input "1:00 PM"
drag, startPoint x: 235, startPoint y: 111, endPoint x: 236, endPoint y: 114, distance: 3.8
click at [235, 111] on select "Select Arrival Notice Available Arrival Notice Imported Arrive at Delivery Loca…" at bounding box center [298, 110] width 144 height 11
select select "ARVPULOC"
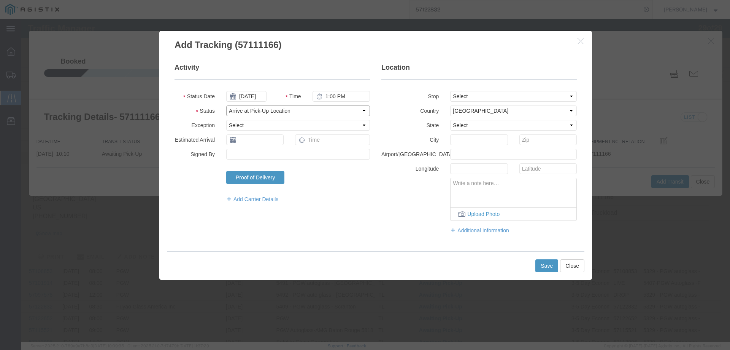
click at [226, 105] on select "Select Arrival Notice Available Arrival Notice Imported Arrive at Delivery Loca…" at bounding box center [298, 110] width 144 height 11
click at [538, 264] on button "Save" at bounding box center [547, 265] width 23 height 13
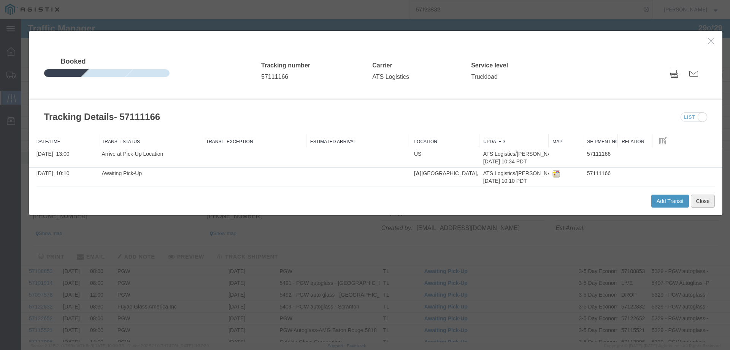
click at [708, 199] on button "Close" at bounding box center [703, 200] width 24 height 13
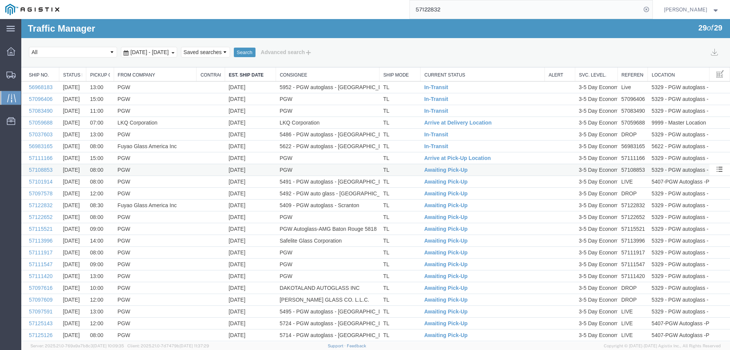
click at [405, 168] on td "TL" at bounding box center [400, 170] width 41 height 12
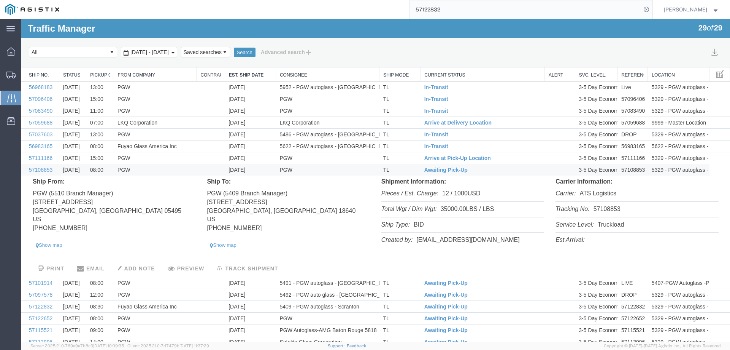
click at [601, 208] on li "Tracking No: 57108853" at bounding box center [637, 210] width 163 height 16
click at [502, 170] on td "Awaiting Pick-Up" at bounding box center [483, 170] width 124 height 12
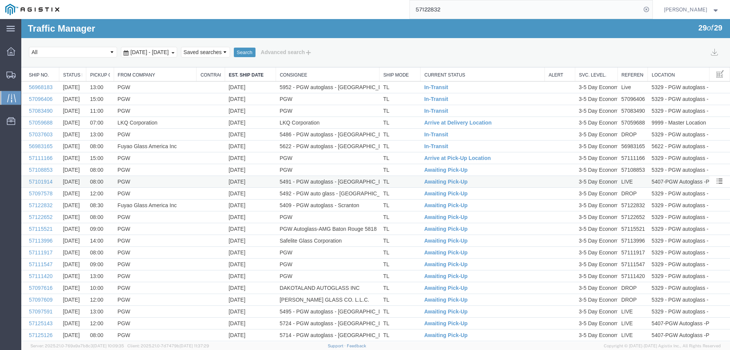
click at [409, 181] on td "TL" at bounding box center [400, 182] width 41 height 12
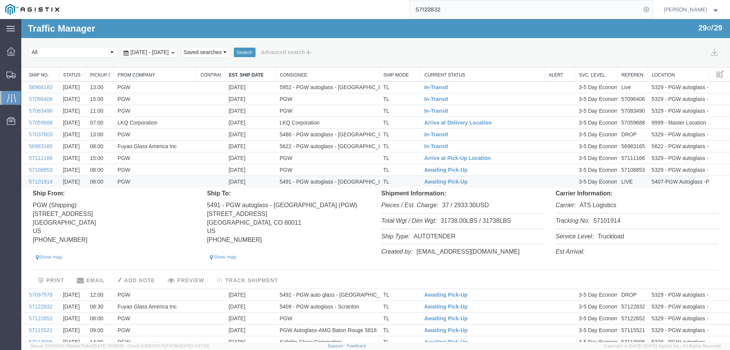
click at [596, 219] on li "Tracking No: 57101914" at bounding box center [637, 221] width 163 height 16
click at [430, 180] on span "Awaiting Pick-Up" at bounding box center [446, 181] width 43 height 6
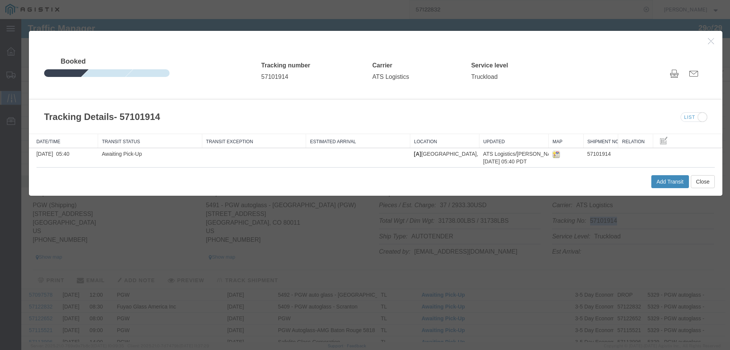
click at [656, 177] on button "Add Transit" at bounding box center [671, 181] width 38 height 13
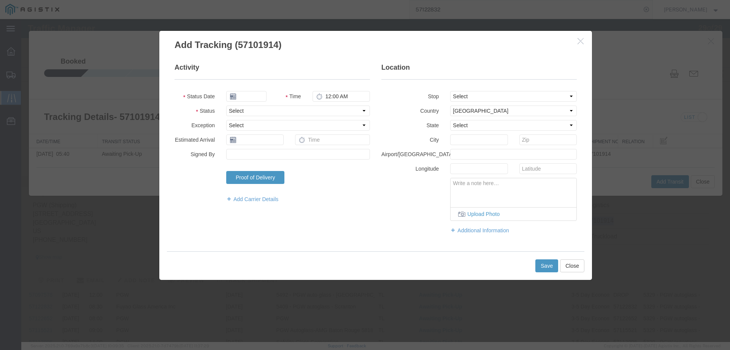
type input "[DATE]"
type input "1:00 PM"
click at [228, 104] on fieldset "Activity Status Date [DATE] Time 1:00 PM Status Select Arrival Notice Available…" at bounding box center [273, 137] width 196 height 148
drag, startPoint x: 242, startPoint y: 109, endPoint x: 249, endPoint y: 115, distance: 9.7
click at [242, 109] on select "Select Arrival Notice Available Arrival Notice Imported Arrive at Delivery Loca…" at bounding box center [298, 110] width 144 height 11
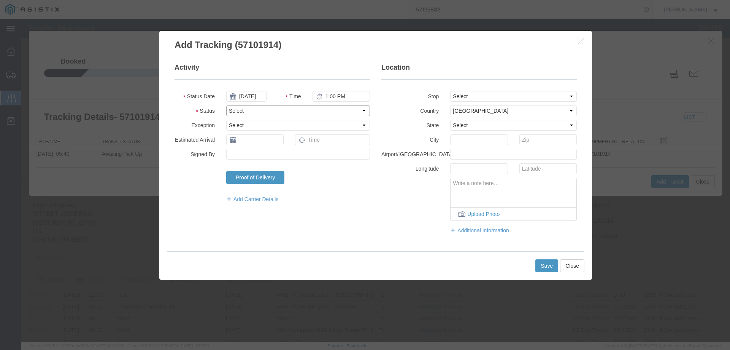
select select "INTRANST"
click at [226, 105] on select "Select Arrival Notice Available Arrival Notice Imported Arrive at Delivery Loca…" at bounding box center [298, 110] width 144 height 11
click at [547, 269] on button "Save" at bounding box center [547, 265] width 23 height 13
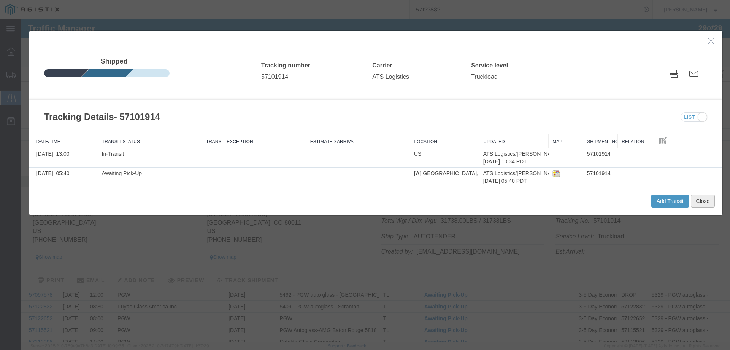
click at [694, 202] on button "Close" at bounding box center [703, 200] width 24 height 13
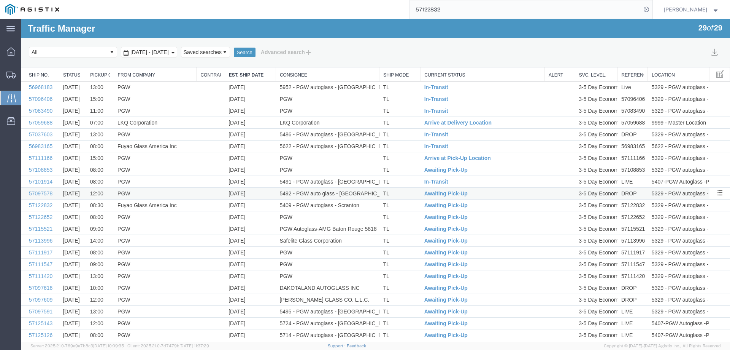
click at [404, 194] on td "TL" at bounding box center [400, 194] width 41 height 12
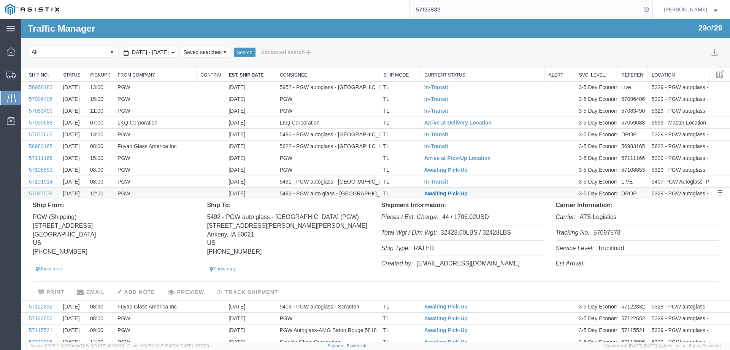
click at [453, 194] on span "Awaiting Pick-Up" at bounding box center [446, 193] width 43 height 6
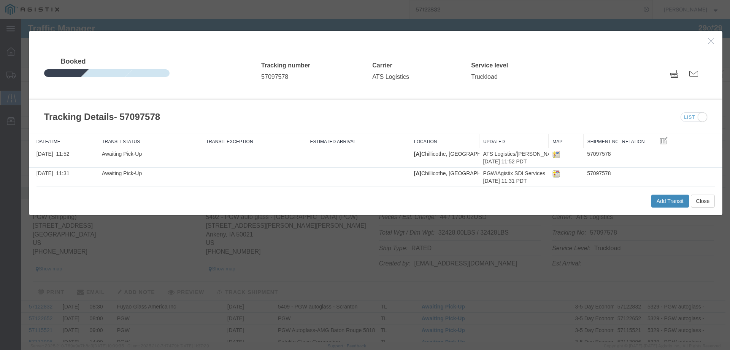
click at [673, 197] on button "Add Transit" at bounding box center [671, 200] width 38 height 13
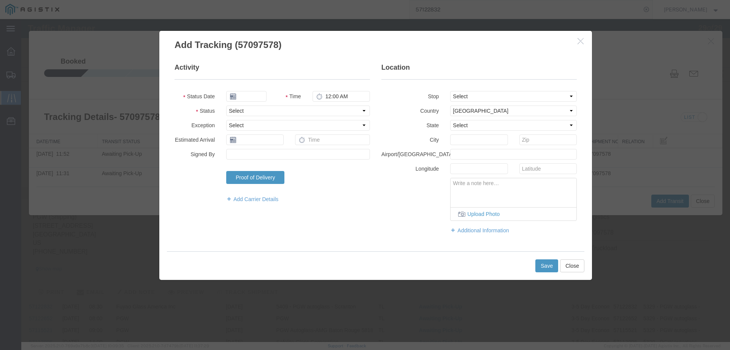
type input "[DATE]"
type input "1:00 PM"
drag, startPoint x: 253, startPoint y: 107, endPoint x: 253, endPoint y: 114, distance: 7.2
click at [253, 107] on select "Select Arrival Notice Available Arrival Notice Imported Arrive at Delivery Loca…" at bounding box center [298, 110] width 144 height 11
select select "INTRANST"
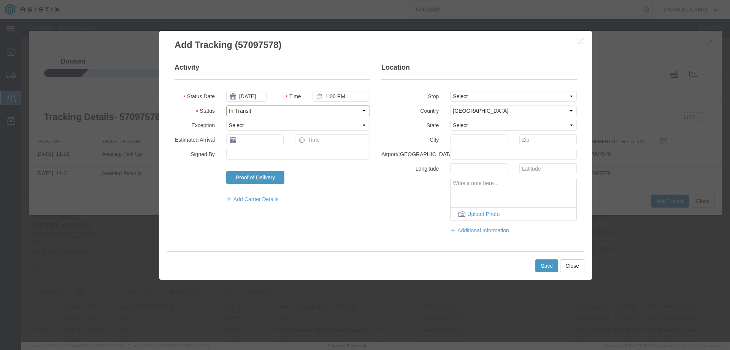
click at [226, 105] on select "Select Arrival Notice Available Arrival Notice Imported Arrive at Delivery Loca…" at bounding box center [298, 110] width 144 height 11
click at [540, 261] on button "Save" at bounding box center [547, 265] width 23 height 13
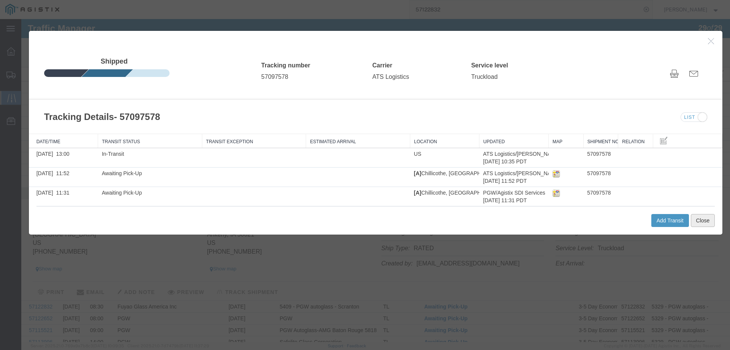
click at [706, 222] on button "Close" at bounding box center [703, 220] width 24 height 13
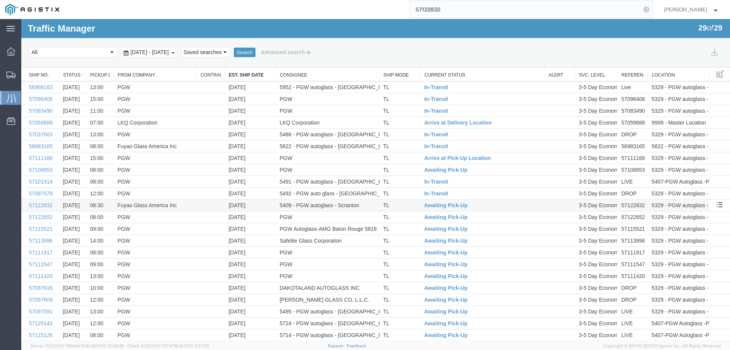
click at [407, 207] on td "TL" at bounding box center [400, 205] width 41 height 12
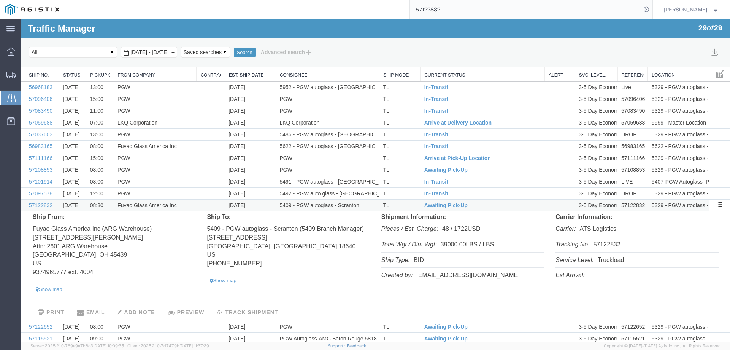
click at [404, 203] on td "TL" at bounding box center [400, 205] width 41 height 12
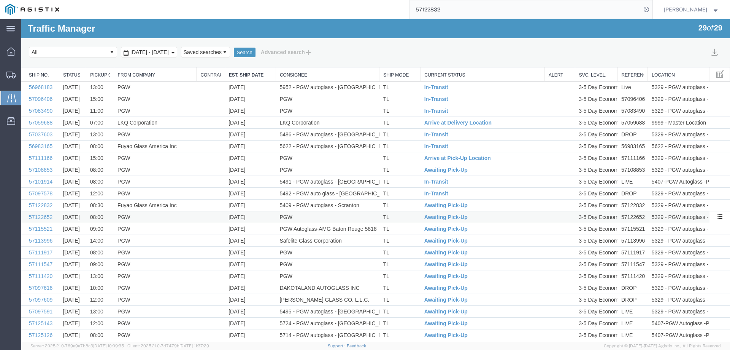
click at [407, 216] on td "TL" at bounding box center [400, 217] width 41 height 12
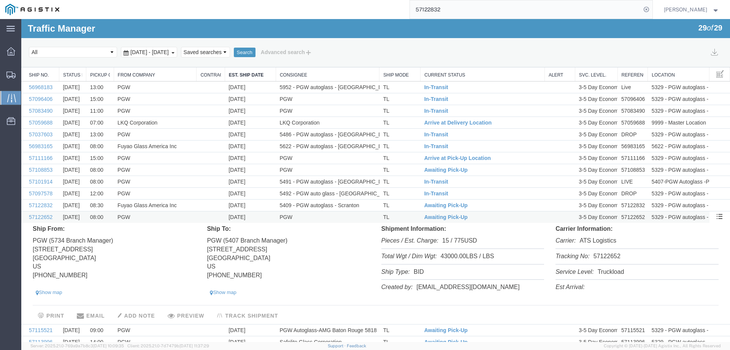
click at [407, 216] on td "TL" at bounding box center [400, 217] width 41 height 12
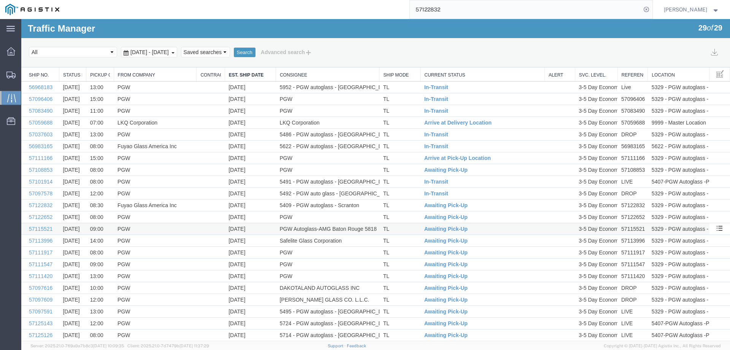
click at [407, 227] on td "TL" at bounding box center [400, 229] width 41 height 12
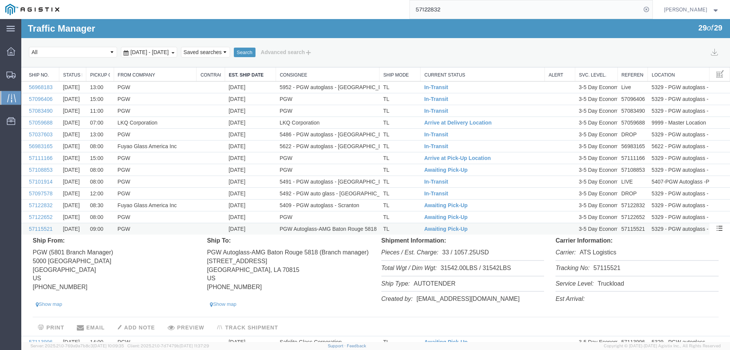
click at [407, 227] on td "TL" at bounding box center [400, 229] width 41 height 12
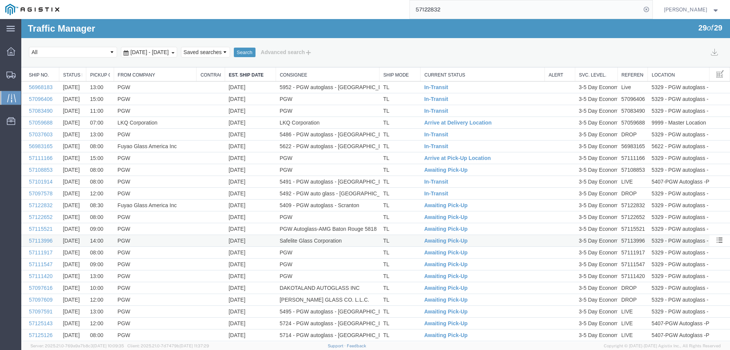
click at [406, 239] on td "TL" at bounding box center [400, 241] width 41 height 12
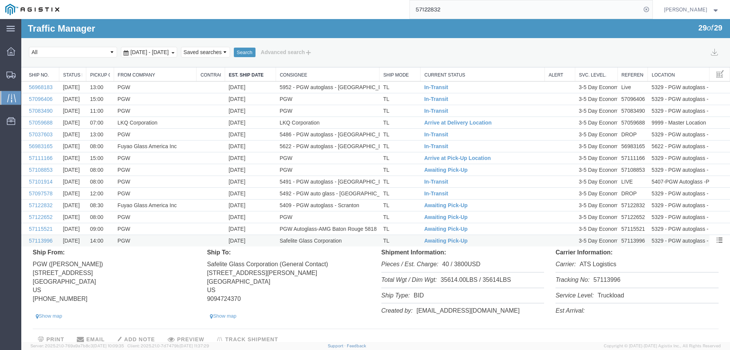
click at [406, 239] on td "TL" at bounding box center [400, 241] width 41 height 12
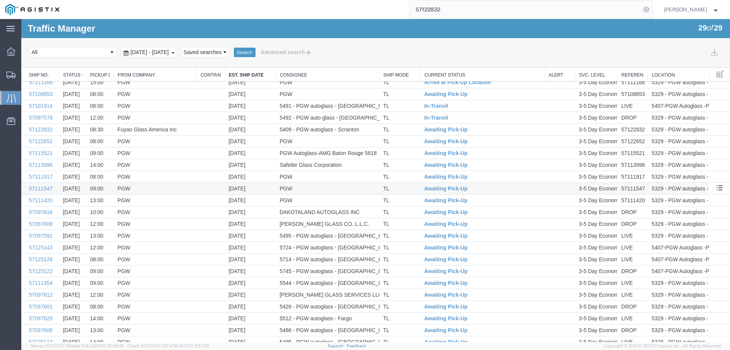
scroll to position [76, 0]
click at [405, 175] on td "TL" at bounding box center [400, 176] width 41 height 12
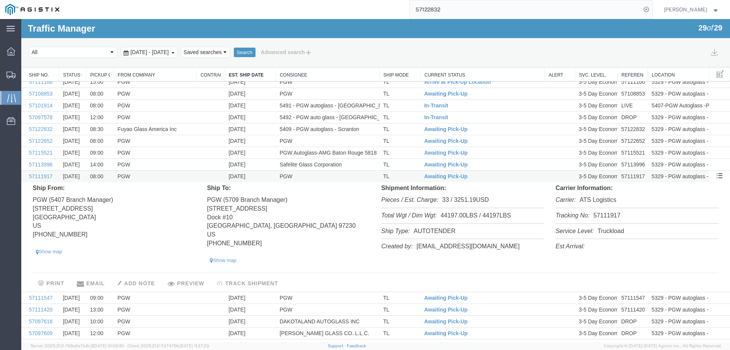
click at [405, 175] on td "TL" at bounding box center [400, 176] width 41 height 12
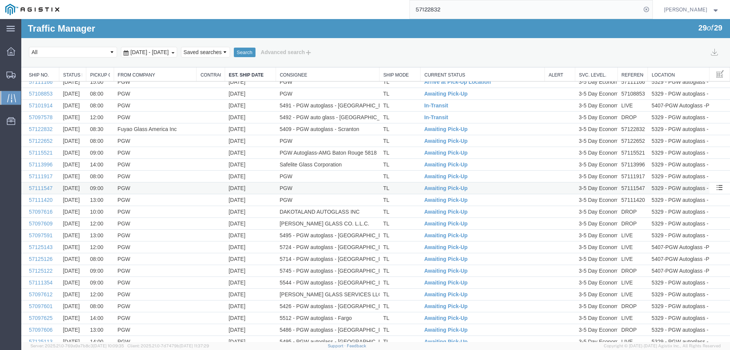
click at [402, 185] on td "TL" at bounding box center [400, 188] width 41 height 12
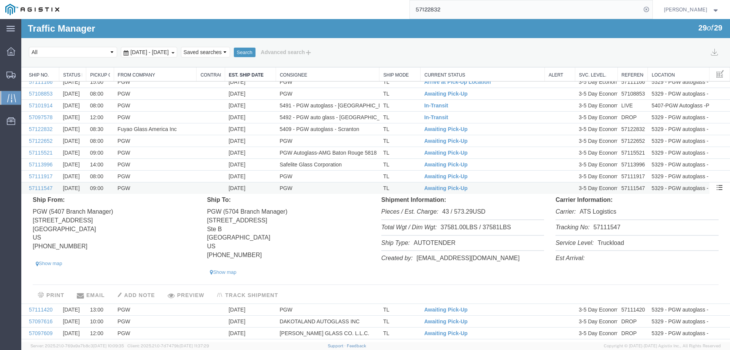
click at [402, 186] on td "TL" at bounding box center [400, 188] width 41 height 12
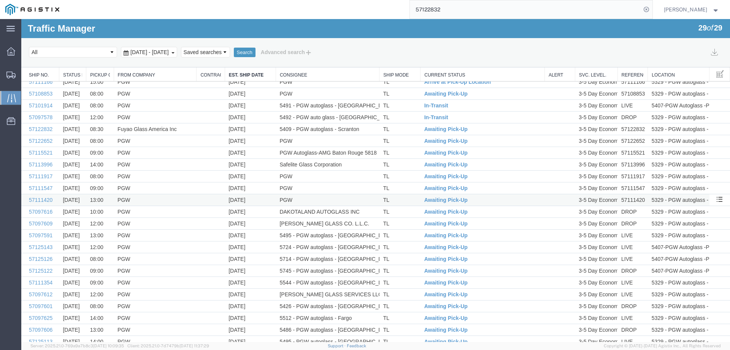
click at [401, 196] on td "TL" at bounding box center [400, 200] width 41 height 12
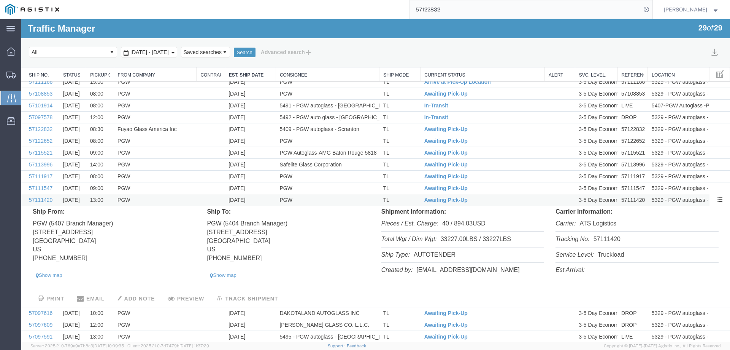
click at [401, 199] on td "TL" at bounding box center [400, 200] width 41 height 12
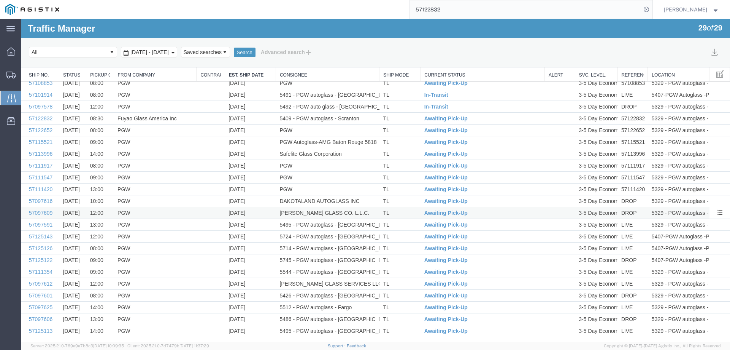
scroll to position [89, 0]
click at [403, 208] on td "TL" at bounding box center [400, 210] width 41 height 12
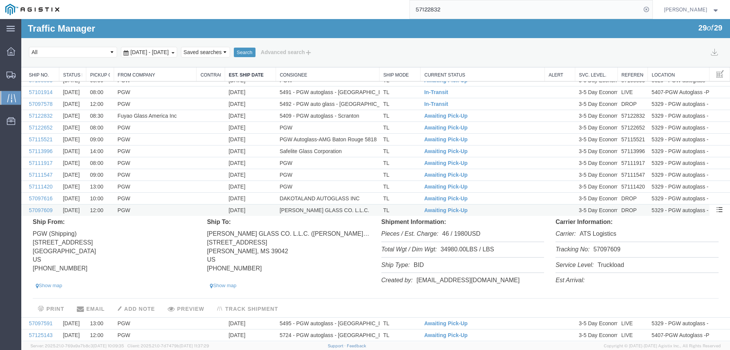
click at [403, 208] on td "TL" at bounding box center [400, 210] width 41 height 12
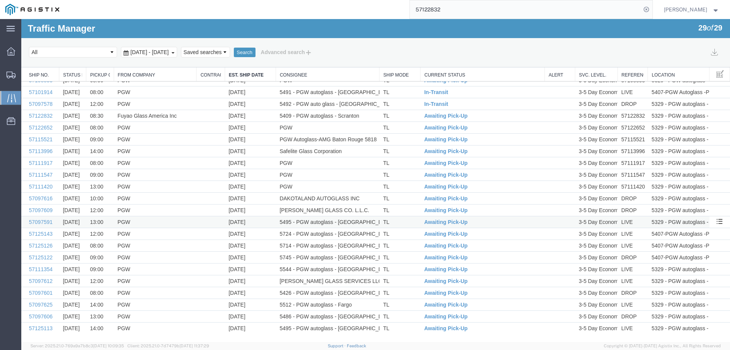
click at [402, 222] on td "TL" at bounding box center [400, 222] width 41 height 12
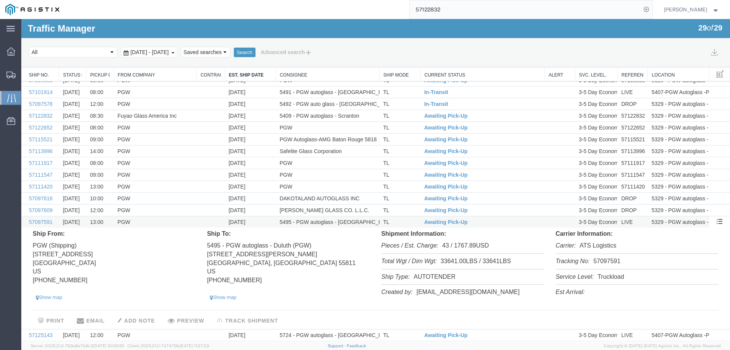
click at [402, 222] on td "TL" at bounding box center [400, 222] width 41 height 12
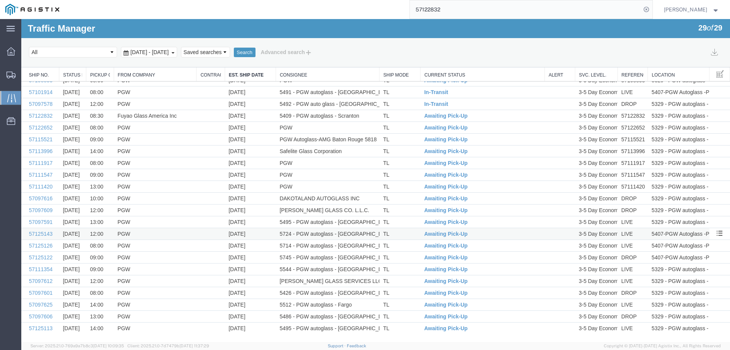
click at [400, 232] on td "TL" at bounding box center [400, 234] width 41 height 12
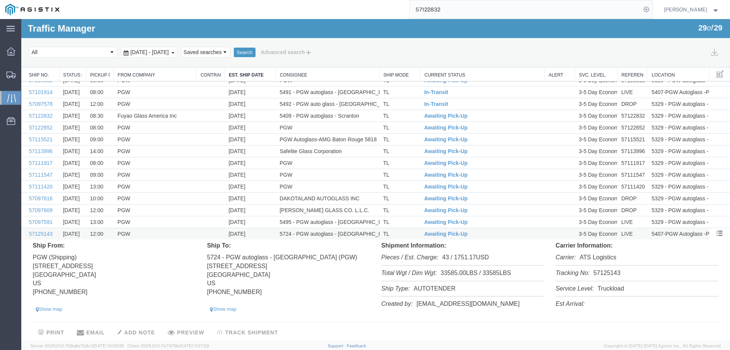
click at [400, 232] on td "TL" at bounding box center [400, 234] width 41 height 12
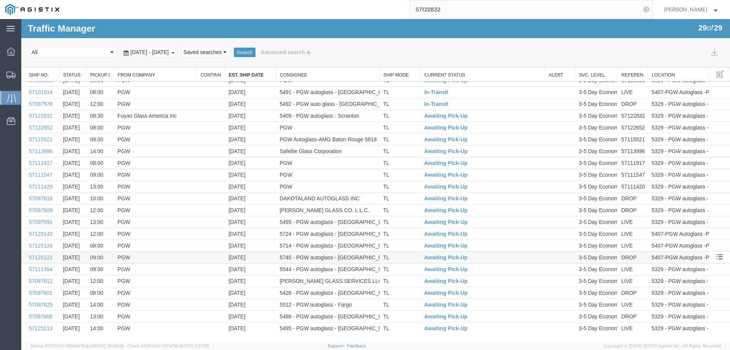
click at [398, 257] on td "TL" at bounding box center [400, 257] width 41 height 12
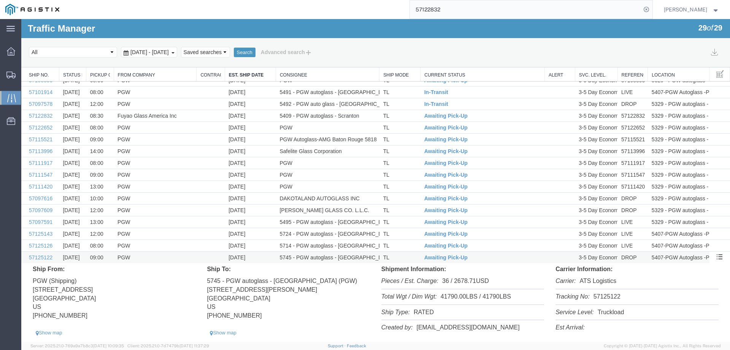
click at [398, 257] on td "TL" at bounding box center [400, 257] width 41 height 12
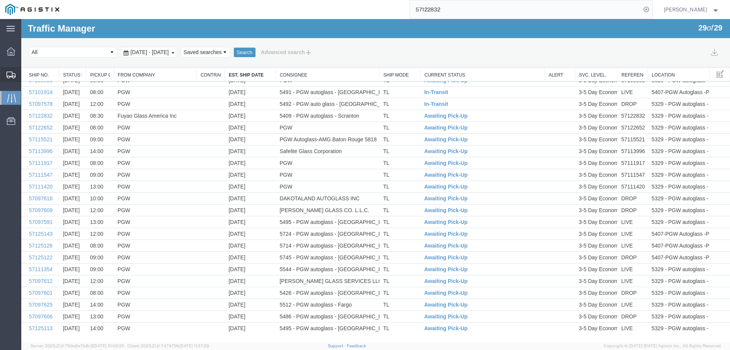
click at [11, 74] on icon at bounding box center [10, 75] width 9 height 7
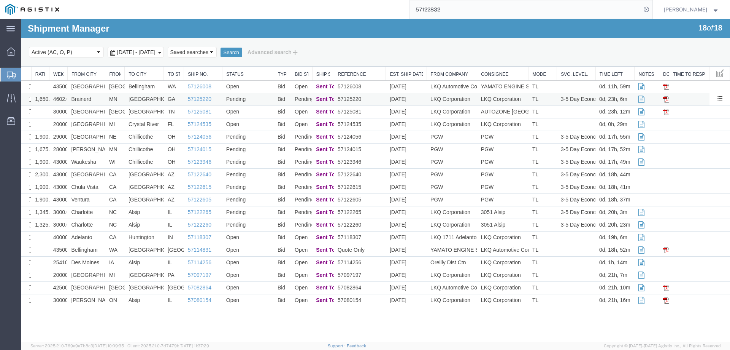
click at [98, 100] on td "Brainerd" at bounding box center [86, 99] width 38 height 13
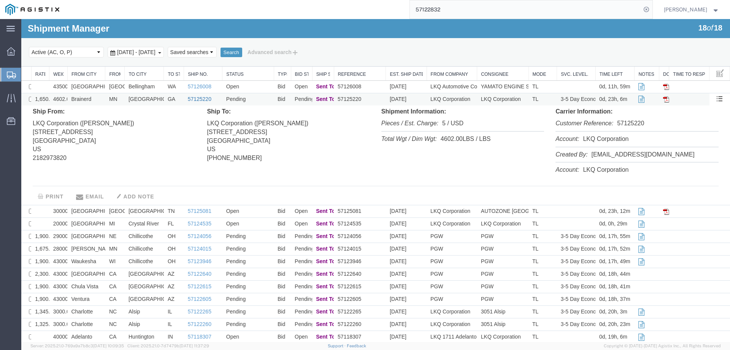
click at [197, 99] on link "57125220" at bounding box center [200, 99] width 24 height 6
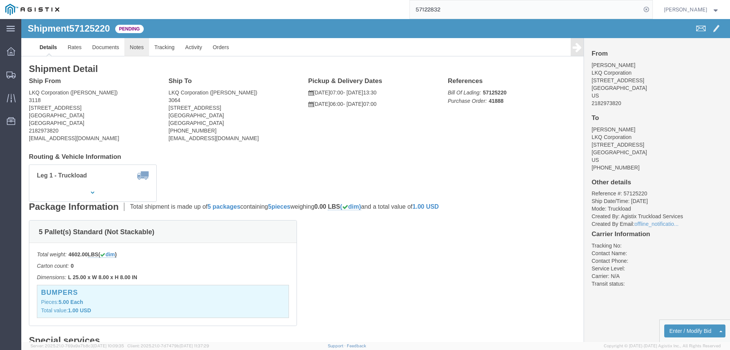
click link "Notes"
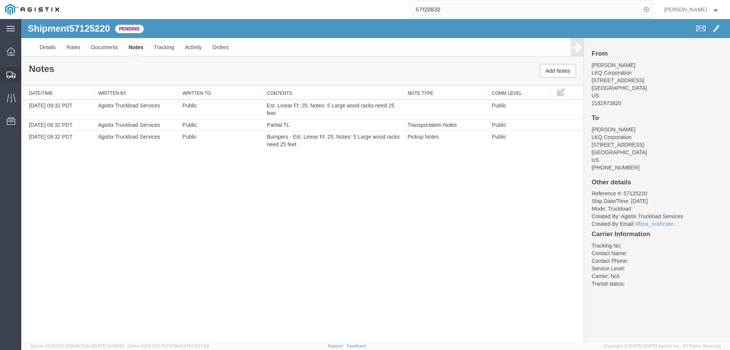
click at [9, 75] on icon at bounding box center [10, 75] width 9 height 7
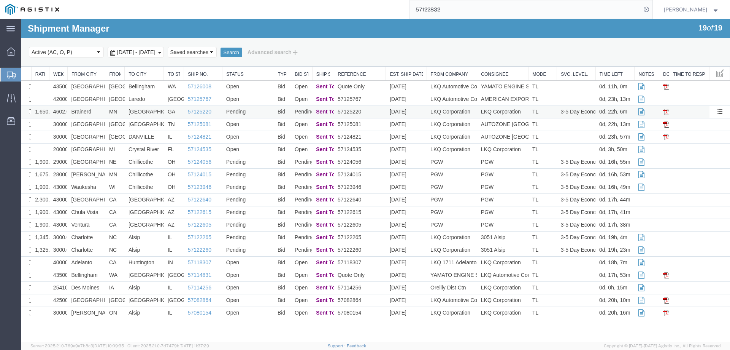
click at [160, 112] on td "[GEOGRAPHIC_DATA]" at bounding box center [144, 112] width 39 height 13
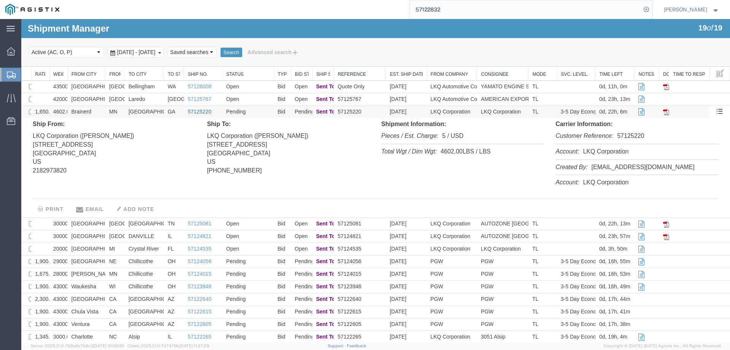
click at [191, 112] on link "57125220" at bounding box center [200, 111] width 24 height 6
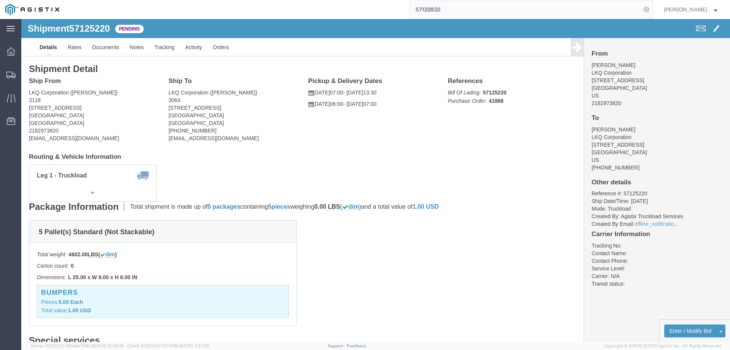
click b "57125220"
drag, startPoint x: 469, startPoint y: 73, endPoint x: 644, endPoint y: 315, distance: 299.0
click button "Enter / Modify Bid"
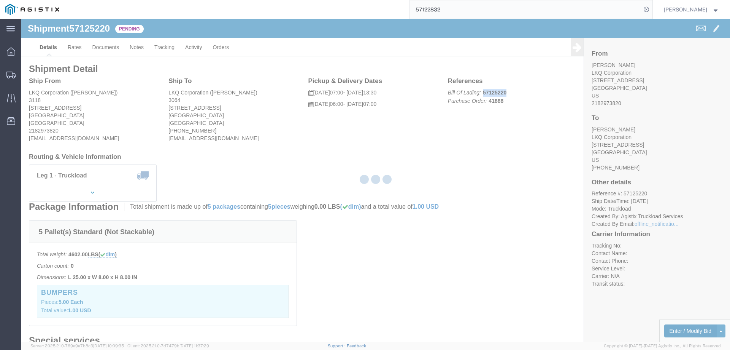
select select "146"
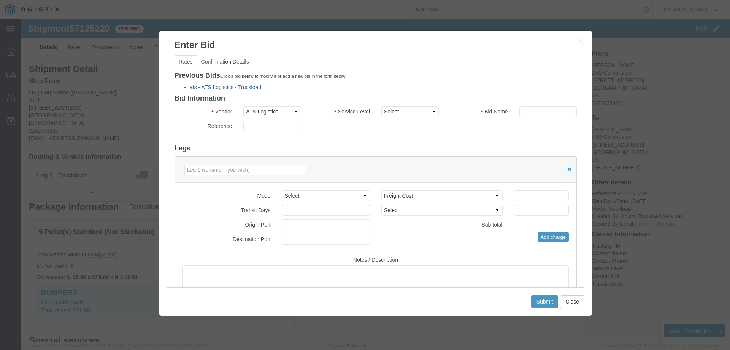
click link "ats - ATS Logistics - Truckload"
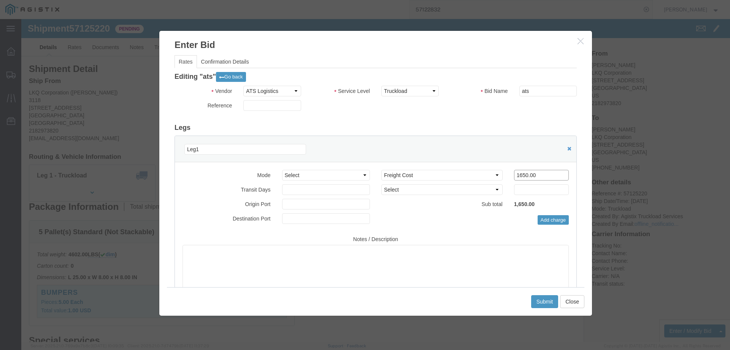
drag, startPoint x: 518, startPoint y: 156, endPoint x: 467, endPoint y: 159, distance: 50.3
click div "Select 2 Day Service 3 Axle Winch Truck 3 to 5 Day Service 96L Domestic Flat Ra…"
type input "1850"
click button "Submit"
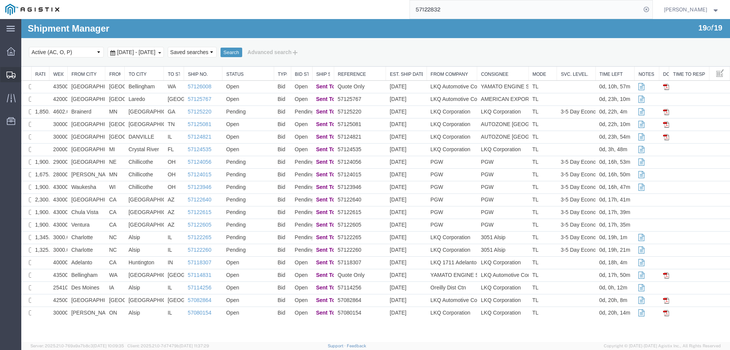
click at [13, 73] on icon at bounding box center [10, 75] width 9 height 7
click at [8, 75] on icon at bounding box center [11, 75] width 9 height 7
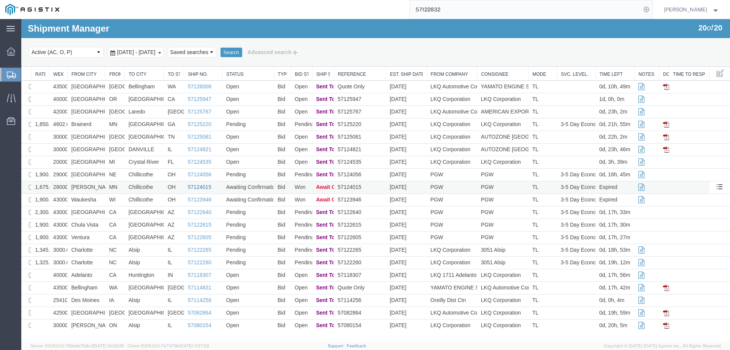
click at [199, 185] on link "57124015" at bounding box center [200, 187] width 24 height 6
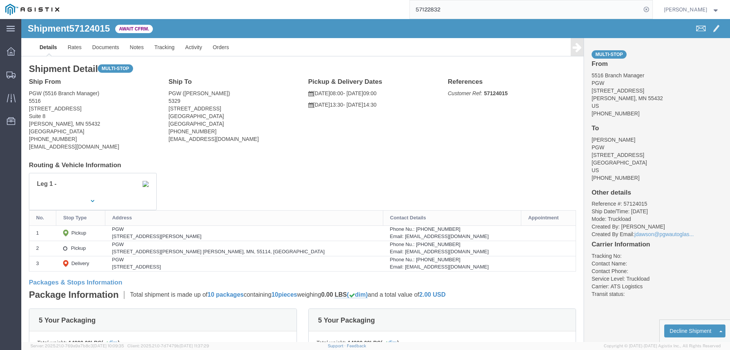
click b "57124015"
click link "Confirm"
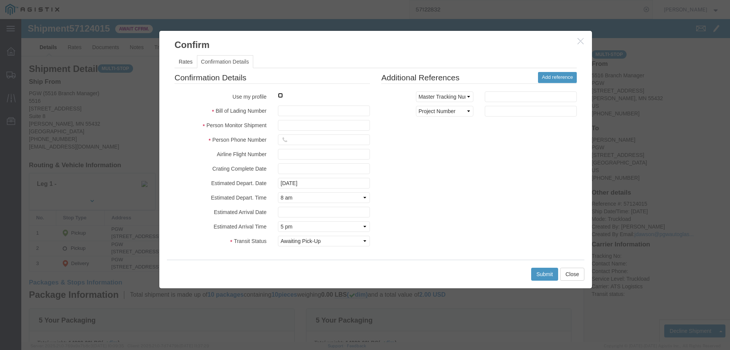
click input "checkbox"
checkbox input "true"
type input "[PERSON_NAME]"
type input "3204977237"
click input "text"
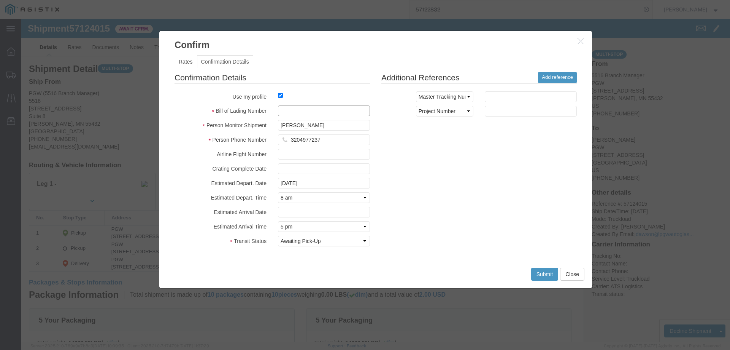
paste input "57124015"
type input "57124015"
click button "Submit"
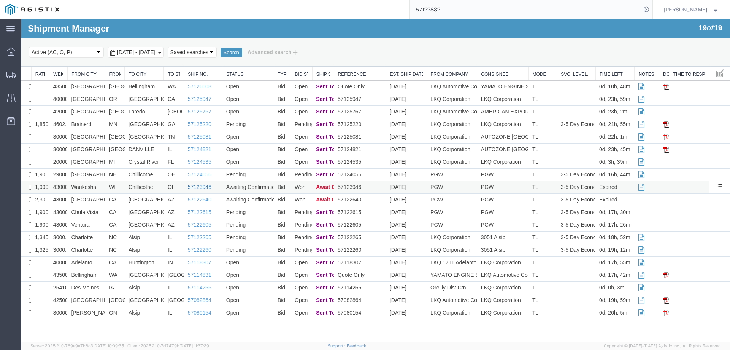
click at [200, 186] on link "57123946" at bounding box center [200, 187] width 24 height 6
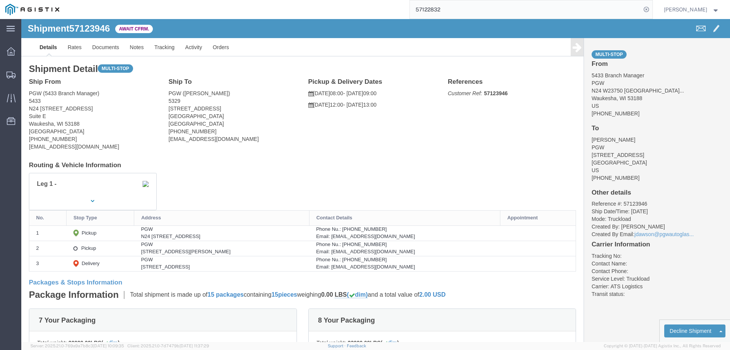
click b "57123946"
click link "Confirm"
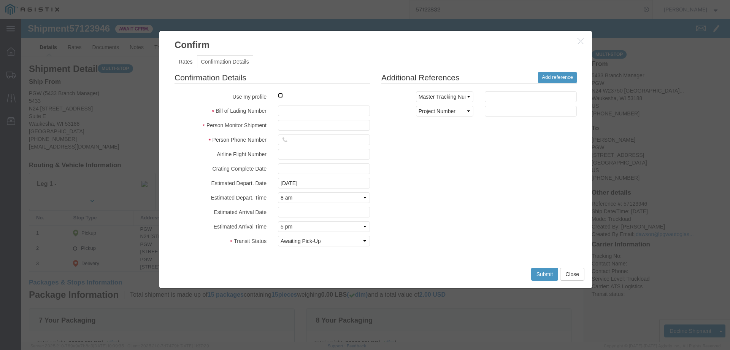
click input "checkbox"
checkbox input "true"
type input "[PERSON_NAME]"
type input "3204977237"
click input "text"
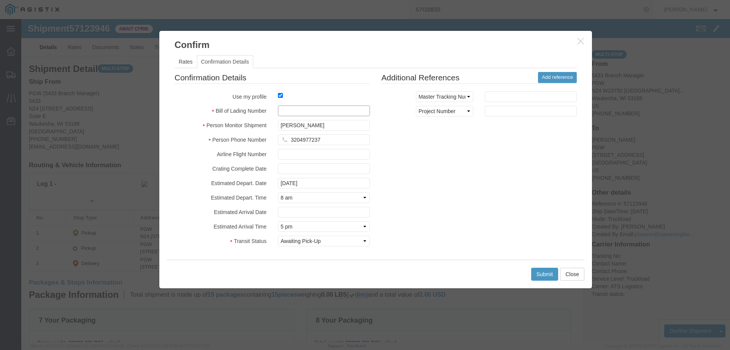
paste input "57123946"
type input "57123946"
click button "Submit"
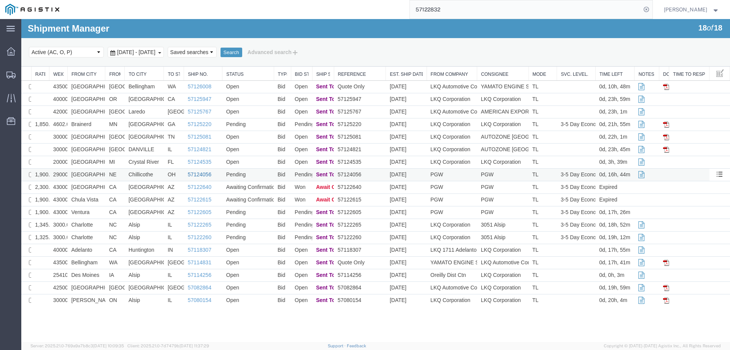
click at [197, 173] on link "57124056" at bounding box center [200, 174] width 24 height 6
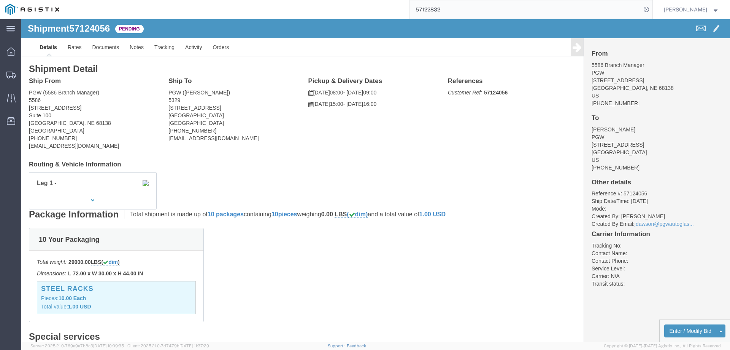
click b "57124056"
click at [6, 74] on icon at bounding box center [10, 75] width 9 height 7
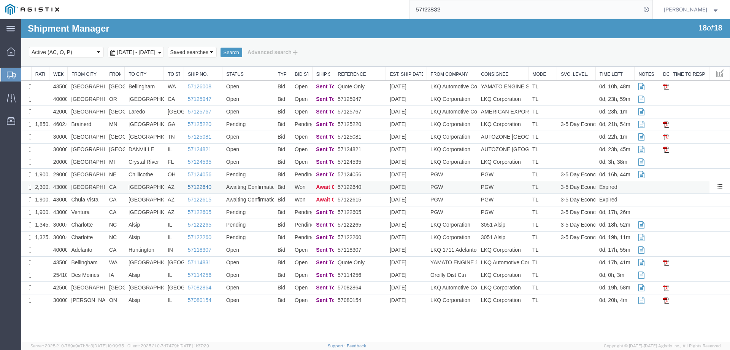
click at [202, 186] on link "57122640" at bounding box center [200, 187] width 24 height 6
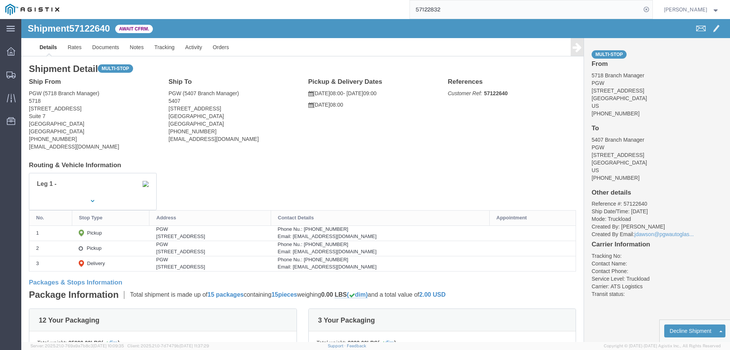
click b "57122640"
click link "Confirm"
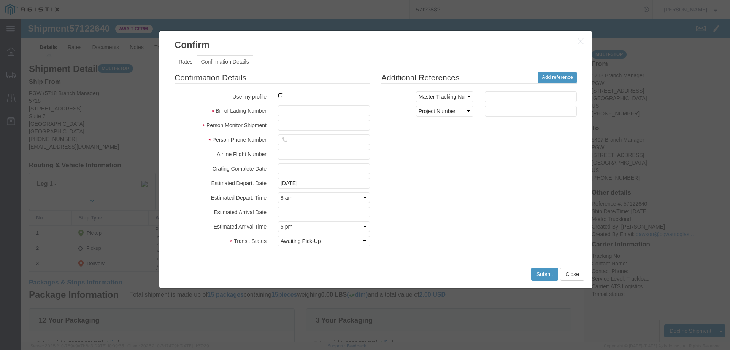
click input "checkbox"
checkbox input "true"
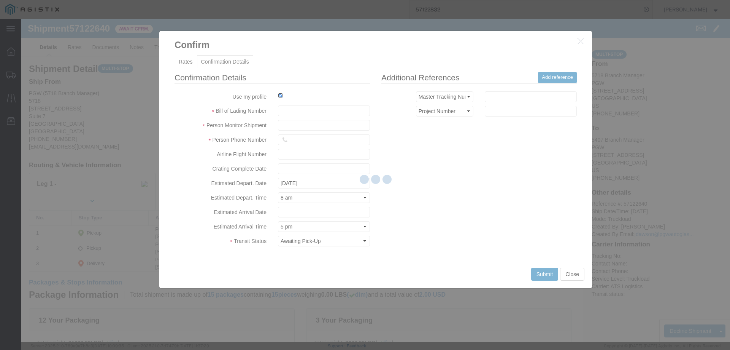
type input "[PERSON_NAME]"
type input "3204977237"
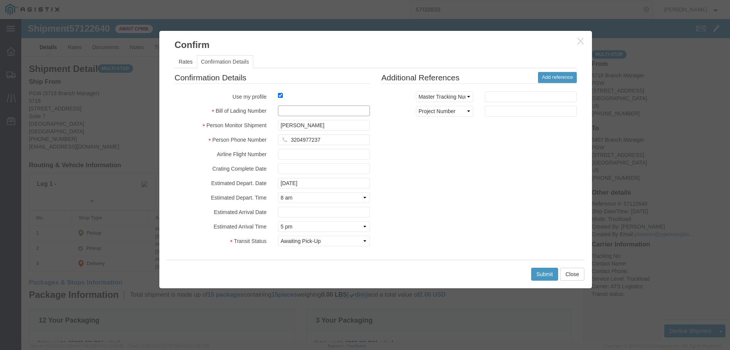
click input "text"
paste input "57122640"
type input "57122640"
click button "Submit"
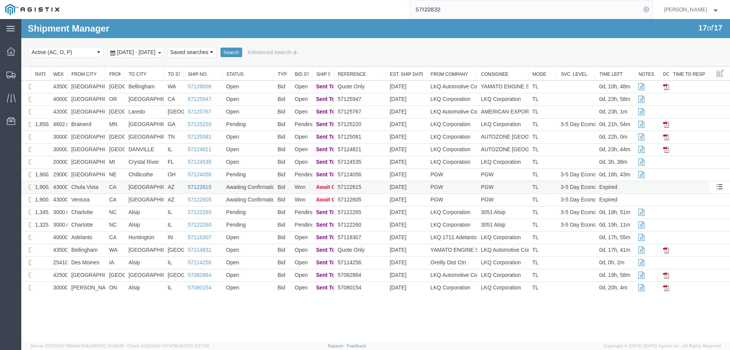
click at [199, 187] on link "57122615" at bounding box center [200, 187] width 24 height 6
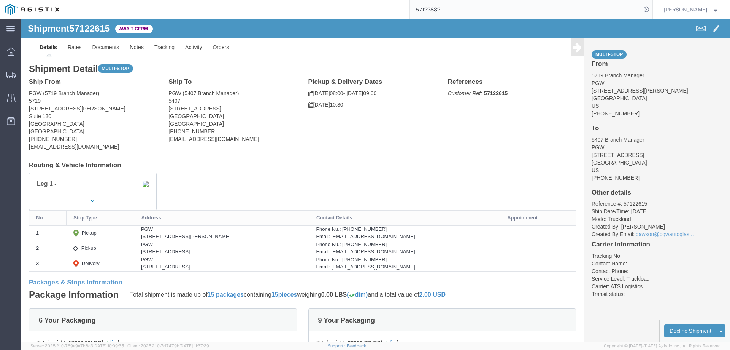
click b "57122615"
click link "Confirm"
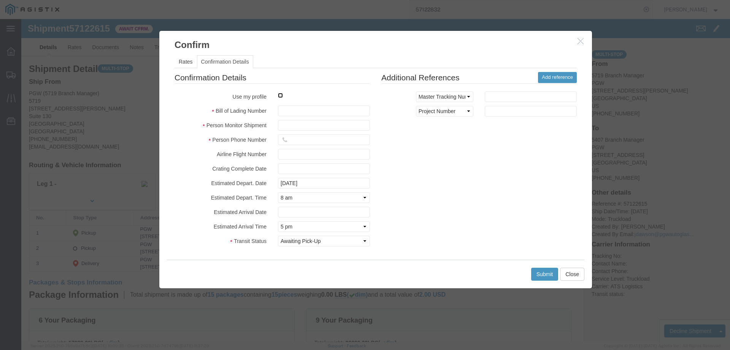
click input "checkbox"
checkbox input "true"
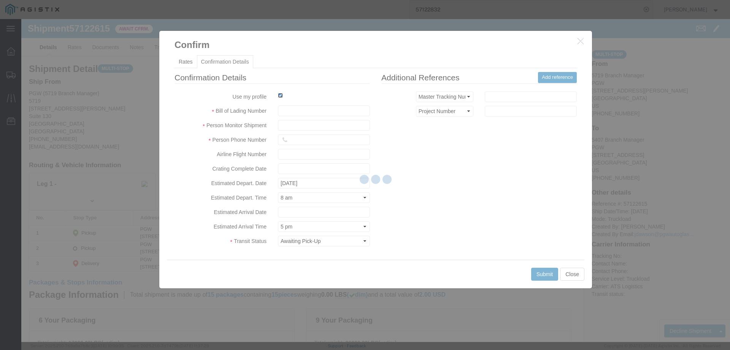
type input "[PERSON_NAME]"
type input "3204977237"
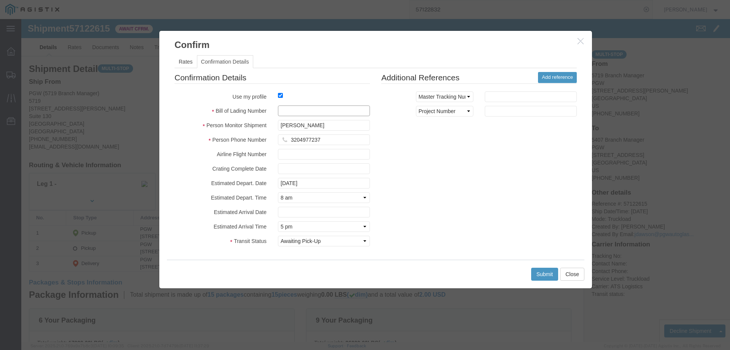
click input "text"
paste input "57122615"
type input "57122615"
click button "Submit"
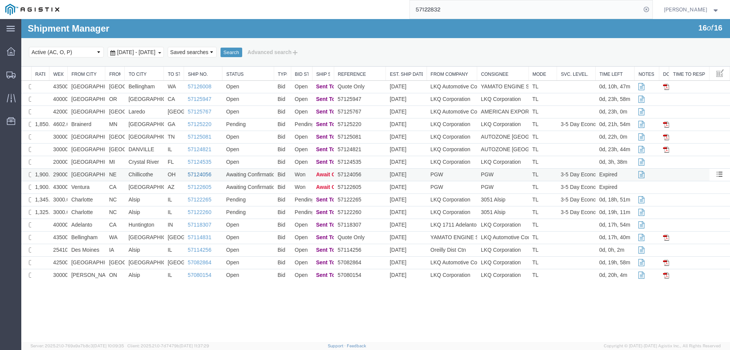
click at [204, 175] on link "57124056" at bounding box center [200, 174] width 24 height 6
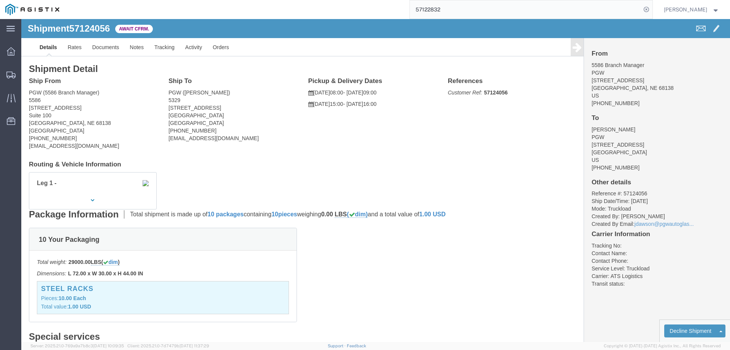
click b "57124056"
click link "Confirm"
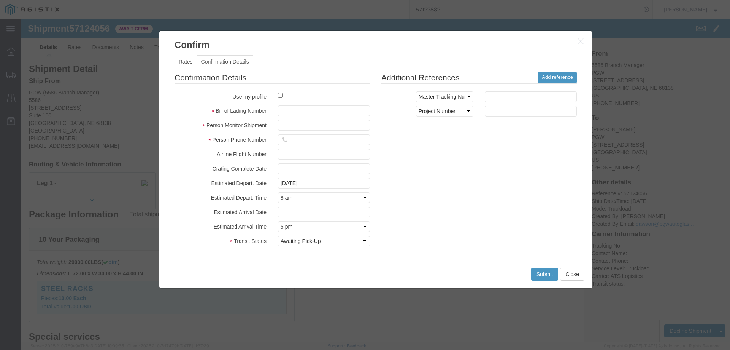
click label
click input "checkbox"
checkbox input "true"
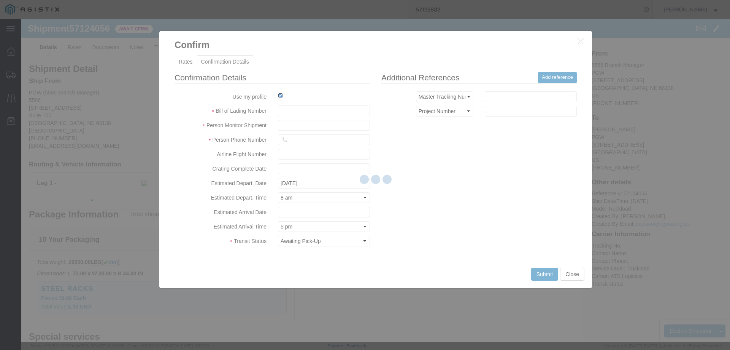
type input "[PERSON_NAME]"
type input "3204977237"
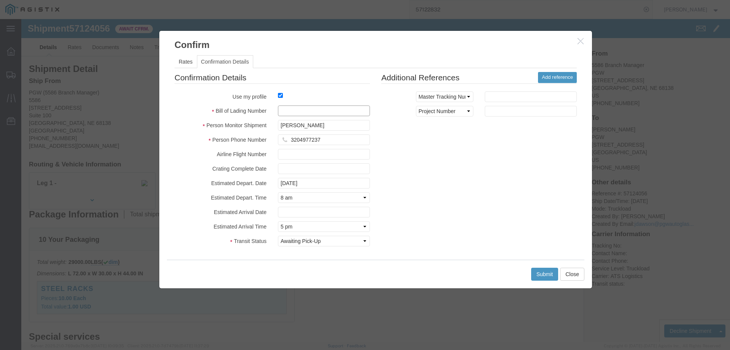
click input "text"
paste input "57124056"
type input "57124056"
click button "Submit"
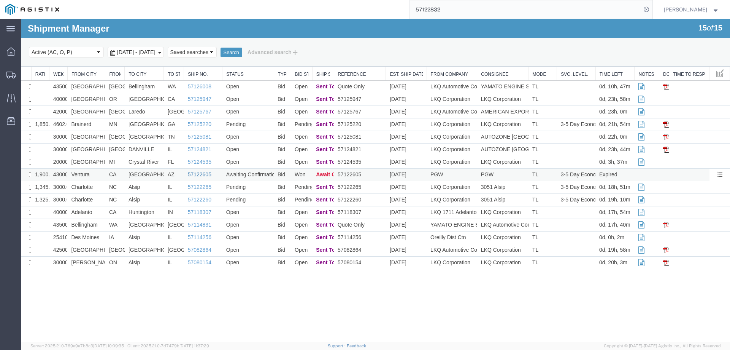
click at [197, 175] on link "57122605" at bounding box center [200, 174] width 24 height 6
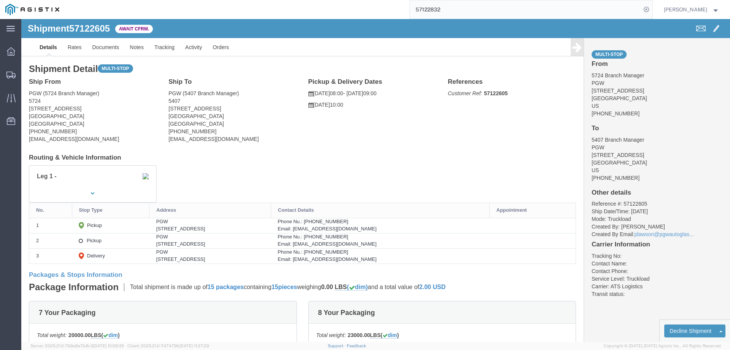
click div "References Customer Ref: 57122605 Edit References Select Account Type Activity …"
click b "57122605"
click link "Confirm"
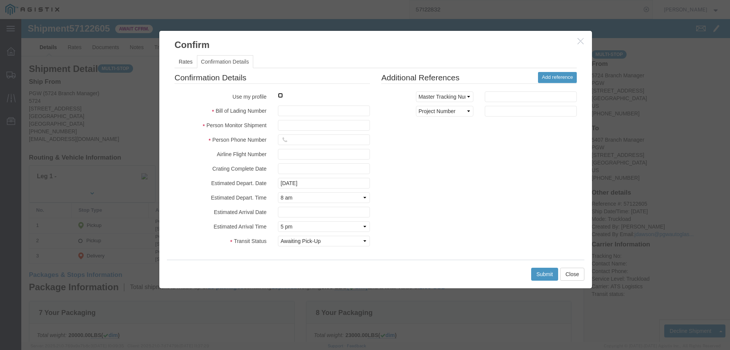
click input "checkbox"
checkbox input "true"
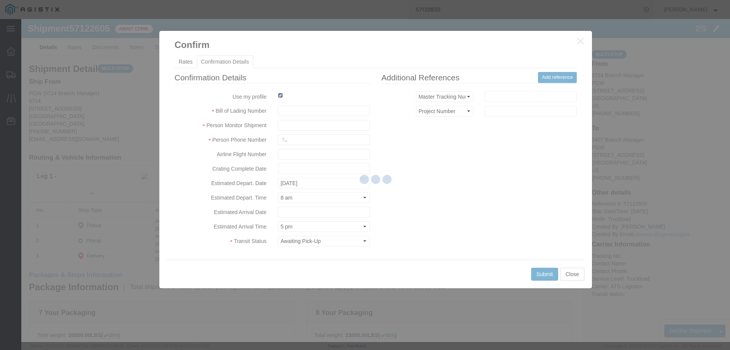
type input "[PERSON_NAME]"
type input "3204977237"
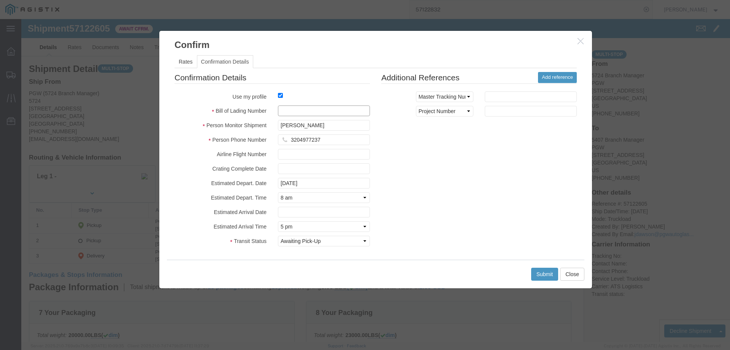
click input "text"
paste input "57122605"
type input "57122605"
click button "Submit"
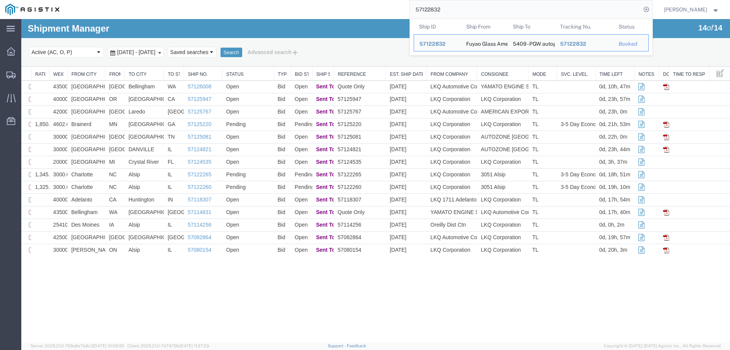
drag, startPoint x: 464, startPoint y: 12, endPoint x: 405, endPoint y: 14, distance: 58.2
click at [405, 14] on div "57122832 Ship ID Ship From Ship To Tracking Nu. Status Ship ID 57122832 Ship Fr…" at bounding box center [359, 9] width 588 height 19
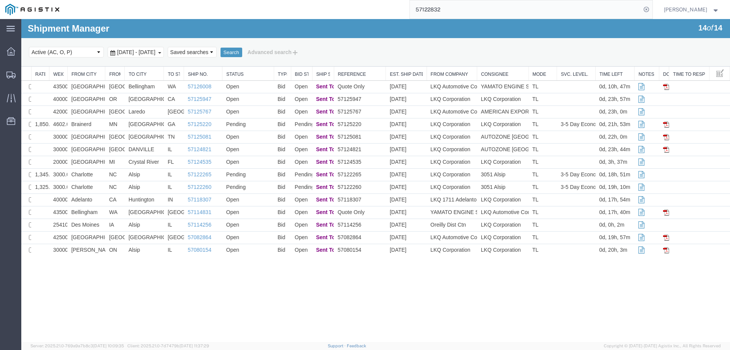
paste input "5143"
type input "57125143"
click at [454, 7] on input "57125143" at bounding box center [525, 9] width 231 height 18
click at [652, 10] on icon at bounding box center [646, 9] width 11 height 11
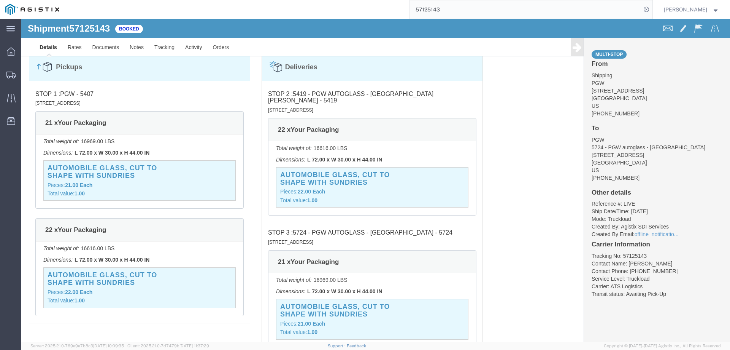
scroll to position [647, 0]
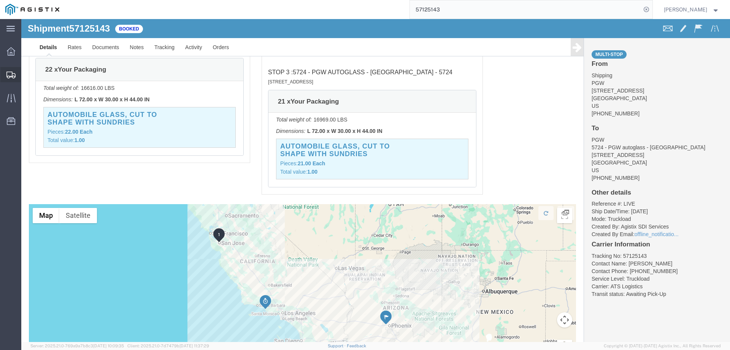
click at [10, 73] on icon at bounding box center [10, 75] width 9 height 7
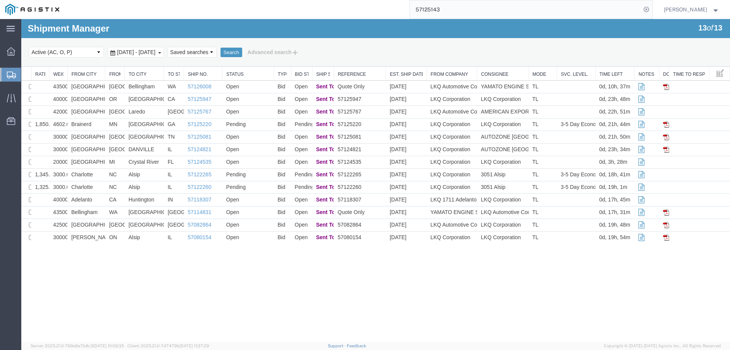
click at [8, 76] on icon at bounding box center [11, 75] width 9 height 7
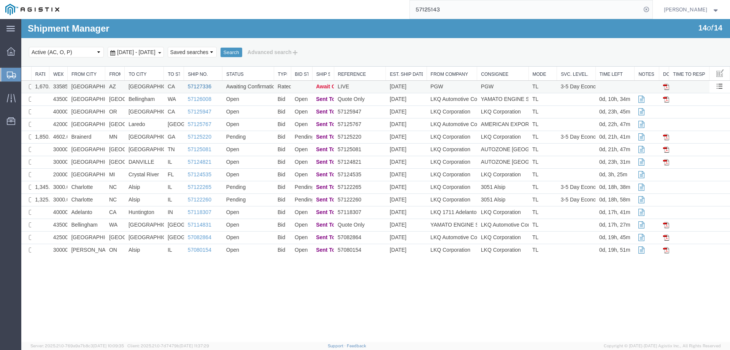
click at [200, 85] on link "57127336" at bounding box center [200, 86] width 24 height 6
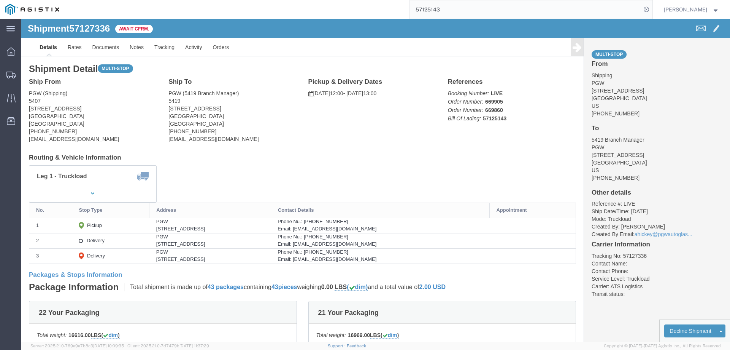
click b "57125143"
click link "Rates"
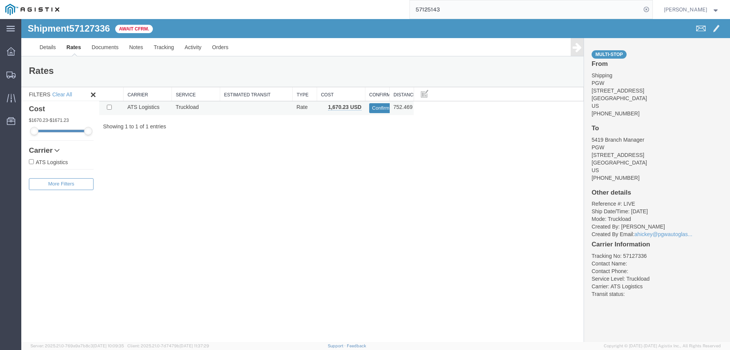
click at [375, 107] on button "Confirm" at bounding box center [381, 108] width 24 height 10
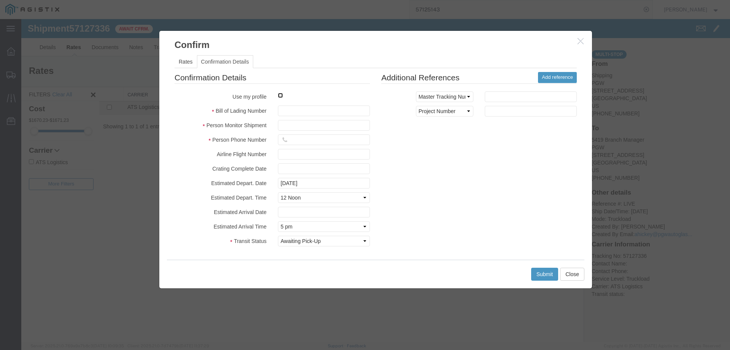
drag, startPoint x: 281, startPoint y: 96, endPoint x: 302, endPoint y: 113, distance: 26.7
click at [283, 97] on input "checkbox" at bounding box center [280, 95] width 5 height 5
checkbox input "true"
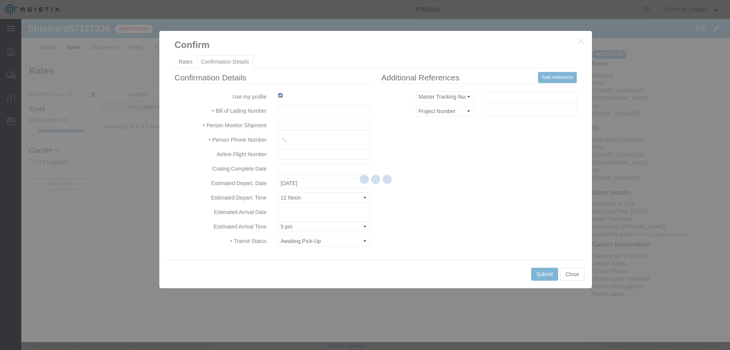
type input "[PERSON_NAME]"
type input "3204977237"
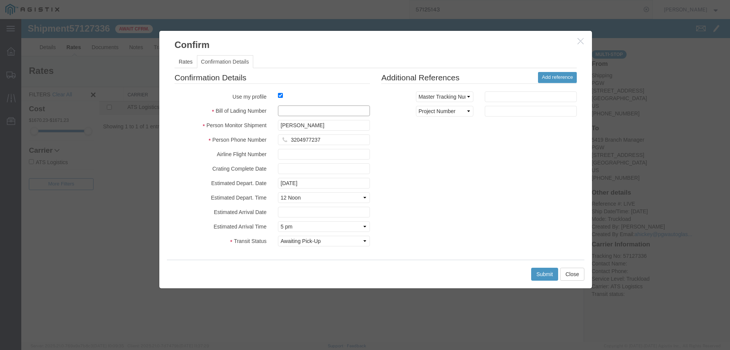
click at [305, 113] on input "text" at bounding box center [324, 110] width 92 height 11
paste input "57125143"
click at [541, 272] on button "Submit" at bounding box center [544, 273] width 27 height 13
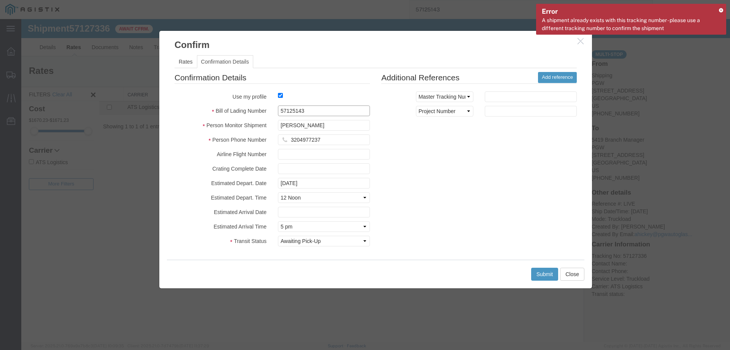
drag, startPoint x: 308, startPoint y: 111, endPoint x: 251, endPoint y: 115, distance: 56.4
click at [251, 115] on div "Bill of Lading Number 57125143" at bounding box center [272, 110] width 207 height 11
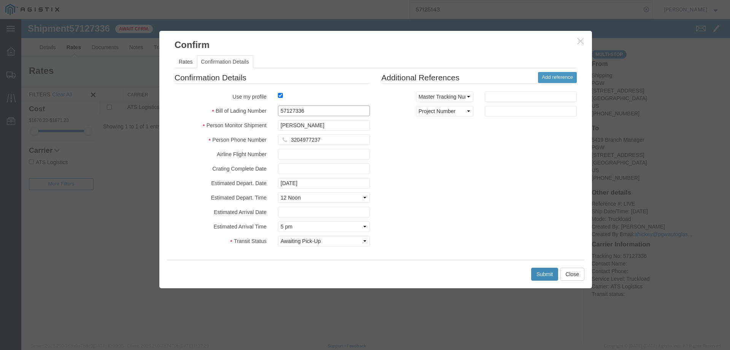
type input "57127336"
click at [550, 269] on button "Submit" at bounding box center [544, 273] width 27 height 13
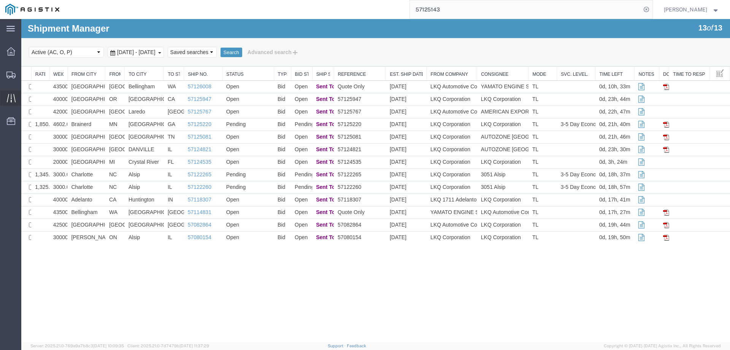
click at [6, 98] on div at bounding box center [10, 97] width 21 height 15
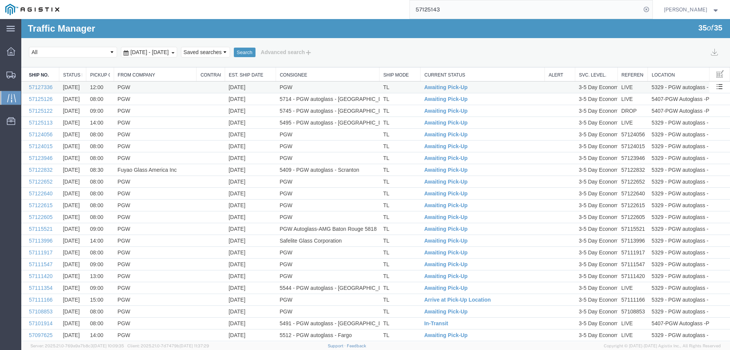
click at [334, 88] on td "PGW" at bounding box center [327, 87] width 103 height 12
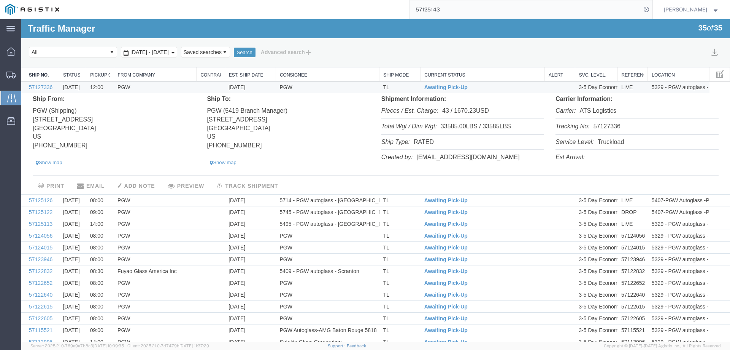
click at [604, 128] on li "Tracking No: 57127336" at bounding box center [637, 127] width 163 height 16
click at [479, 87] on td "Awaiting Pick-Up" at bounding box center [483, 87] width 124 height 12
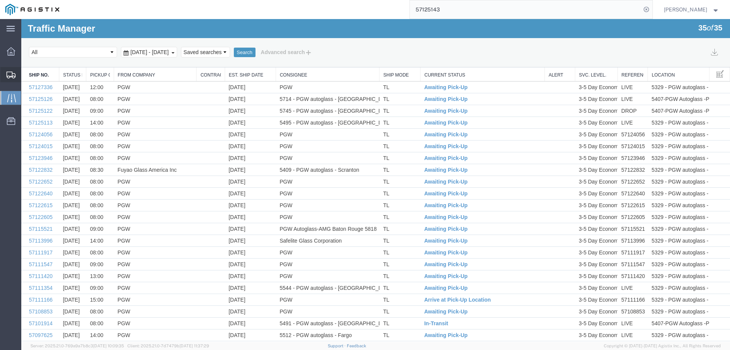
click at [9, 72] on icon at bounding box center [10, 75] width 9 height 7
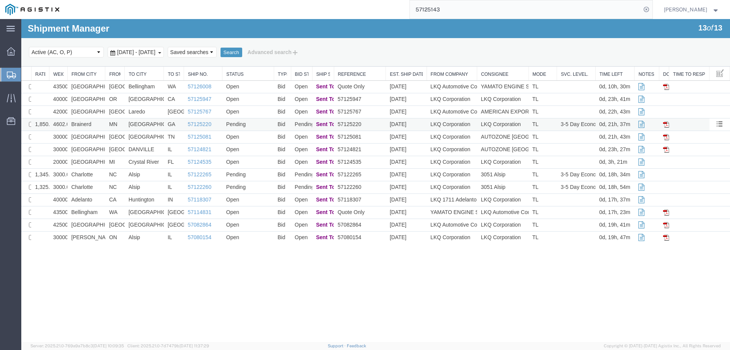
click at [99, 121] on td "Brainerd" at bounding box center [86, 124] width 38 height 13
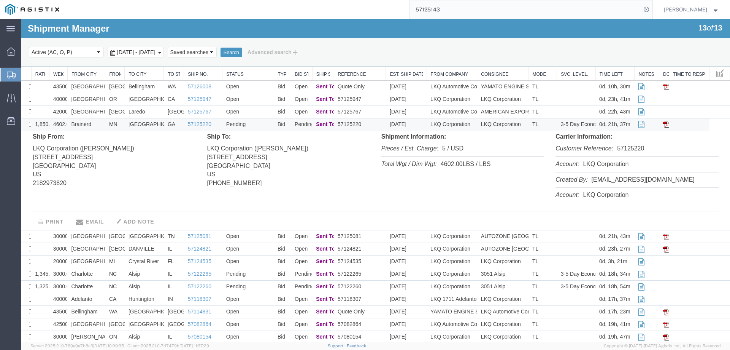
click at [100, 123] on td "Brainerd" at bounding box center [86, 124] width 38 height 13
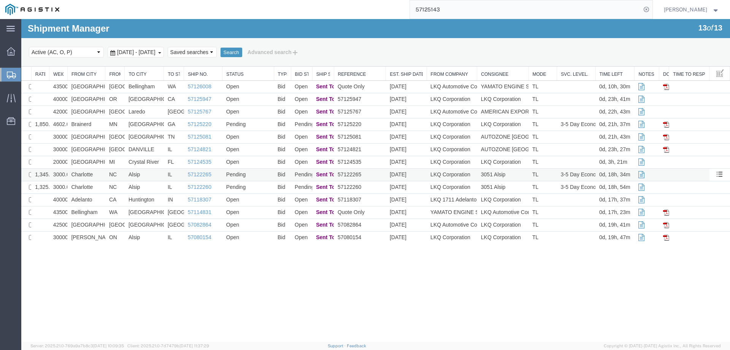
click at [103, 174] on td "Charlotte" at bounding box center [86, 175] width 38 height 13
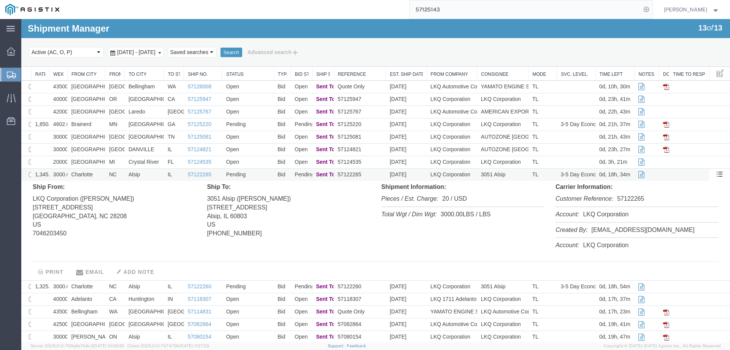
click at [103, 174] on td "Charlotte" at bounding box center [86, 175] width 38 height 13
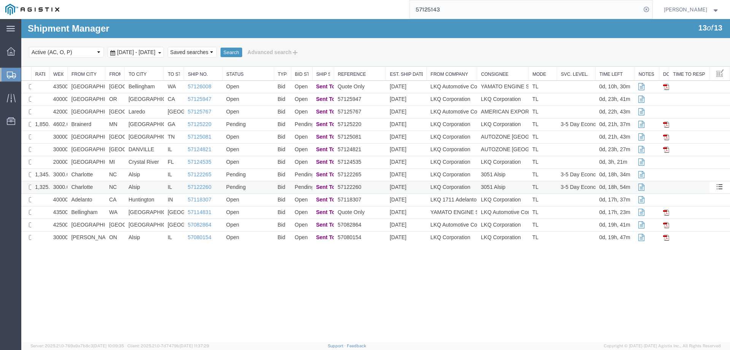
click at [103, 186] on td "Charlotte" at bounding box center [86, 187] width 38 height 13
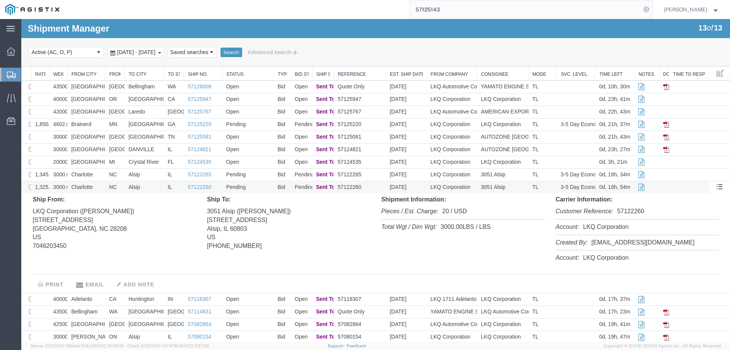
click at [103, 186] on td "Charlotte" at bounding box center [86, 187] width 38 height 13
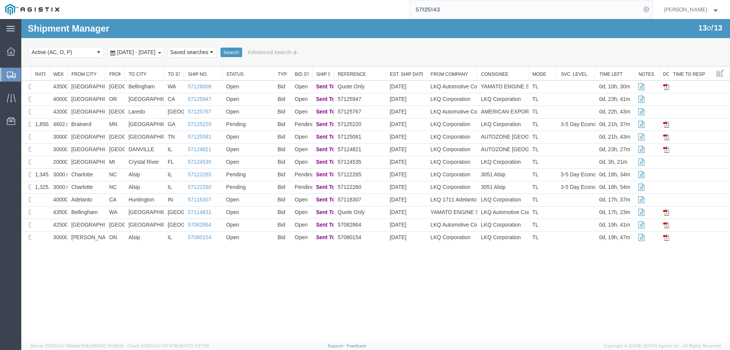
click at [5, 71] on div at bounding box center [10, 75] width 21 height 14
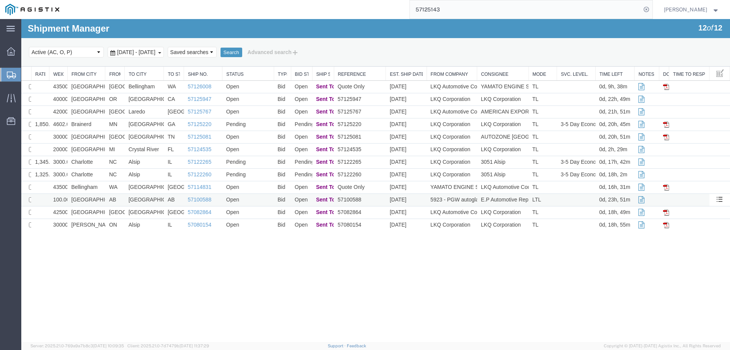
click at [96, 200] on td "[GEOGRAPHIC_DATA]" at bounding box center [86, 200] width 38 height 13
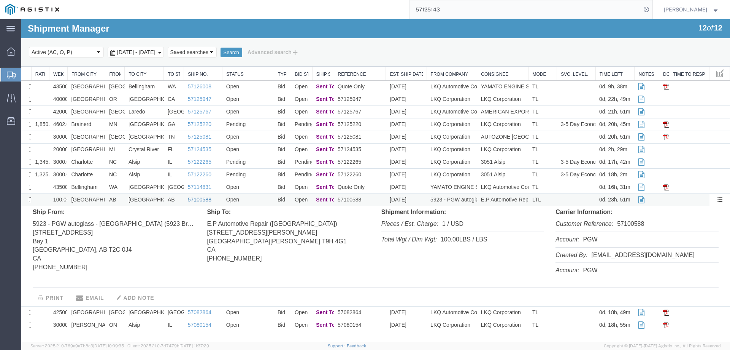
click at [198, 197] on link "57100588" at bounding box center [200, 199] width 24 height 6
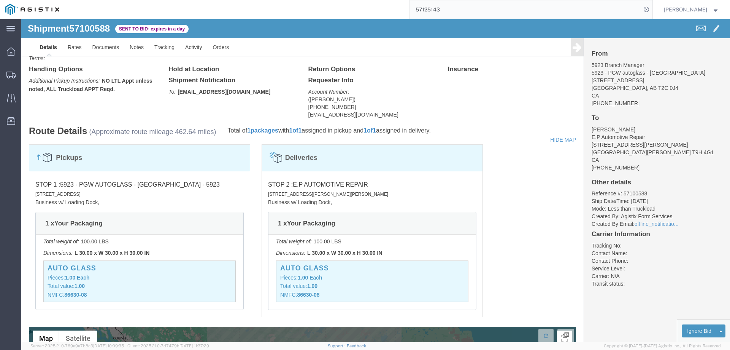
scroll to position [389, 0]
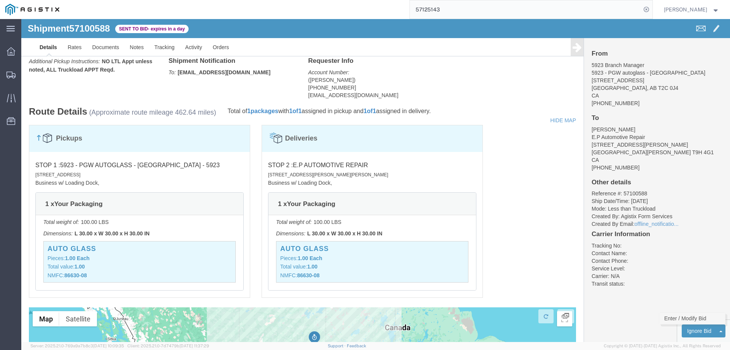
click link "Enter / Modify Bid"
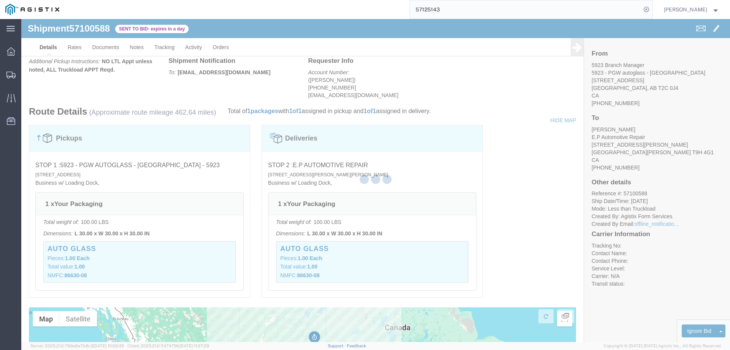
select select "146"
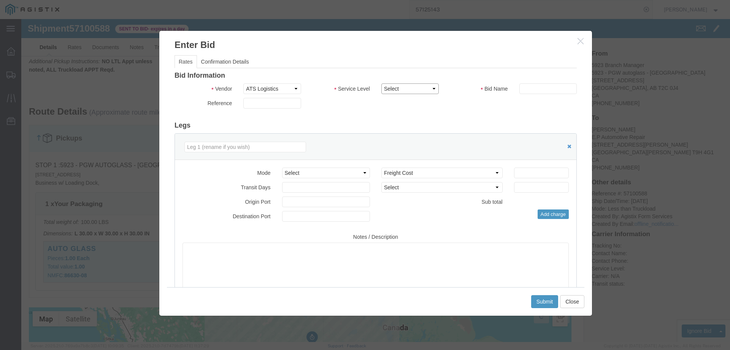
drag, startPoint x: 384, startPoint y: 71, endPoint x: 387, endPoint y: 73, distance: 4.0
click select "Select CONESTOGA DFRM/STEP Economy TL Flatbed Intermodal LTL Standard Next Day …"
select select "1196"
click select "Select CONESTOGA DFRM/STEP Economy TL Flatbed Intermodal LTL Standard Next Day …"
click input "text"
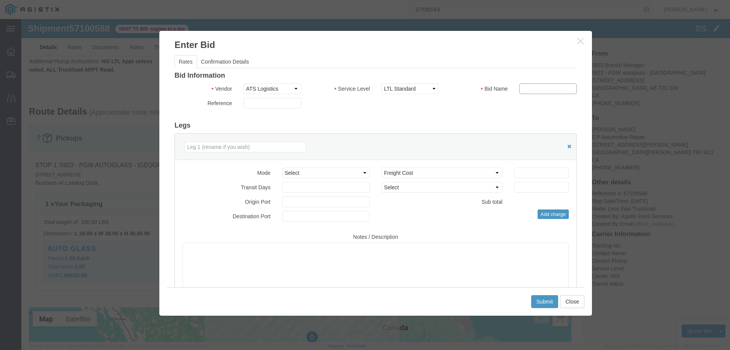
type input "ats"
click input "number"
type input "364.85"
click button "Submit"
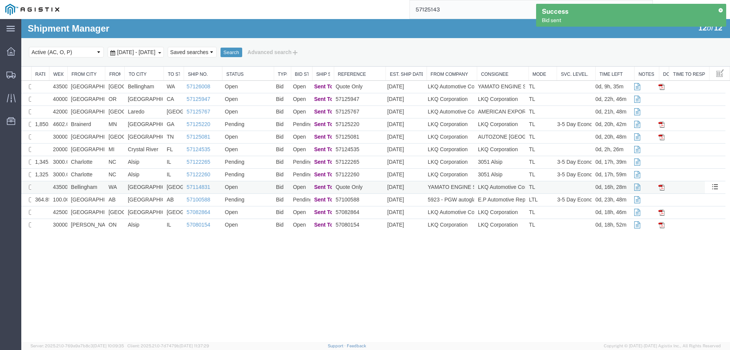
scroll to position [0, 0]
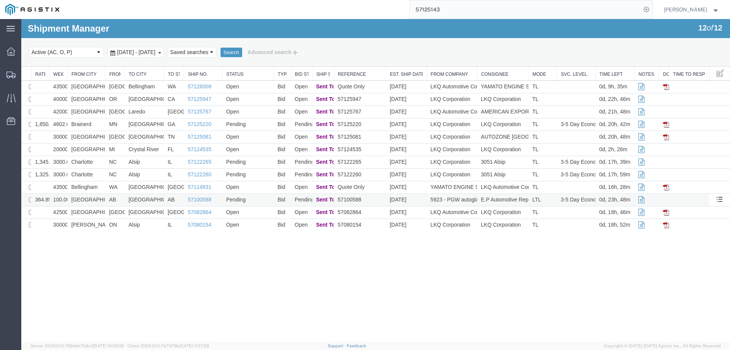
click at [258, 198] on td "Pending" at bounding box center [248, 200] width 51 height 13
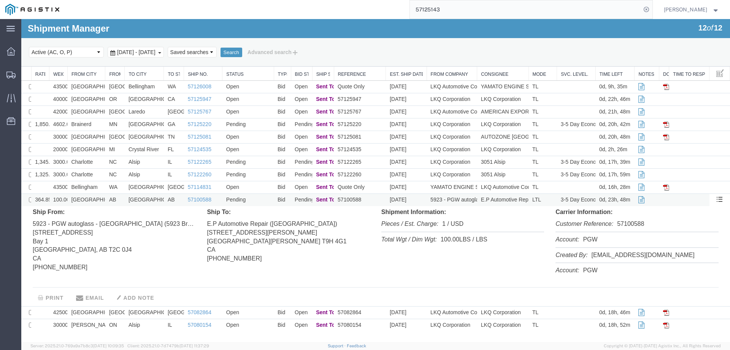
click at [258, 198] on td "Pending" at bounding box center [248, 200] width 51 height 13
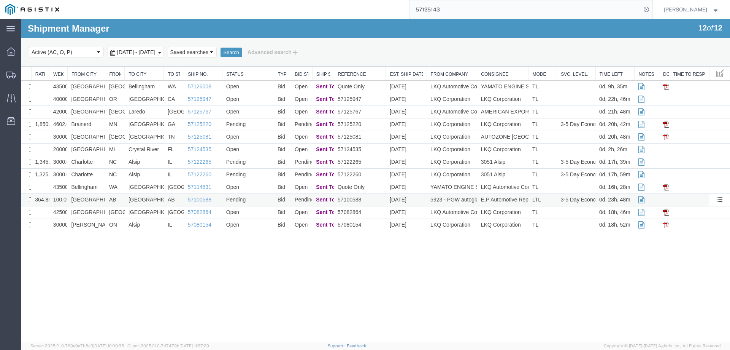
click at [380, 197] on td "57100588" at bounding box center [360, 200] width 52 height 13
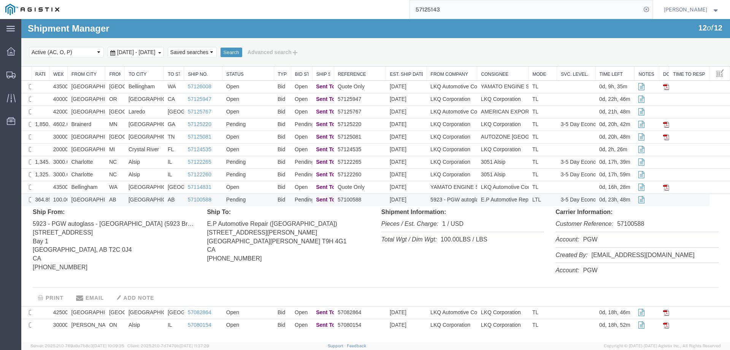
click at [633, 224] on li "Customer Reference: 57100588" at bounding box center [637, 224] width 163 height 16
click at [368, 199] on td "57100588" at bounding box center [360, 200] width 52 height 13
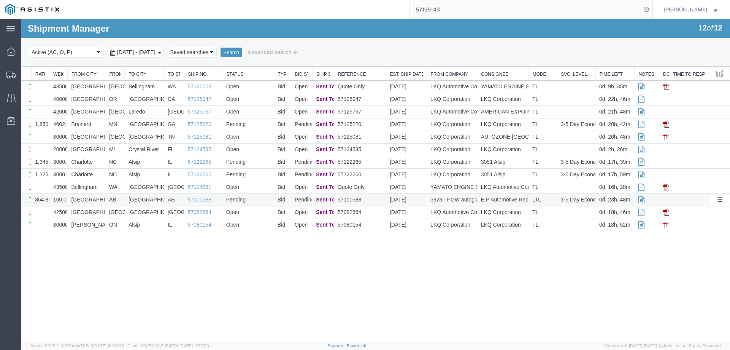
click at [374, 197] on td "57100588" at bounding box center [360, 200] width 52 height 13
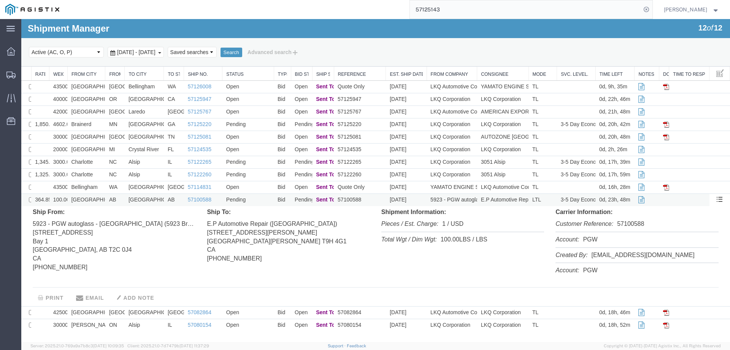
click at [374, 200] on td "57100588" at bounding box center [360, 200] width 52 height 13
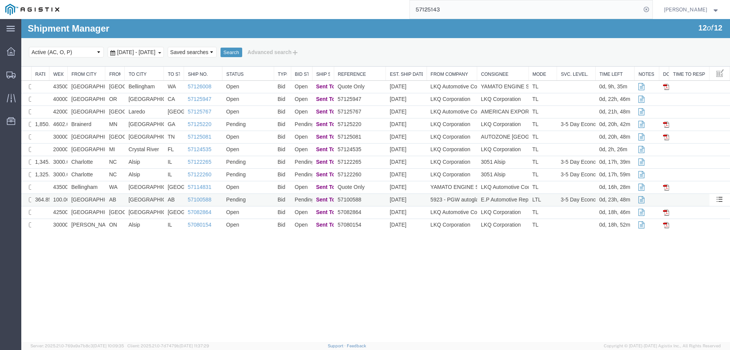
click at [105, 195] on td "AB" at bounding box center [114, 200] width 19 height 13
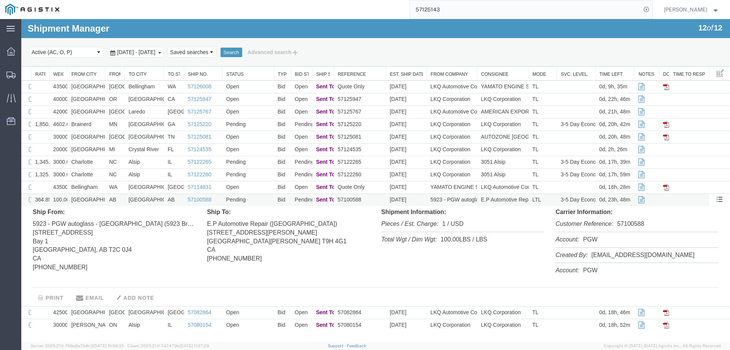
click at [547, 196] on td "LTL" at bounding box center [543, 200] width 29 height 13
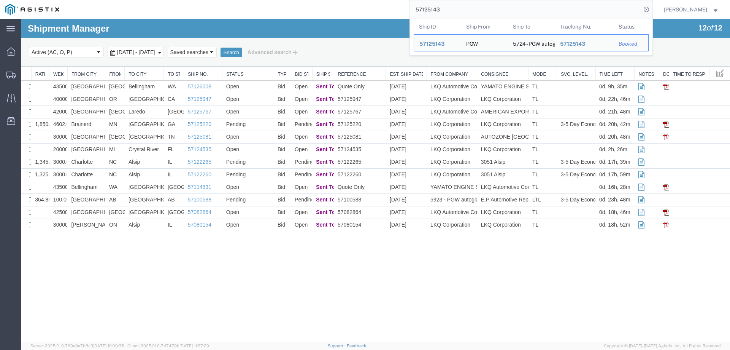
drag, startPoint x: 499, startPoint y: 13, endPoint x: 415, endPoint y: 14, distance: 84.1
click at [415, 14] on div "57125143 Ship ID Ship From Ship To Tracking Nu. Status Ship ID 57125143 Ship Fr…" at bounding box center [359, 9] width 588 height 19
paste input "4349598"
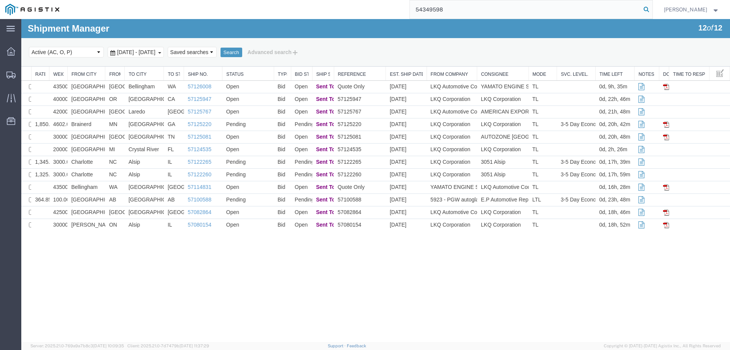
click at [652, 9] on icon at bounding box center [646, 9] width 11 height 11
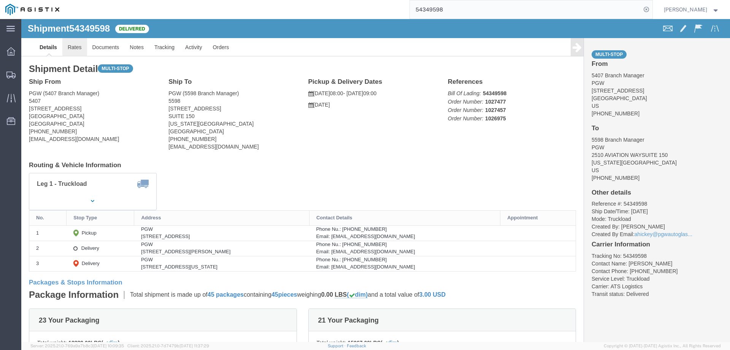
click link "Rates"
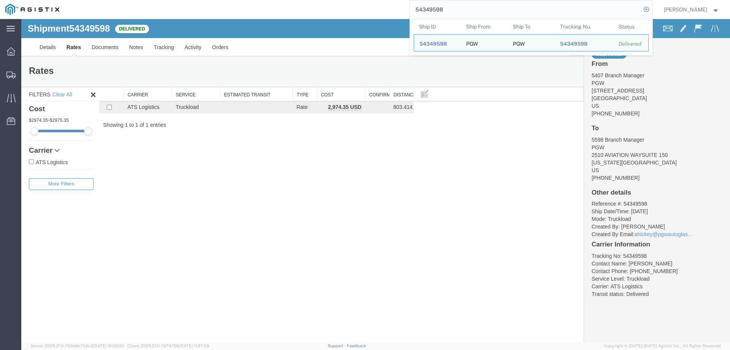
drag, startPoint x: 483, startPoint y: 11, endPoint x: 418, endPoint y: 11, distance: 65.0
click at [418, 11] on div "54349598 Ship ID Ship From Ship To Tracking Nu. Status Ship ID 54349598 Ship Fr…" at bounding box center [359, 9] width 588 height 19
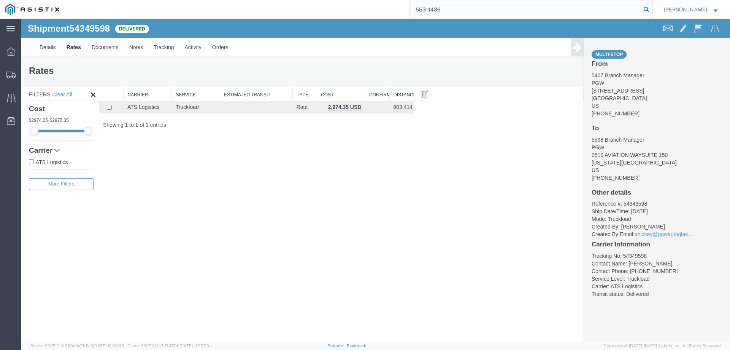
click at [652, 8] on icon at bounding box center [646, 9] width 11 height 11
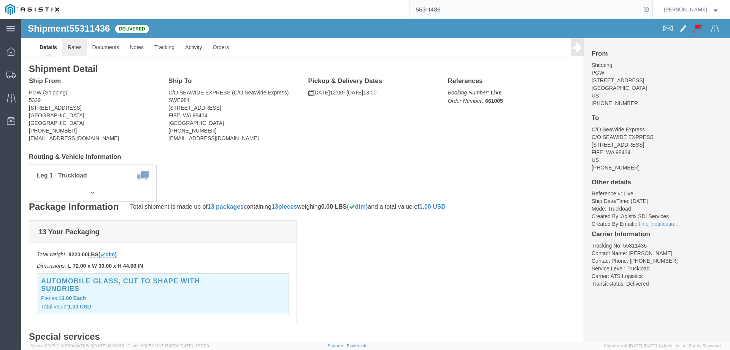
click link "Rates"
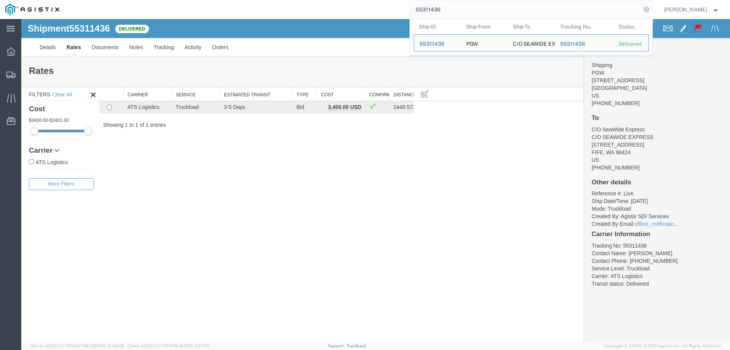
drag, startPoint x: 427, startPoint y: 11, endPoint x: 404, endPoint y: 10, distance: 22.5
click at [404, 10] on div "55311436 Ship ID Ship From Ship To Tracking Nu. Status Ship ID 55311436 Ship Fr…" at bounding box center [359, 9] width 588 height 19
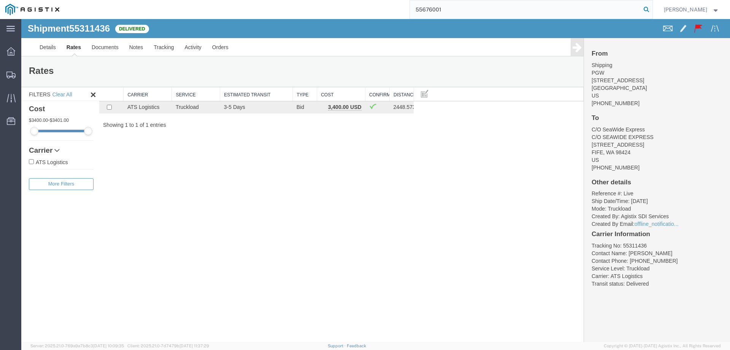
click at [652, 8] on icon at bounding box center [646, 9] width 11 height 11
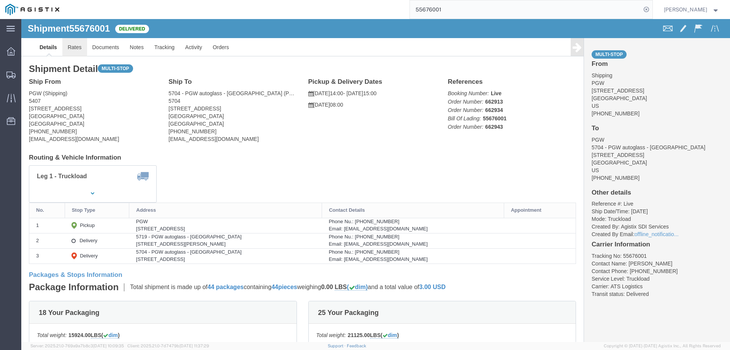
click link "Rates"
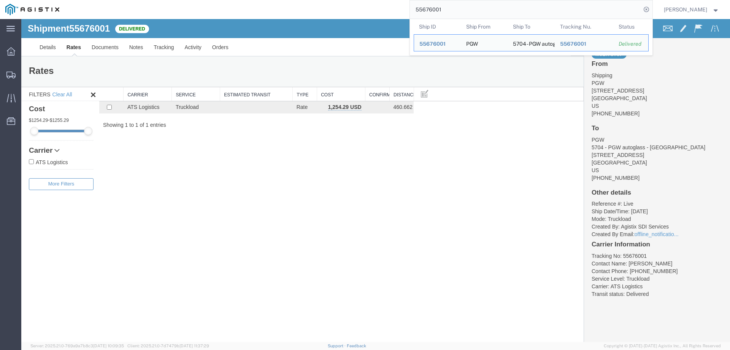
drag, startPoint x: 463, startPoint y: 9, endPoint x: 425, endPoint y: 9, distance: 37.7
click at [425, 9] on input "55676001" at bounding box center [525, 9] width 231 height 18
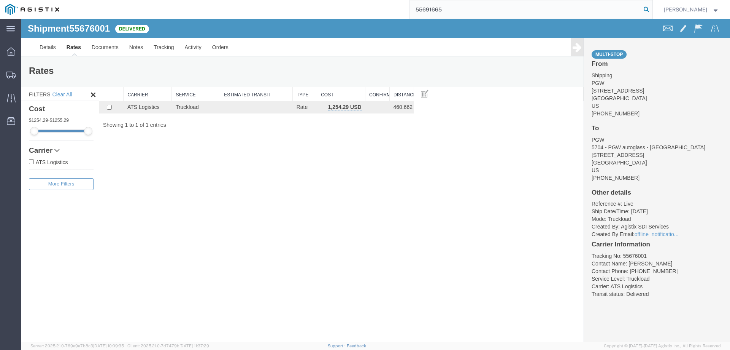
click at [652, 7] on icon at bounding box center [646, 9] width 11 height 11
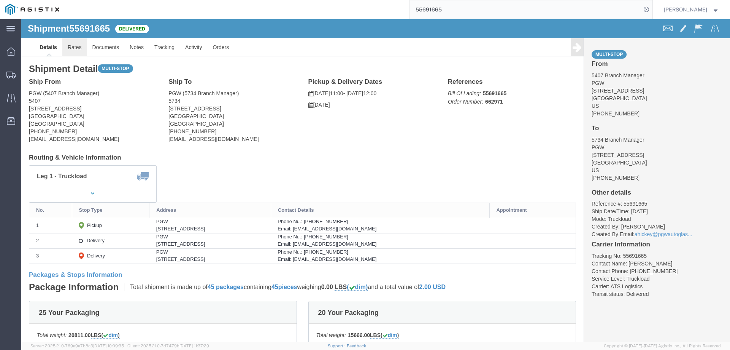
click link "Rates"
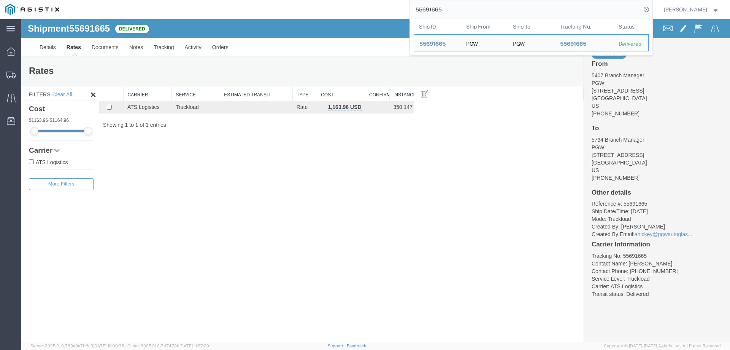
drag, startPoint x: 474, startPoint y: 8, endPoint x: 429, endPoint y: 10, distance: 45.3
click at [429, 10] on input "55691665" at bounding box center [525, 9] width 231 height 18
click at [437, 42] on span "55691665" at bounding box center [433, 44] width 26 height 6
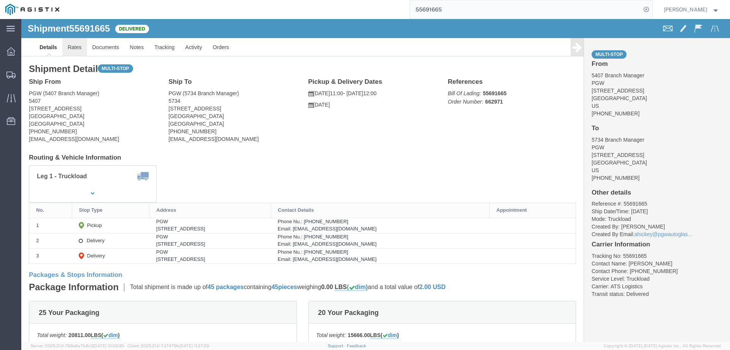
click link "Rates"
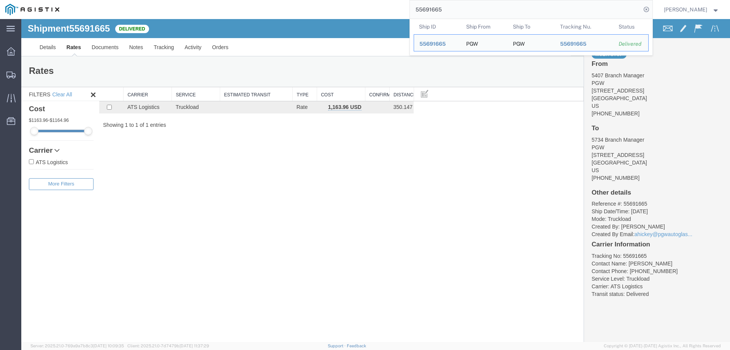
drag, startPoint x: 464, startPoint y: 8, endPoint x: 405, endPoint y: 9, distance: 58.2
click at [405, 9] on div "55691665 Ship ID Ship From Ship To Tracking Nu. Status Ship ID 55691665 Ship Fr…" at bounding box center [359, 9] width 588 height 19
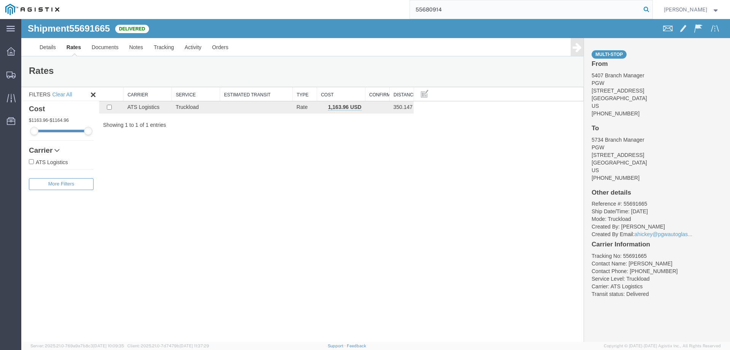
click at [652, 6] on icon at bounding box center [646, 9] width 11 height 11
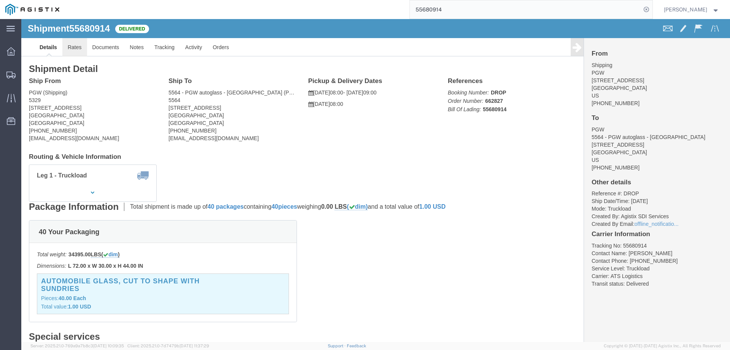
click link "Rates"
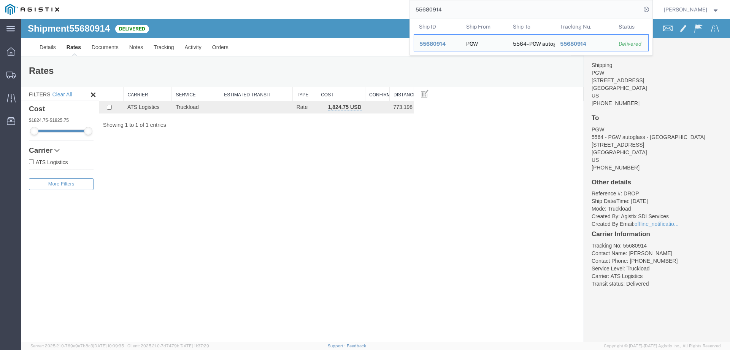
drag, startPoint x: 442, startPoint y: 11, endPoint x: 414, endPoint y: 11, distance: 28.2
click at [415, 11] on div "55680914 Ship ID Ship From Ship To Tracking Nu. Status Ship ID 55680914 Ship Fr…" at bounding box center [359, 9] width 588 height 19
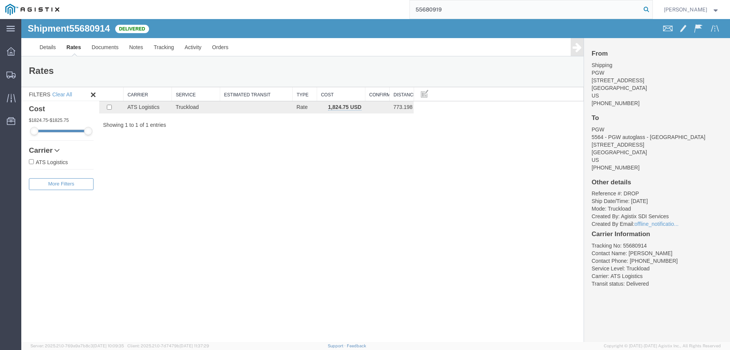
click at [652, 8] on icon at bounding box center [646, 9] width 11 height 11
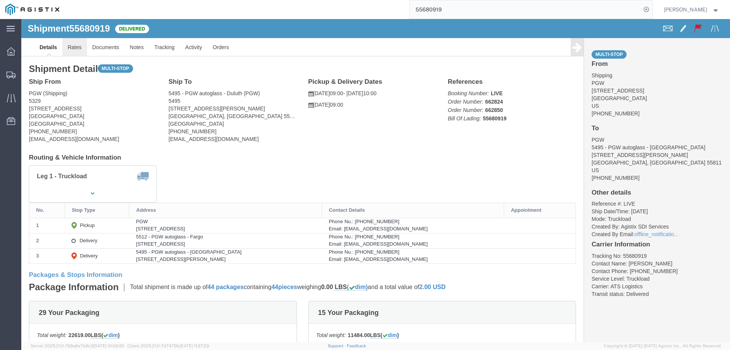
click link "Rates"
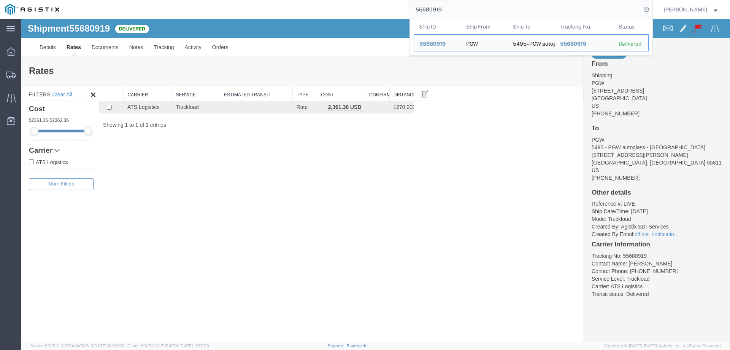
drag, startPoint x: 479, startPoint y: 9, endPoint x: 389, endPoint y: 11, distance: 90.5
click at [389, 11] on div "55680919 Ship ID Ship From Ship To Tracking Nu. Status Ship ID 55680919 Ship Fr…" at bounding box center [359, 9] width 588 height 19
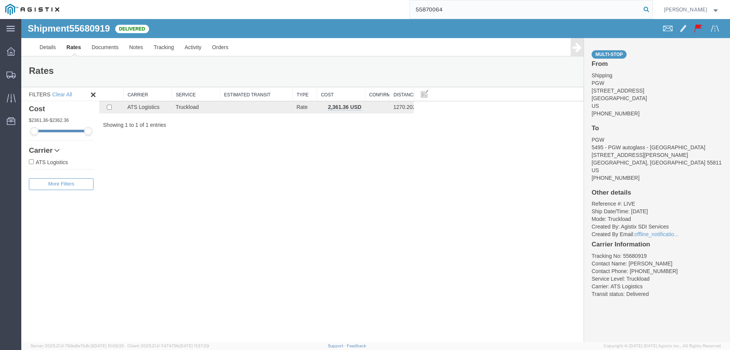
click at [652, 10] on icon at bounding box center [646, 9] width 11 height 11
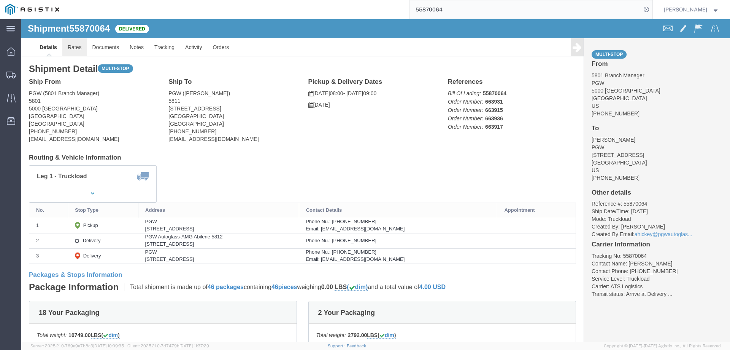
click link "Rates"
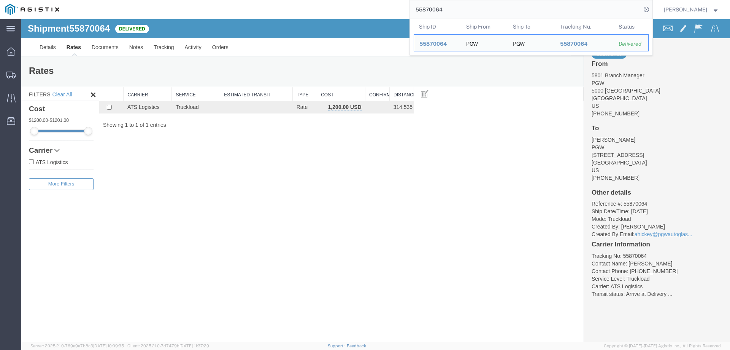
drag, startPoint x: 469, startPoint y: 10, endPoint x: 373, endPoint y: 17, distance: 96.1
click at [373, 17] on div "55870064 Ship ID Ship From Ship To Tracking Nu. Status Ship ID 55870064 Ship Fr…" at bounding box center [359, 9] width 588 height 19
paste input "900033"
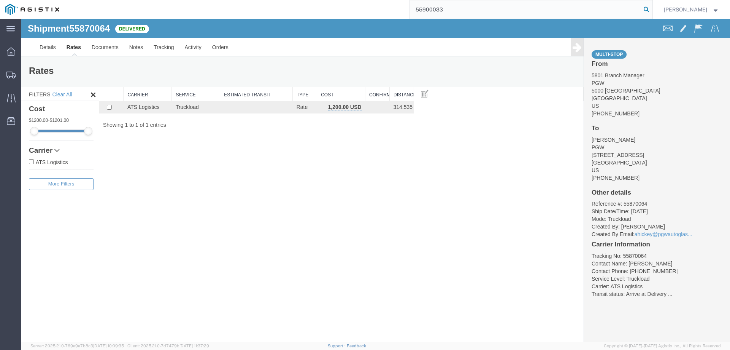
click at [652, 11] on icon at bounding box center [646, 9] width 11 height 11
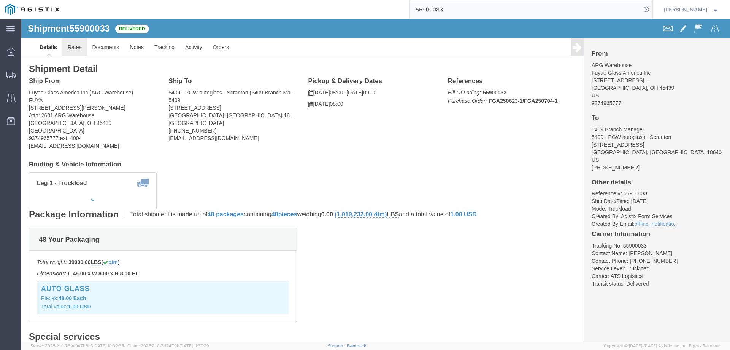
click link "Rates"
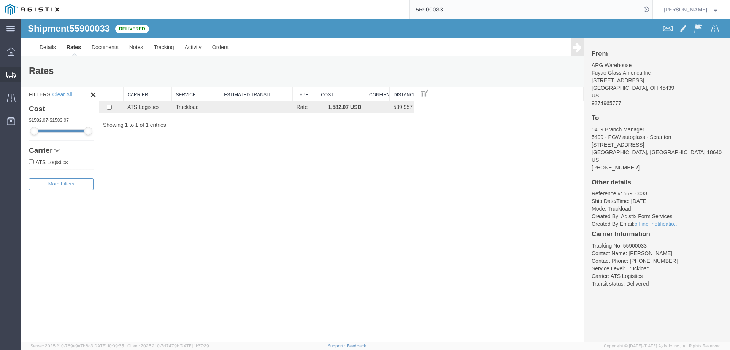
click at [13, 70] on div at bounding box center [10, 74] width 21 height 15
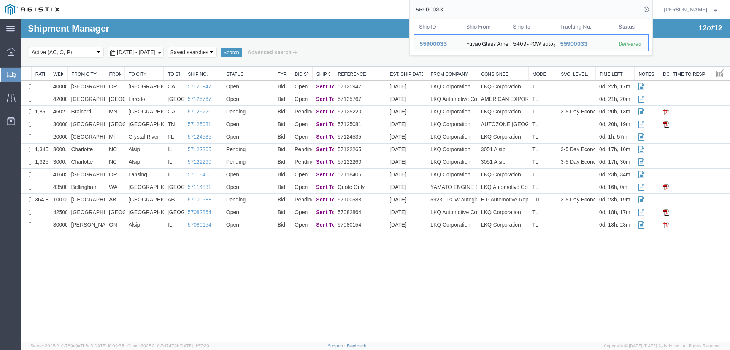
drag, startPoint x: 463, startPoint y: 10, endPoint x: 404, endPoint y: 11, distance: 58.6
click at [404, 11] on div "55900033 Ship ID Ship From Ship To Tracking Nu. Status Ship ID 55900033 Ship Fr…" at bounding box center [359, 9] width 588 height 19
paste input "899998"
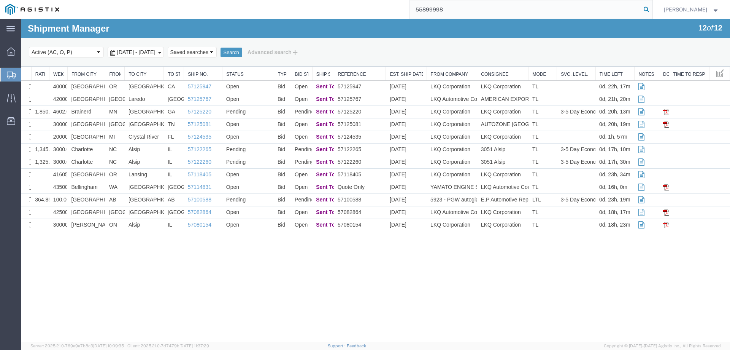
click at [652, 12] on icon at bounding box center [646, 9] width 11 height 11
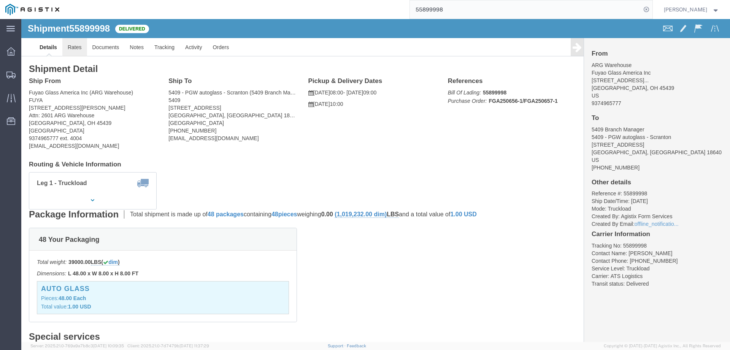
click link "Rates"
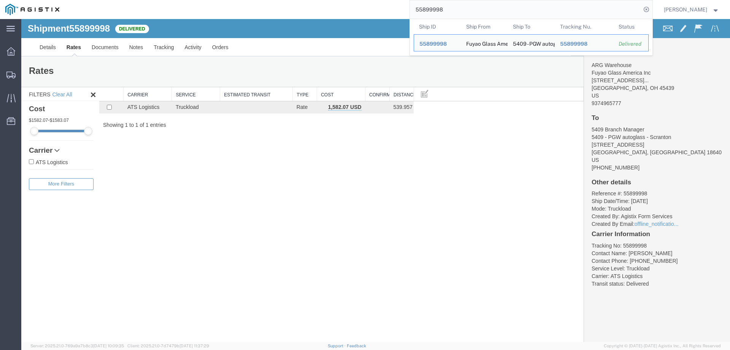
drag, startPoint x: 463, startPoint y: 8, endPoint x: 415, endPoint y: 14, distance: 48.3
click at [415, 14] on div "55899998 Ship ID Ship From Ship To Tracking Nu. Status Ship ID 55899998 Ship Fr…" at bounding box center [359, 9] width 588 height 19
drag, startPoint x: 475, startPoint y: 11, endPoint x: 397, endPoint y: 8, distance: 78.0
click at [397, 8] on div "55899998 Ship ID Ship From Ship To Tracking Nu. Status Ship ID 55899998 Ship Fr…" at bounding box center [359, 9] width 588 height 19
click at [447, 41] on span "55899998" at bounding box center [433, 44] width 27 height 6
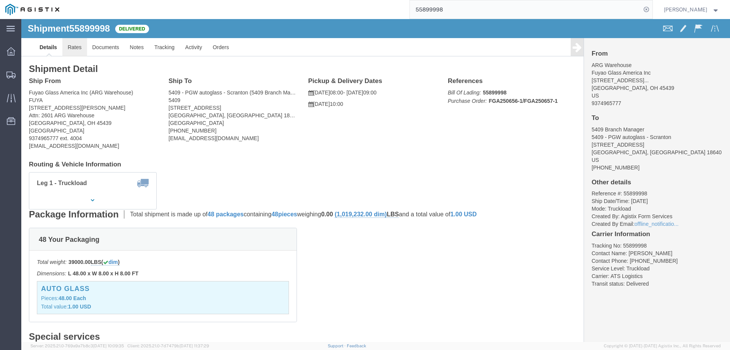
click link "Rates"
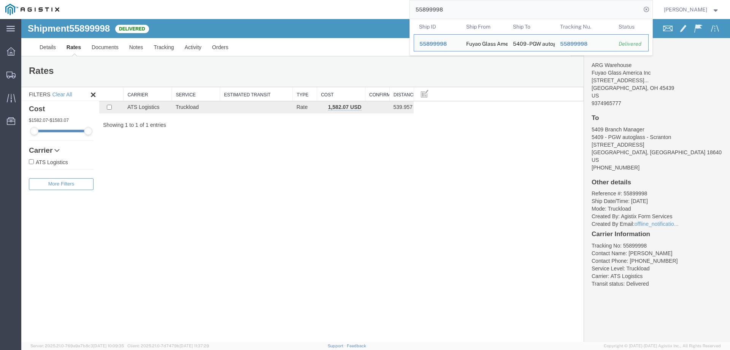
drag, startPoint x: 467, startPoint y: 11, endPoint x: 413, endPoint y: 11, distance: 54.4
click at [413, 11] on div "55899998 Ship ID Ship From Ship To Tracking Nu. Status Ship ID 55899998 Ship Fr…" at bounding box center [359, 9] width 588 height 19
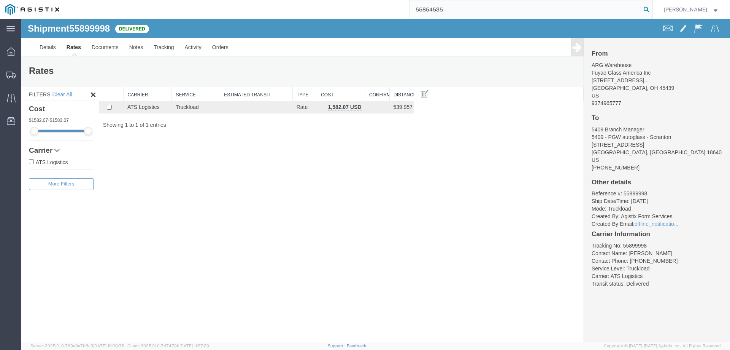
click at [652, 11] on icon at bounding box center [646, 9] width 11 height 11
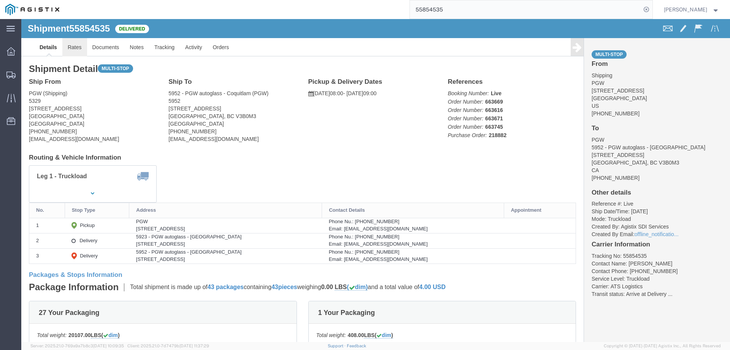
click link "Rates"
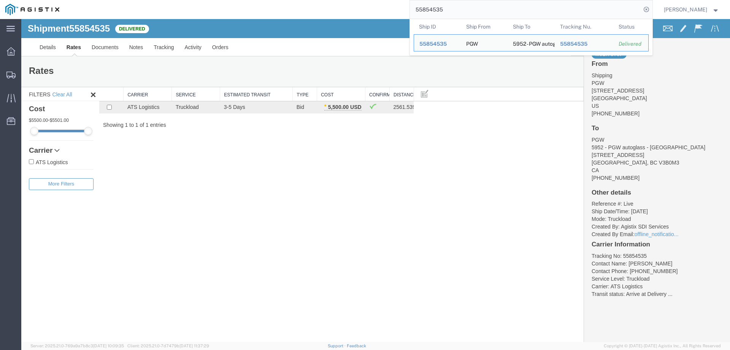
drag, startPoint x: 467, startPoint y: 13, endPoint x: 419, endPoint y: 18, distance: 48.6
click at [419, 18] on div "55854535 Ship ID Ship From Ship To Tracking Nu. Status Ship ID 55854535 Ship Fr…" at bounding box center [359, 9] width 588 height 19
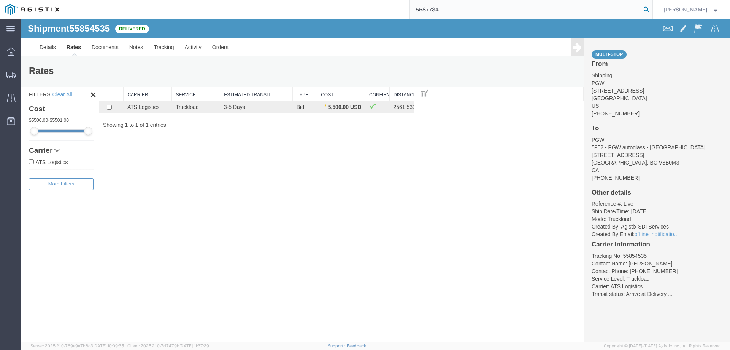
click at [652, 12] on icon at bounding box center [646, 9] width 11 height 11
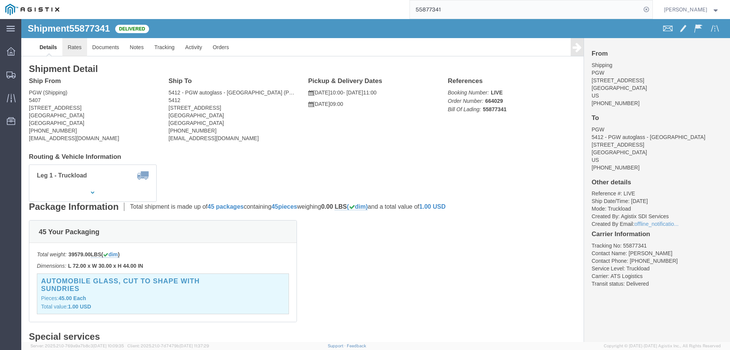
click link "Rates"
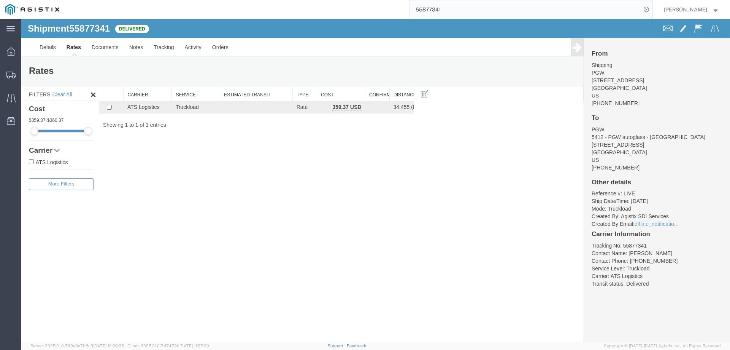
click at [630, 245] on li "Tracking No: 55877341" at bounding box center [657, 246] width 131 height 8
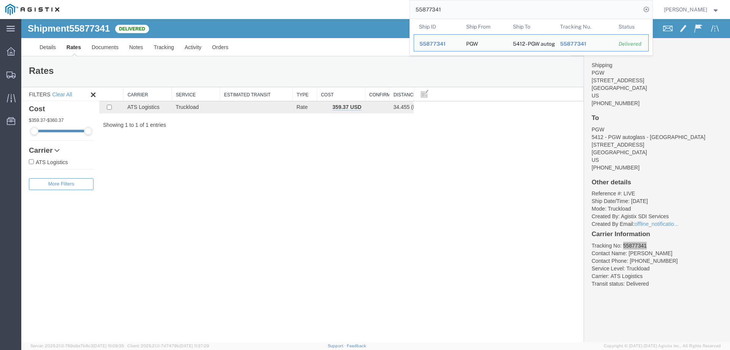
drag, startPoint x: 460, startPoint y: 9, endPoint x: 395, endPoint y: 9, distance: 64.7
click at [395, 9] on div "55877341 Ship ID Ship From Ship To Tracking Nu. Status Ship ID 55877341 Ship Fr…" at bounding box center [359, 9] width 588 height 19
paste input "6043486"
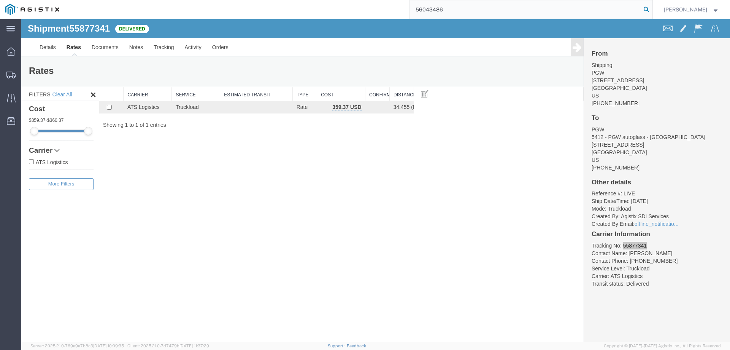
click at [652, 8] on icon at bounding box center [646, 9] width 11 height 11
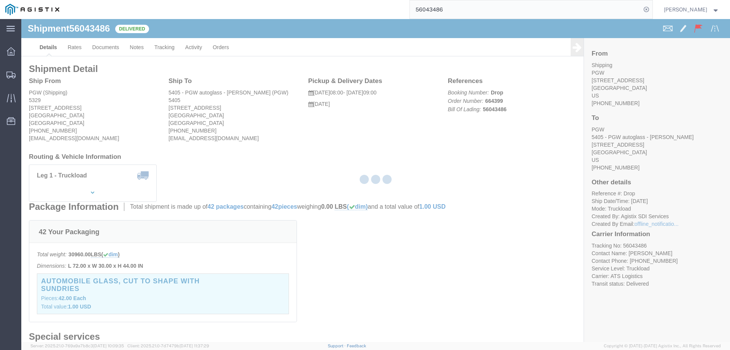
click at [73, 50] on div at bounding box center [375, 180] width 709 height 323
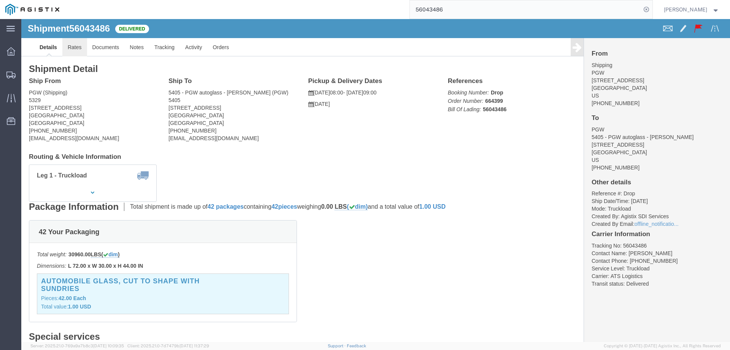
click link "Rates"
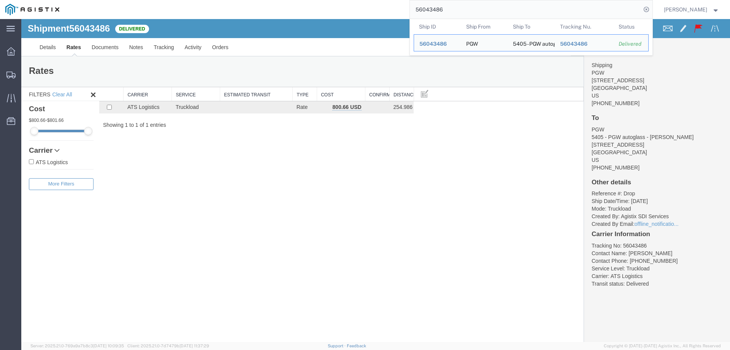
drag, startPoint x: 469, startPoint y: 6, endPoint x: 409, endPoint y: 6, distance: 60.1
click at [409, 6] on div "56043486 Ship ID Ship From Ship To Tracking Nu. Status Ship ID 56043486 Ship Fr…" at bounding box center [359, 9] width 588 height 19
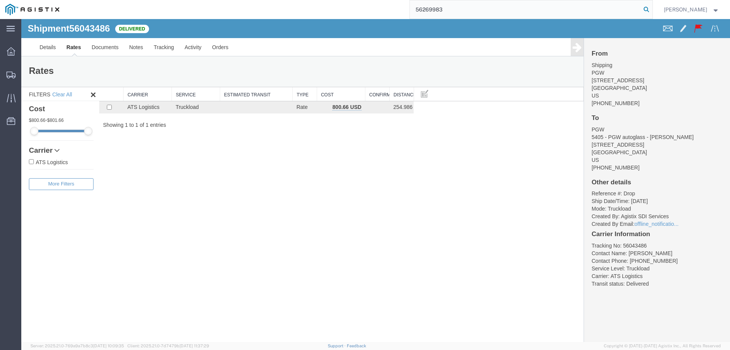
click at [652, 10] on icon at bounding box center [646, 9] width 11 height 11
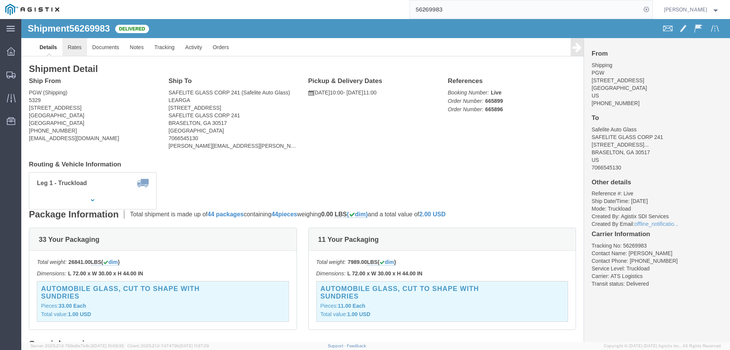
click link "Rates"
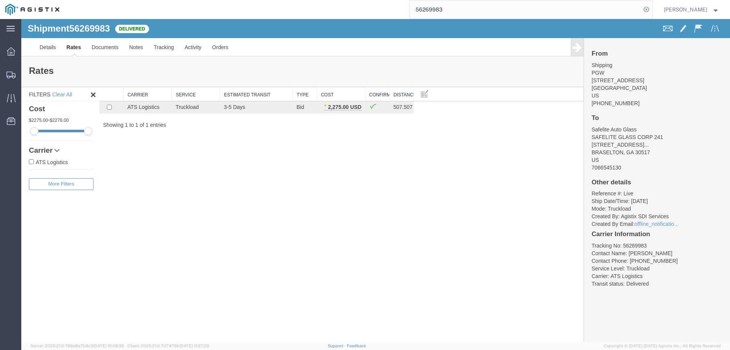
drag, startPoint x: 468, startPoint y: 12, endPoint x: 408, endPoint y: 12, distance: 59.7
click at [408, 12] on div "56269983" at bounding box center [359, 9] width 588 height 19
paste input "514608"
click at [652, 11] on icon at bounding box center [646, 9] width 11 height 11
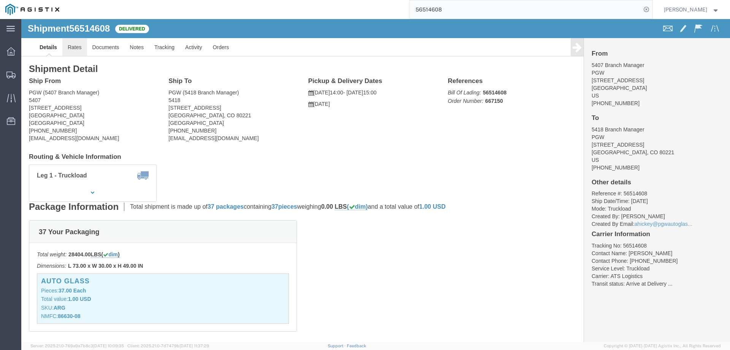
click link "Rates"
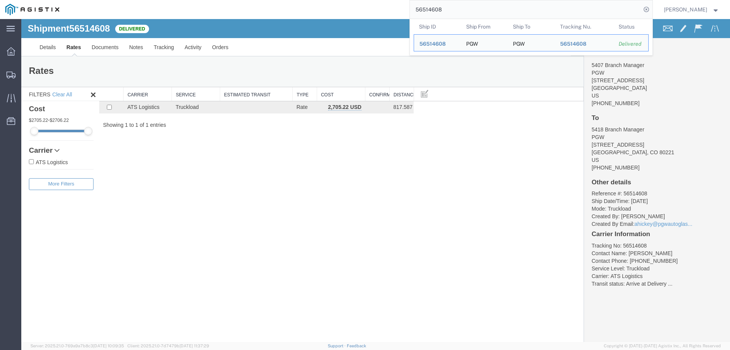
drag, startPoint x: 463, startPoint y: 8, endPoint x: 415, endPoint y: 11, distance: 48.0
click at [415, 11] on div "56514608 Ship ID Ship From Ship To Tracking Nu. Status Ship ID 56514608 Ship Fr…" at bounding box center [359, 9] width 588 height 19
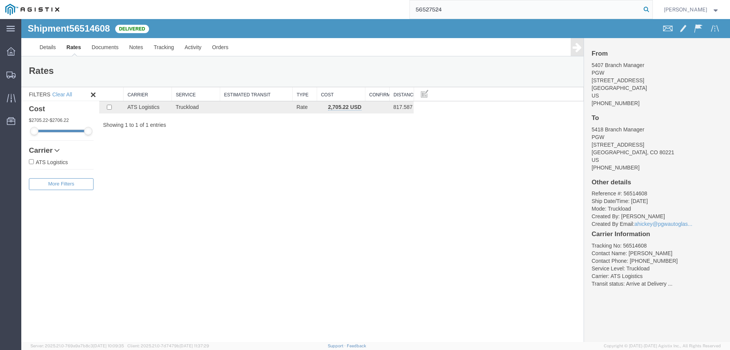
click at [652, 8] on icon at bounding box center [646, 9] width 11 height 11
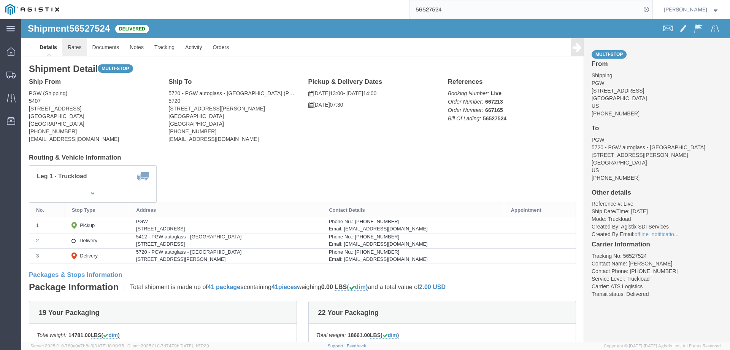
click link "Rates"
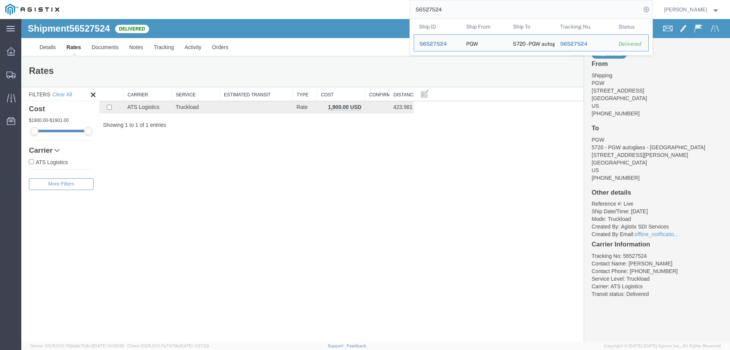
drag, startPoint x: 435, startPoint y: 10, endPoint x: 412, endPoint y: 9, distance: 23.6
click at [412, 9] on div "56527524 Ship ID Ship From Ship To Tracking Nu. Status Ship ID 56527524 Ship Fr…" at bounding box center [359, 9] width 588 height 19
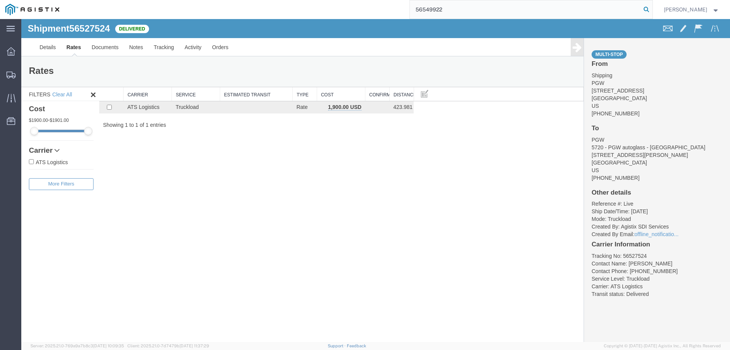
click at [652, 12] on icon at bounding box center [646, 9] width 11 height 11
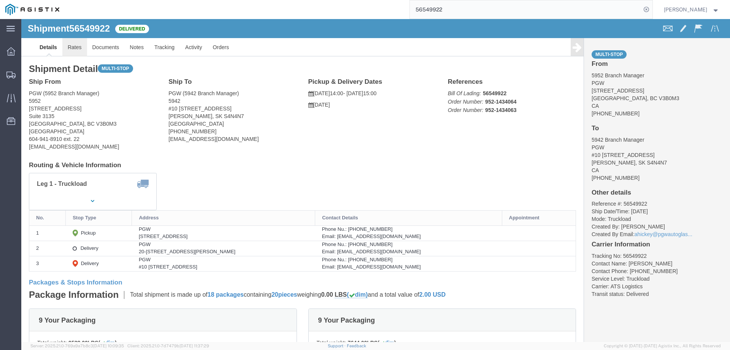
click link "Rates"
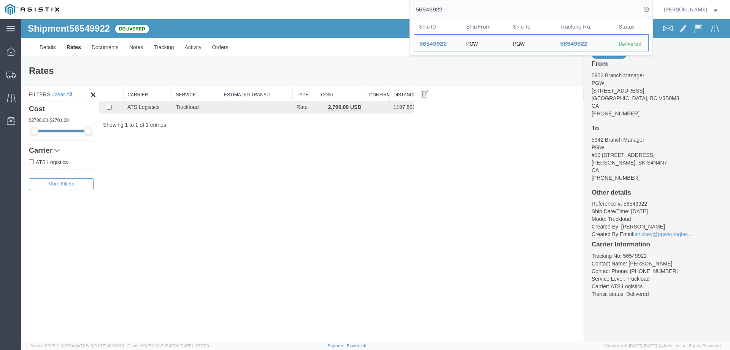
drag, startPoint x: 422, startPoint y: 12, endPoint x: 383, endPoint y: 12, distance: 38.4
click at [383, 12] on div "56549922 Ship ID Ship From Ship To Tracking Nu. Status Ship ID 56549922 Ship Fr…" at bounding box center [359, 9] width 588 height 19
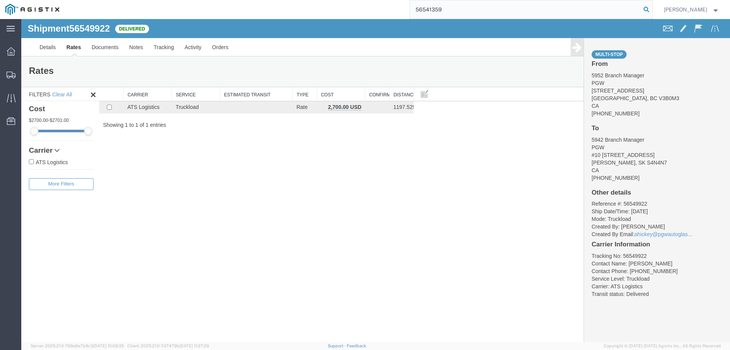
click at [652, 9] on icon at bounding box center [646, 9] width 11 height 11
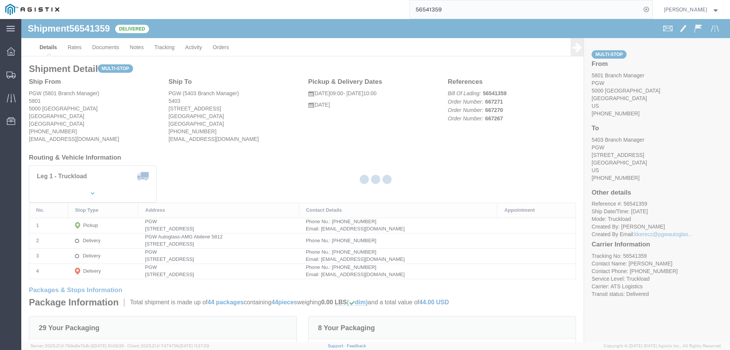
click at [74, 46] on div at bounding box center [375, 180] width 709 height 323
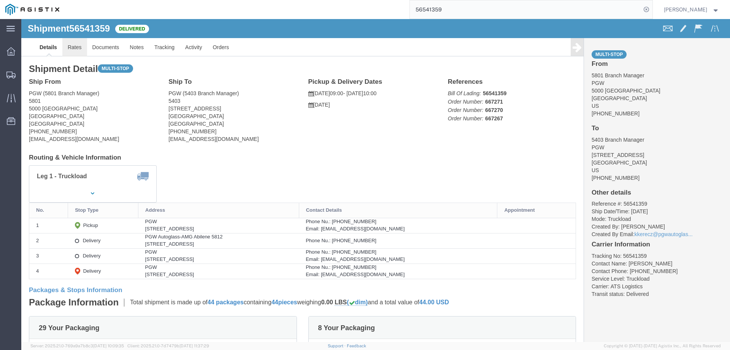
click link "Rates"
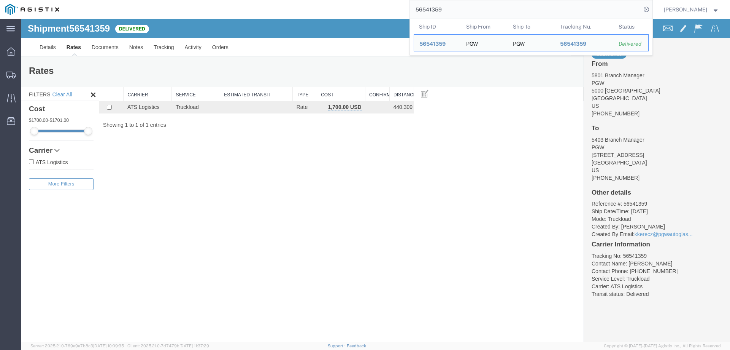
drag, startPoint x: 464, startPoint y: 10, endPoint x: 411, endPoint y: 11, distance: 53.3
click at [412, 11] on div "56541359 Ship ID Ship From Ship To Tracking Nu. Status Ship ID 56541359 Ship Fr…" at bounding box center [359, 9] width 588 height 19
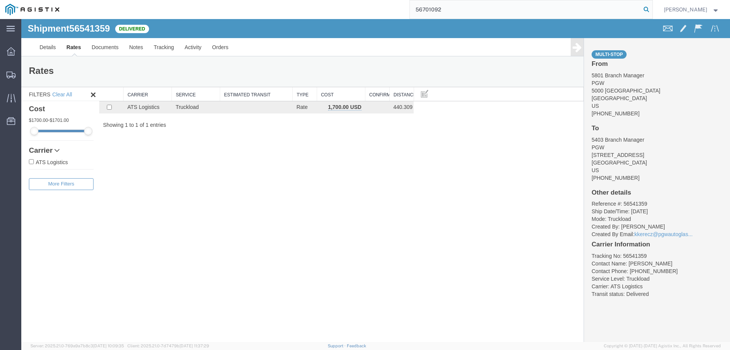
click at [652, 11] on icon at bounding box center [646, 9] width 11 height 11
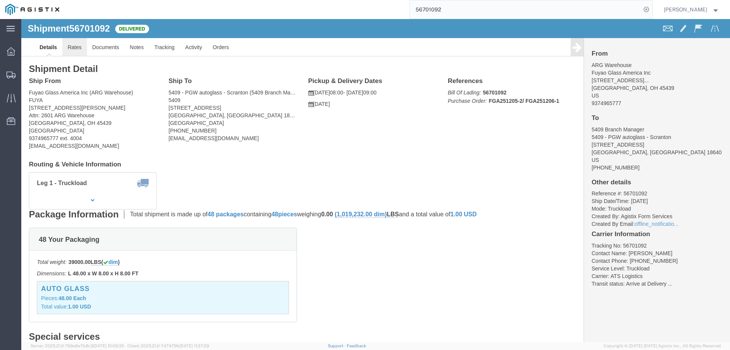
click link "Rates"
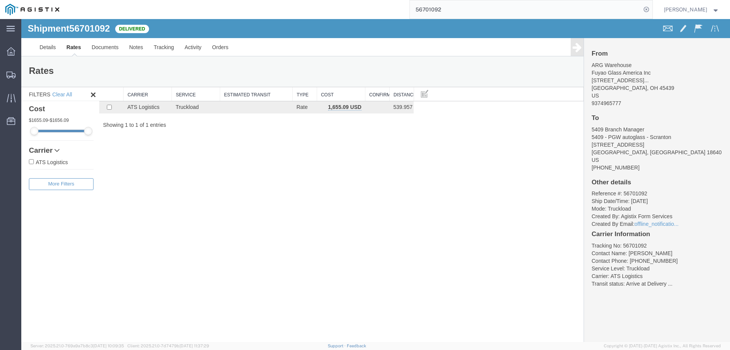
drag, startPoint x: 460, startPoint y: 11, endPoint x: 397, endPoint y: 7, distance: 62.9
click at [397, 7] on div "56701092" at bounding box center [359, 9] width 588 height 19
type input "56703185"
click at [652, 10] on icon at bounding box center [646, 9] width 11 height 11
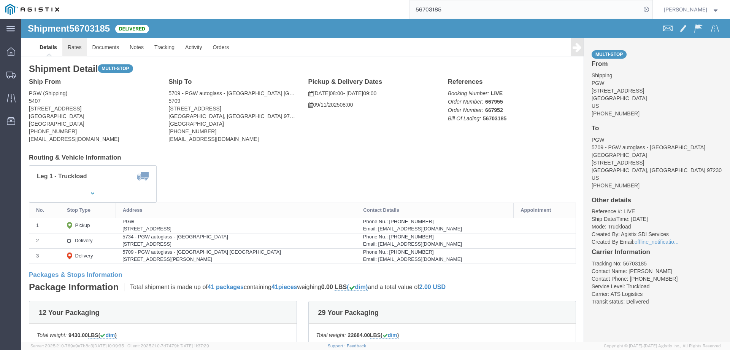
click link "Rates"
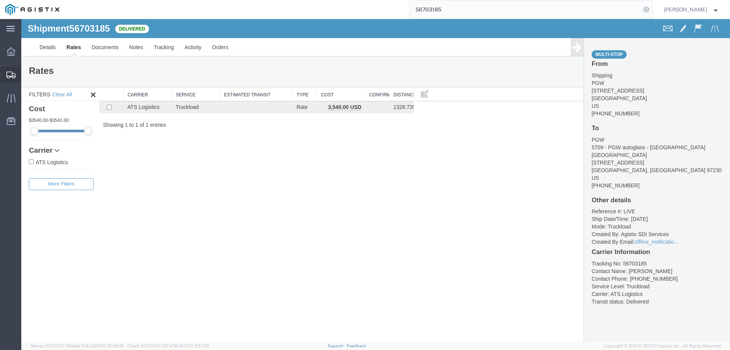
click at [9, 71] on svg-icon at bounding box center [10, 75] width 9 height 8
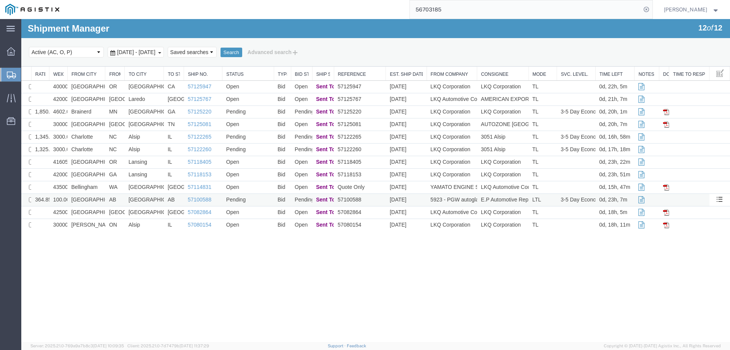
click at [101, 197] on td "[GEOGRAPHIC_DATA]" at bounding box center [86, 200] width 38 height 13
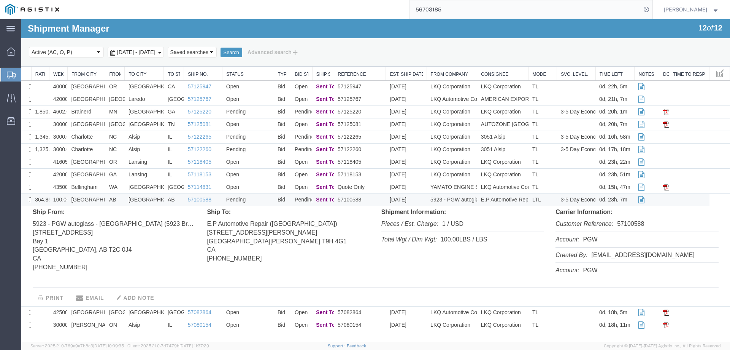
click at [98, 200] on td "[GEOGRAPHIC_DATA]" at bounding box center [86, 200] width 38 height 13
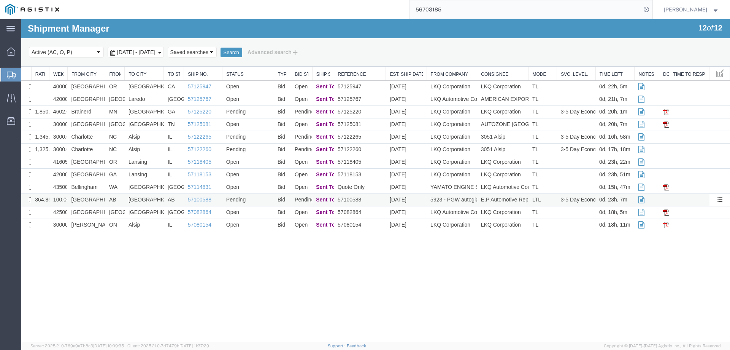
click at [98, 200] on td "[GEOGRAPHIC_DATA]" at bounding box center [86, 200] width 38 height 13
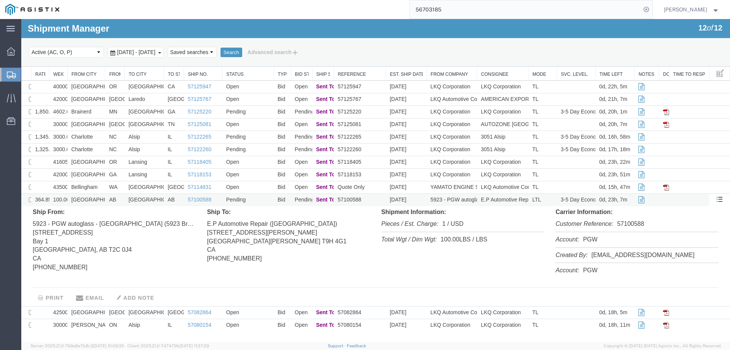
click at [98, 200] on td "[GEOGRAPHIC_DATA]" at bounding box center [86, 200] width 38 height 13
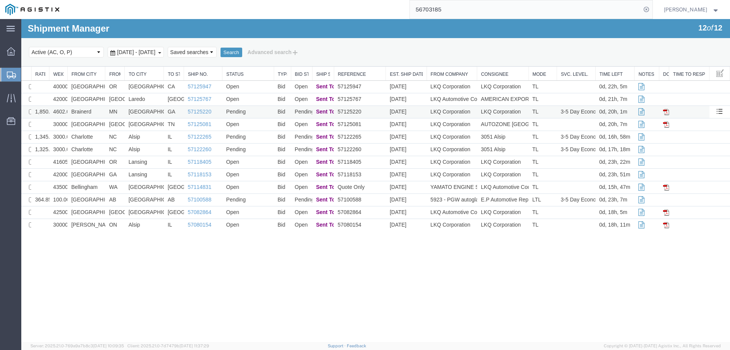
click at [96, 110] on td "Brainerd" at bounding box center [86, 112] width 38 height 13
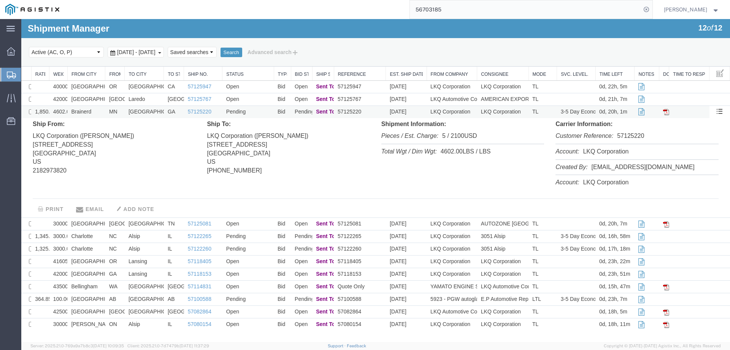
click at [369, 110] on td "57125220" at bounding box center [360, 112] width 52 height 13
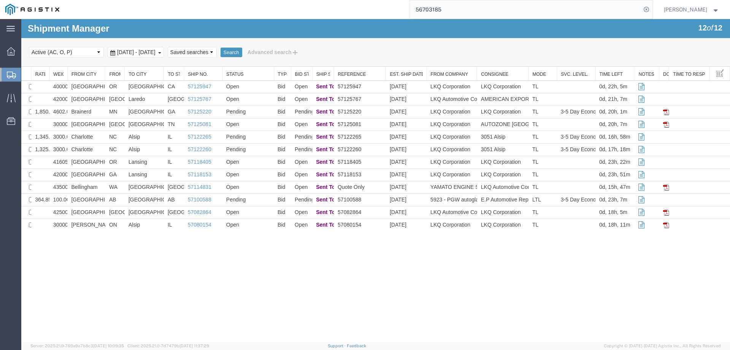
click at [7, 73] on icon at bounding box center [11, 75] width 9 height 7
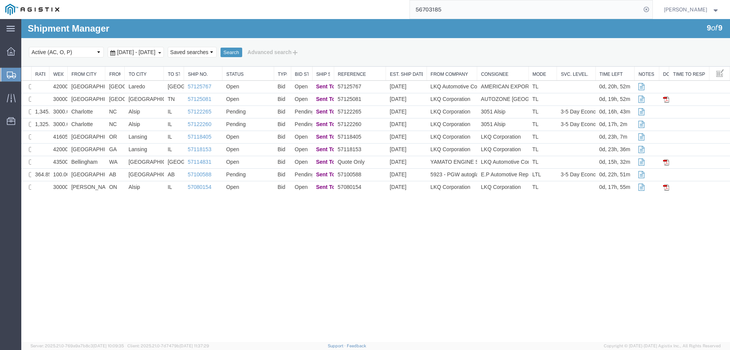
click at [13, 75] on icon at bounding box center [11, 75] width 9 height 7
